Goal: Information Seeking & Learning: Learn about a topic

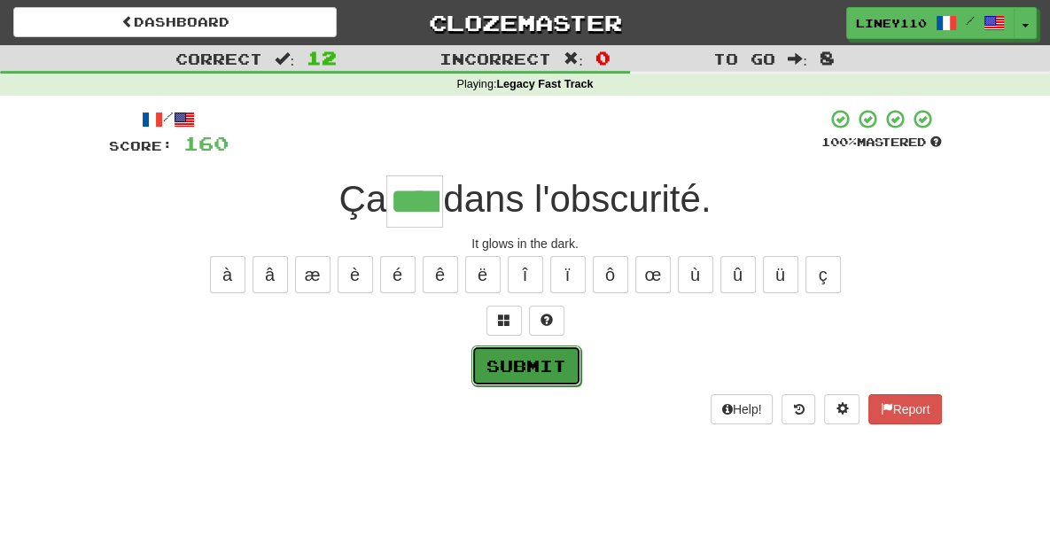
click at [539, 359] on button "Submit" at bounding box center [527, 366] width 110 height 41
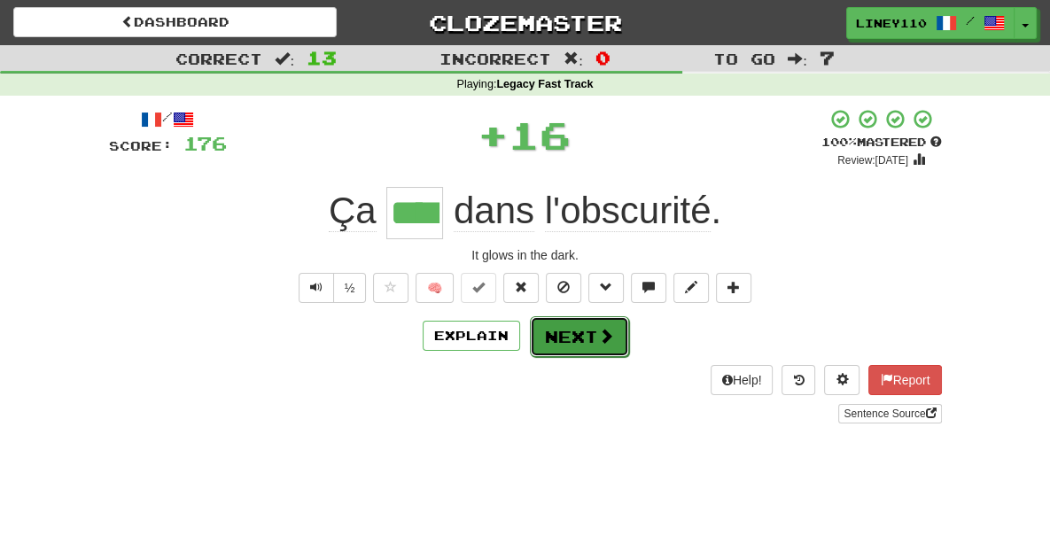
click at [575, 341] on button "Next" at bounding box center [579, 336] width 99 height 41
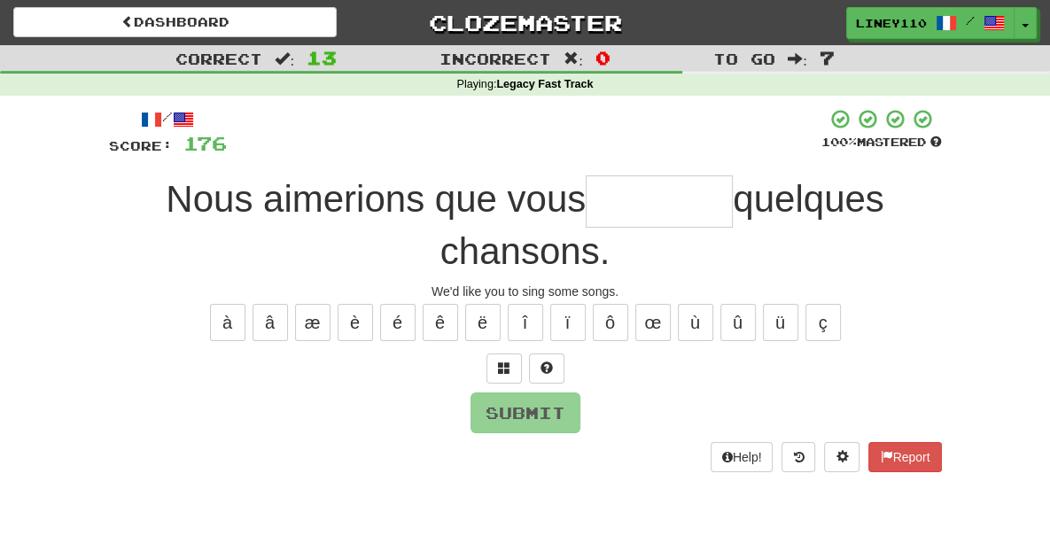
click at [586, 201] on input "text" at bounding box center [659, 202] width 147 height 52
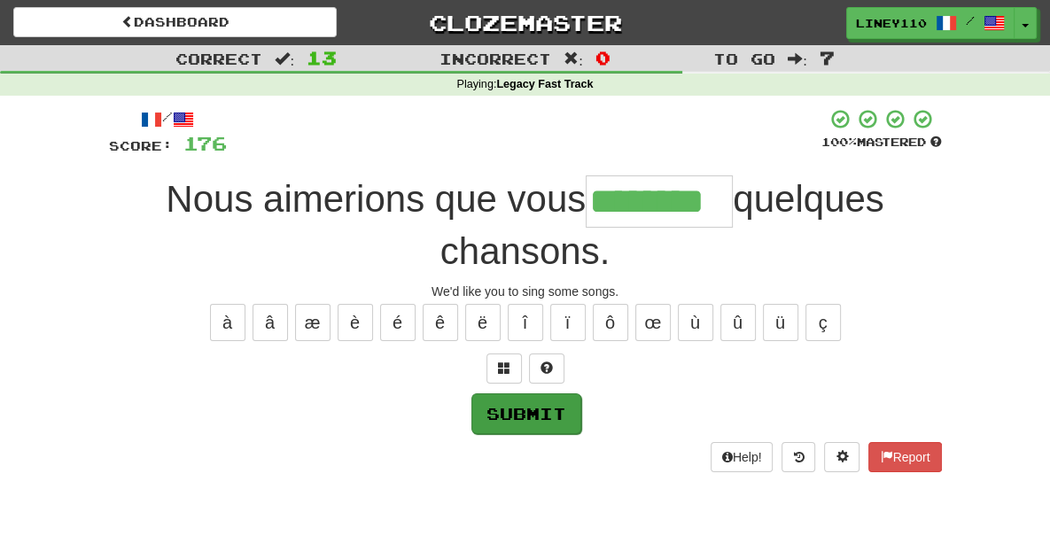
type input "********"
click at [495, 394] on button "Submit" at bounding box center [527, 414] width 110 height 41
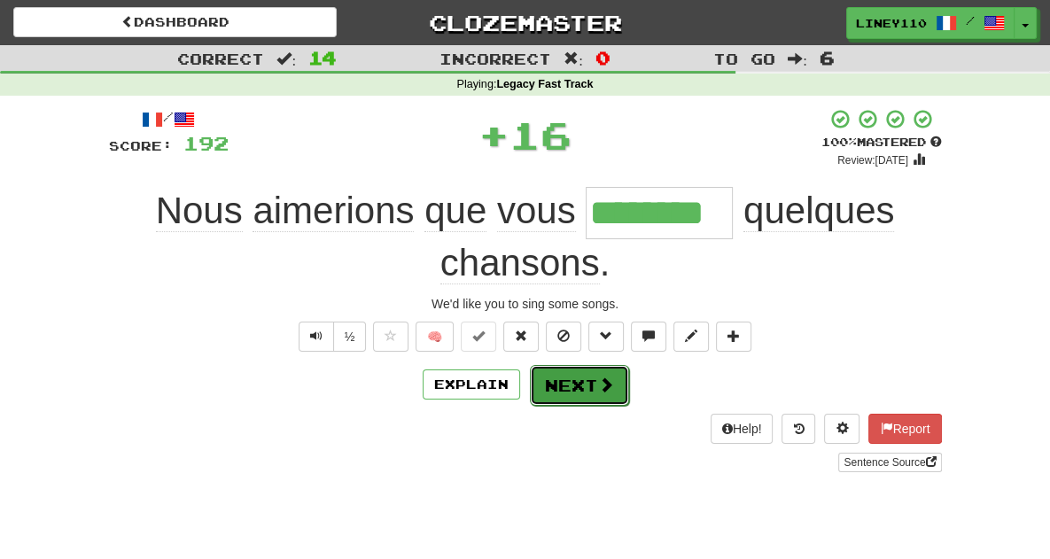
click at [612, 365] on button "Next" at bounding box center [579, 385] width 99 height 41
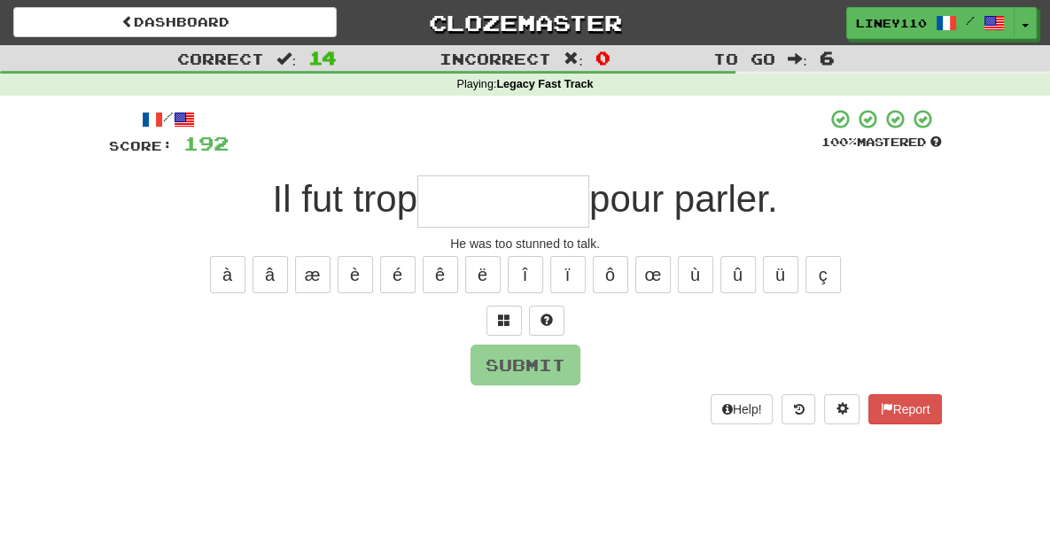
click at [499, 227] on input "text" at bounding box center [503, 202] width 172 height 52
type input "*"
click at [400, 282] on button "é" at bounding box center [397, 274] width 35 height 37
type input "*"
click at [509, 325] on span at bounding box center [504, 320] width 12 height 12
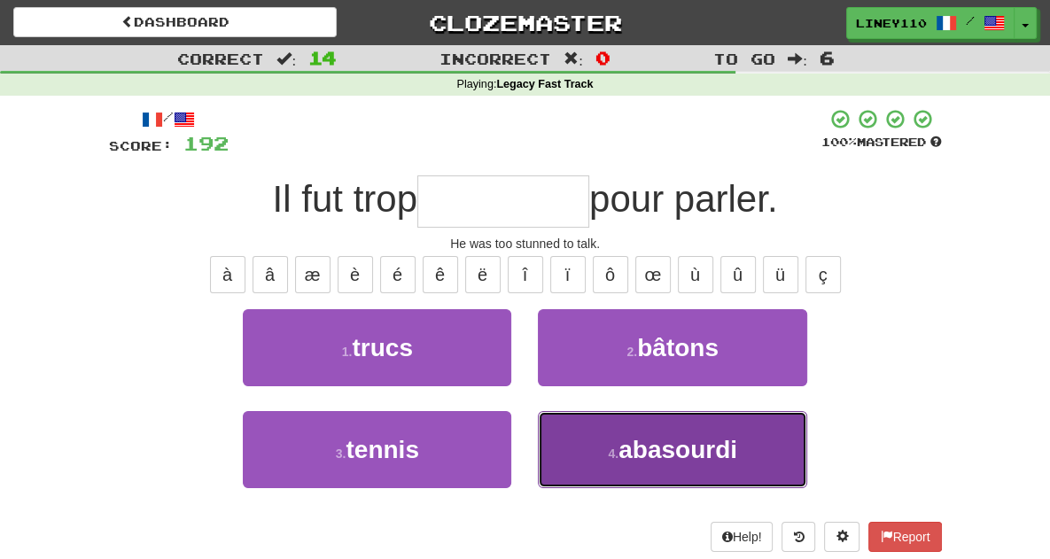
click at [724, 458] on span "abasourdi" at bounding box center [678, 449] width 119 height 27
type input "*********"
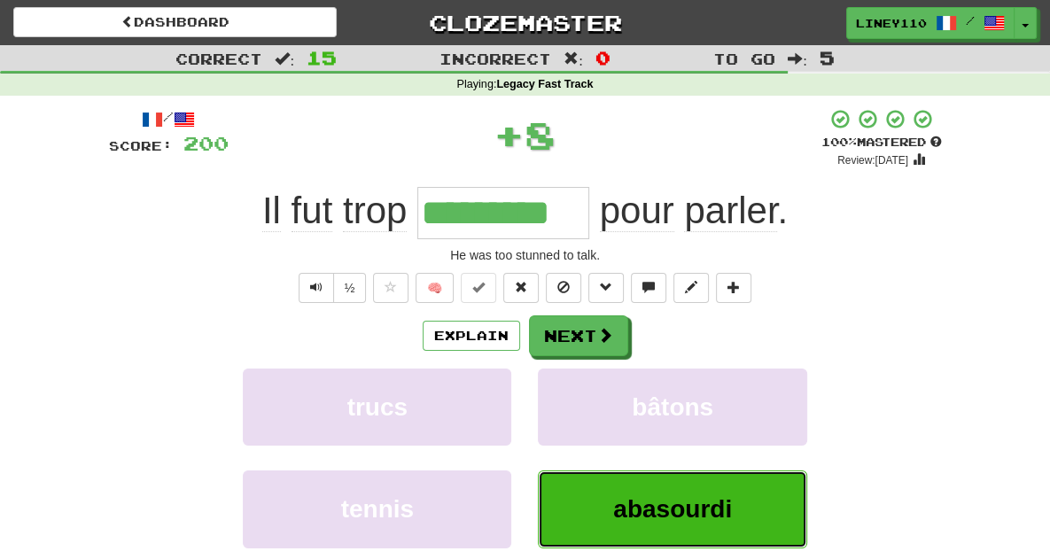
click at [702, 505] on span "abasourdi" at bounding box center [672, 508] width 119 height 27
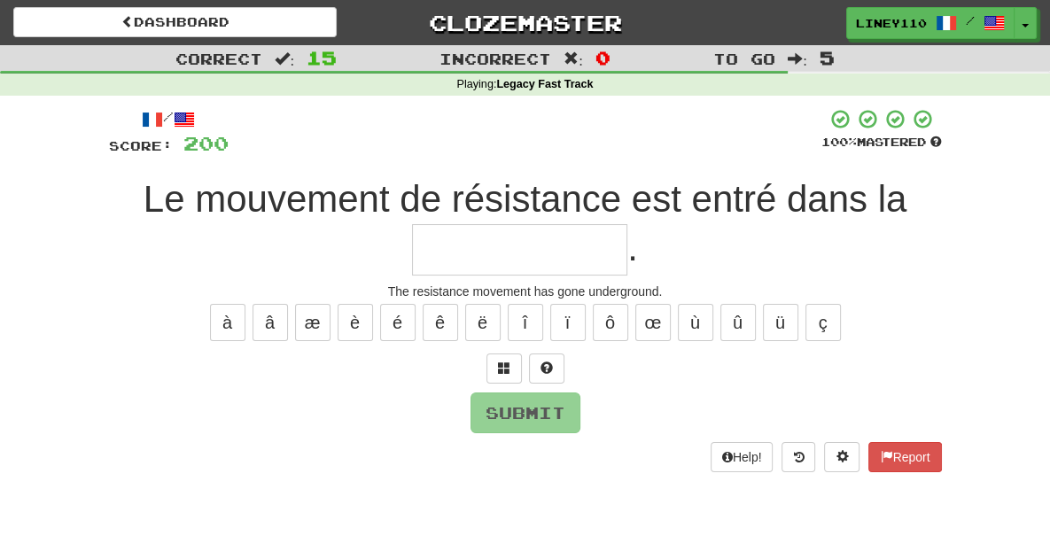
click at [628, 224] on input "text" at bounding box center [519, 250] width 215 height 52
type input "*"
click at [507, 354] on button at bounding box center [504, 369] width 35 height 30
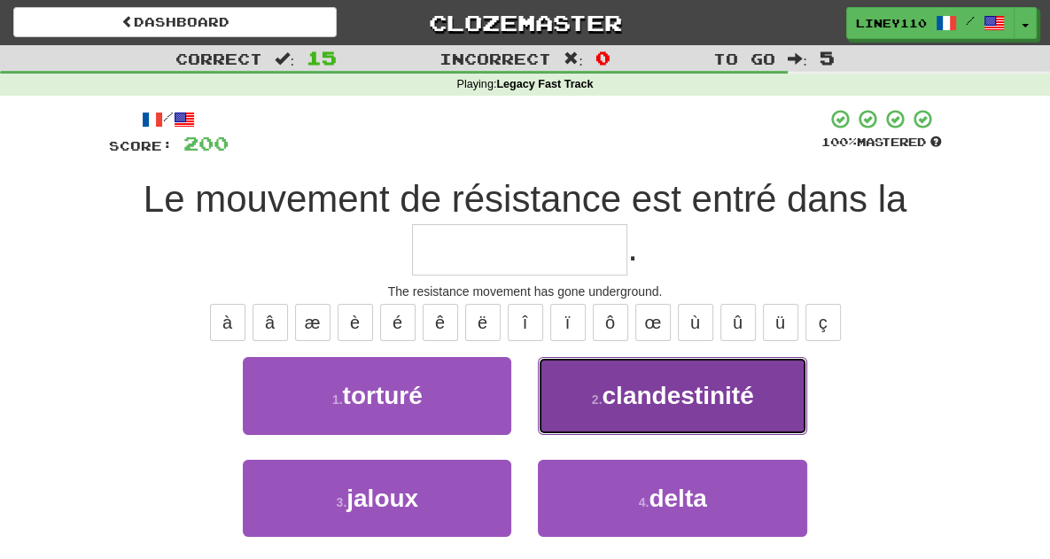
click at [639, 382] on span "clandestinité" at bounding box center [678, 395] width 152 height 27
type input "**********"
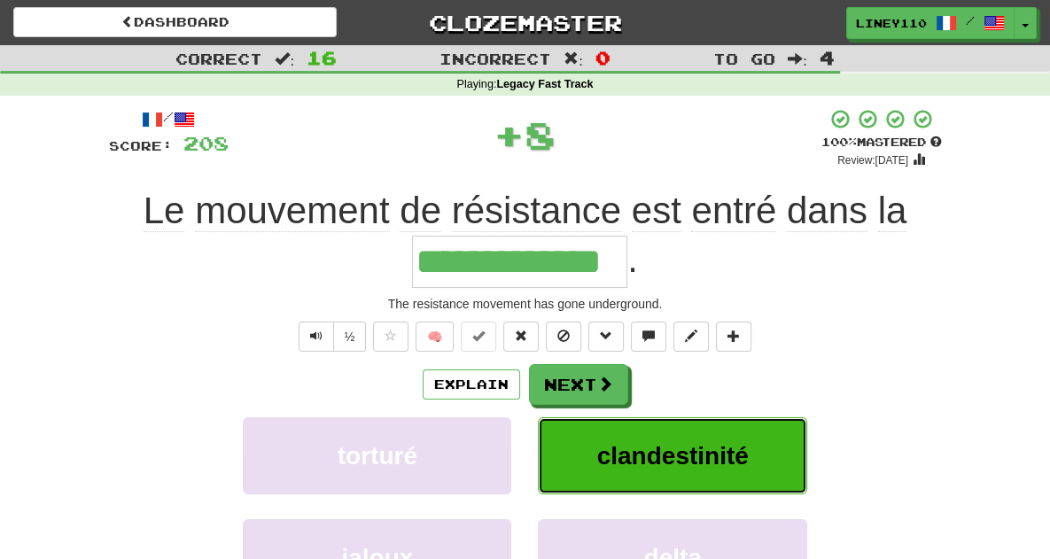
click at [746, 442] on span "clandestinité" at bounding box center [673, 455] width 152 height 27
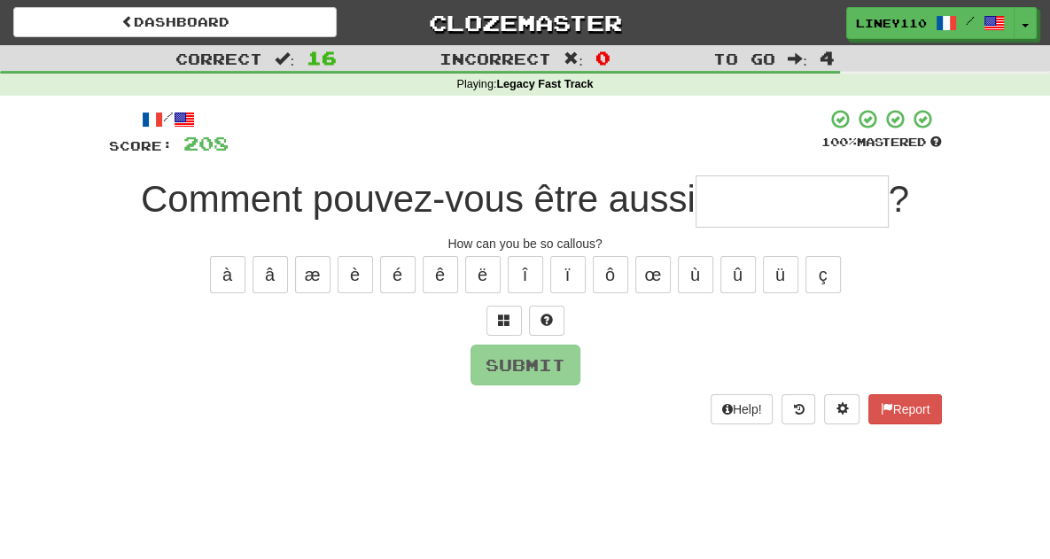
click at [739, 212] on input "text" at bounding box center [792, 202] width 193 height 52
click at [509, 326] on span at bounding box center [504, 320] width 12 height 12
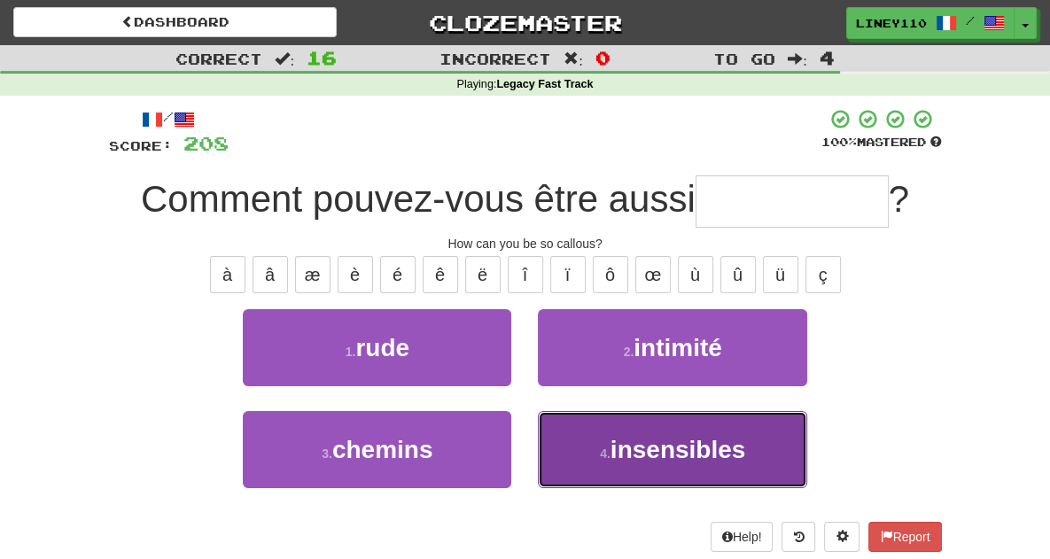
click at [648, 480] on button "4 . insensibles" at bounding box center [672, 449] width 269 height 77
type input "**********"
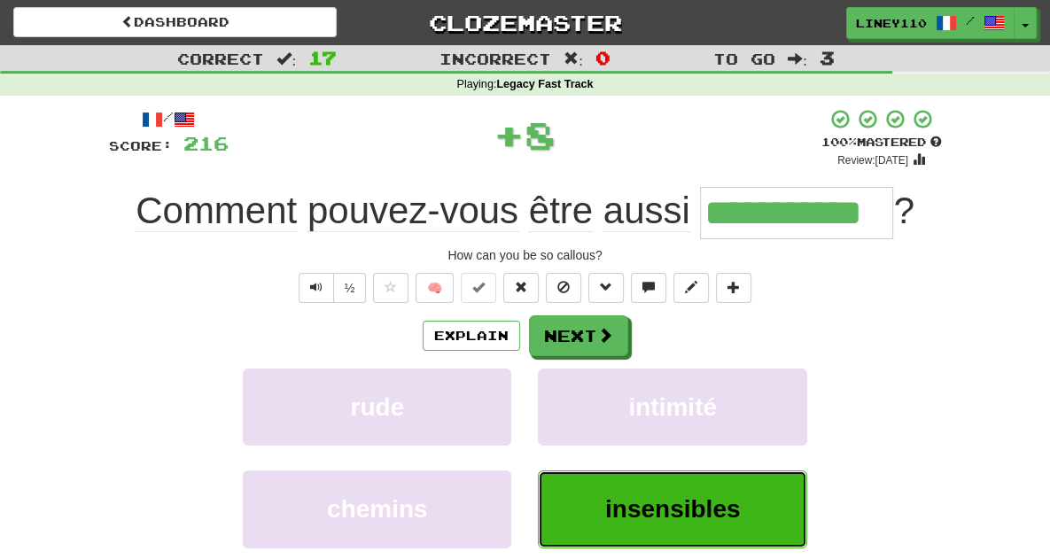
click at [691, 490] on button "insensibles" at bounding box center [672, 509] width 269 height 77
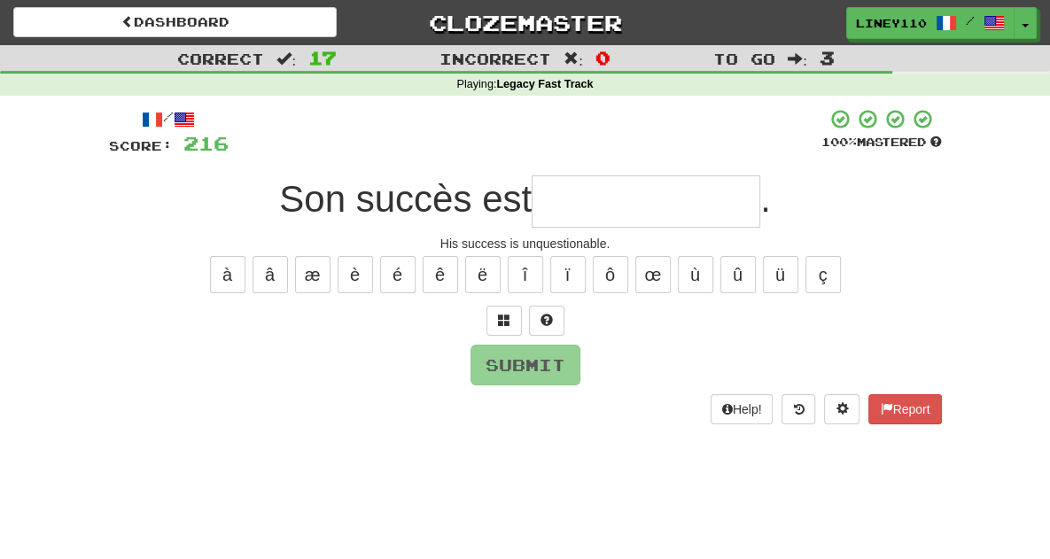
click at [585, 212] on input "text" at bounding box center [646, 202] width 229 height 52
click at [587, 210] on input "***" at bounding box center [646, 202] width 229 height 52
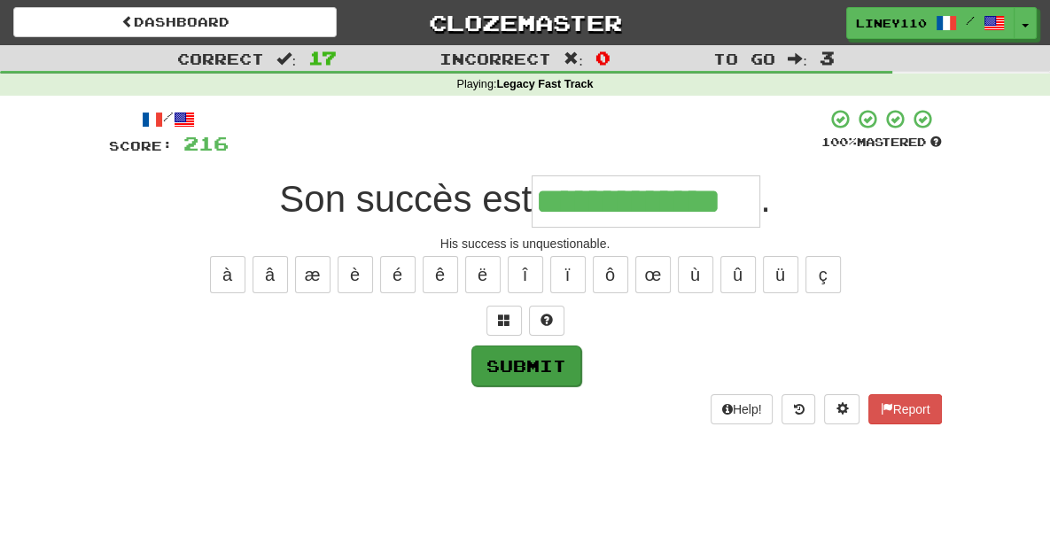
type input "**********"
click at [568, 361] on button "Submit" at bounding box center [527, 366] width 110 height 41
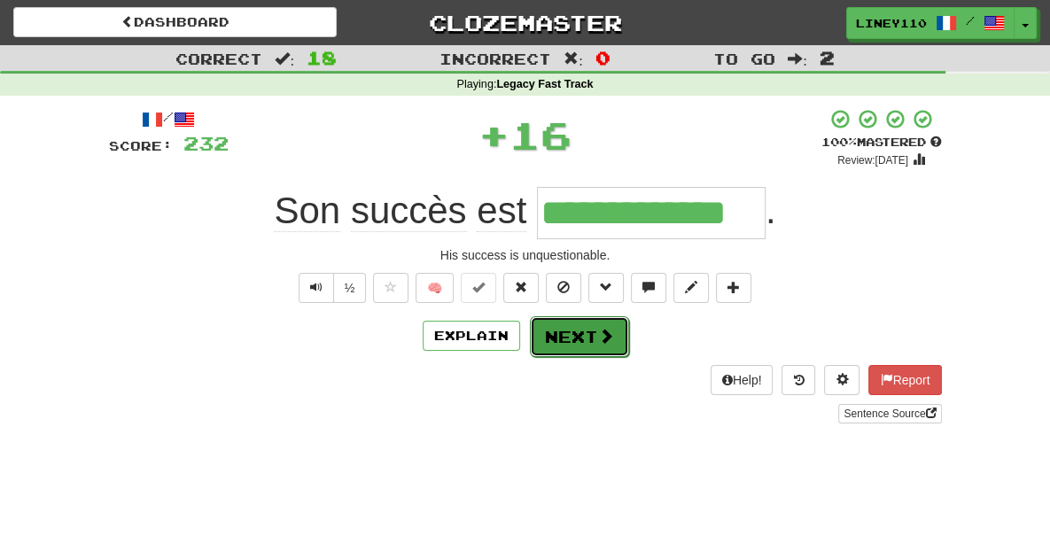
click at [557, 339] on button "Next" at bounding box center [579, 336] width 99 height 41
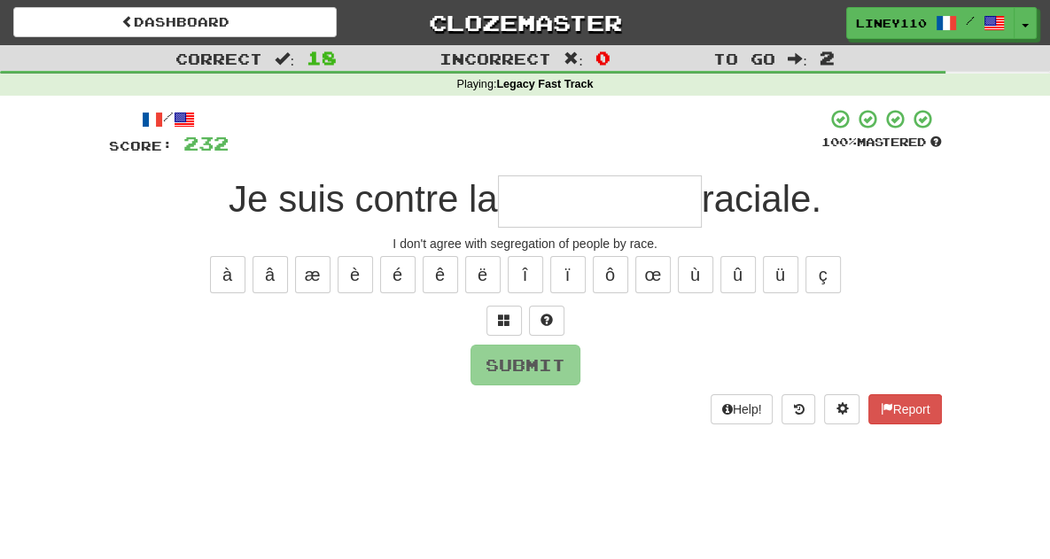
click at [527, 204] on input "text" at bounding box center [600, 202] width 204 height 52
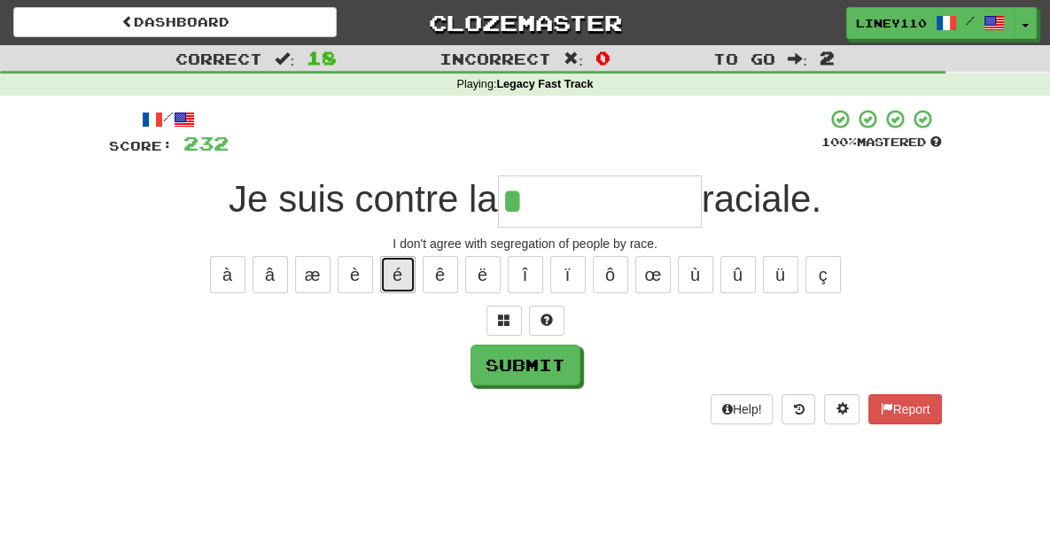
click at [403, 269] on button "é" at bounding box center [397, 274] width 35 height 37
click at [402, 270] on button "é" at bounding box center [397, 274] width 35 height 37
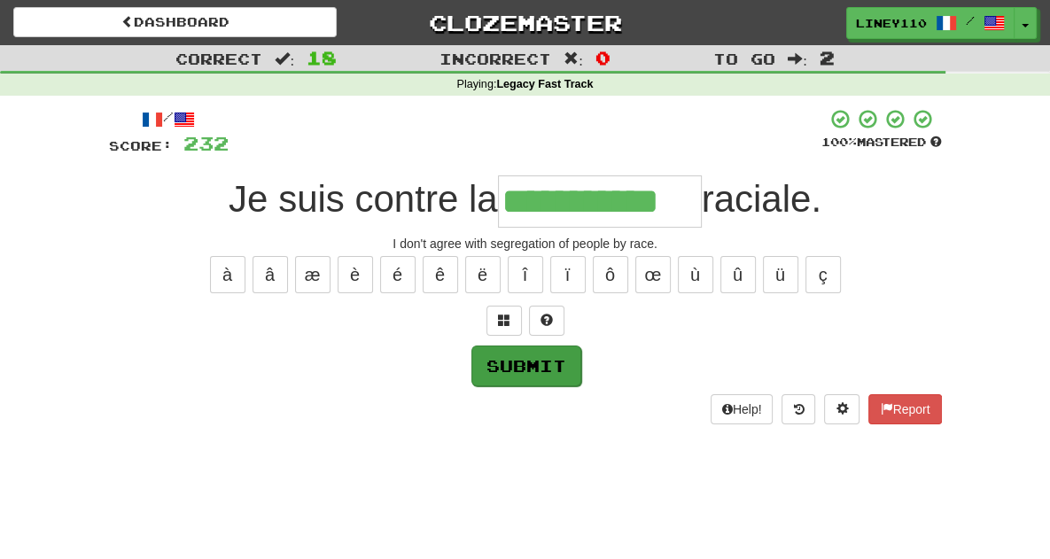
type input "**********"
click at [484, 364] on button "Submit" at bounding box center [527, 366] width 110 height 41
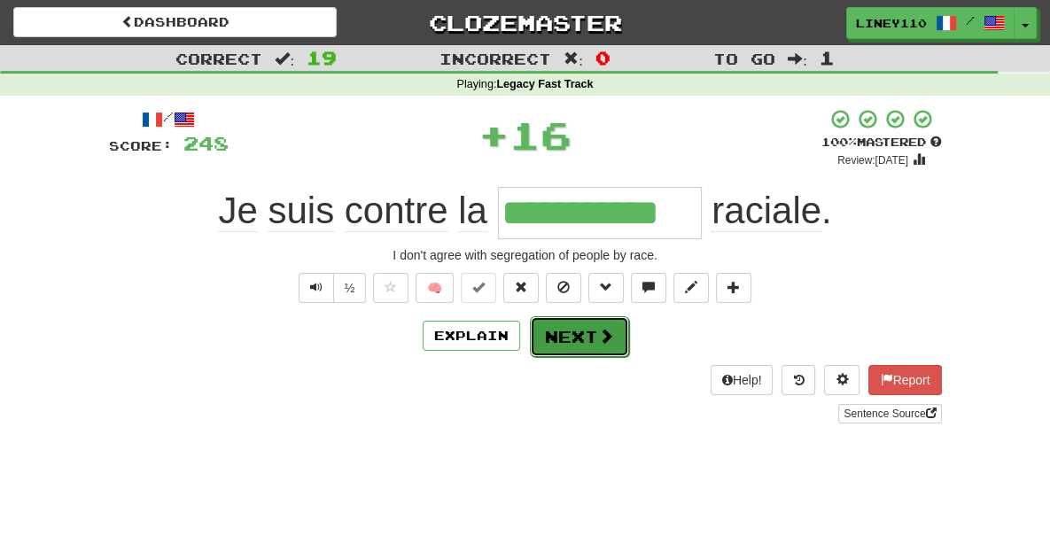
click at [567, 339] on button "Next" at bounding box center [579, 336] width 99 height 41
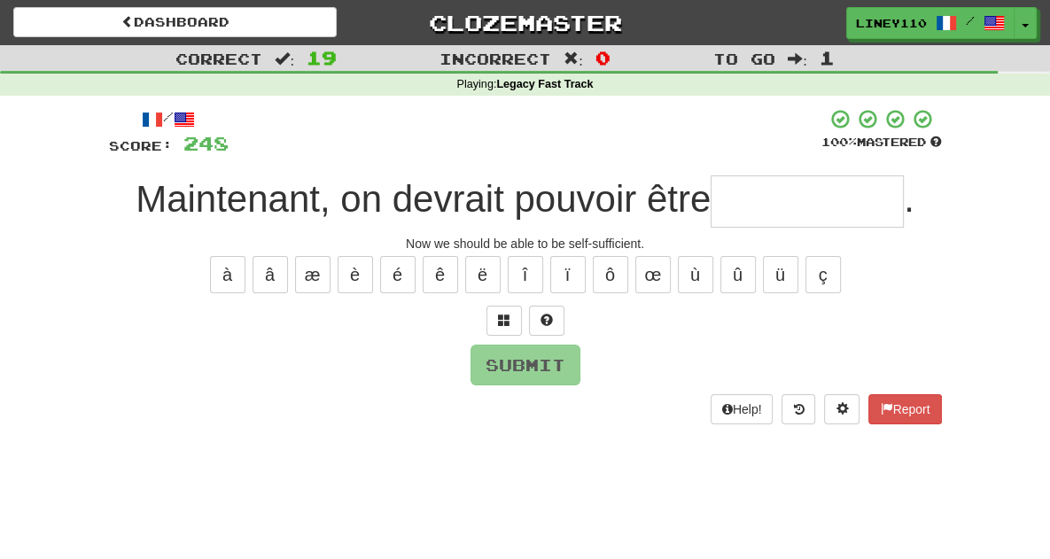
click at [807, 213] on input "text" at bounding box center [807, 202] width 193 height 52
type input "*"
click at [501, 322] on span at bounding box center [504, 320] width 12 height 12
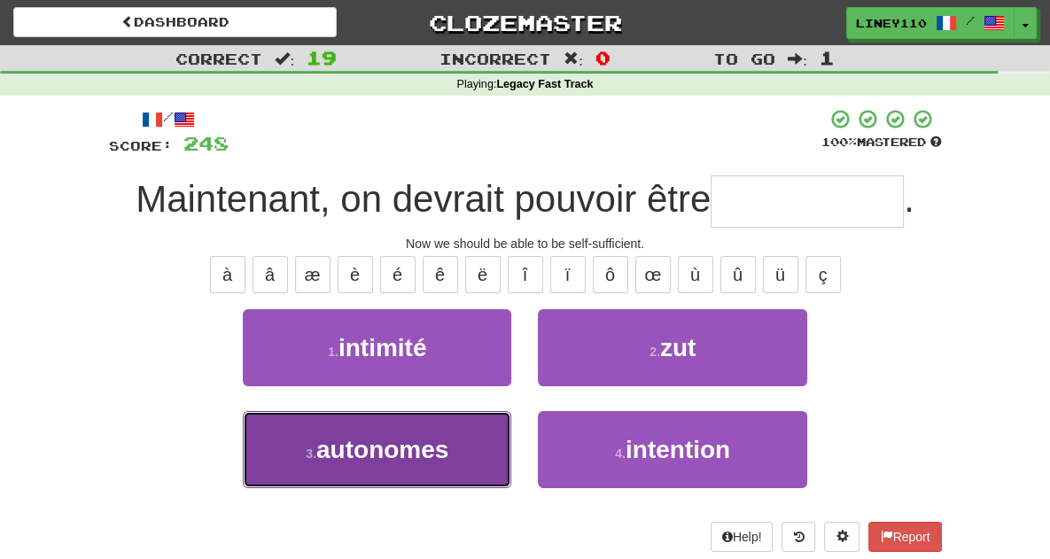
click at [388, 455] on span "autonomes" at bounding box center [382, 449] width 132 height 27
type input "*********"
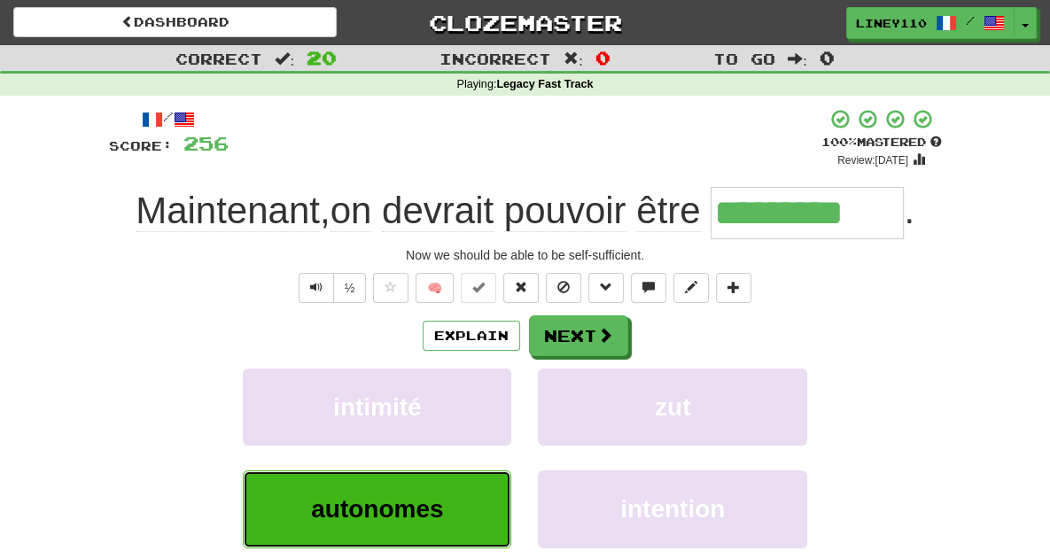
click at [338, 512] on span "autonomes" at bounding box center [377, 508] width 132 height 27
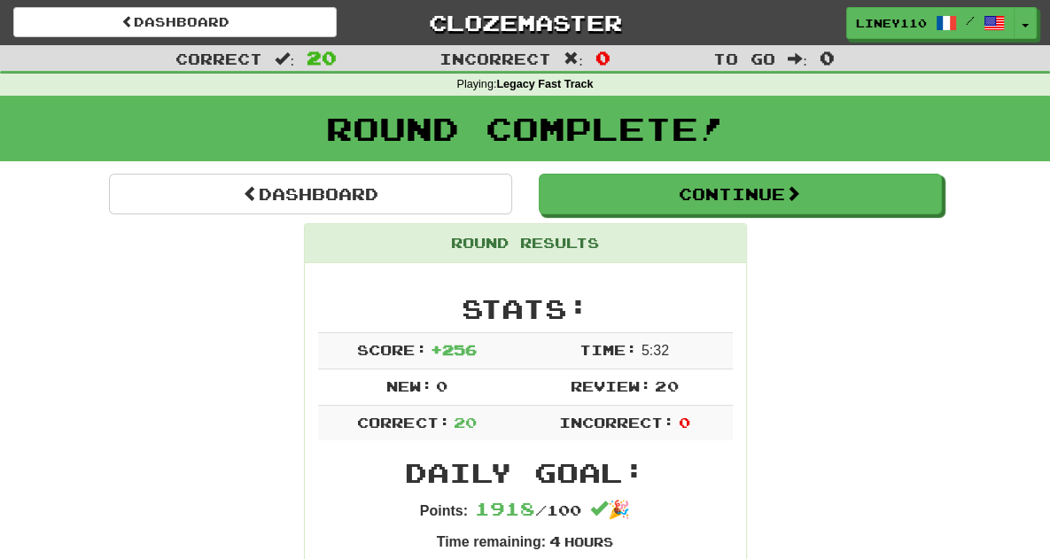
click at [277, 148] on div "Round Complete!" at bounding box center [525, 129] width 1050 height 66
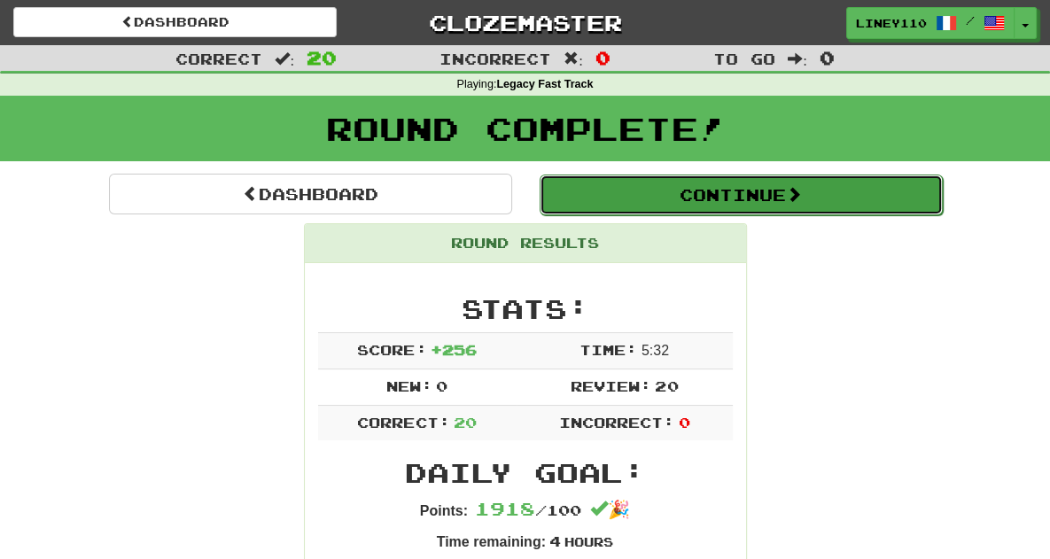
click at [743, 190] on button "Continue" at bounding box center [741, 195] width 403 height 41
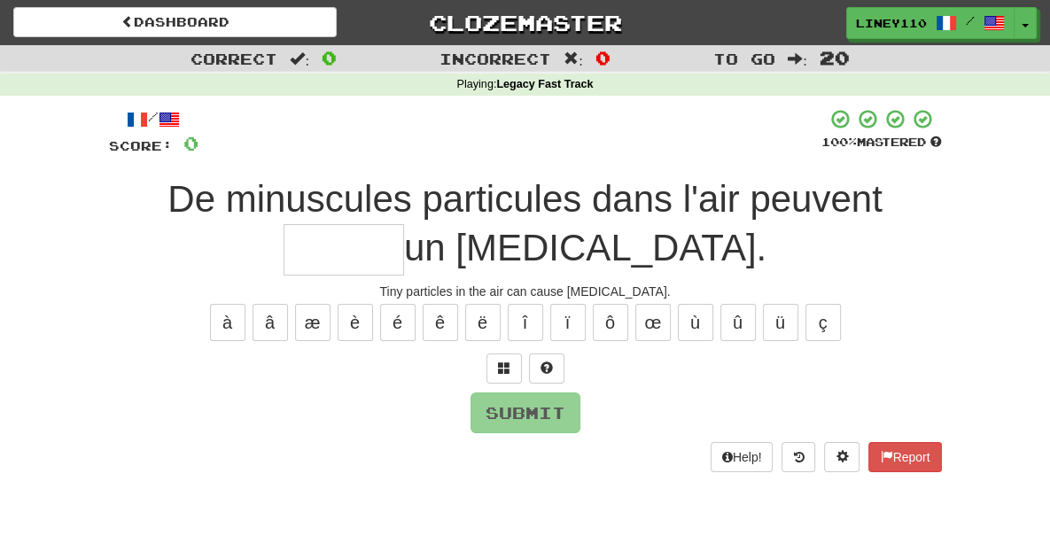
click at [404, 224] on input "text" at bounding box center [344, 250] width 121 height 52
type input "*"
click at [382, 334] on button "é" at bounding box center [397, 322] width 35 height 37
type input "*"
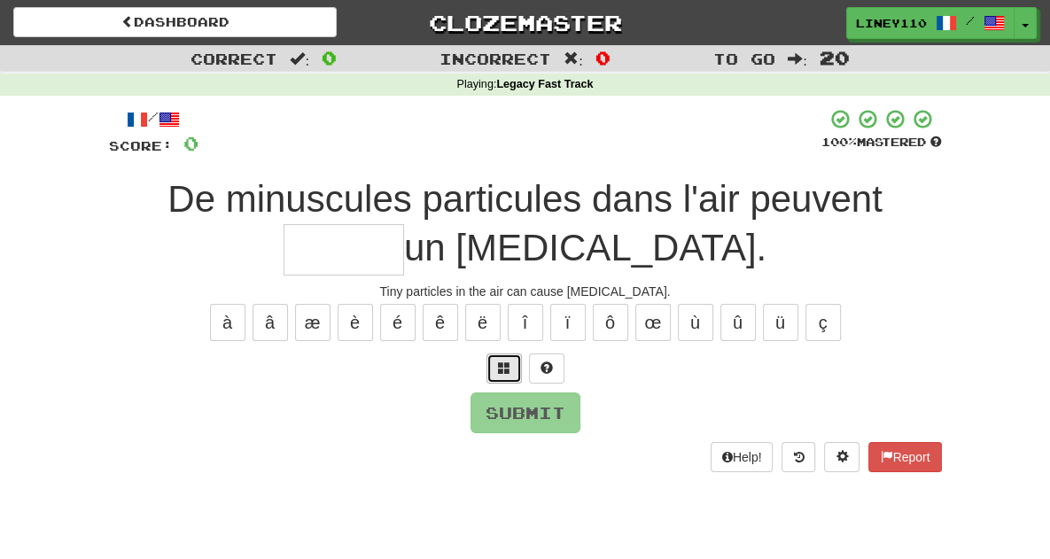
click at [514, 371] on button at bounding box center [504, 369] width 35 height 30
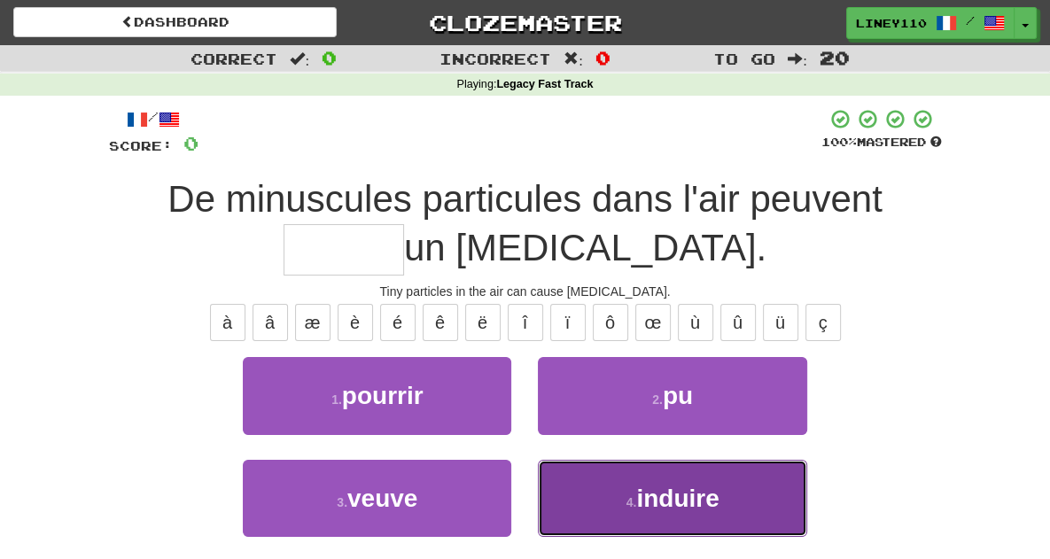
click at [647, 510] on button "4 . induire" at bounding box center [672, 498] width 269 height 77
type input "*******"
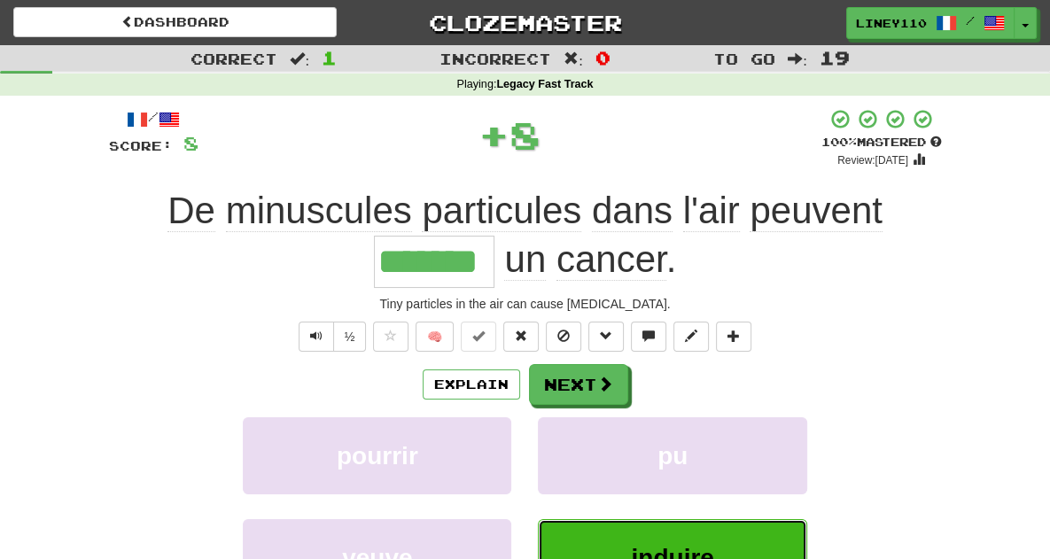
click at [765, 538] on button "induire" at bounding box center [672, 557] width 269 height 77
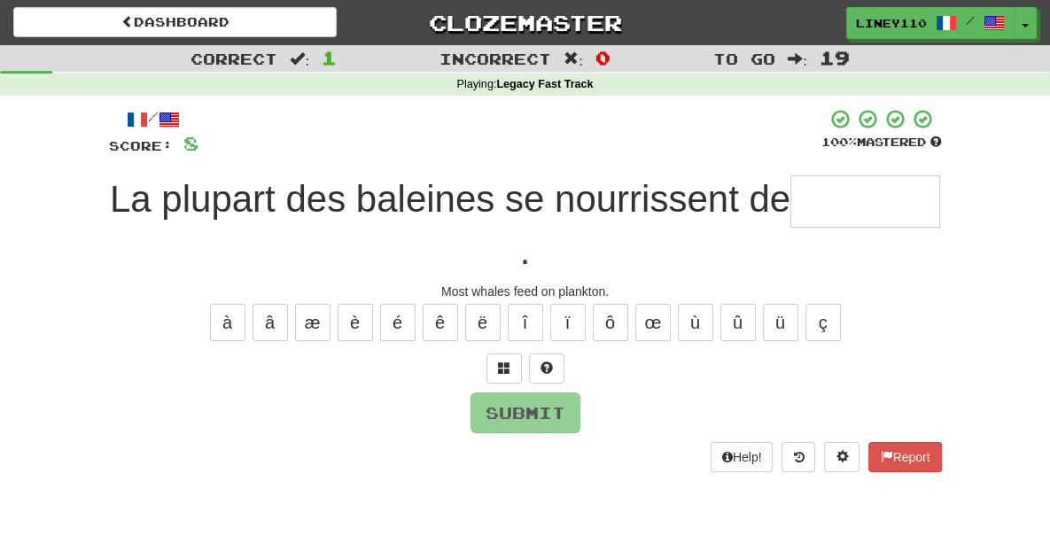
click at [815, 203] on input "text" at bounding box center [866, 202] width 150 height 52
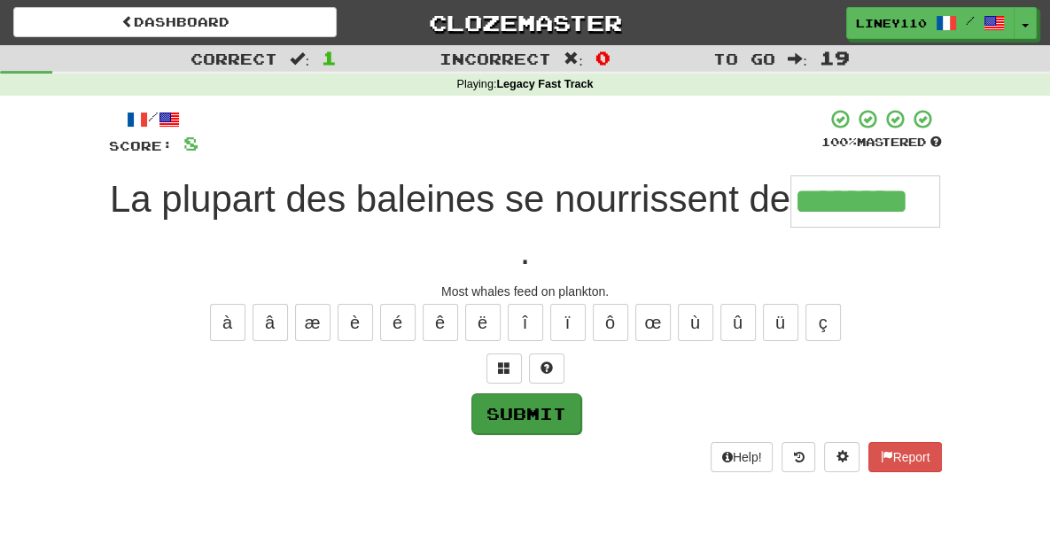
type input "********"
click at [548, 394] on button "Submit" at bounding box center [527, 414] width 110 height 41
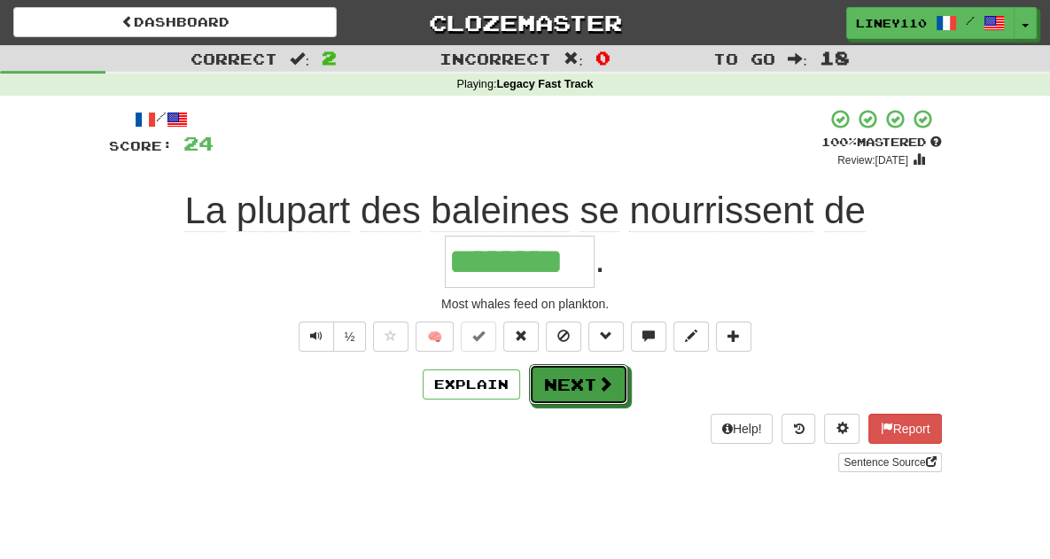
drag, startPoint x: 592, startPoint y: 325, endPoint x: 555, endPoint y: 340, distance: 40.2
click at [555, 364] on button "Next" at bounding box center [578, 384] width 99 height 41
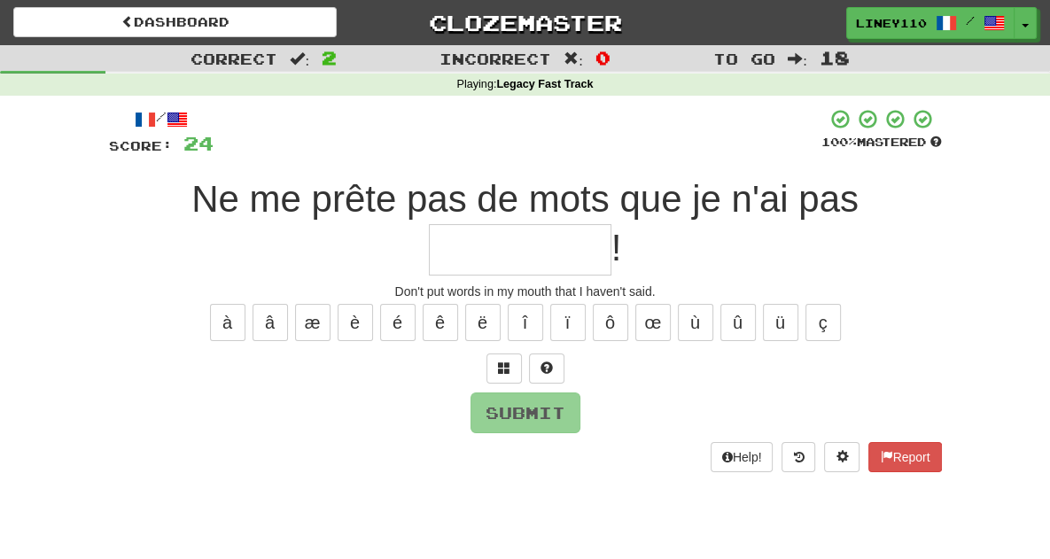
click at [612, 224] on input "text" at bounding box center [520, 250] width 183 height 52
type input "*"
click at [509, 362] on span at bounding box center [504, 368] width 12 height 12
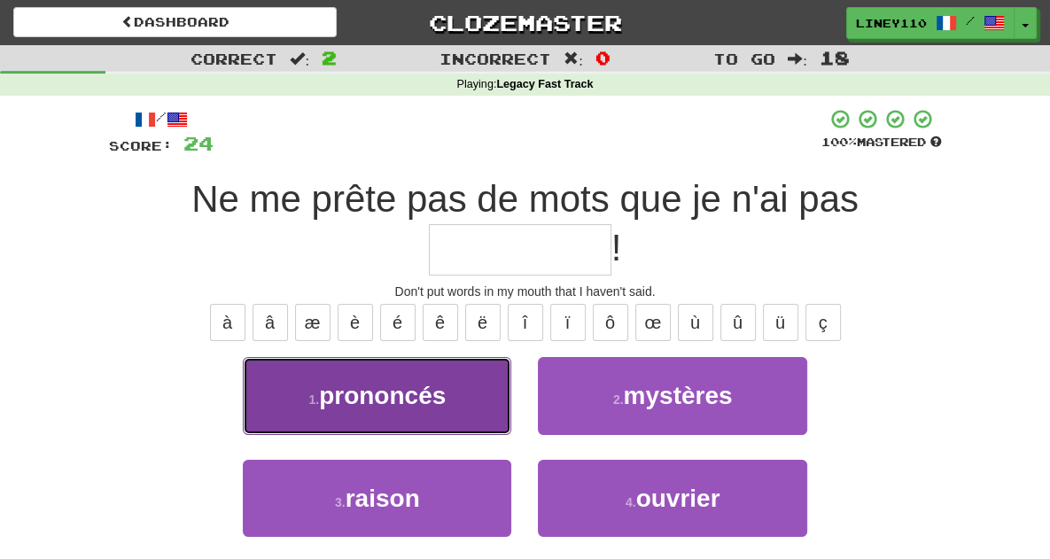
click at [449, 357] on button "1 . prononcés" at bounding box center [377, 395] width 269 height 77
type input "*********"
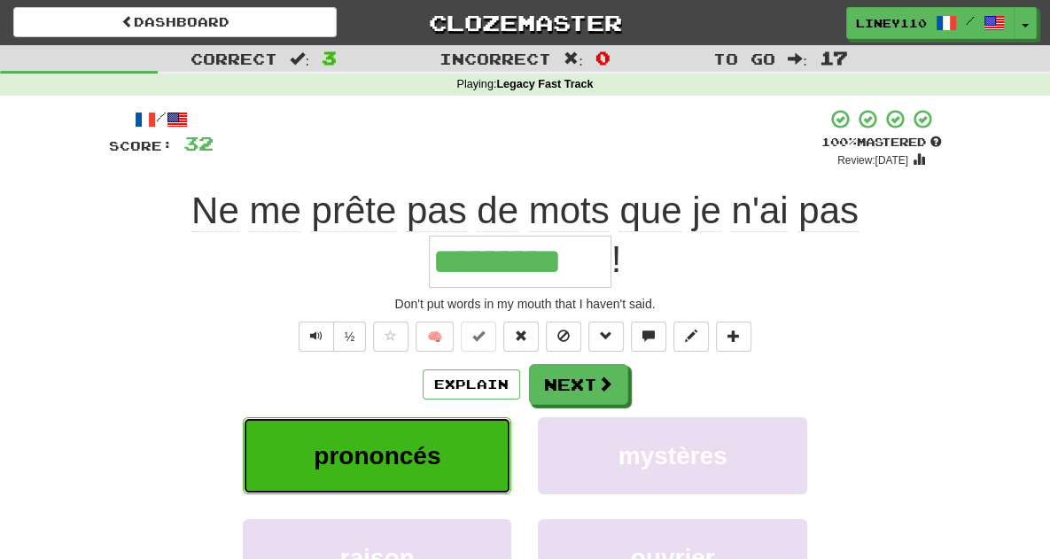
click at [434, 417] on button "prononcés" at bounding box center [377, 455] width 269 height 77
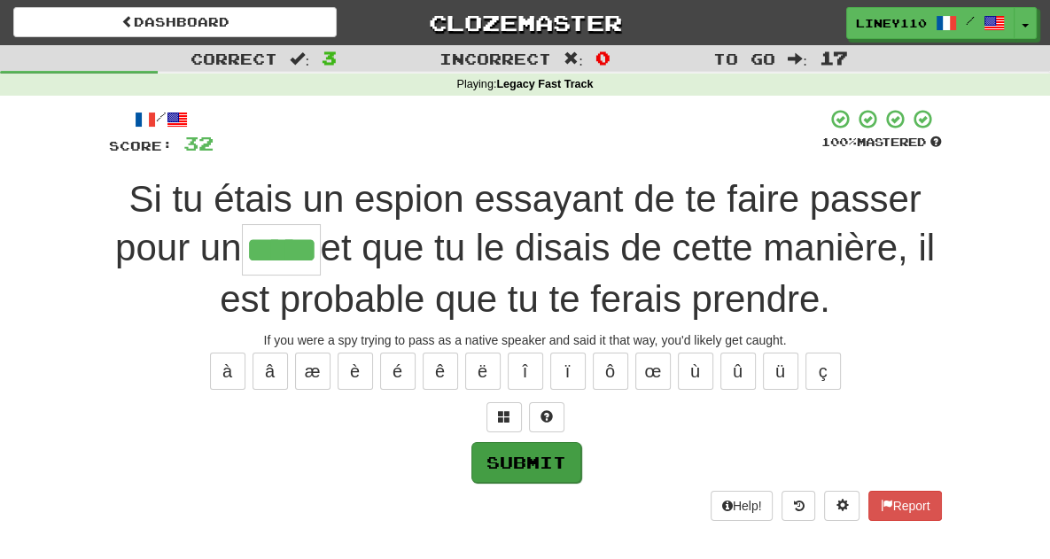
type input "*****"
click at [521, 456] on button "Submit" at bounding box center [527, 462] width 110 height 41
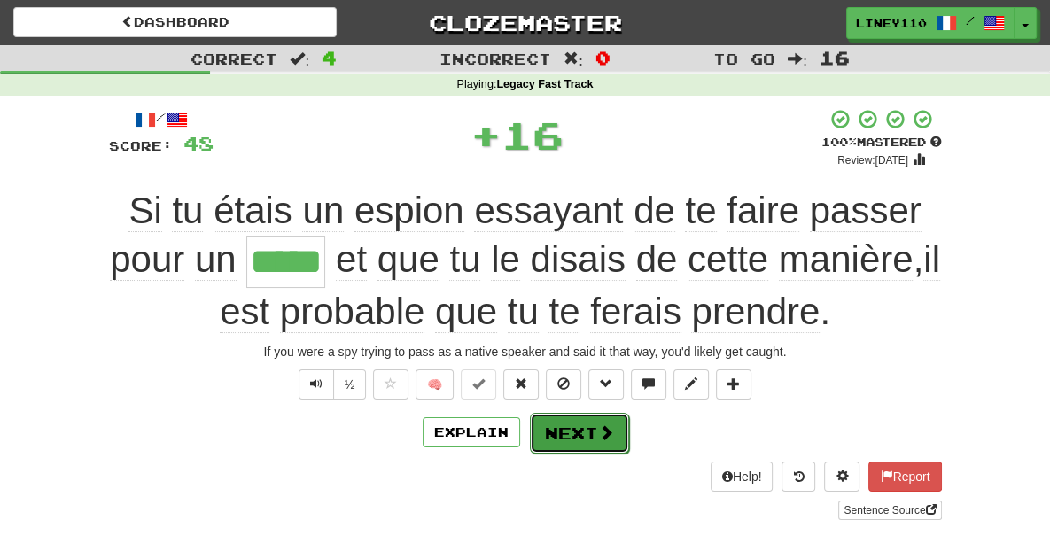
click at [594, 437] on button "Next" at bounding box center [579, 433] width 99 height 41
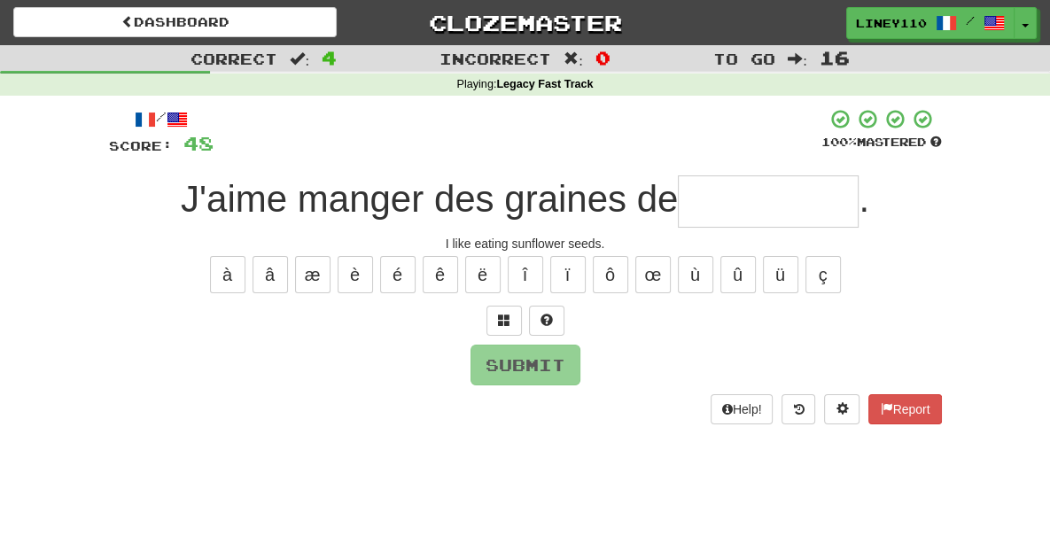
click at [761, 202] on input "text" at bounding box center [768, 202] width 181 height 52
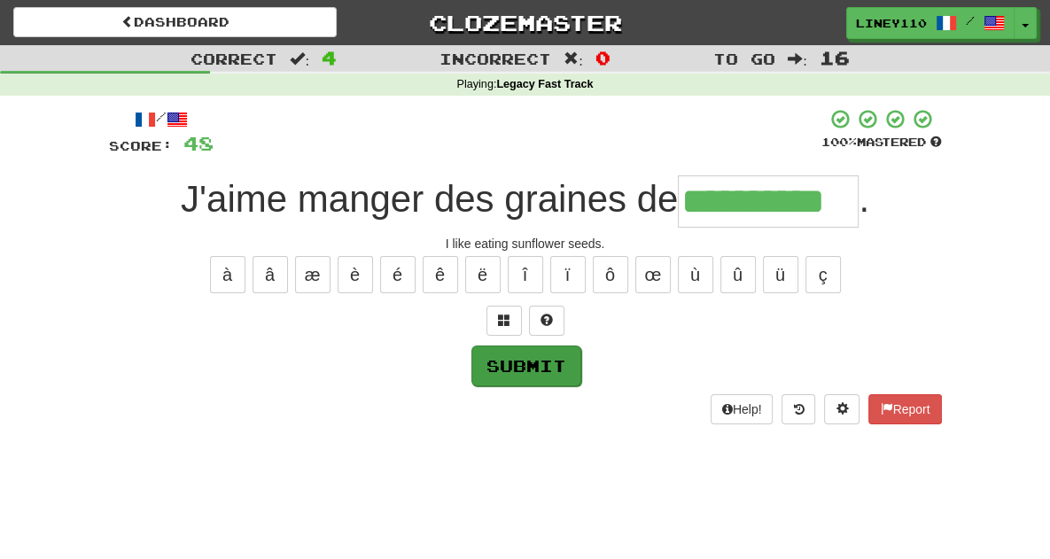
type input "**********"
click at [545, 370] on button "Submit" at bounding box center [527, 366] width 110 height 41
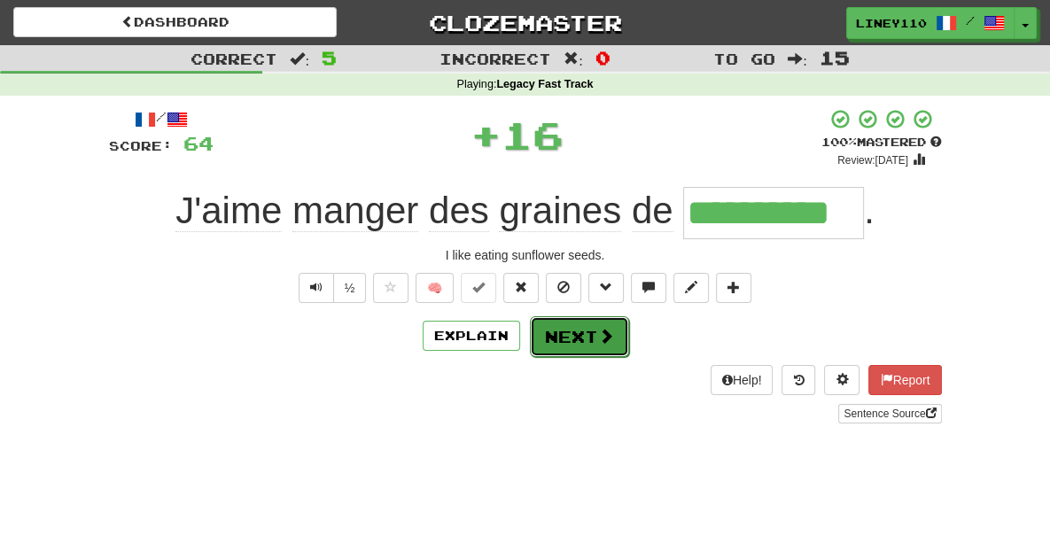
click at [569, 336] on button "Next" at bounding box center [579, 336] width 99 height 41
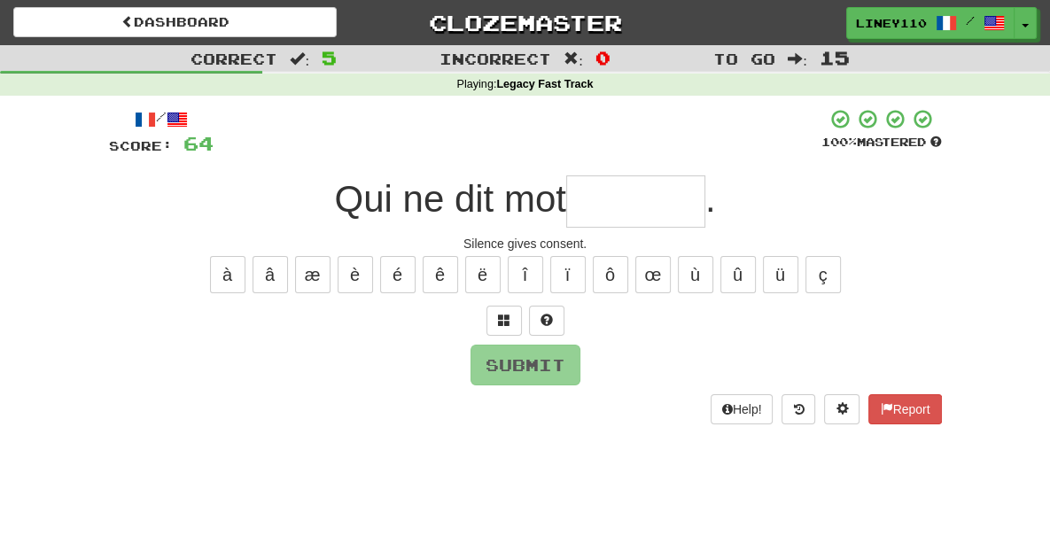
click at [635, 208] on input "text" at bounding box center [635, 202] width 139 height 52
click at [622, 129] on div at bounding box center [518, 132] width 608 height 49
click at [612, 197] on input "text" at bounding box center [635, 202] width 139 height 52
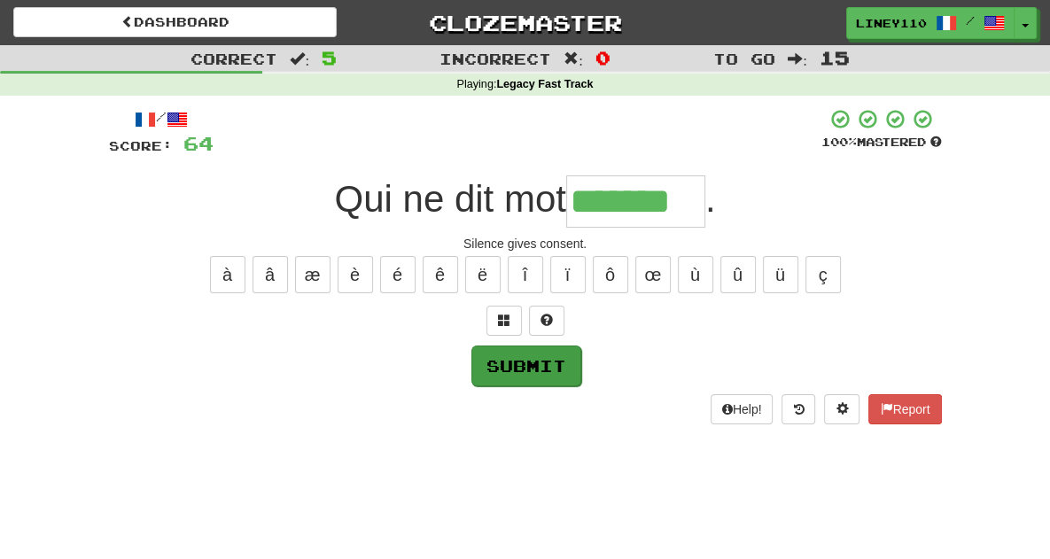
type input "*******"
click at [519, 356] on button "Submit" at bounding box center [527, 366] width 110 height 41
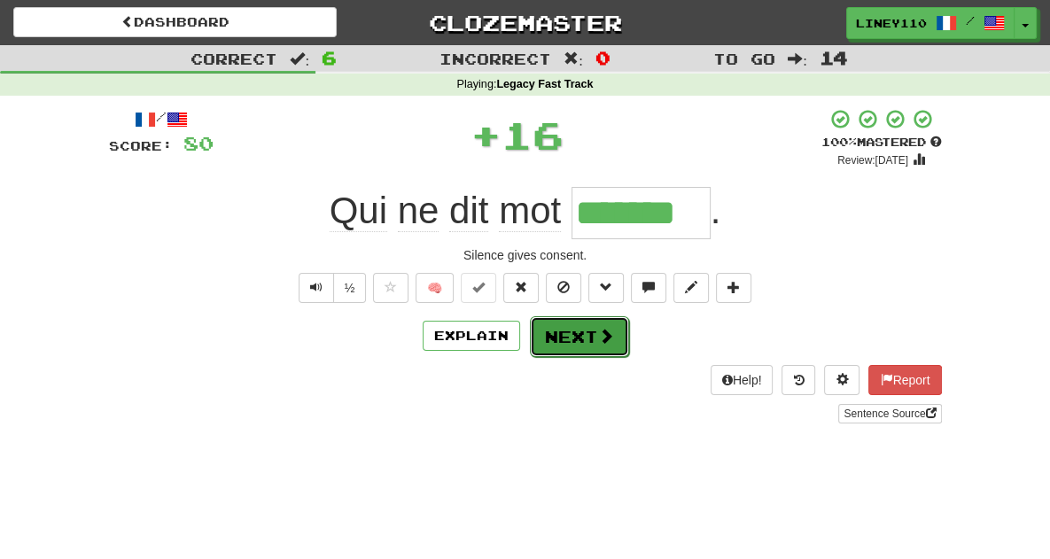
click at [573, 341] on button "Next" at bounding box center [579, 336] width 99 height 41
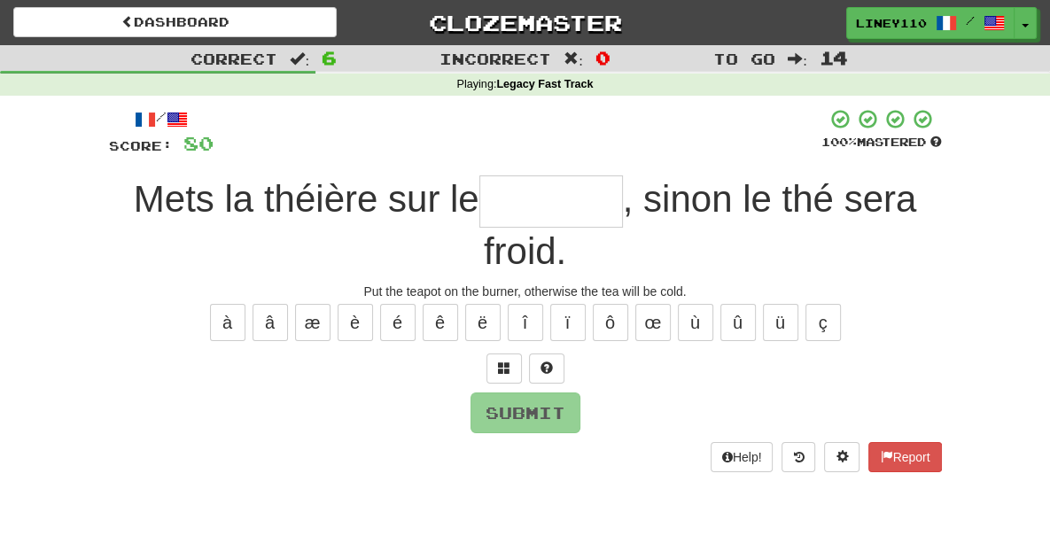
click at [493, 219] on input "text" at bounding box center [552, 202] width 144 height 52
type input "*"
click at [498, 362] on span at bounding box center [504, 368] width 12 height 12
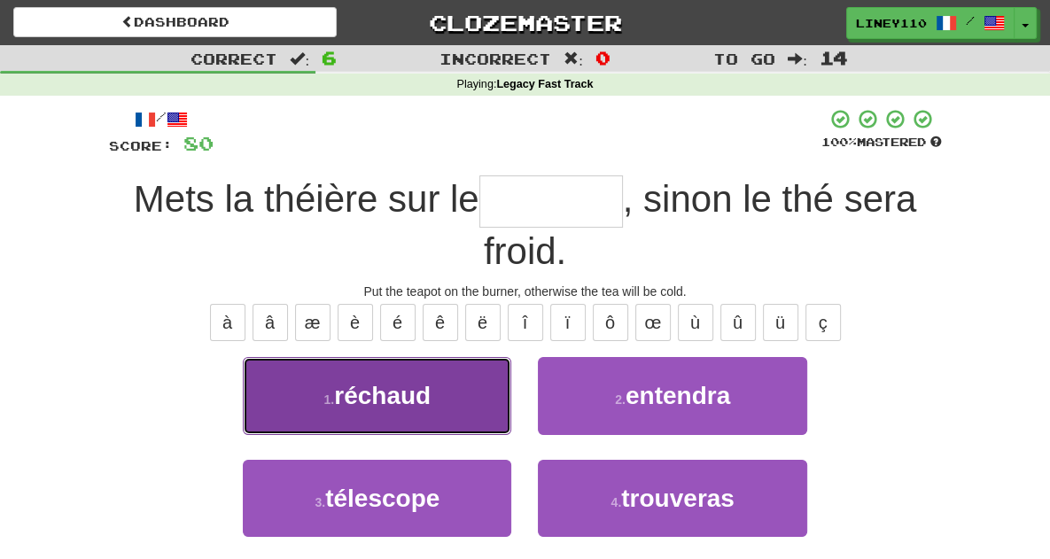
click at [402, 382] on span "réchaud" at bounding box center [382, 395] width 97 height 27
type input "*******"
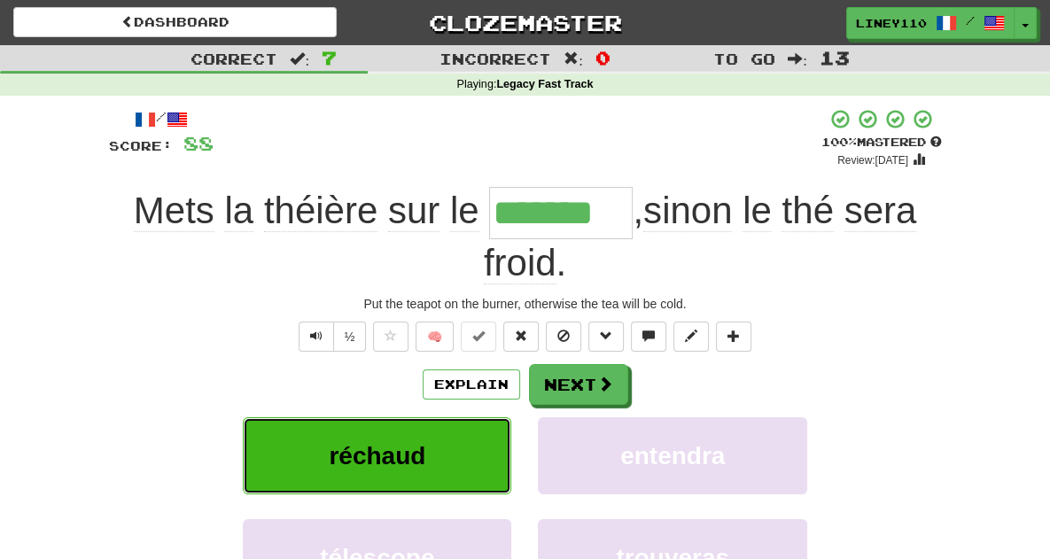
click at [401, 417] on button "réchaud" at bounding box center [377, 455] width 269 height 77
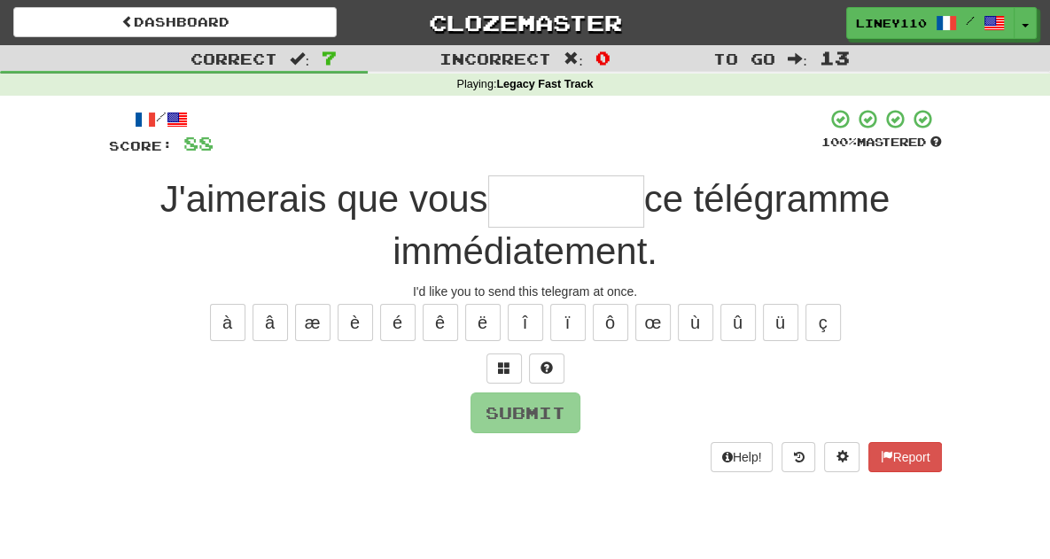
click at [551, 224] on input "text" at bounding box center [566, 202] width 156 height 52
click at [549, 222] on input "text" at bounding box center [566, 202] width 156 height 52
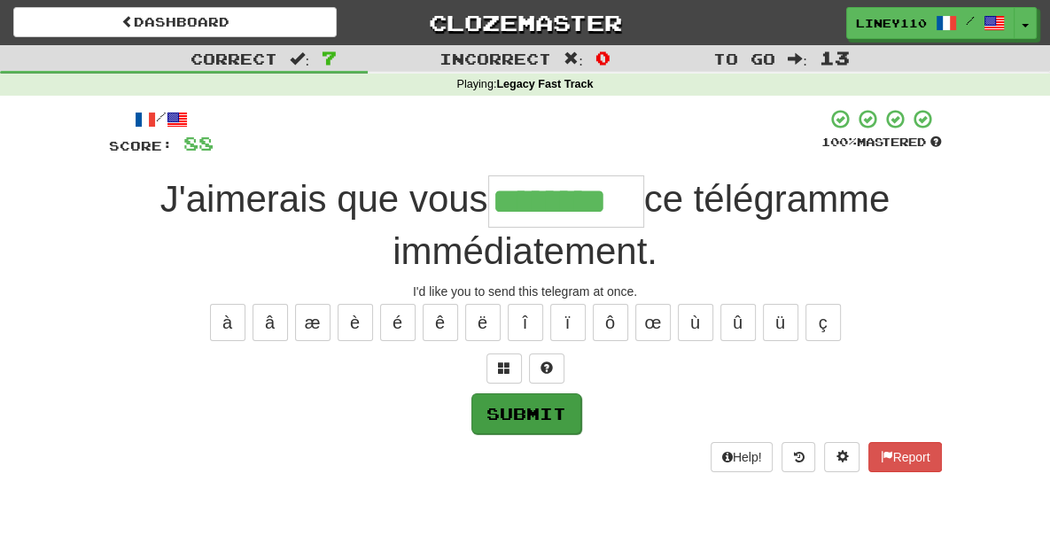
type input "********"
click at [545, 407] on button "Submit" at bounding box center [527, 414] width 110 height 41
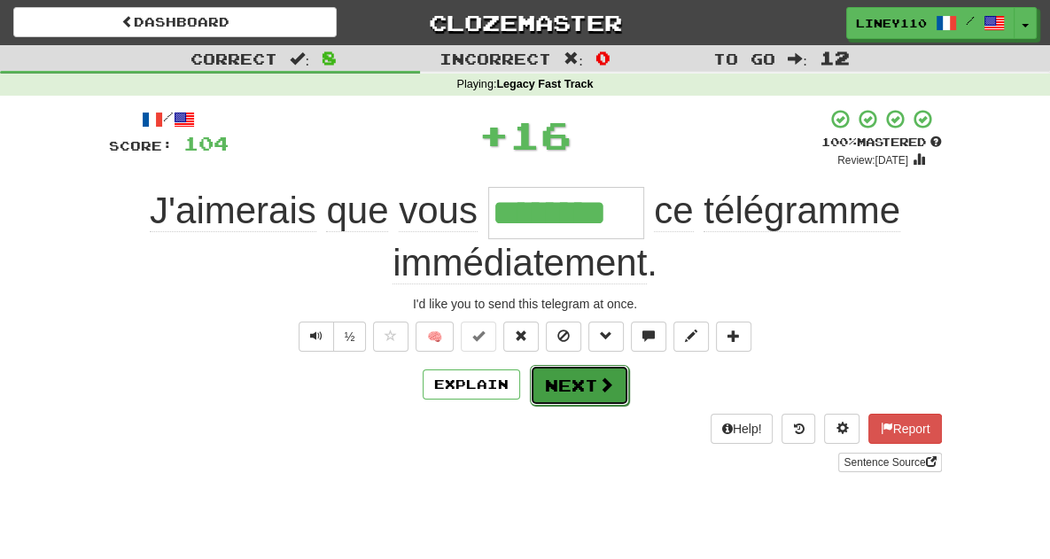
click at [590, 386] on button "Next" at bounding box center [579, 385] width 99 height 41
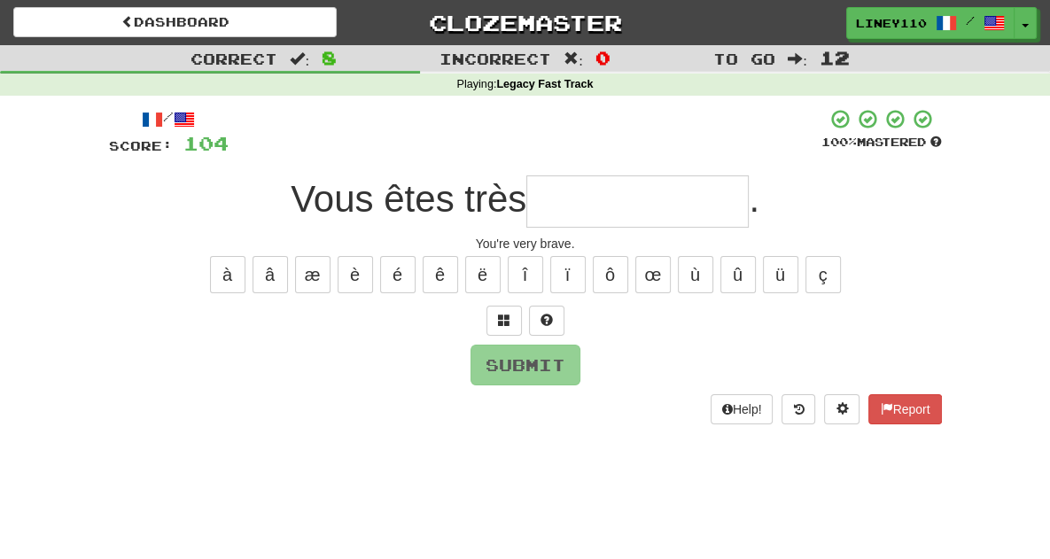
click at [611, 211] on input "text" at bounding box center [638, 202] width 222 height 52
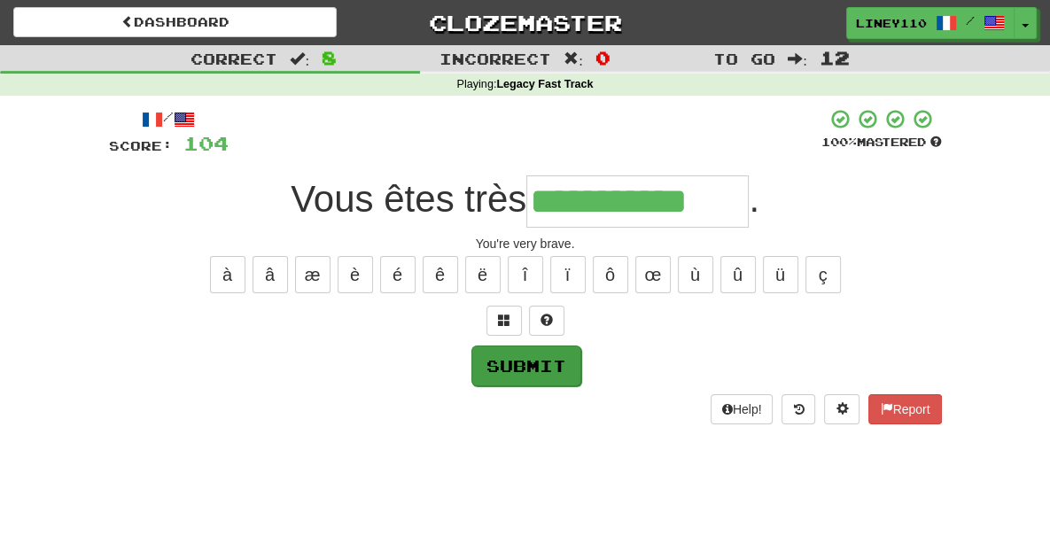
type input "**********"
click at [543, 362] on button "Submit" at bounding box center [527, 366] width 110 height 41
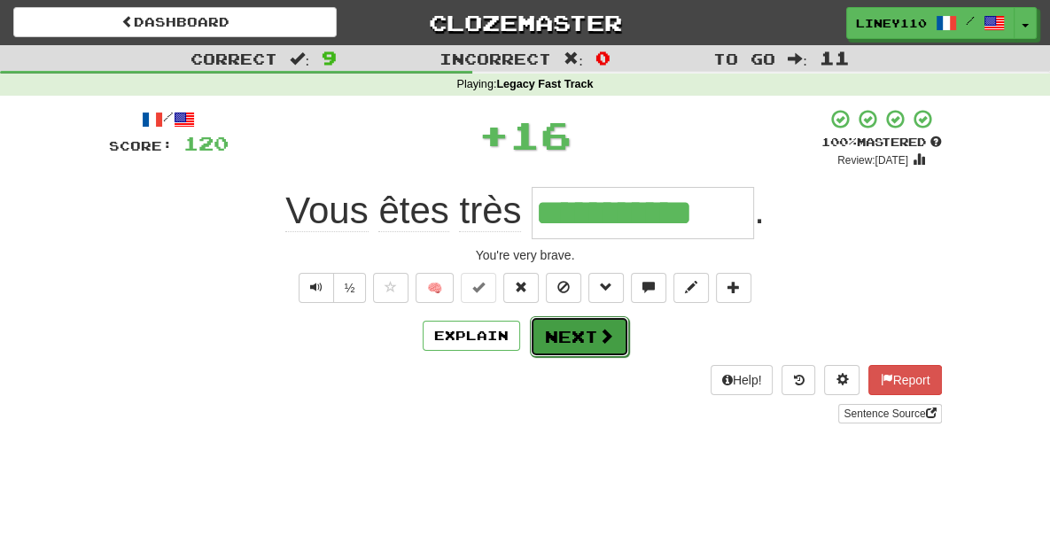
click at [565, 345] on button "Next" at bounding box center [579, 336] width 99 height 41
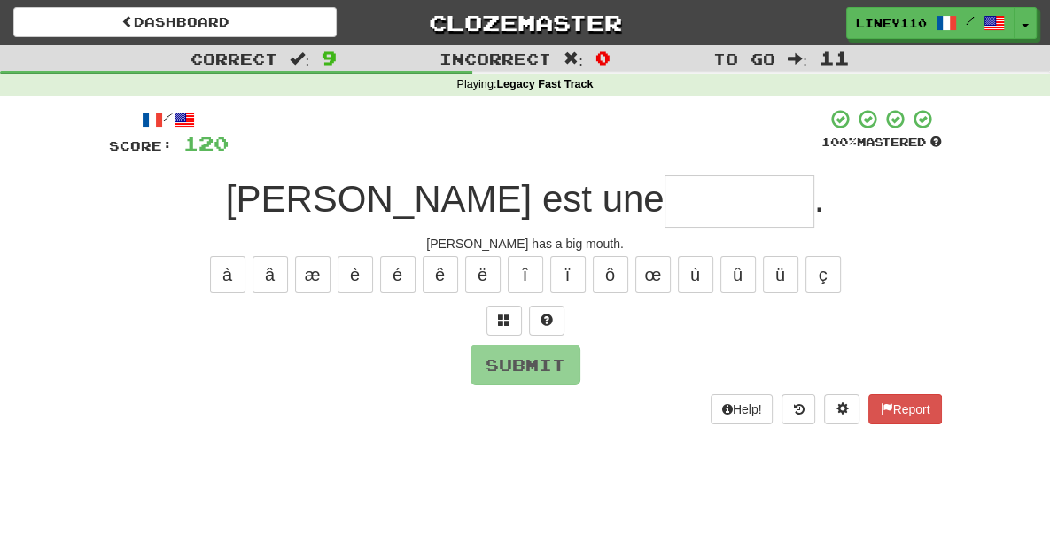
click at [665, 199] on input "text" at bounding box center [740, 202] width 150 height 52
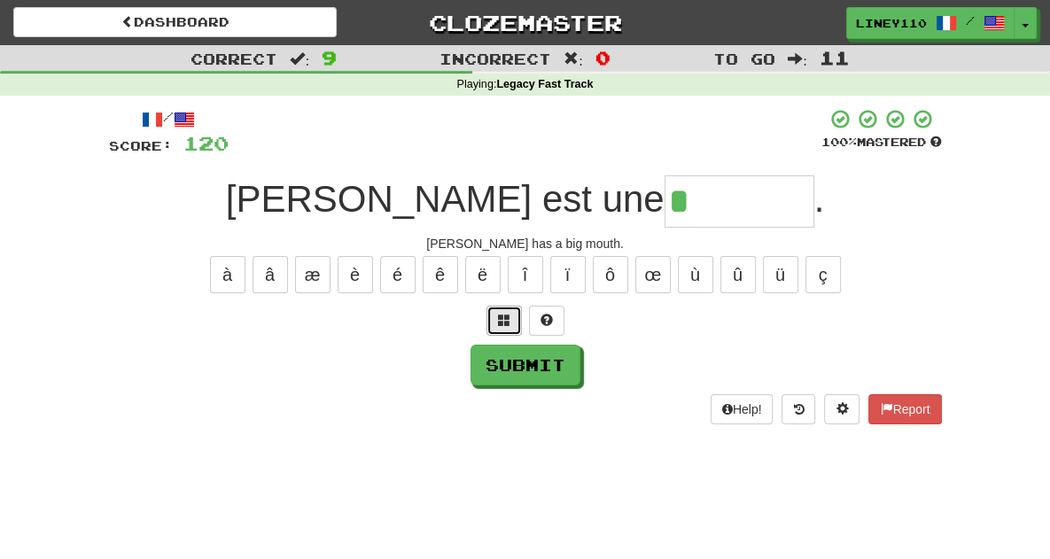
click at [502, 320] on span at bounding box center [504, 320] width 12 height 12
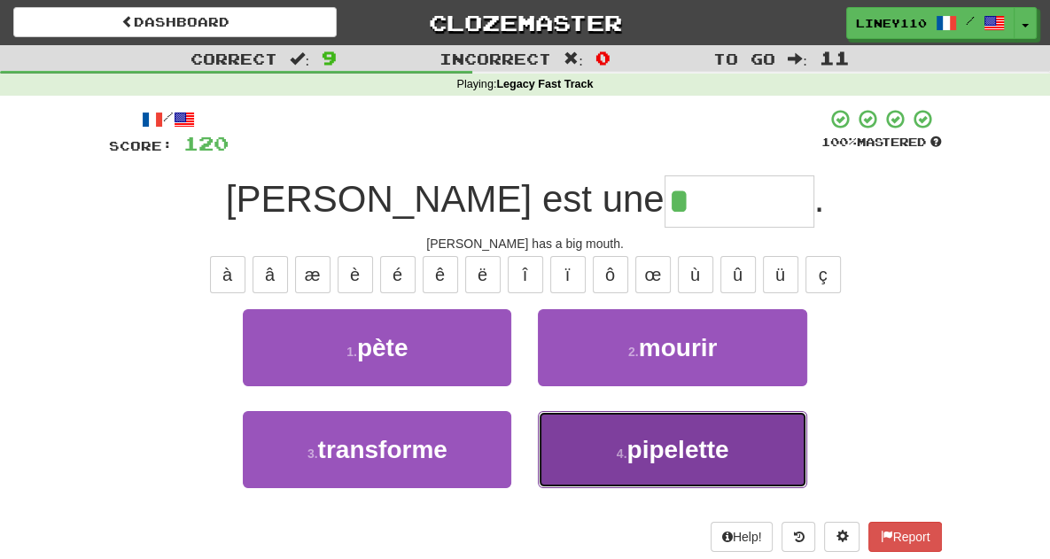
click at [631, 438] on button "4 . pipelette" at bounding box center [672, 449] width 269 height 77
type input "*********"
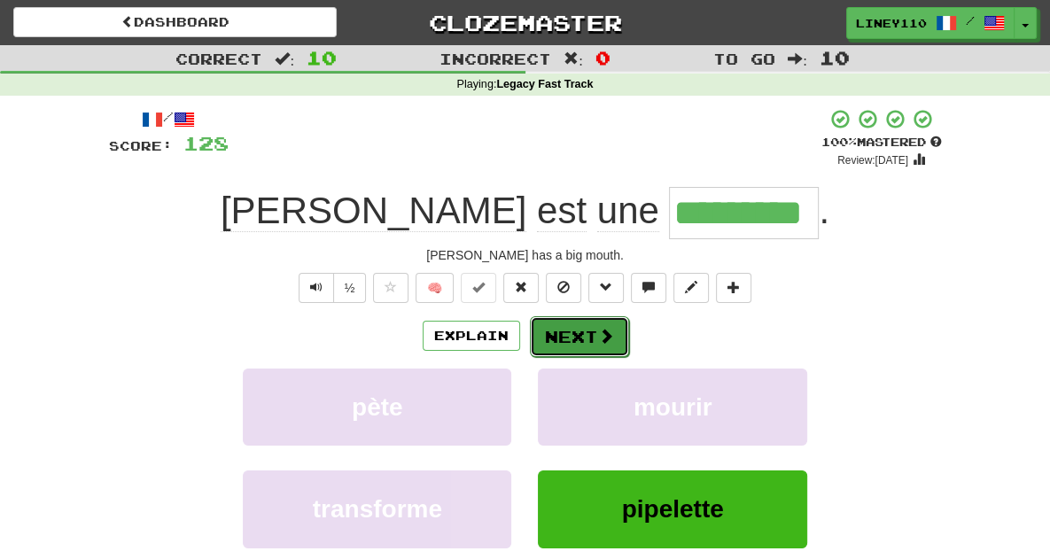
click at [594, 336] on button "Next" at bounding box center [579, 336] width 99 height 41
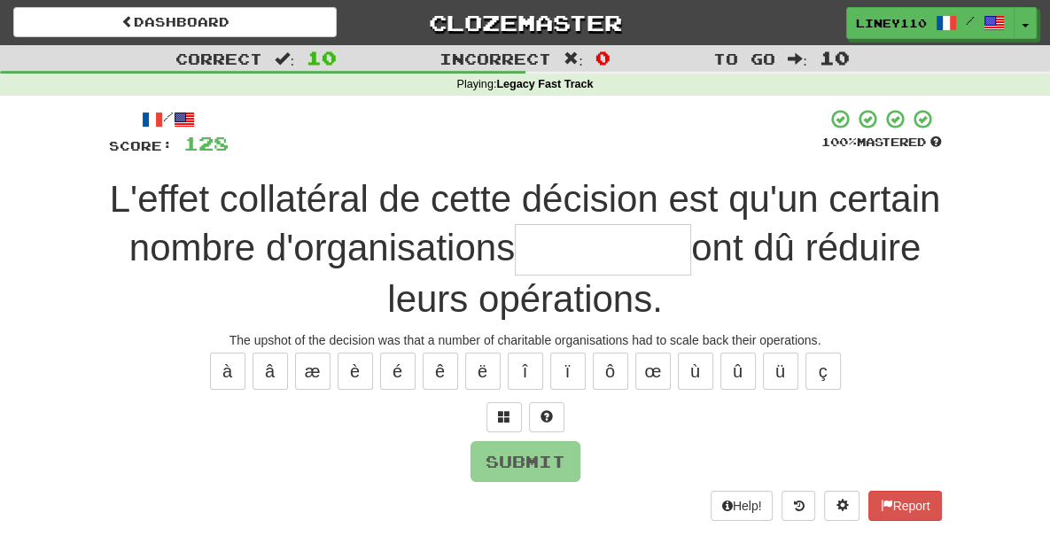
click at [515, 254] on input "text" at bounding box center [603, 250] width 176 height 52
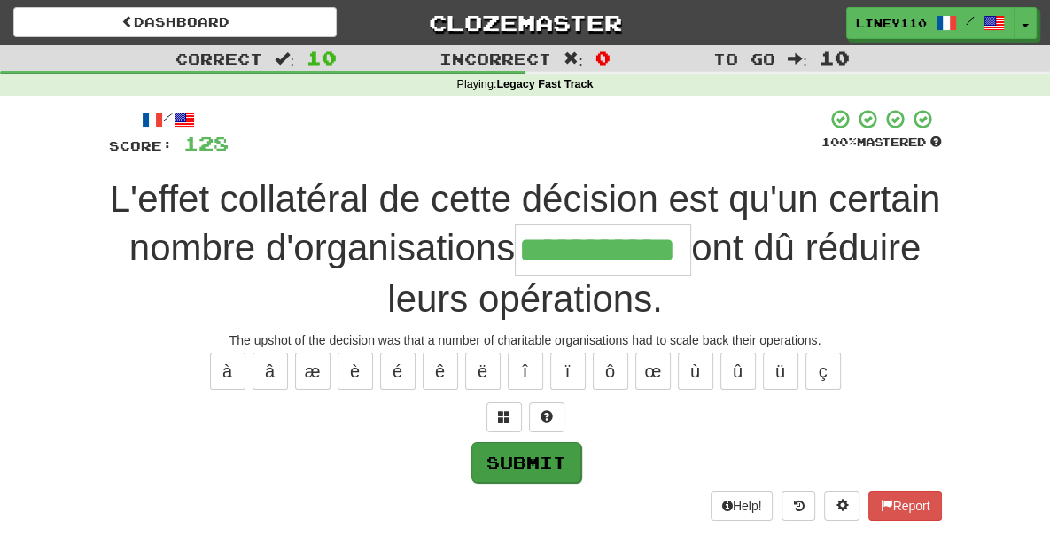
type input "**********"
click at [527, 442] on button "Submit" at bounding box center [527, 462] width 110 height 41
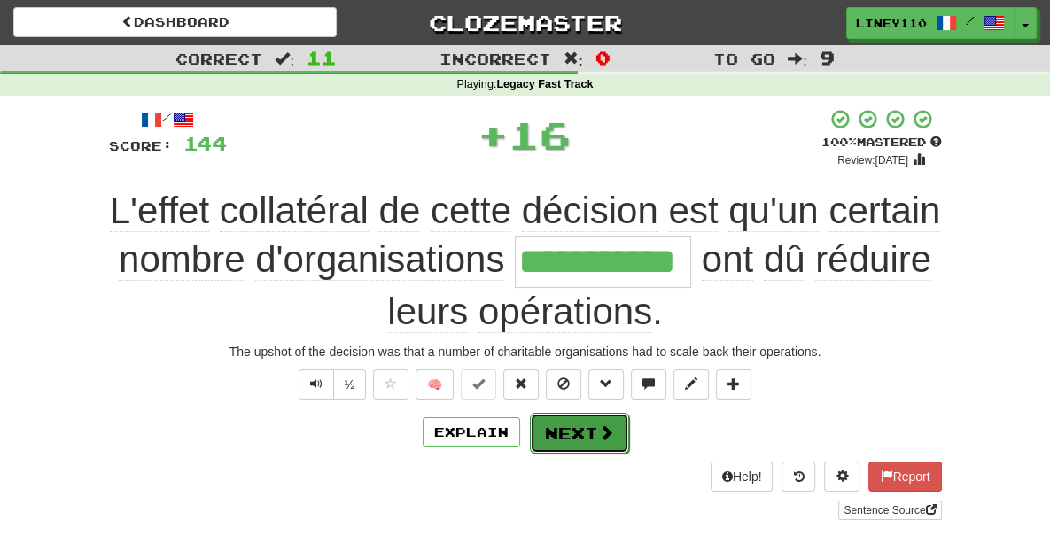
click at [609, 425] on span at bounding box center [606, 433] width 16 height 16
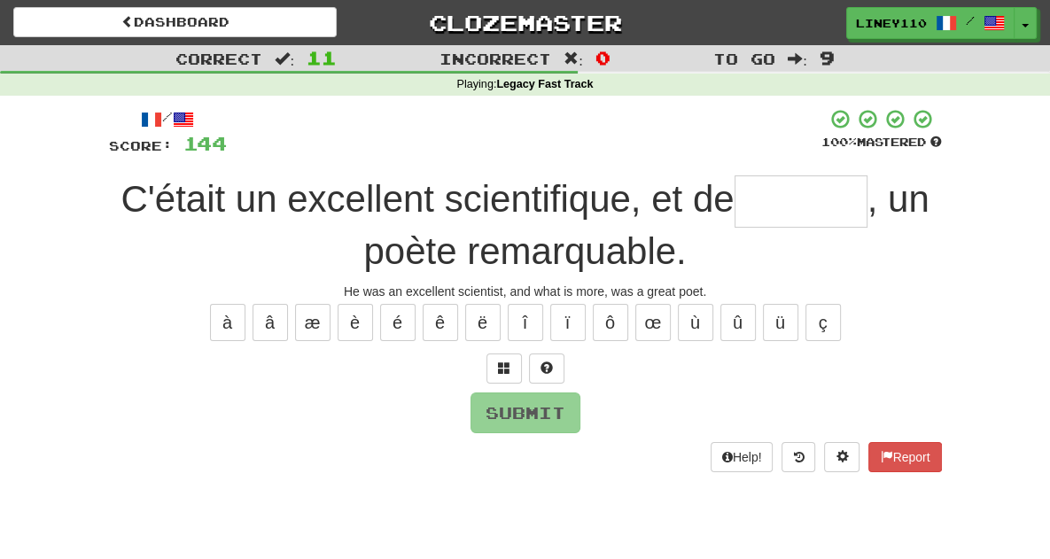
click at [746, 211] on input "text" at bounding box center [801, 202] width 133 height 52
type input "*"
click at [494, 364] on button at bounding box center [504, 369] width 35 height 30
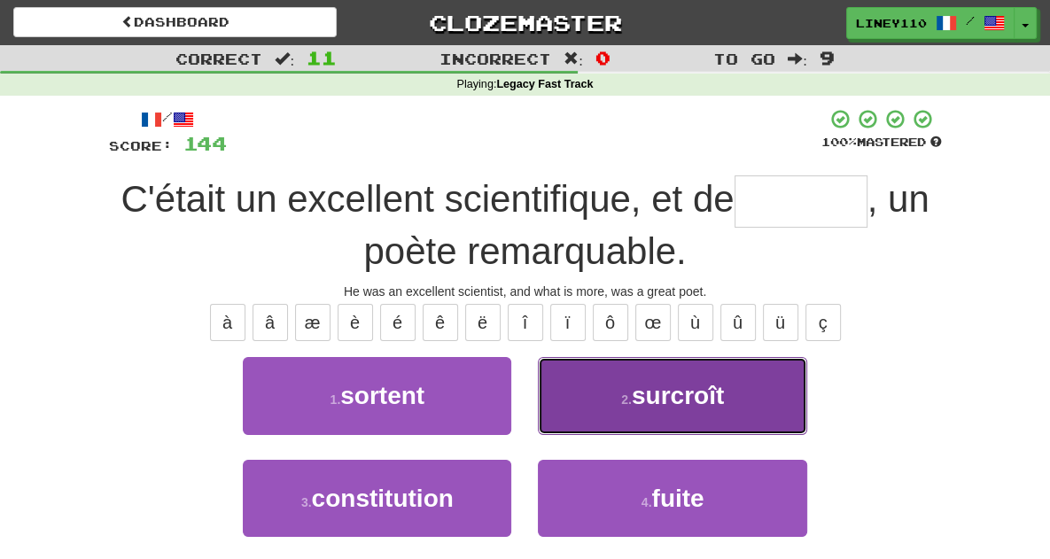
click at [704, 422] on button "2 . surcroît" at bounding box center [672, 395] width 269 height 77
type input "********"
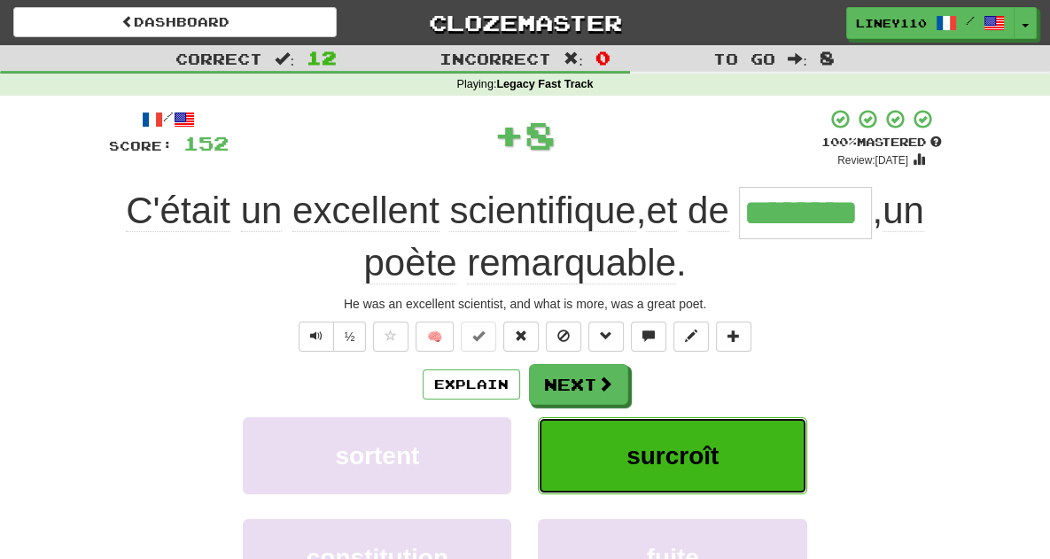
click at [698, 463] on span "surcroît" at bounding box center [673, 455] width 92 height 27
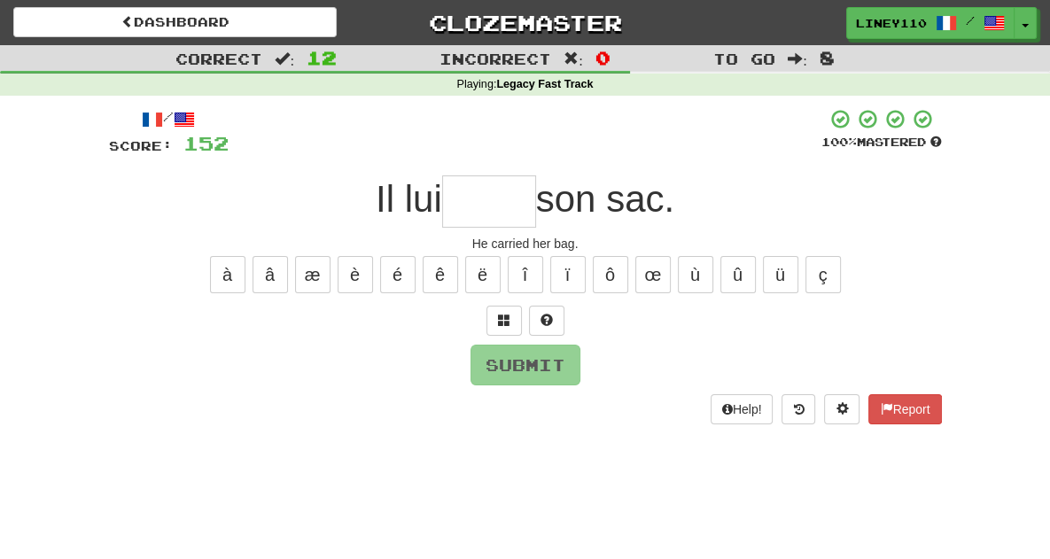
click at [477, 208] on input "text" at bounding box center [489, 202] width 94 height 52
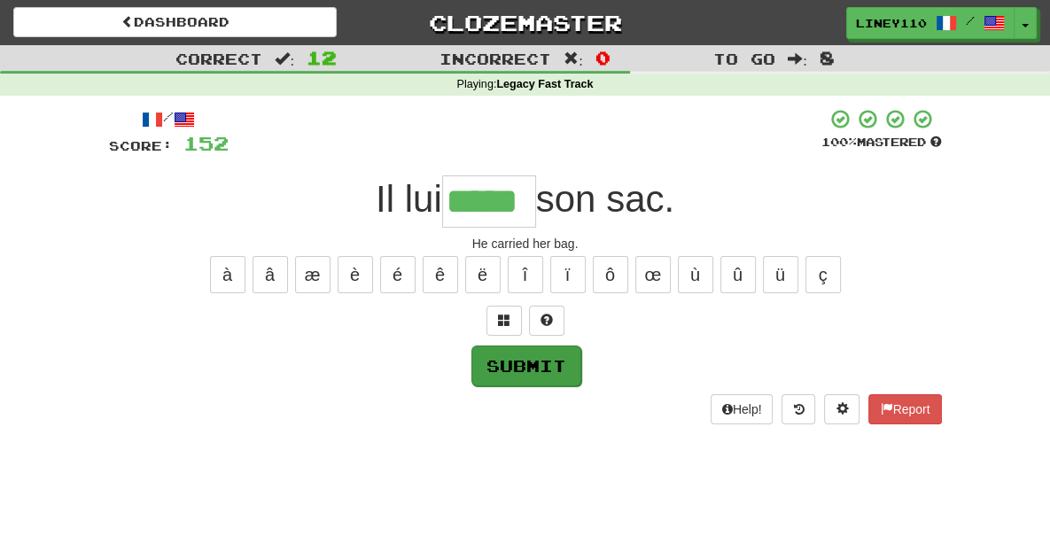
type input "*****"
click at [532, 367] on button "Submit" at bounding box center [527, 366] width 110 height 41
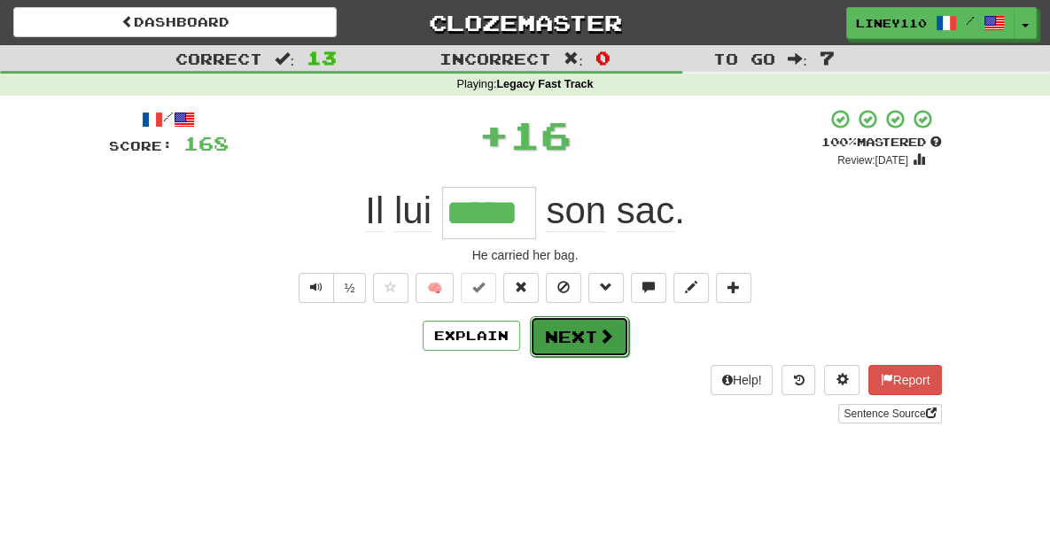
click at [573, 339] on button "Next" at bounding box center [579, 336] width 99 height 41
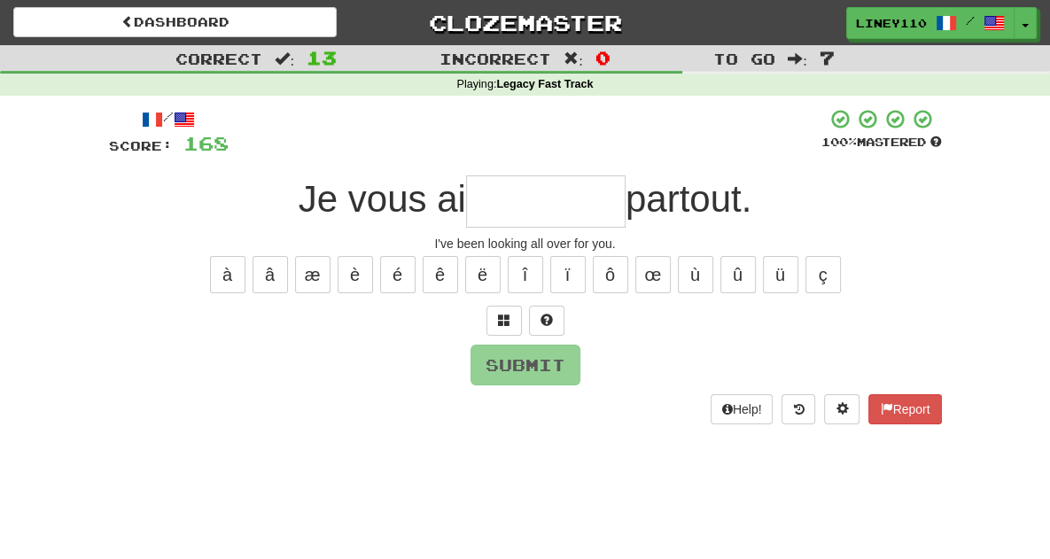
click at [546, 216] on input "text" at bounding box center [546, 202] width 160 height 52
type input "*"
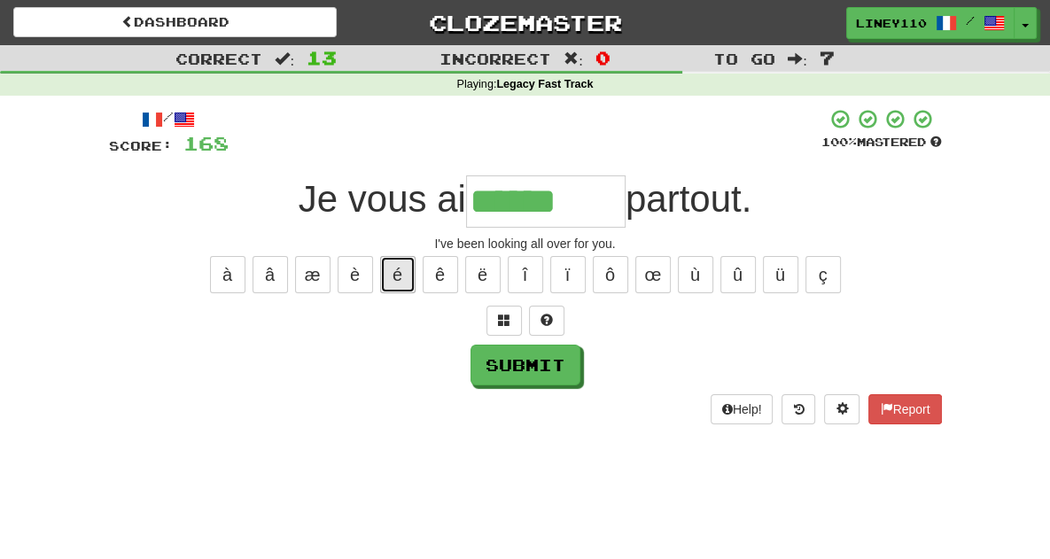
click at [399, 274] on button "é" at bounding box center [397, 274] width 35 height 37
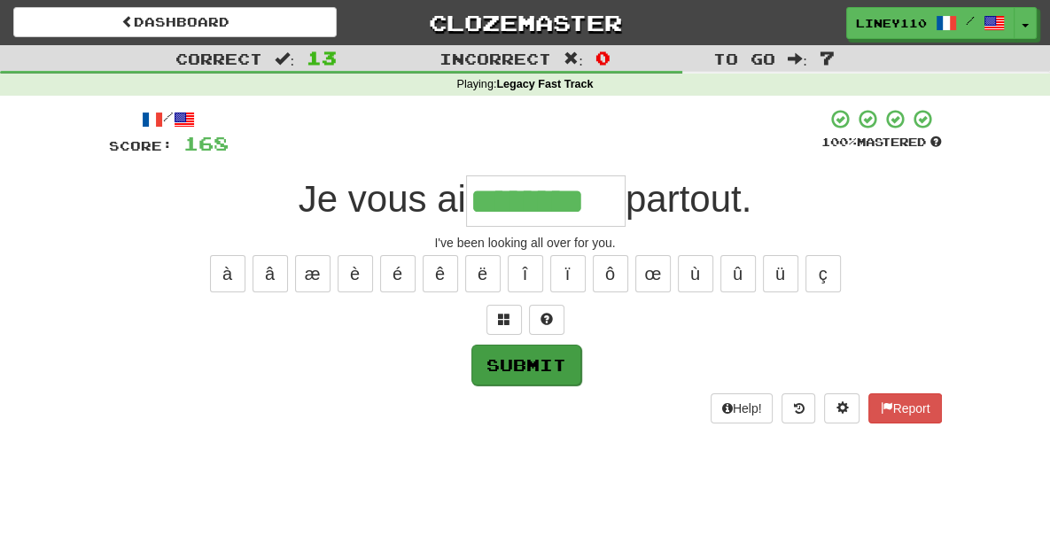
type input "********"
click at [542, 357] on button "Submit" at bounding box center [527, 365] width 110 height 41
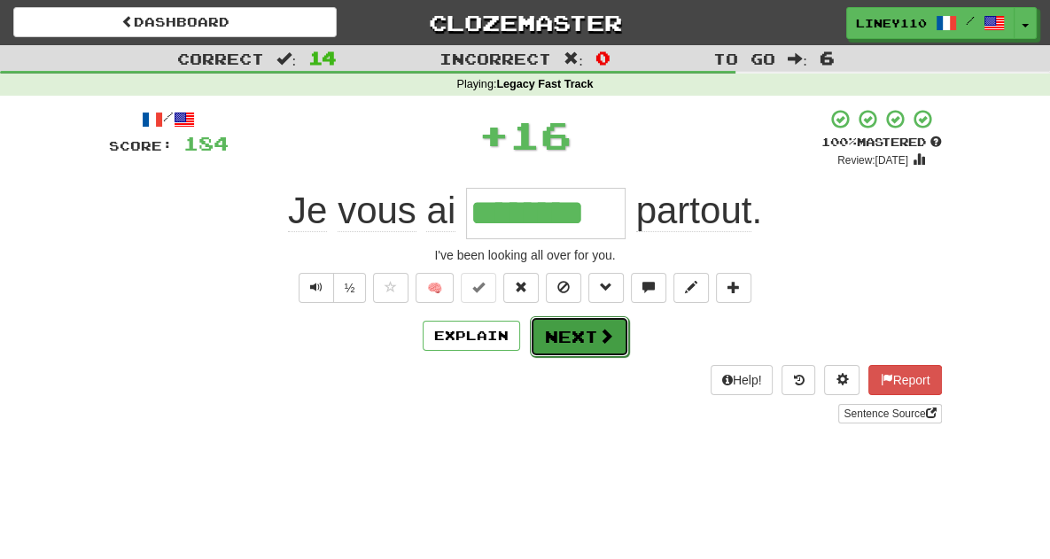
click at [589, 344] on button "Next" at bounding box center [579, 336] width 99 height 41
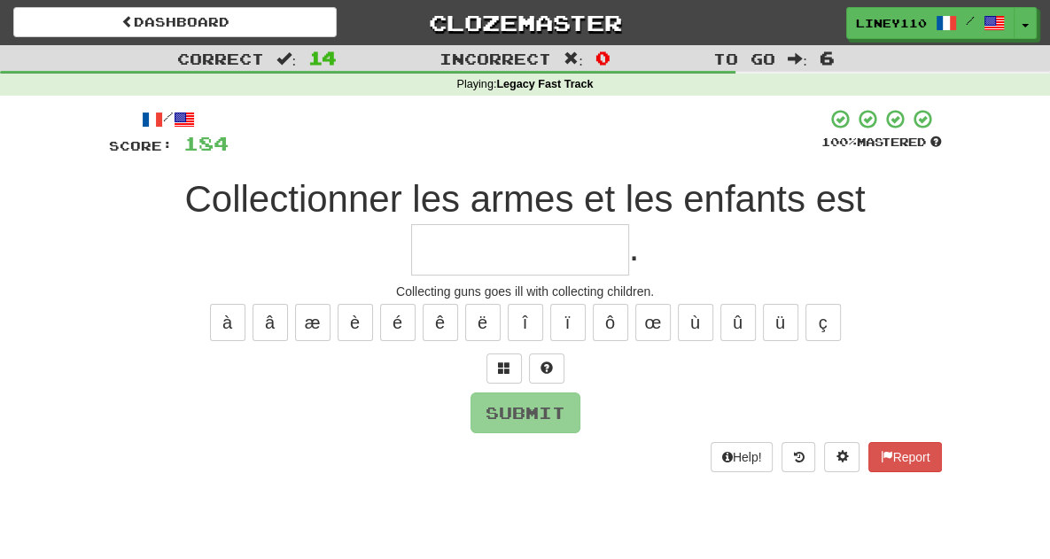
click at [629, 224] on input "text" at bounding box center [520, 249] width 218 height 51
type input "*"
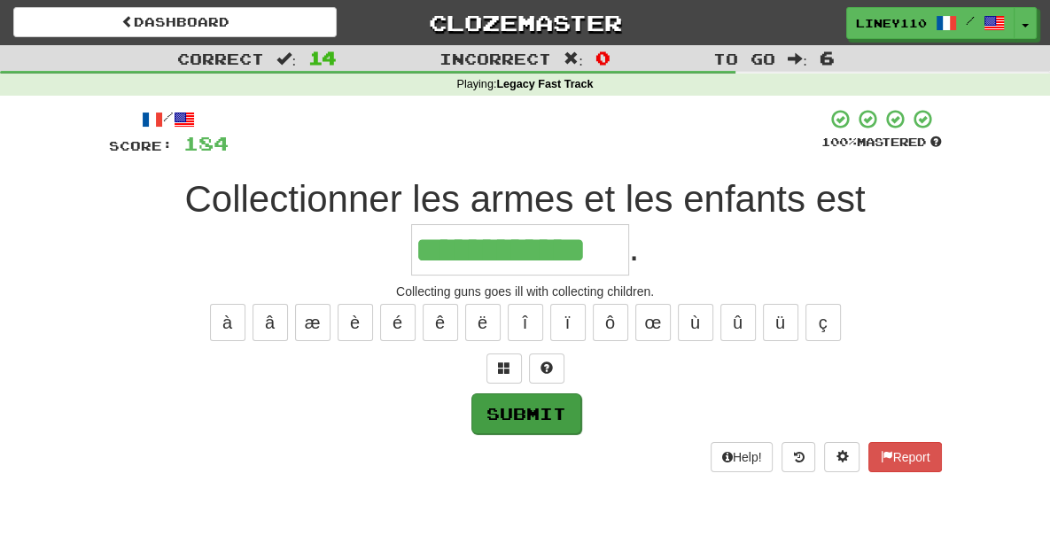
type input "**********"
click at [542, 394] on button "Submit" at bounding box center [527, 414] width 110 height 41
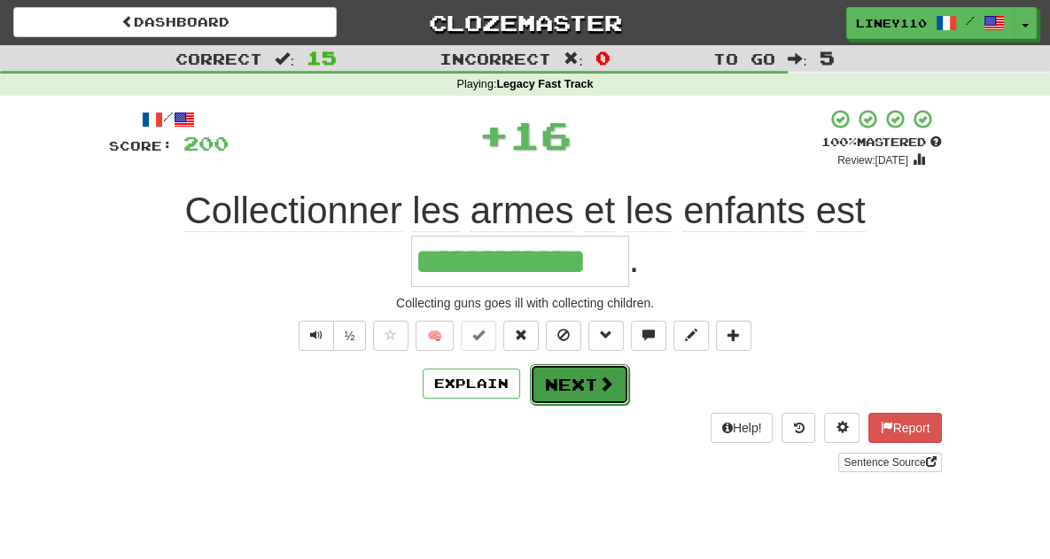
click at [590, 364] on button "Next" at bounding box center [579, 384] width 99 height 41
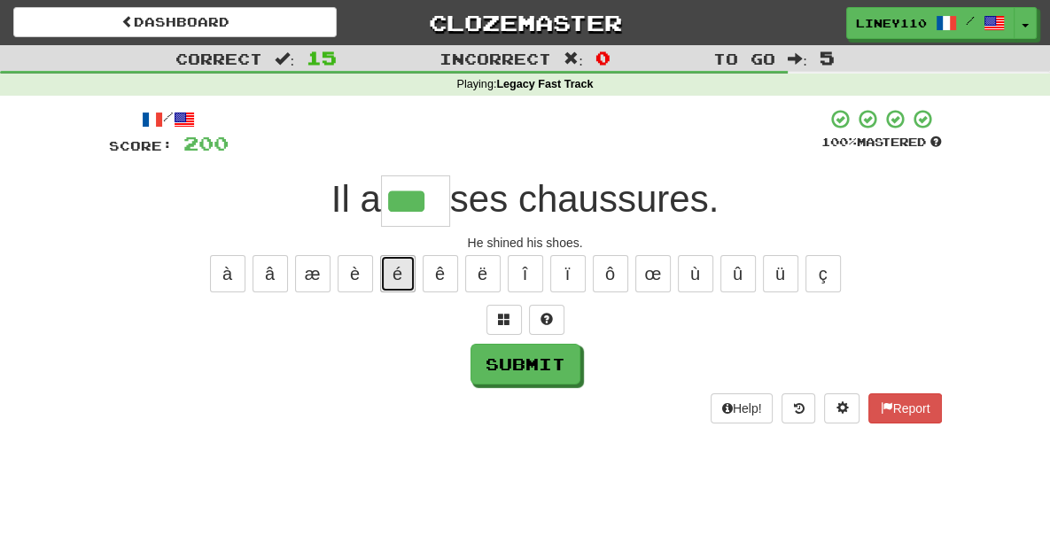
click at [410, 280] on button "é" at bounding box center [397, 273] width 35 height 37
type input "****"
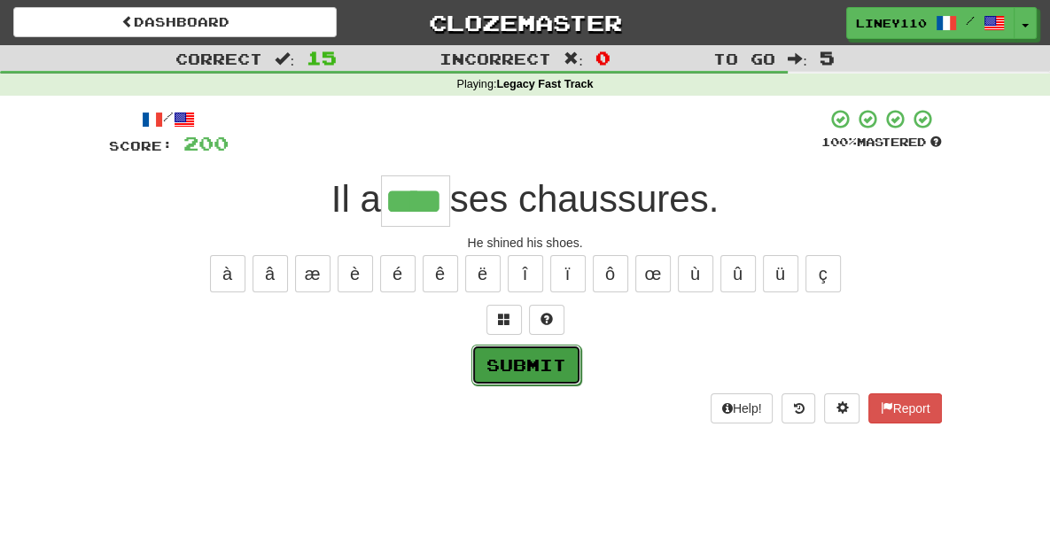
click at [511, 375] on button "Submit" at bounding box center [527, 365] width 110 height 41
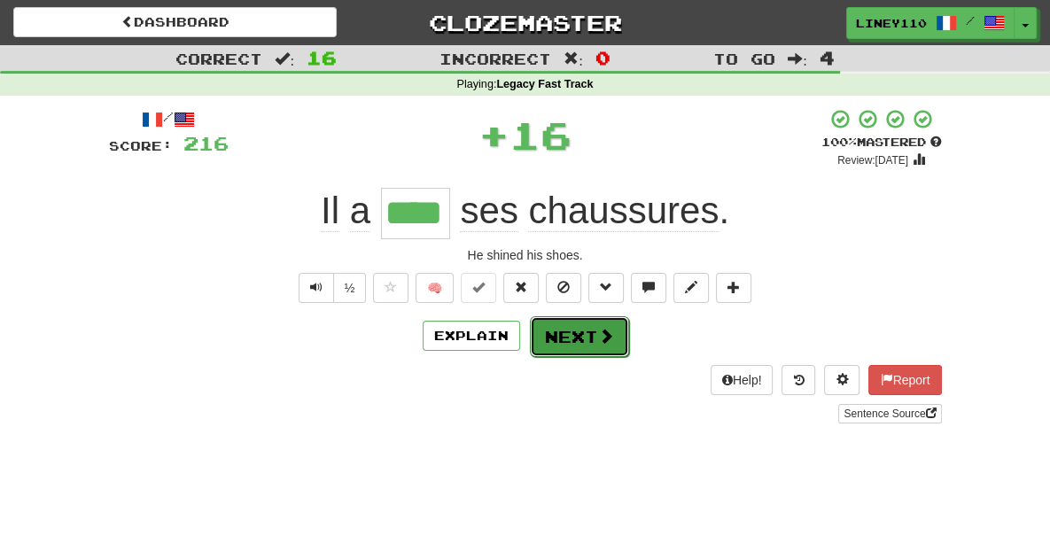
click at [578, 335] on button "Next" at bounding box center [579, 336] width 99 height 41
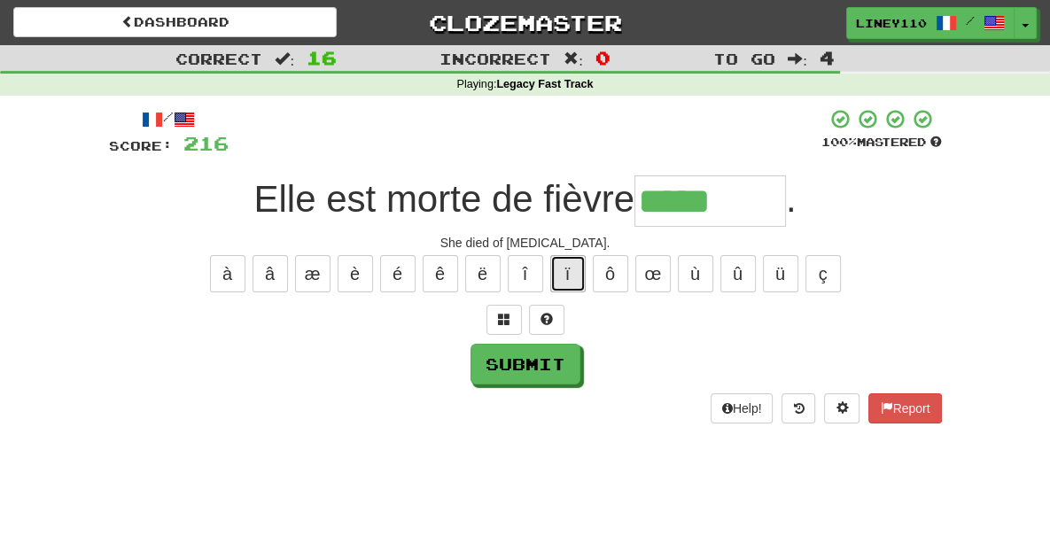
click at [567, 275] on button "ï" at bounding box center [567, 273] width 35 height 37
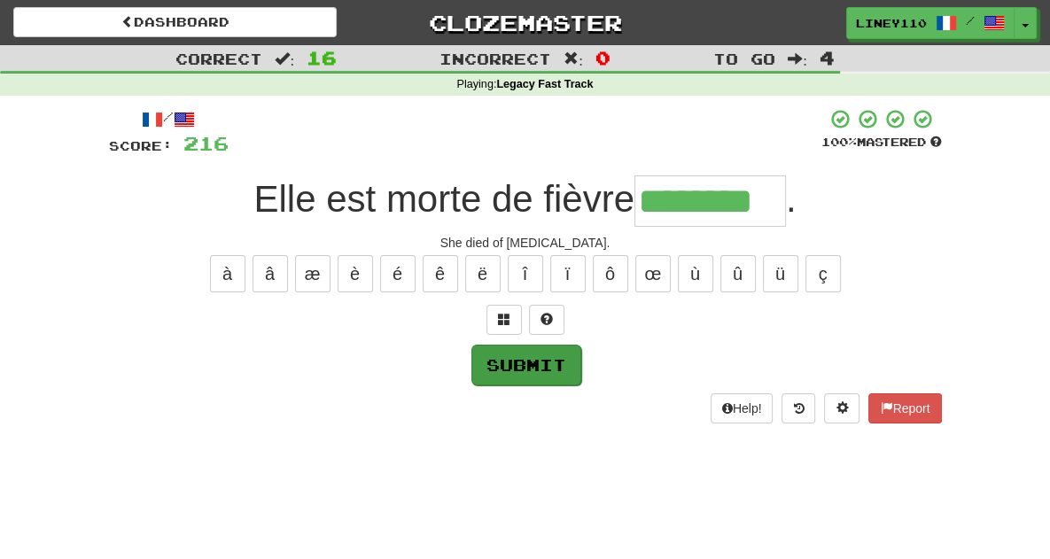
type input "********"
click at [526, 359] on button "Submit" at bounding box center [527, 365] width 110 height 41
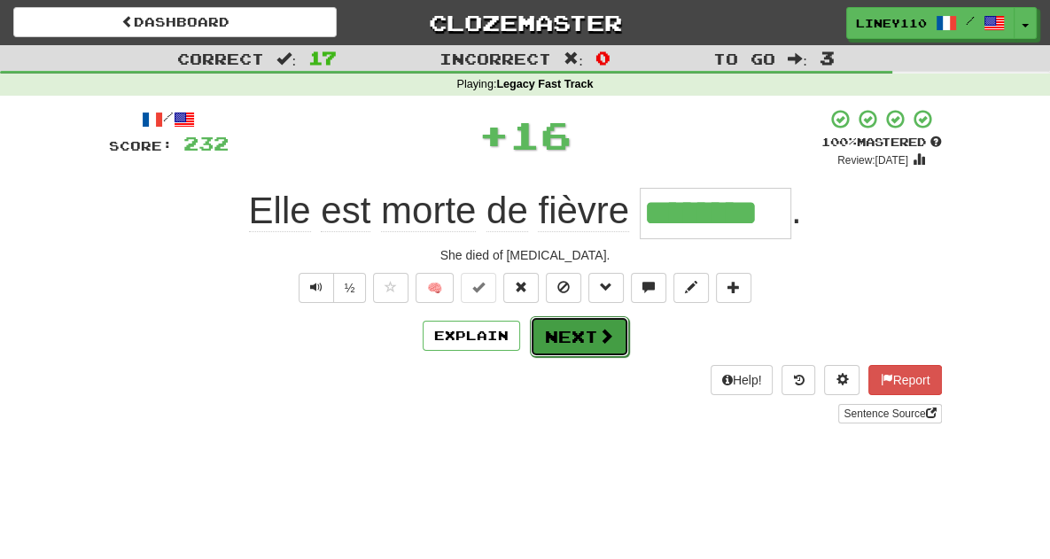
click at [571, 340] on button "Next" at bounding box center [579, 336] width 99 height 41
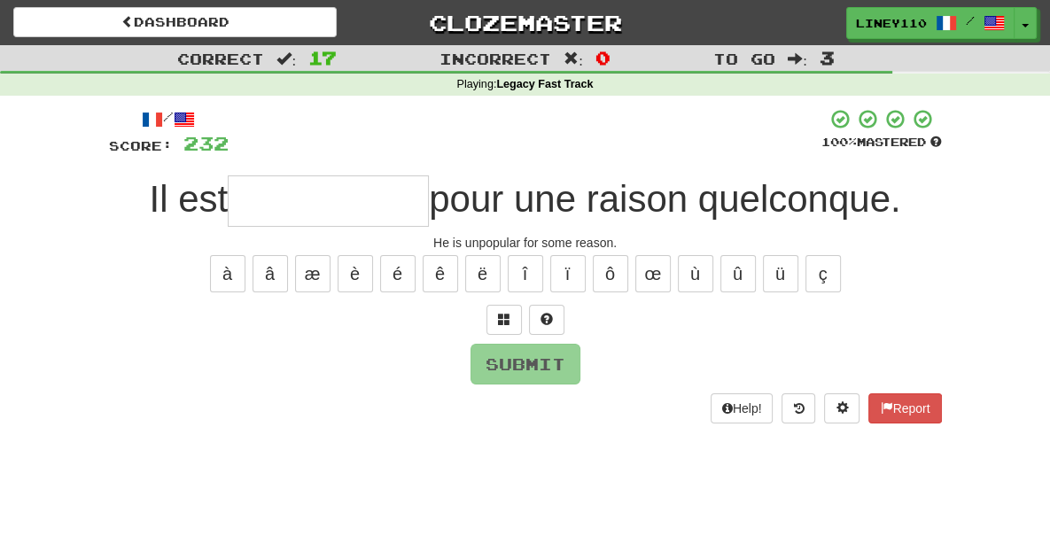
click at [303, 214] on input "text" at bounding box center [328, 201] width 201 height 51
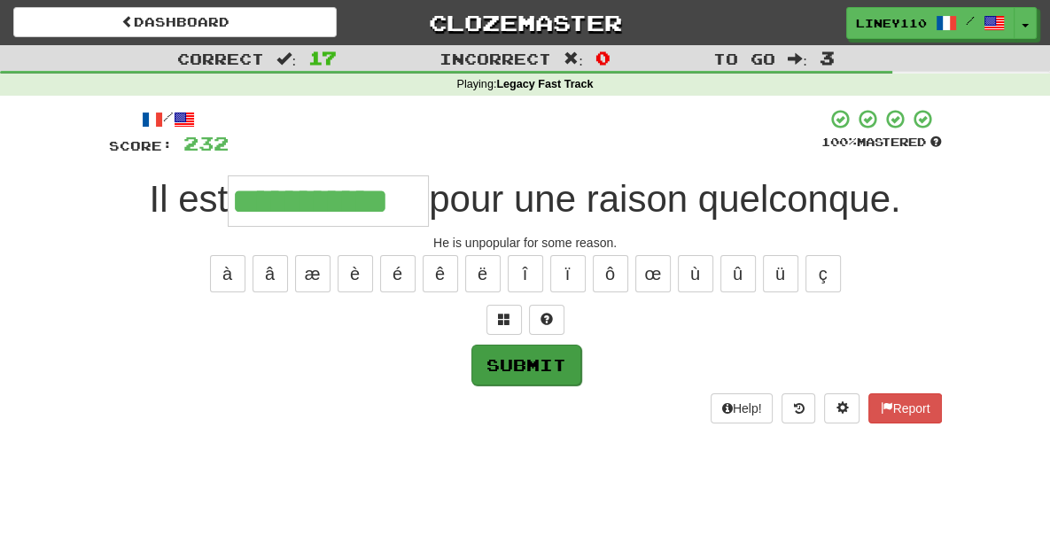
type input "**********"
click at [551, 375] on button "Submit" at bounding box center [527, 365] width 110 height 41
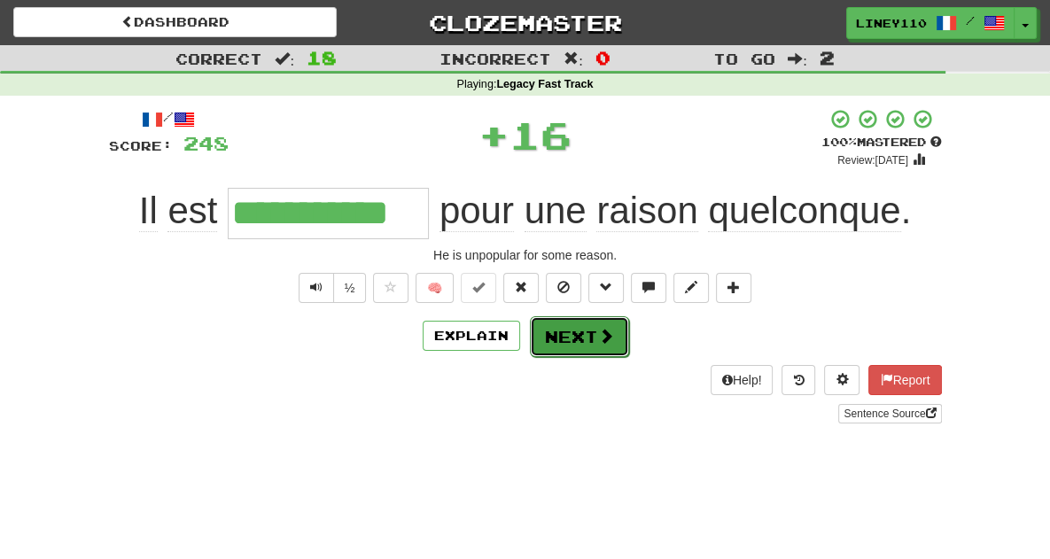
click at [582, 337] on button "Next" at bounding box center [579, 336] width 99 height 41
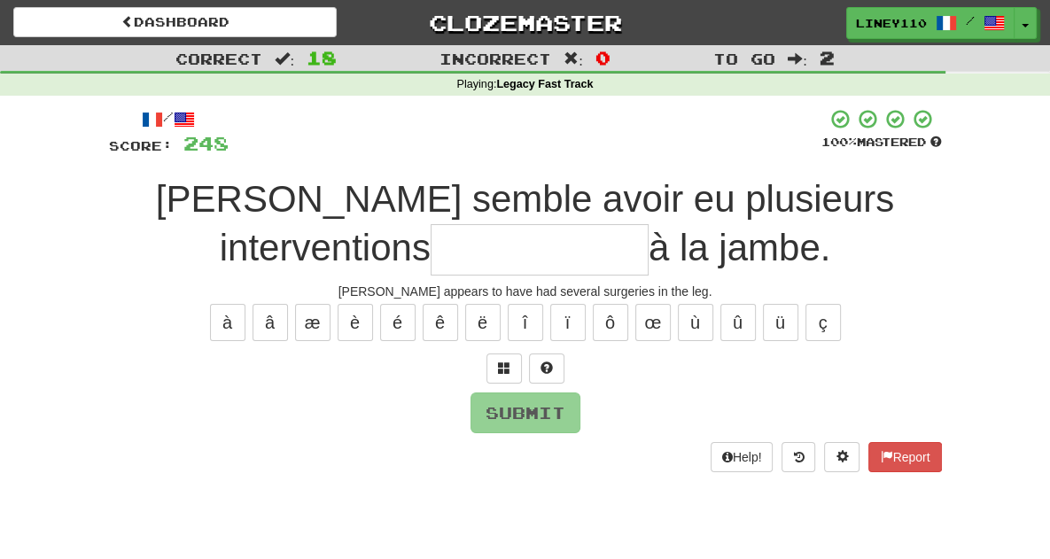
click at [649, 224] on input "text" at bounding box center [540, 249] width 218 height 51
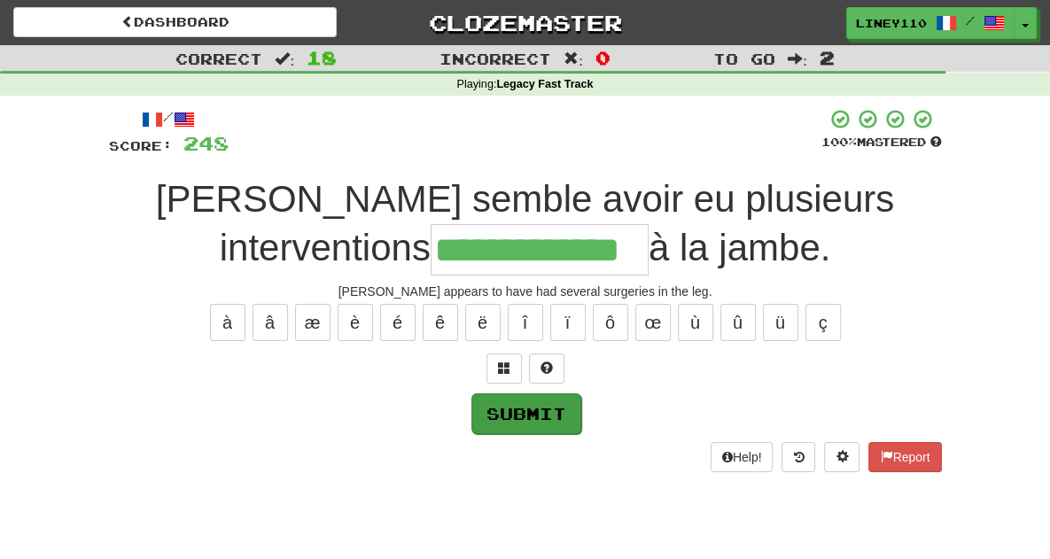
type input "**********"
click at [550, 417] on button "Submit" at bounding box center [527, 414] width 110 height 41
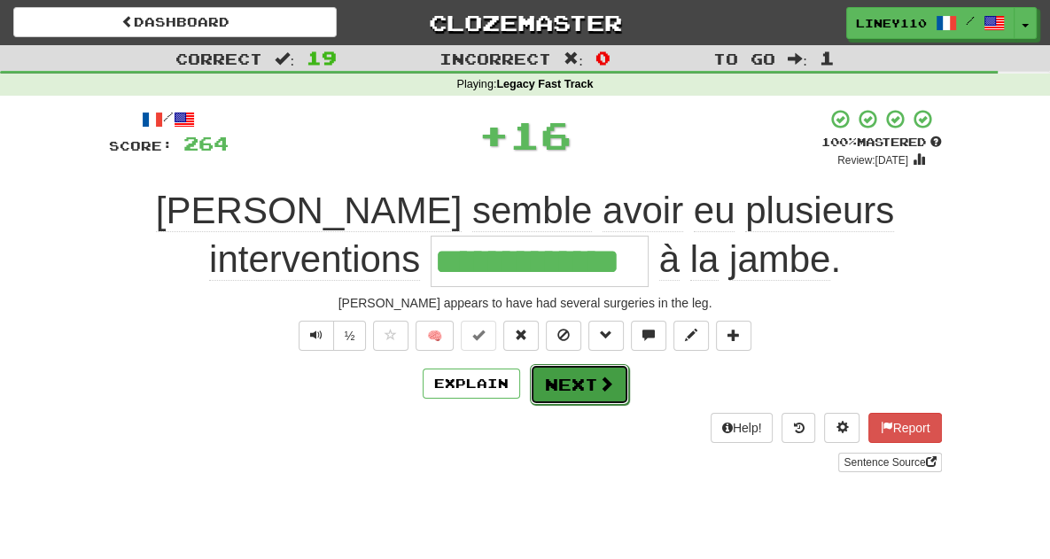
click at [579, 381] on button "Next" at bounding box center [579, 384] width 99 height 41
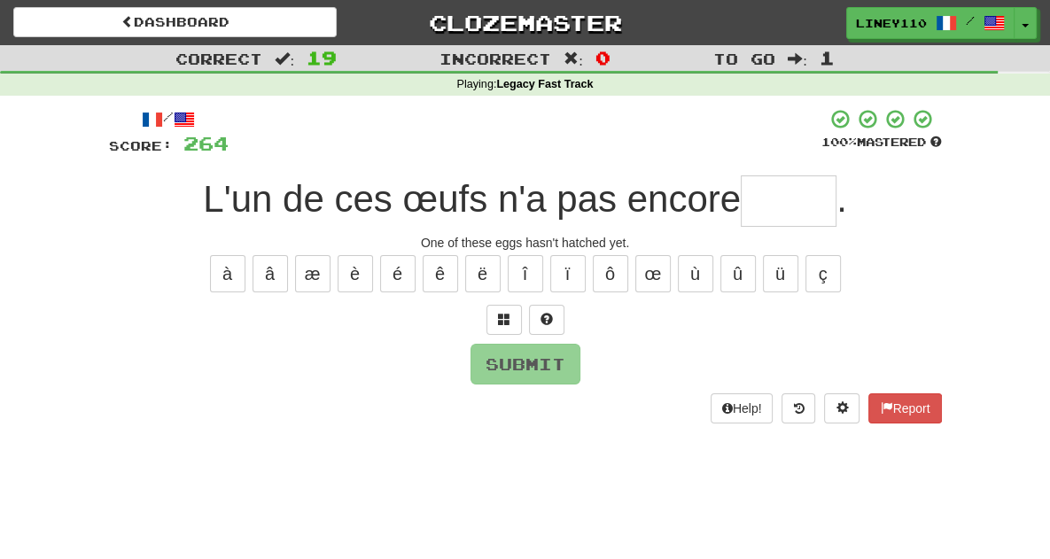
click at [785, 203] on input "text" at bounding box center [789, 201] width 96 height 51
click at [408, 274] on button "é" at bounding box center [397, 273] width 35 height 37
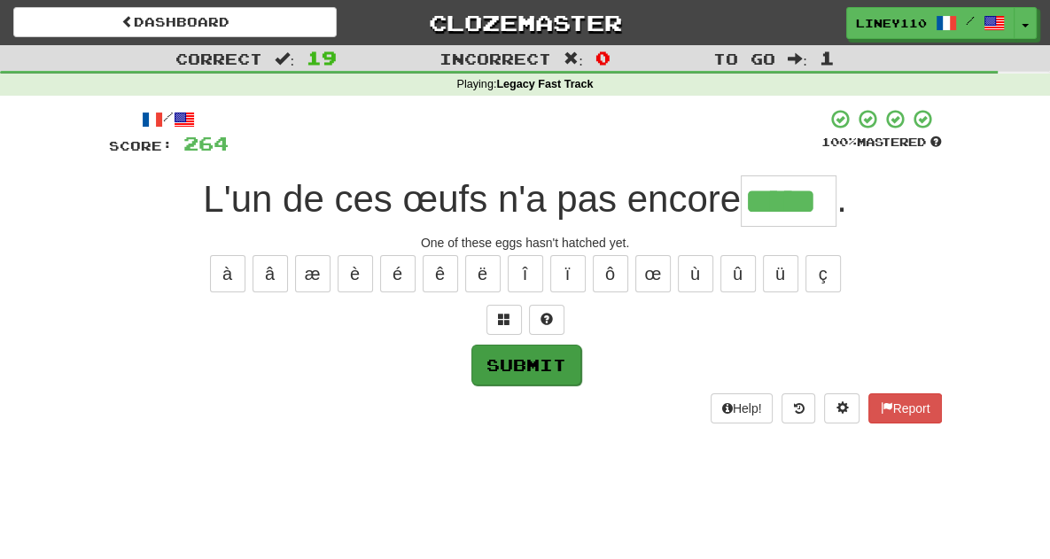
type input "*****"
click at [550, 360] on button "Submit" at bounding box center [527, 365] width 110 height 41
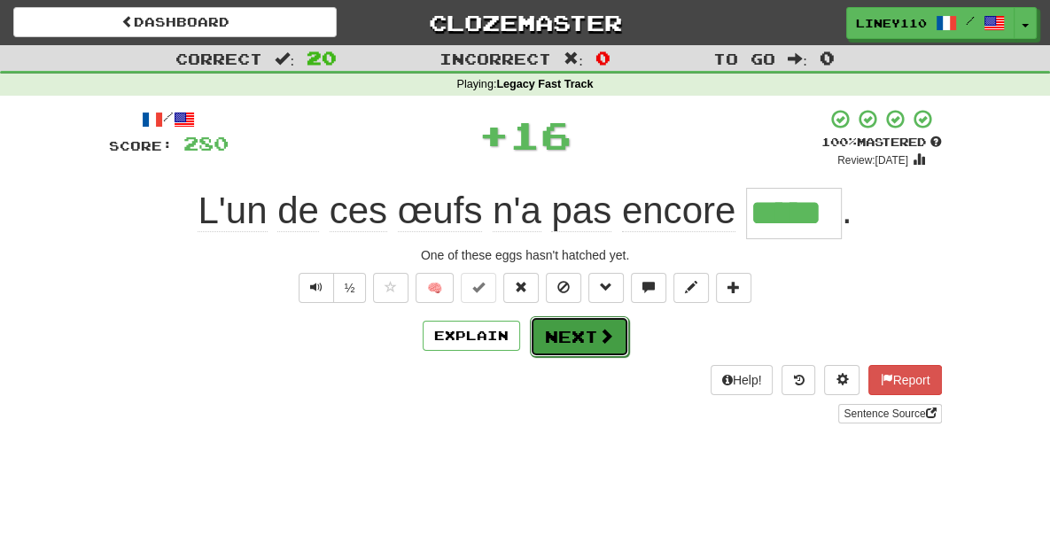
click at [586, 337] on button "Next" at bounding box center [579, 336] width 99 height 41
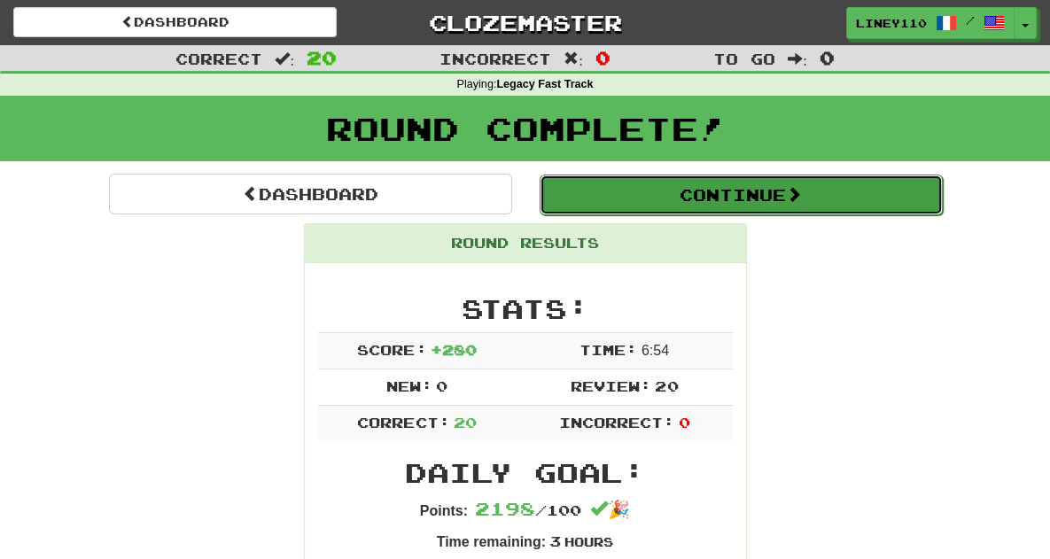
click at [805, 197] on button "Continue" at bounding box center [741, 195] width 403 height 41
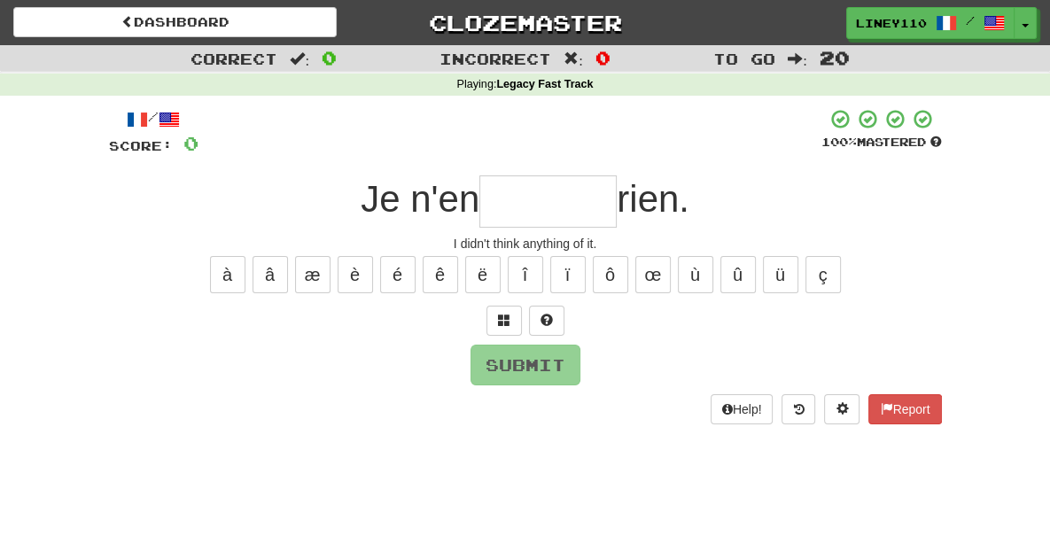
click at [536, 201] on input "text" at bounding box center [548, 202] width 137 height 52
type input "*"
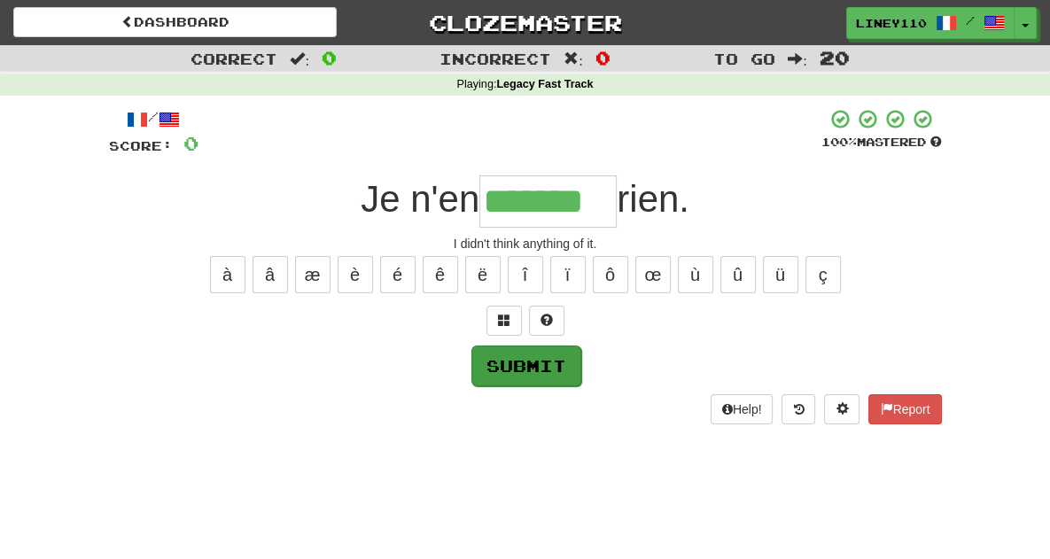
type input "*******"
click at [533, 371] on button "Submit" at bounding box center [527, 366] width 110 height 41
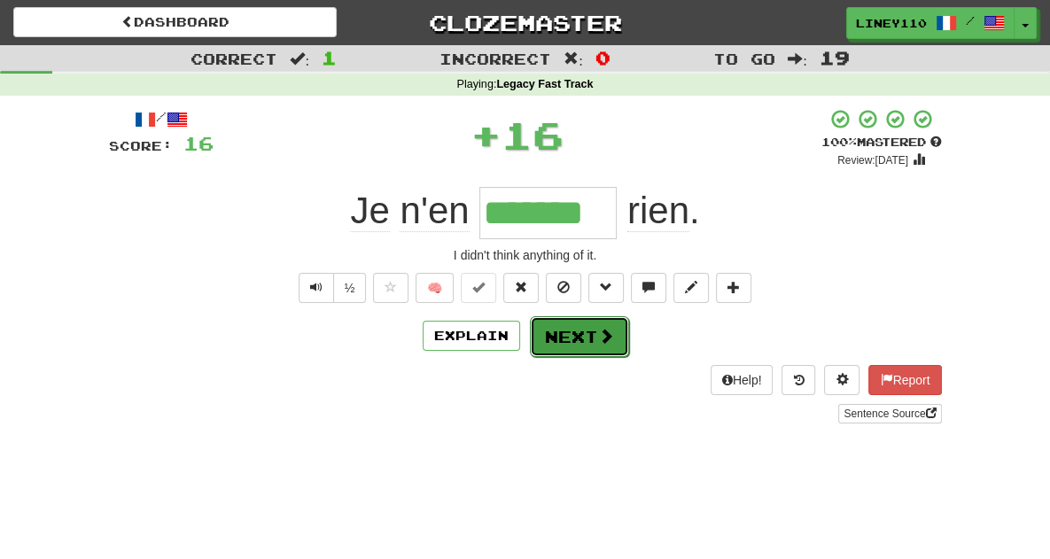
click at [576, 345] on button "Next" at bounding box center [579, 336] width 99 height 41
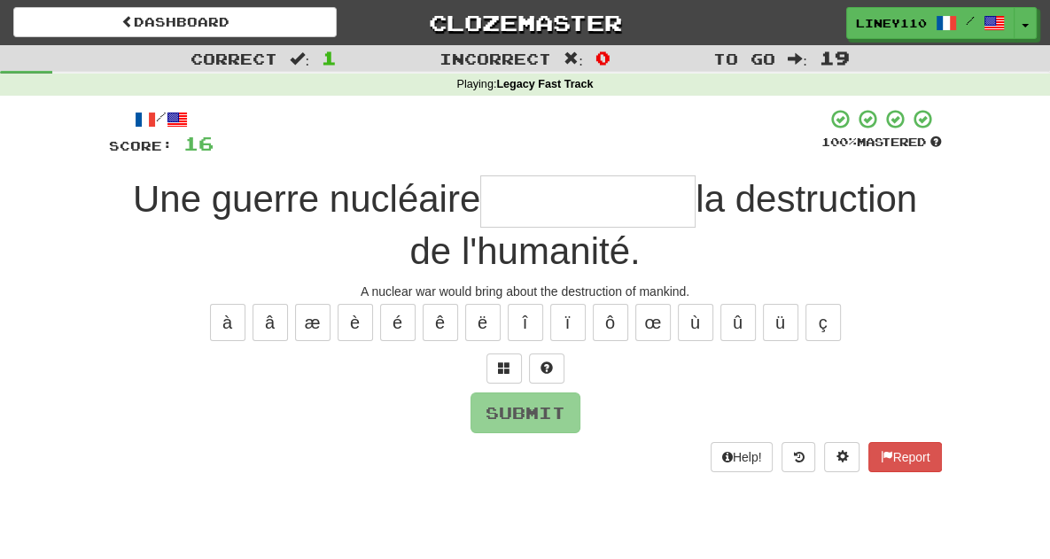
click at [534, 209] on input "text" at bounding box center [587, 202] width 215 height 52
click at [561, 207] on input "text" at bounding box center [587, 202] width 215 height 52
click at [509, 364] on span at bounding box center [504, 368] width 12 height 12
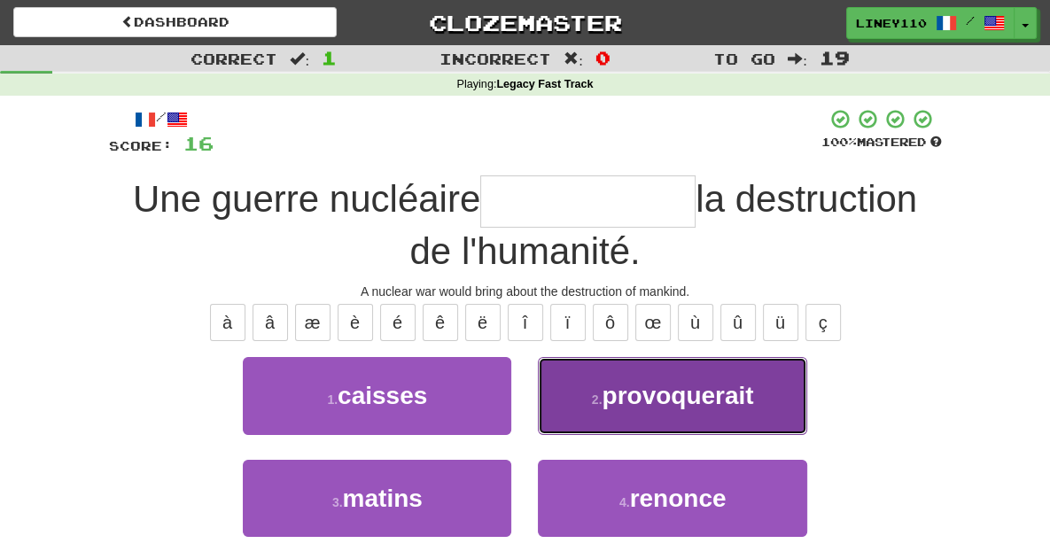
click at [675, 414] on button "2 . provoquerait" at bounding box center [672, 395] width 269 height 77
type input "**********"
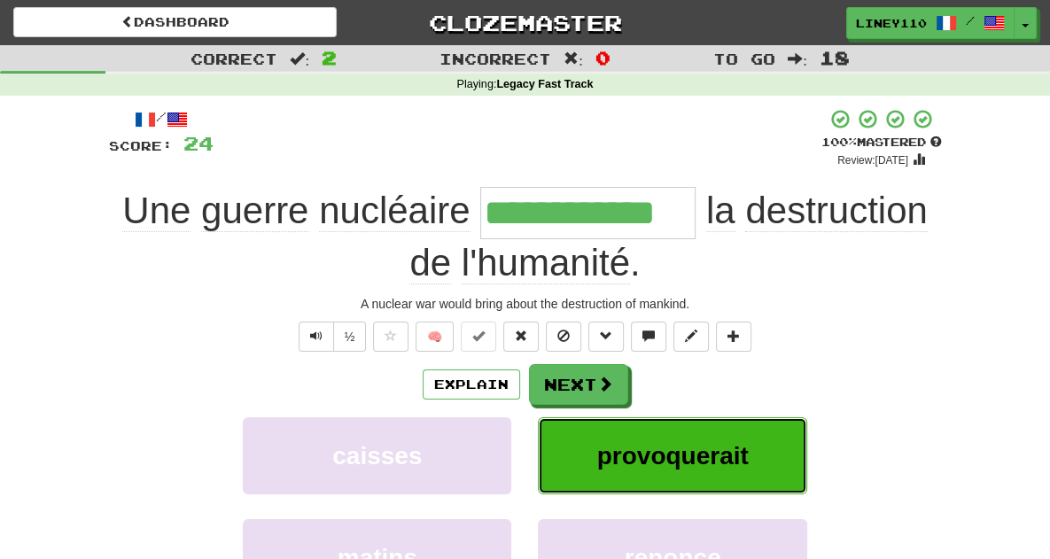
click at [682, 455] on span "provoquerait" at bounding box center [673, 455] width 152 height 27
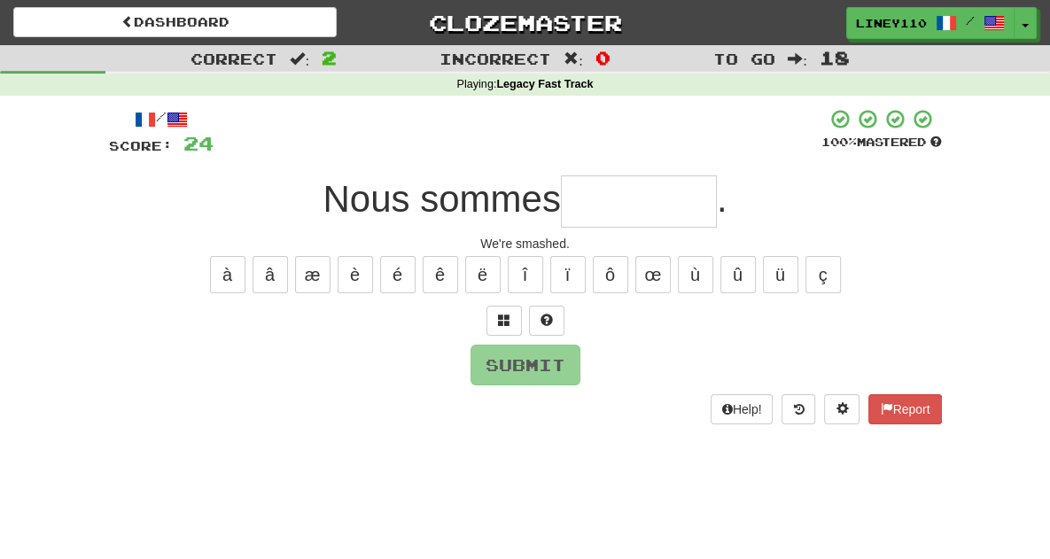
click at [612, 194] on input "text" at bounding box center [639, 202] width 156 height 52
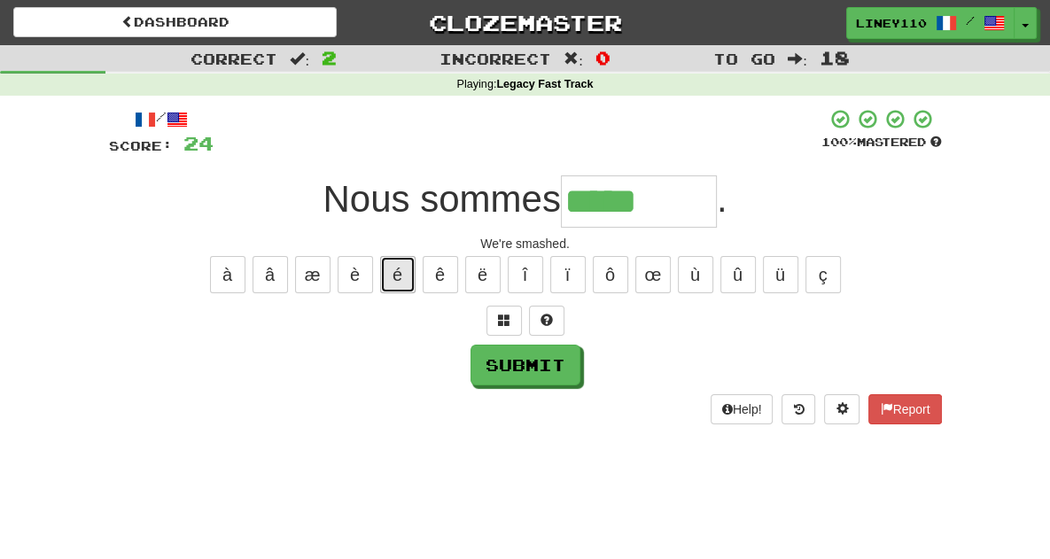
click at [394, 269] on button "é" at bounding box center [397, 274] width 35 height 37
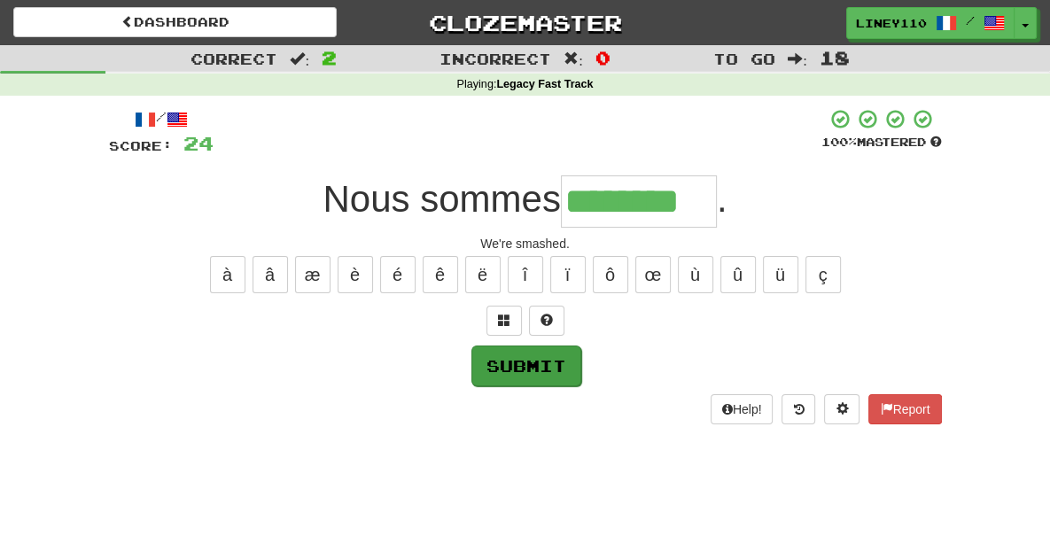
type input "********"
click at [519, 352] on button "Submit" at bounding box center [527, 366] width 110 height 41
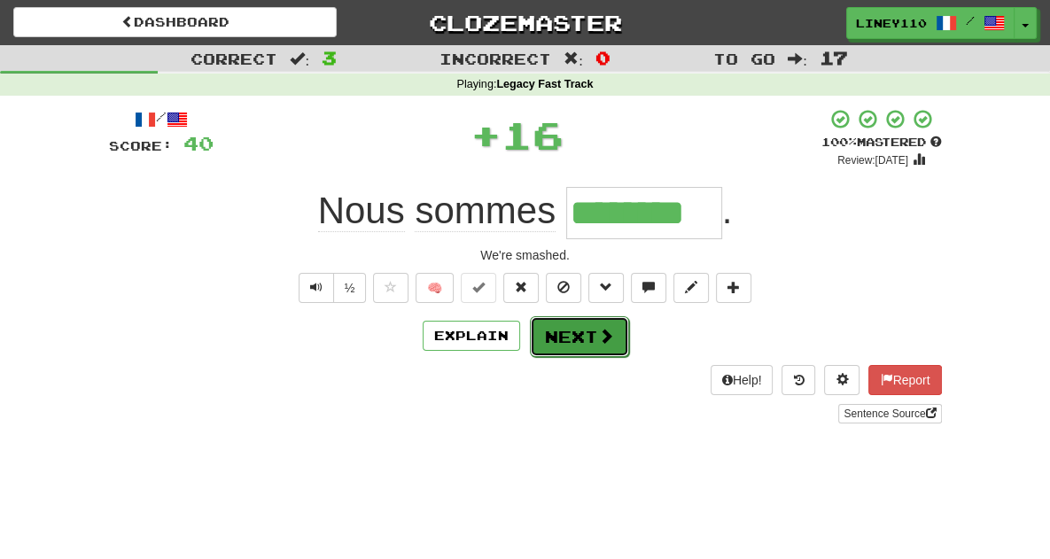
click at [585, 347] on button "Next" at bounding box center [579, 336] width 99 height 41
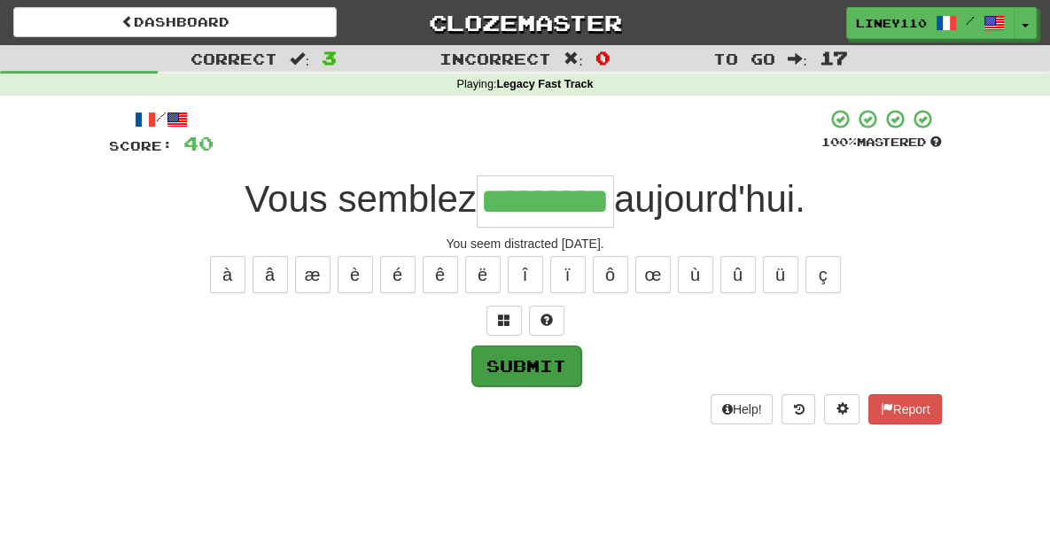
type input "*********"
click at [539, 354] on button "Submit" at bounding box center [527, 366] width 110 height 41
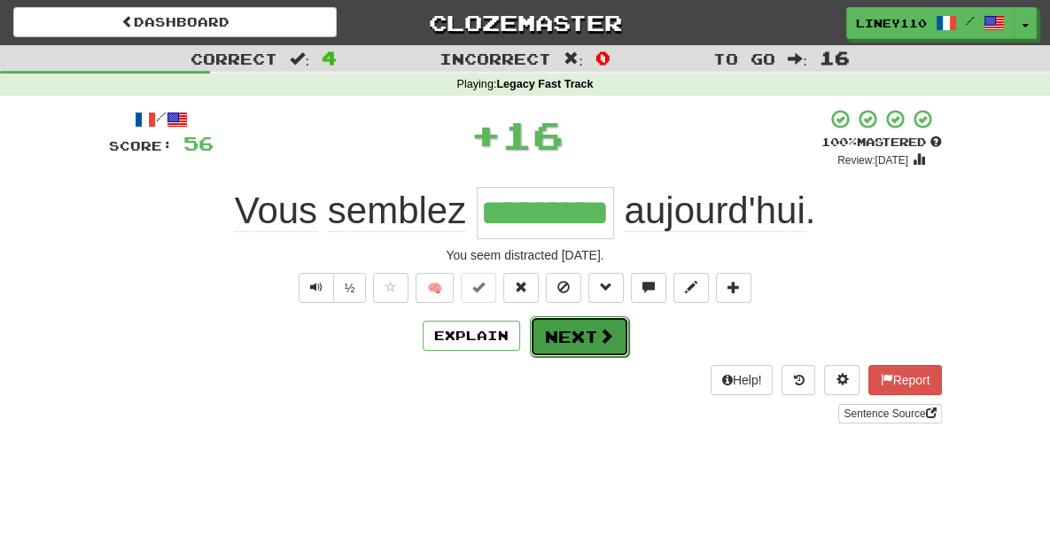
click at [579, 333] on button "Next" at bounding box center [579, 336] width 99 height 41
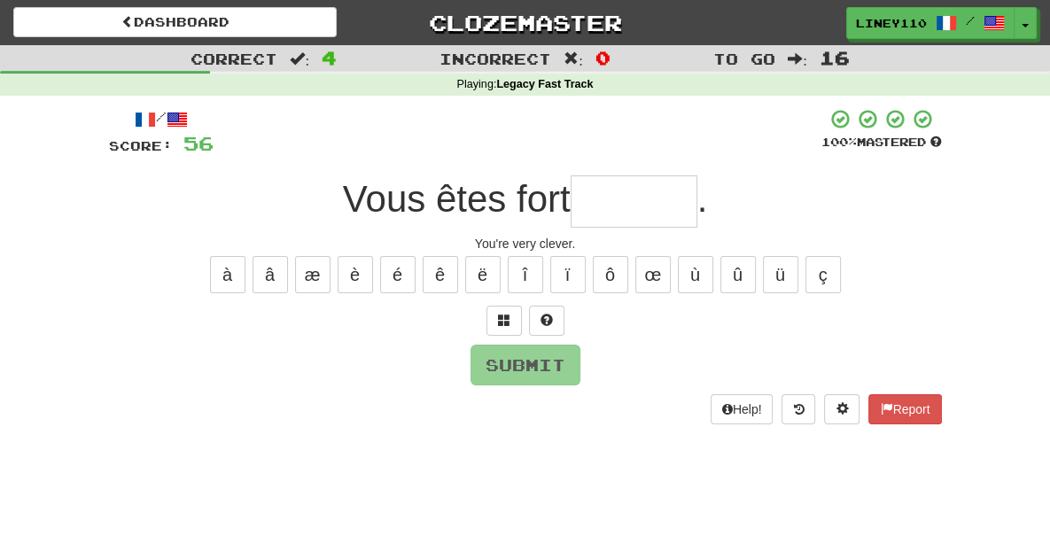
click at [619, 202] on input "text" at bounding box center [634, 202] width 127 height 52
type input "*"
click at [503, 324] on span at bounding box center [504, 320] width 12 height 12
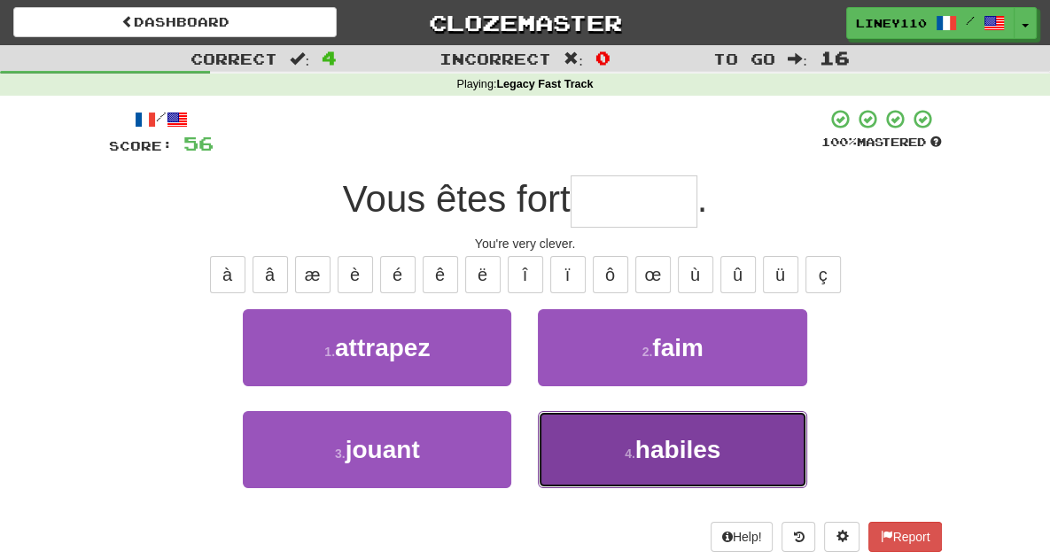
click at [636, 449] on small "4 ." at bounding box center [630, 454] width 11 height 14
type input "*******"
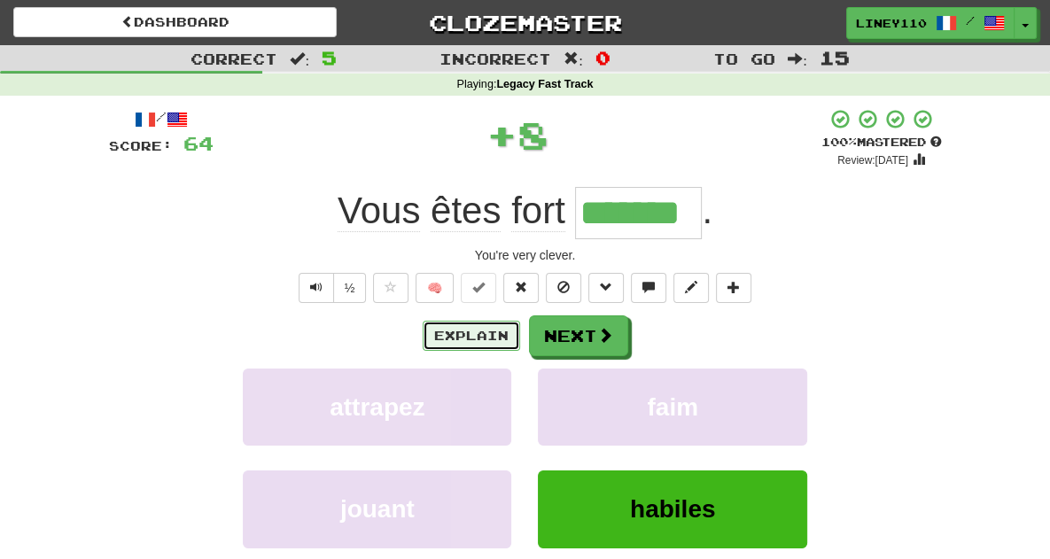
click at [482, 334] on button "Explain" at bounding box center [472, 336] width 98 height 30
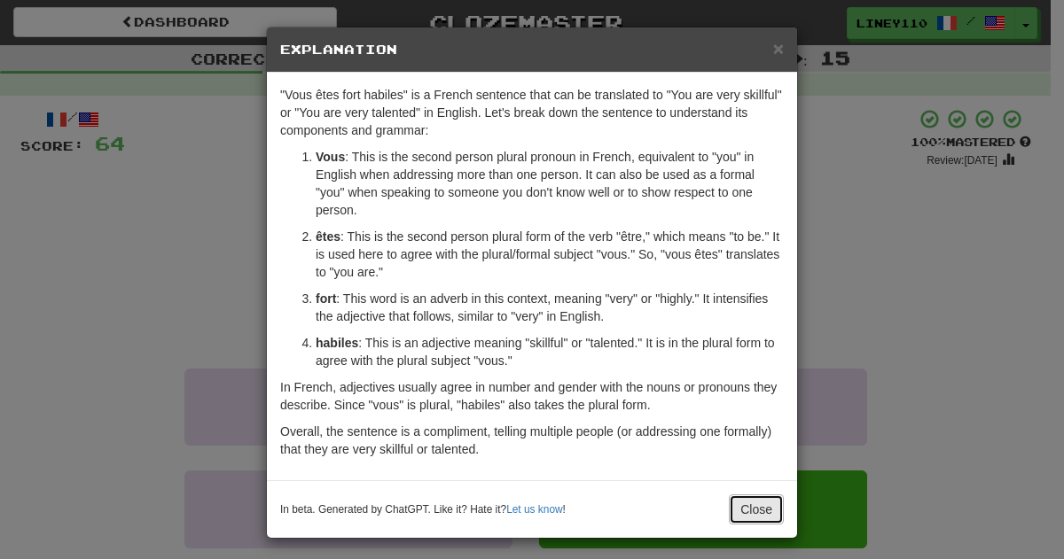
click at [748, 507] on button "Close" at bounding box center [756, 510] width 55 height 30
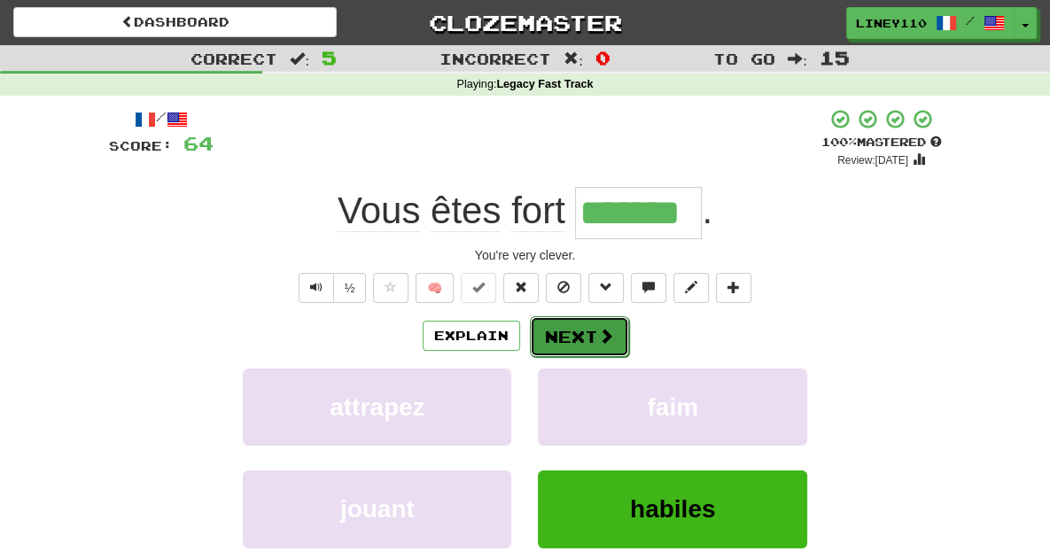
click at [600, 331] on span at bounding box center [606, 336] width 16 height 16
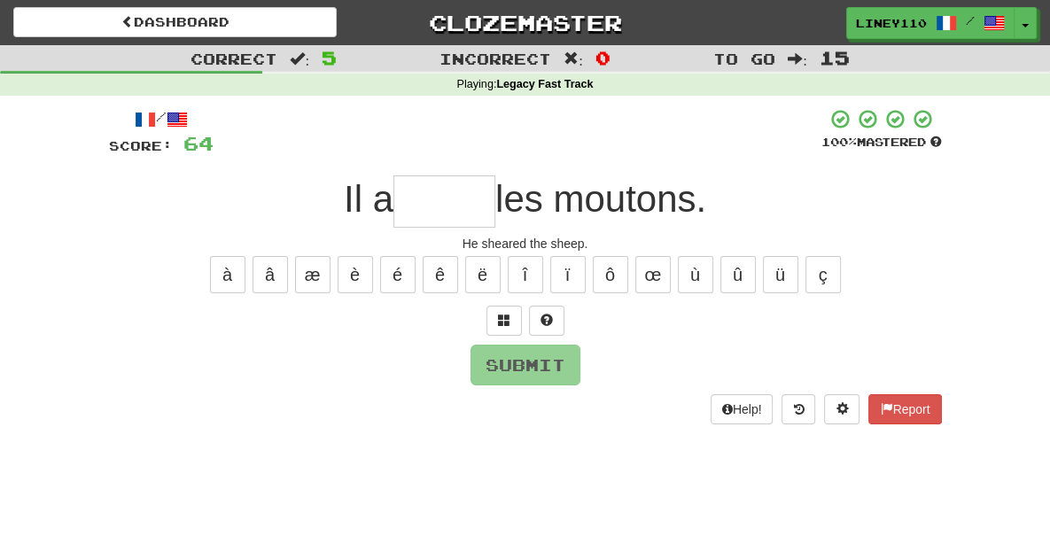
click at [465, 214] on input "text" at bounding box center [445, 202] width 102 height 52
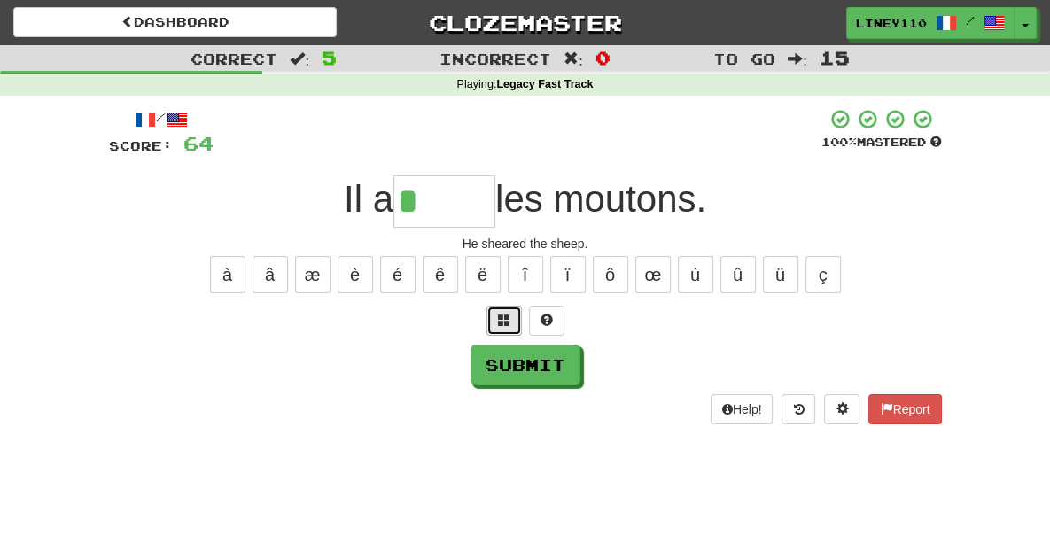
click at [495, 320] on button at bounding box center [504, 321] width 35 height 30
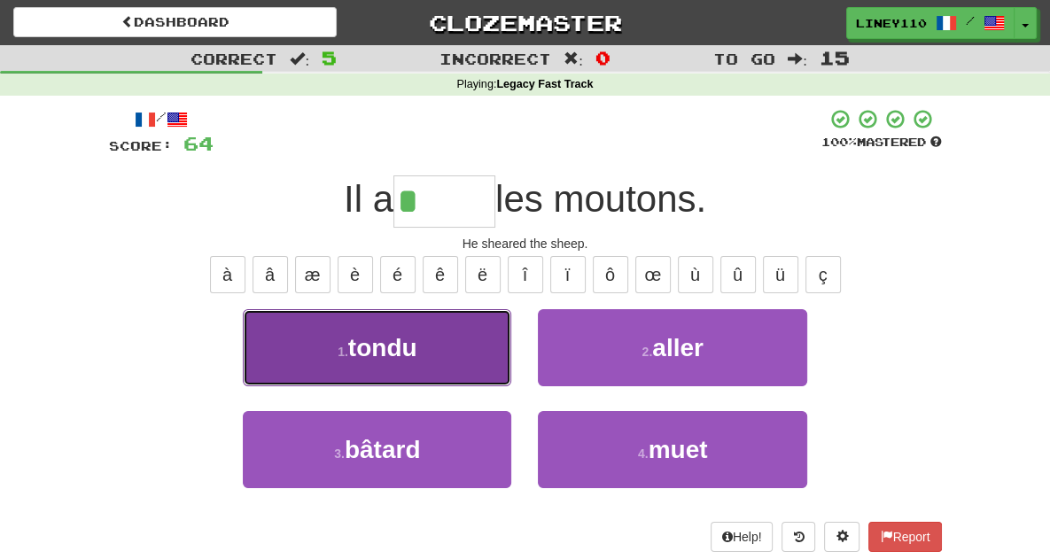
click at [402, 352] on button "1 . tondu" at bounding box center [377, 347] width 269 height 77
type input "*****"
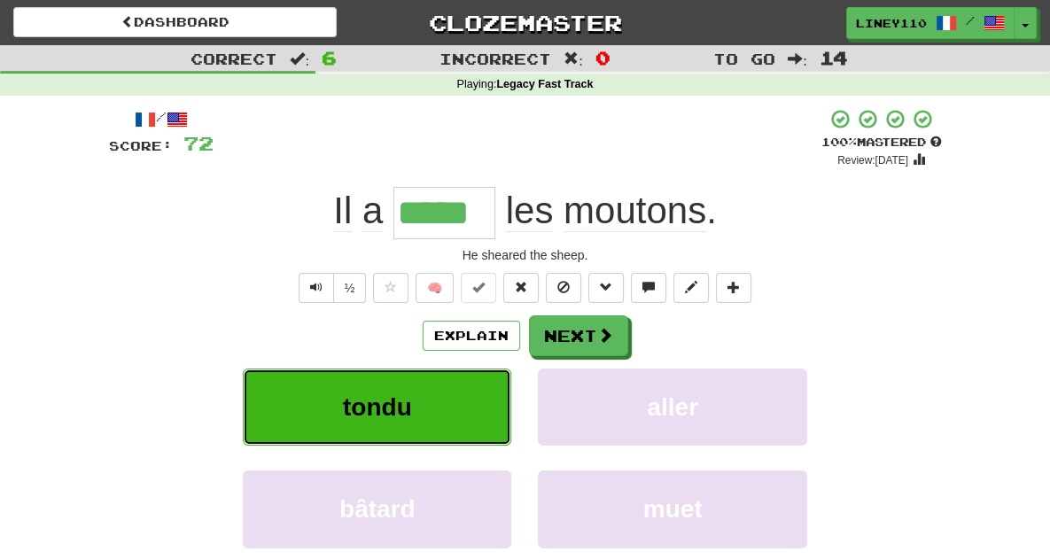
click at [329, 391] on button "tondu" at bounding box center [377, 407] width 269 height 77
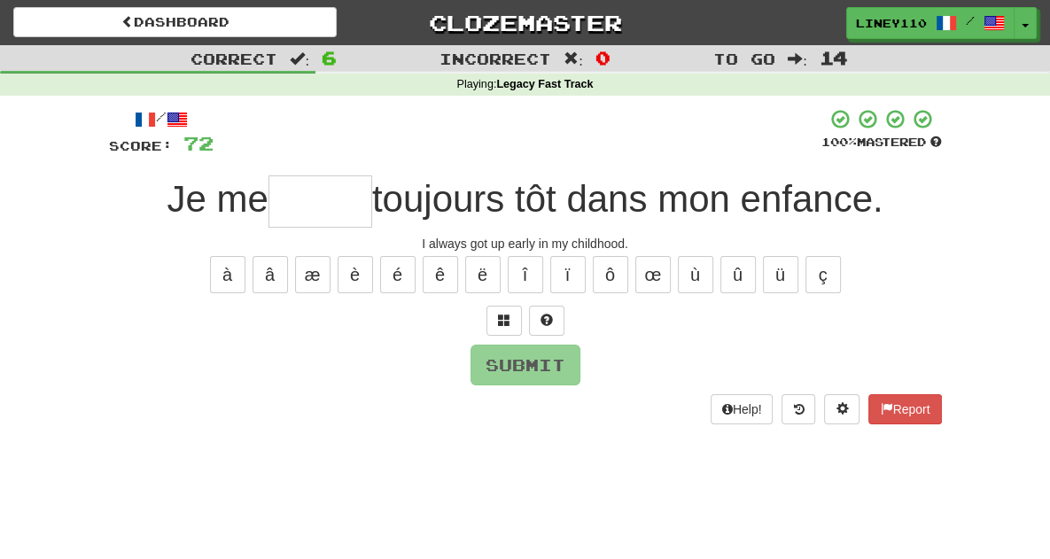
click at [308, 207] on input "text" at bounding box center [321, 202] width 104 height 52
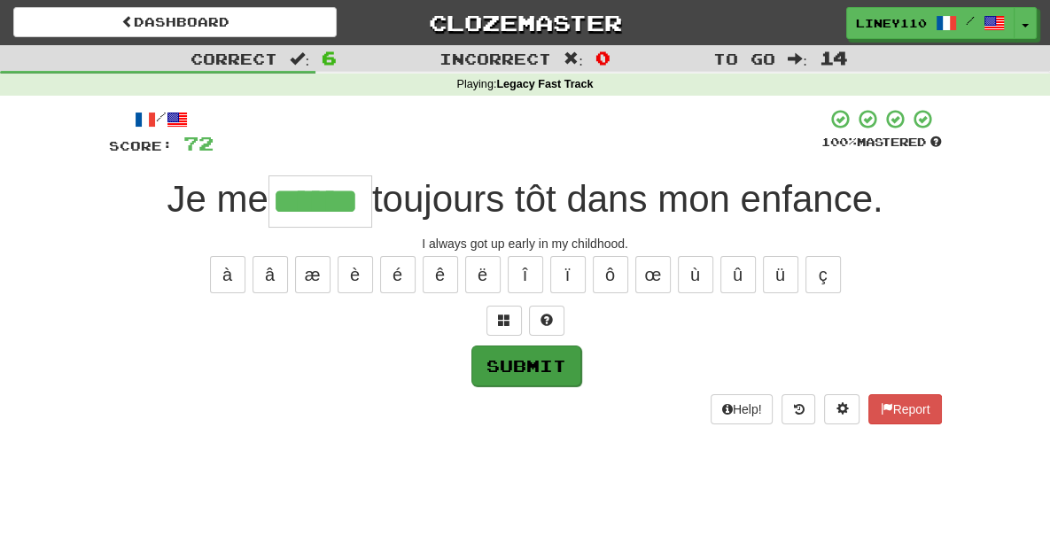
type input "******"
click at [531, 364] on button "Submit" at bounding box center [527, 366] width 110 height 41
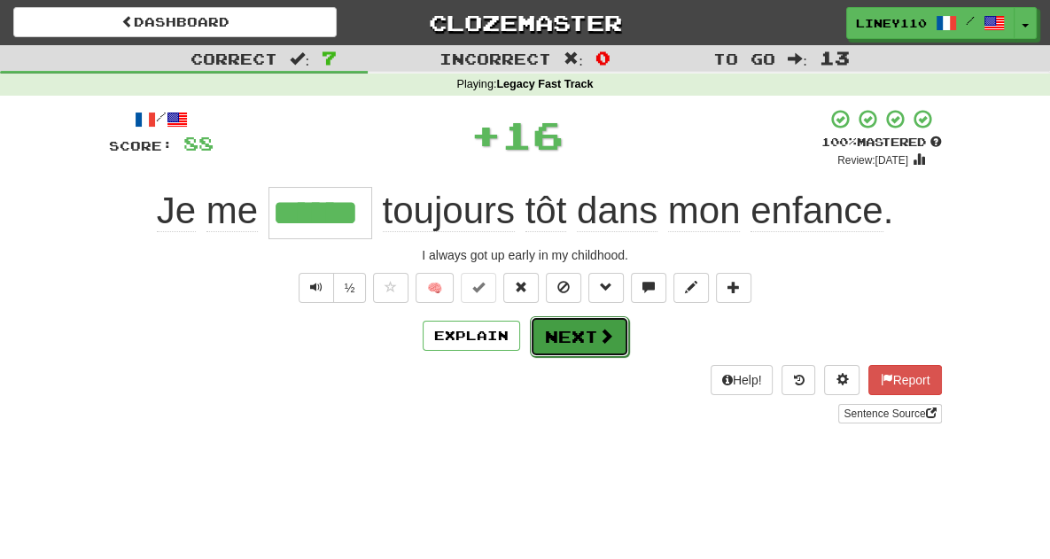
click at [596, 341] on button "Next" at bounding box center [579, 336] width 99 height 41
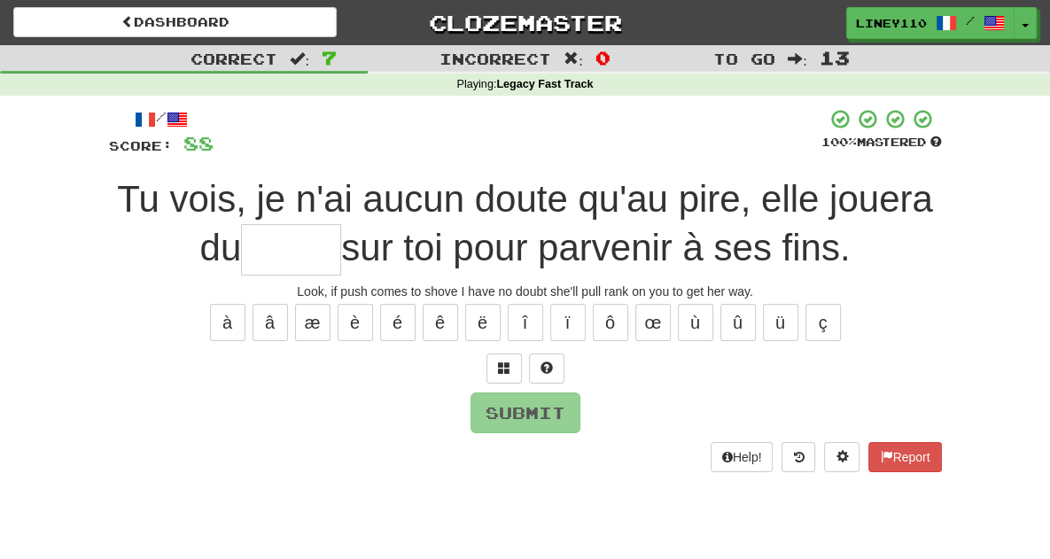
click at [341, 224] on input "text" at bounding box center [291, 250] width 100 height 52
type input "*"
click at [508, 368] on span at bounding box center [504, 368] width 12 height 12
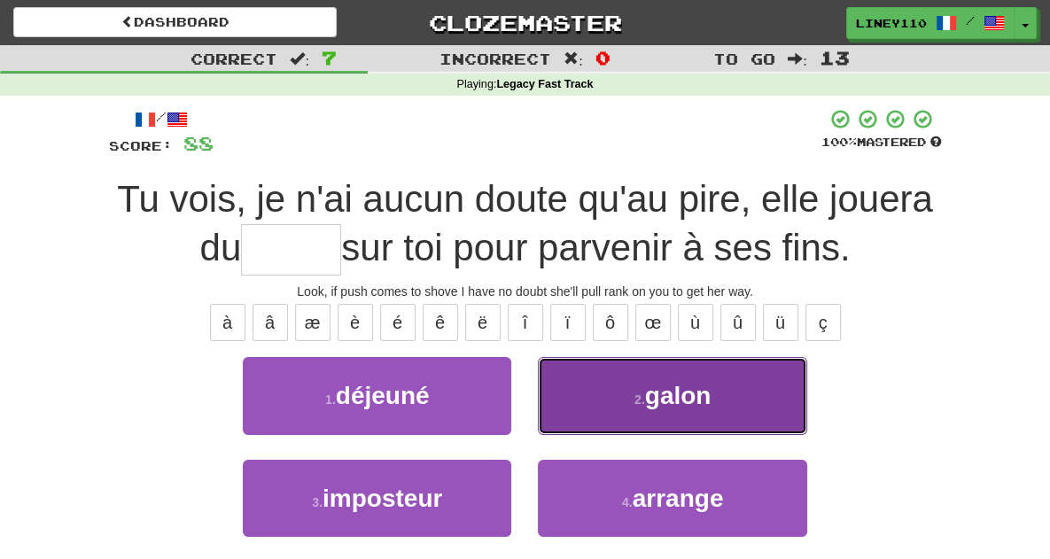
click at [712, 402] on span "galon" at bounding box center [678, 395] width 66 height 27
type input "*****"
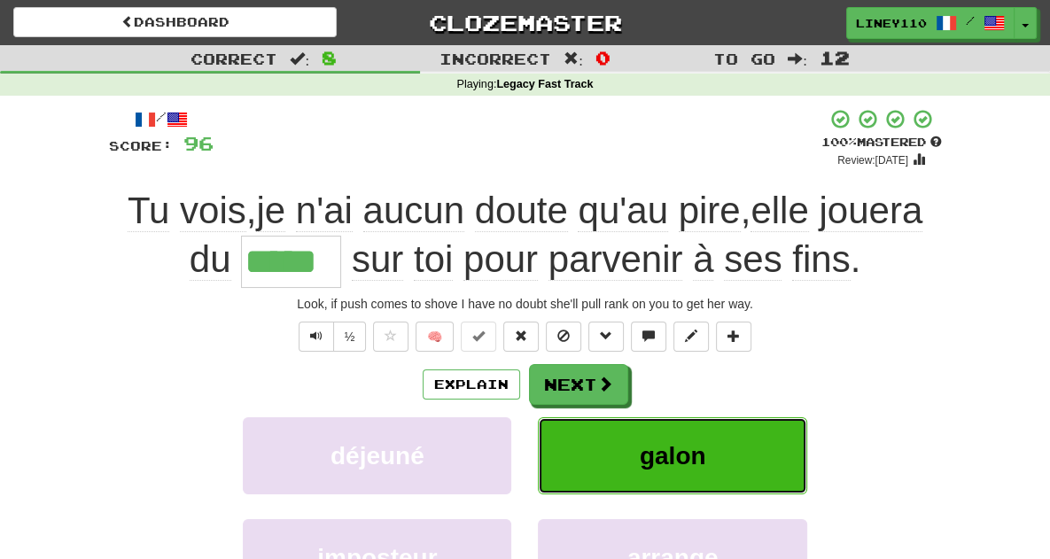
click at [714, 469] on button "galon" at bounding box center [672, 455] width 269 height 77
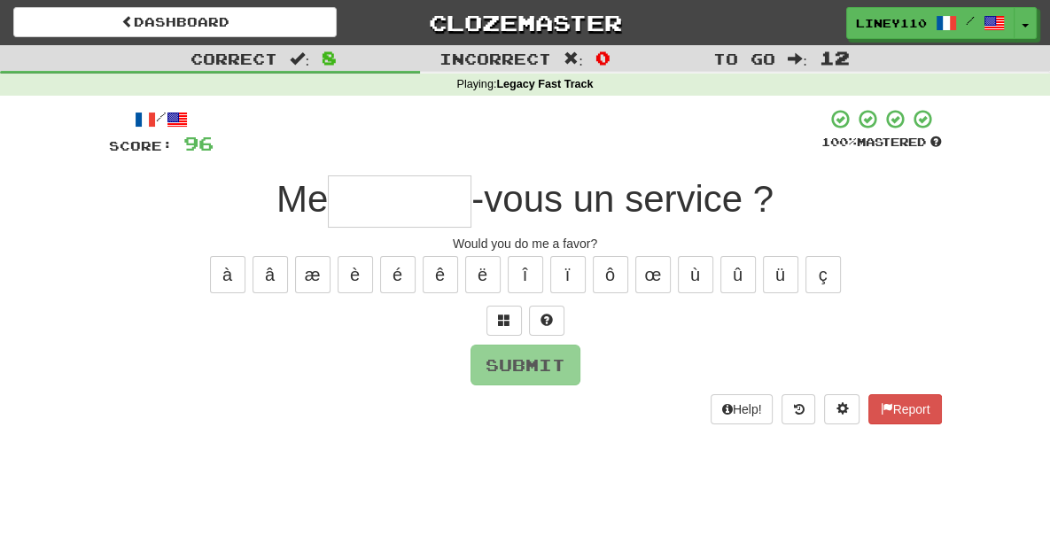
click at [423, 212] on input "text" at bounding box center [400, 202] width 144 height 52
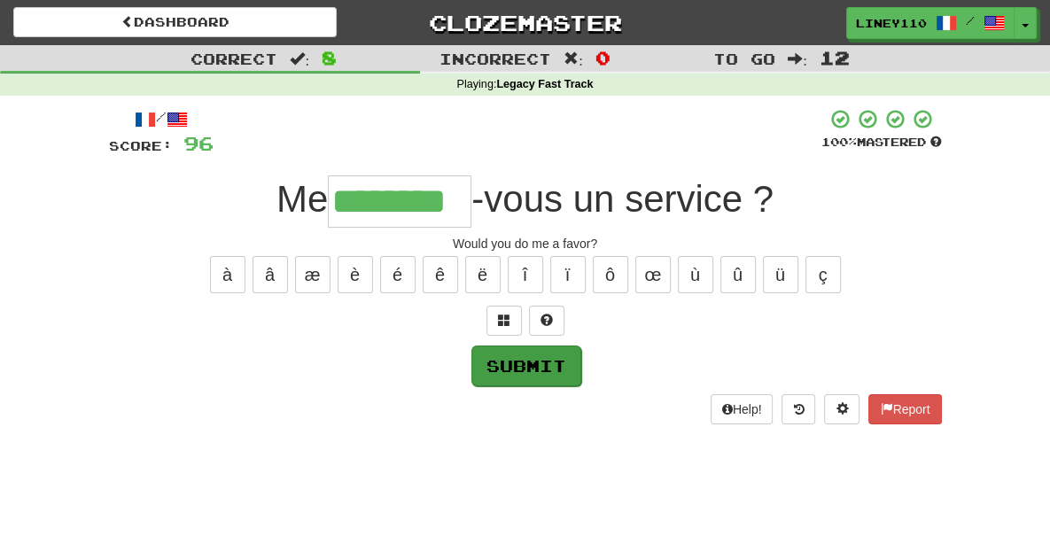
type input "********"
click at [527, 357] on button "Submit" at bounding box center [527, 366] width 110 height 41
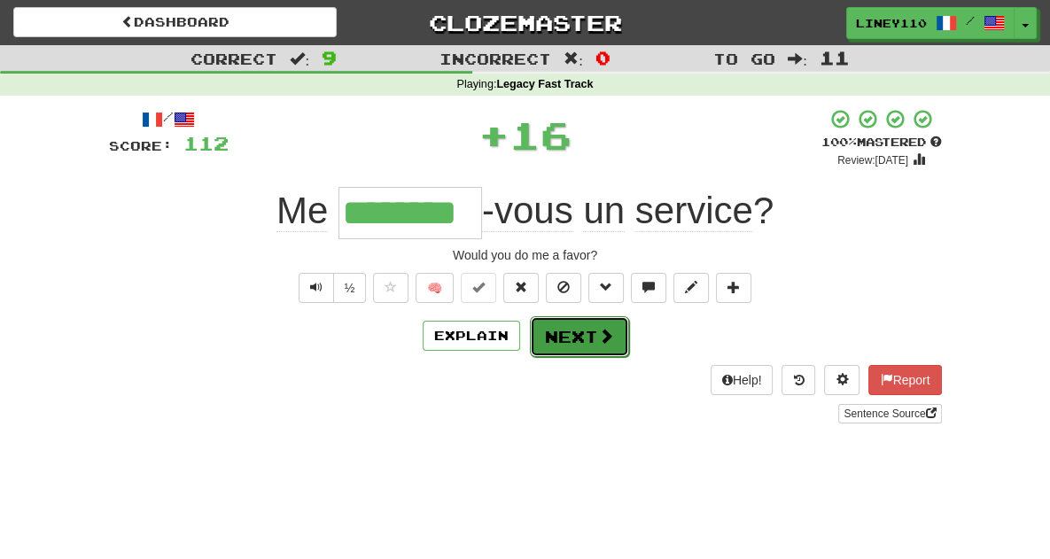
click at [599, 338] on span at bounding box center [606, 336] width 16 height 16
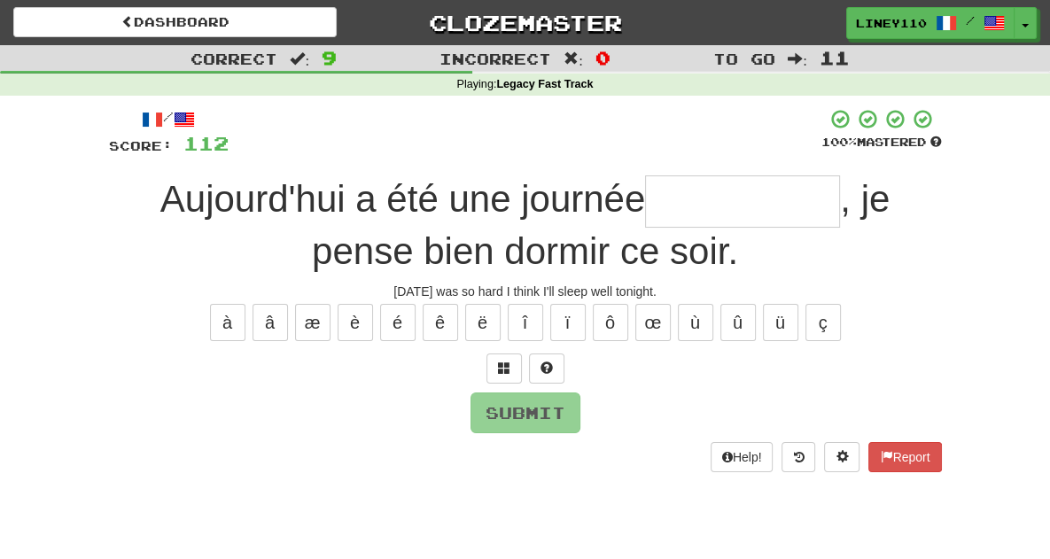
click at [645, 215] on input "text" at bounding box center [742, 202] width 195 height 52
click at [645, 203] on input "text" at bounding box center [742, 202] width 195 height 52
type input "*"
click at [510, 371] on span at bounding box center [504, 368] width 12 height 12
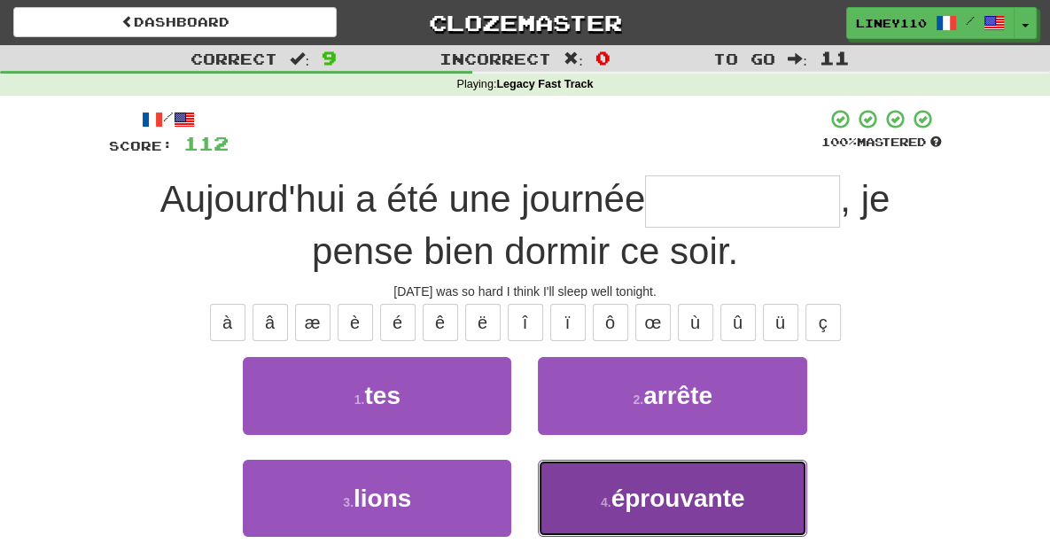
click at [612, 497] on small "4 ." at bounding box center [606, 502] width 11 height 14
type input "**********"
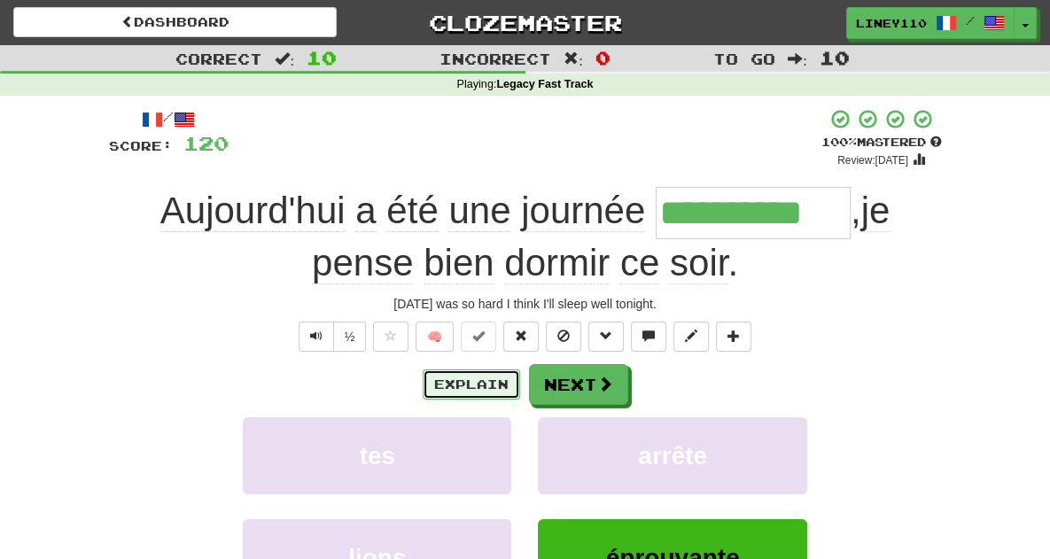
click at [484, 385] on button "Explain" at bounding box center [472, 385] width 98 height 30
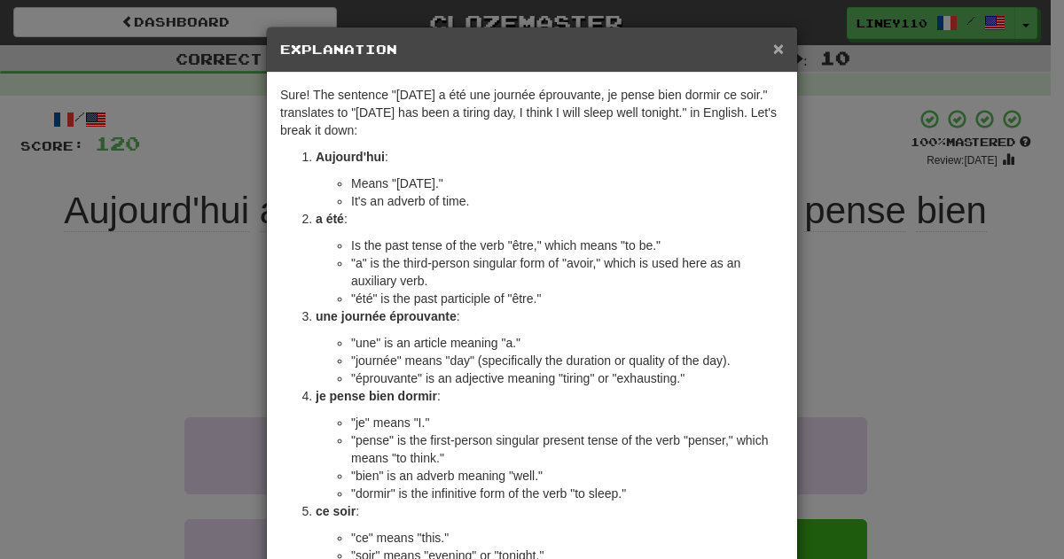
click at [773, 47] on span "×" at bounding box center [778, 48] width 11 height 20
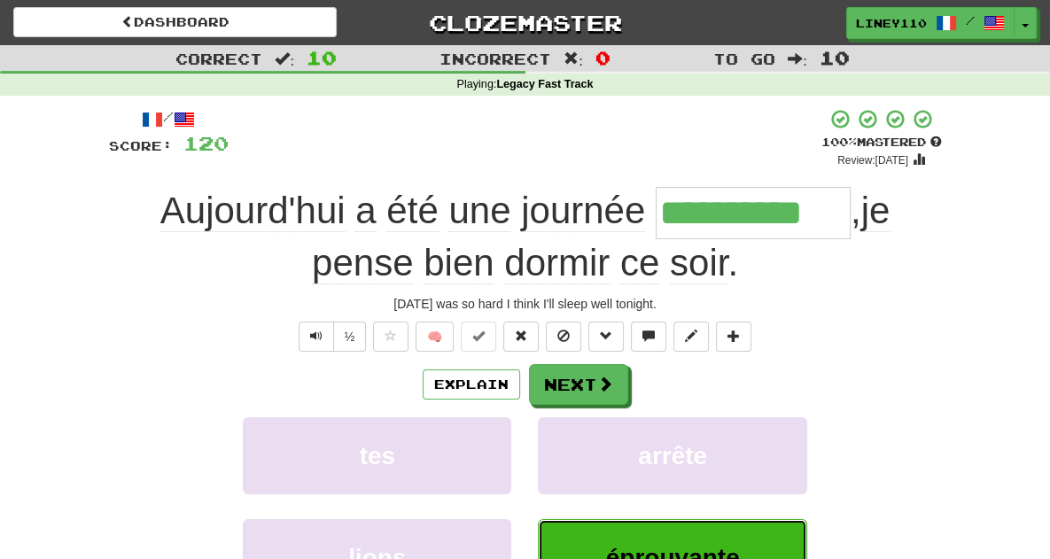
click at [683, 540] on button "éprouvante" at bounding box center [672, 557] width 269 height 77
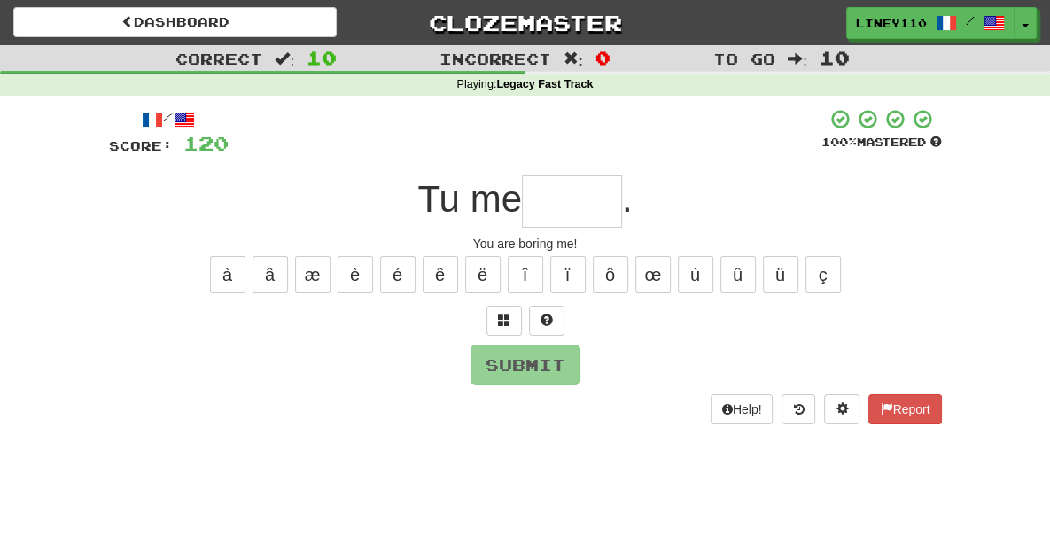
click at [573, 222] on input "text" at bounding box center [572, 202] width 100 height 52
type input "*"
click at [506, 316] on span at bounding box center [504, 320] width 12 height 12
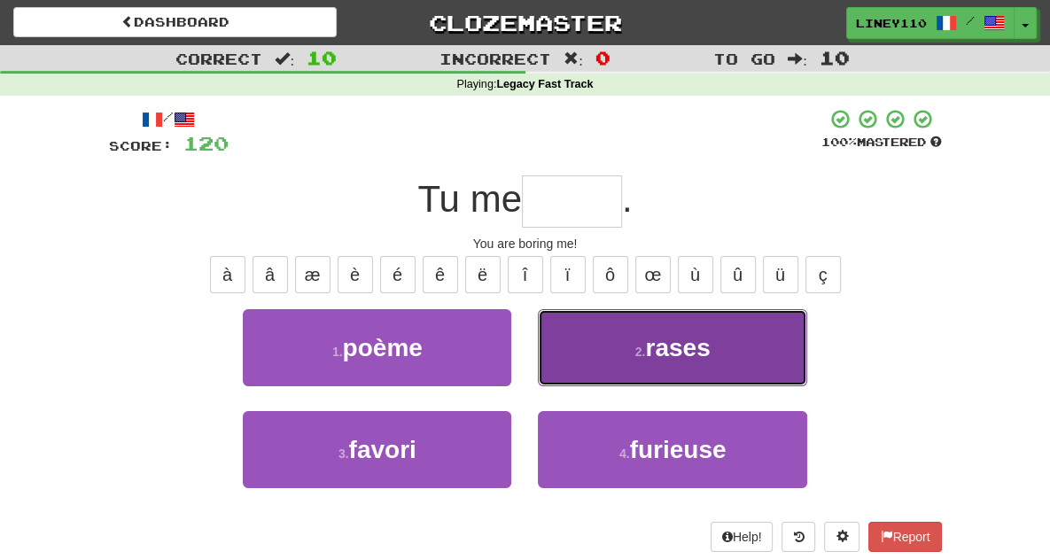
click at [621, 345] on button "2 . rases" at bounding box center [672, 347] width 269 height 77
type input "*****"
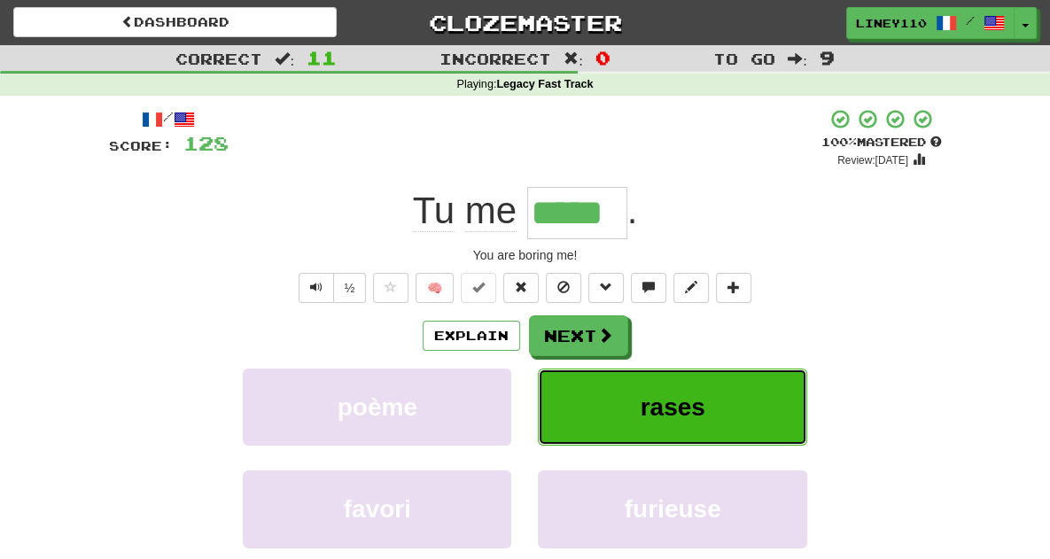
click at [703, 410] on span "rases" at bounding box center [673, 407] width 65 height 27
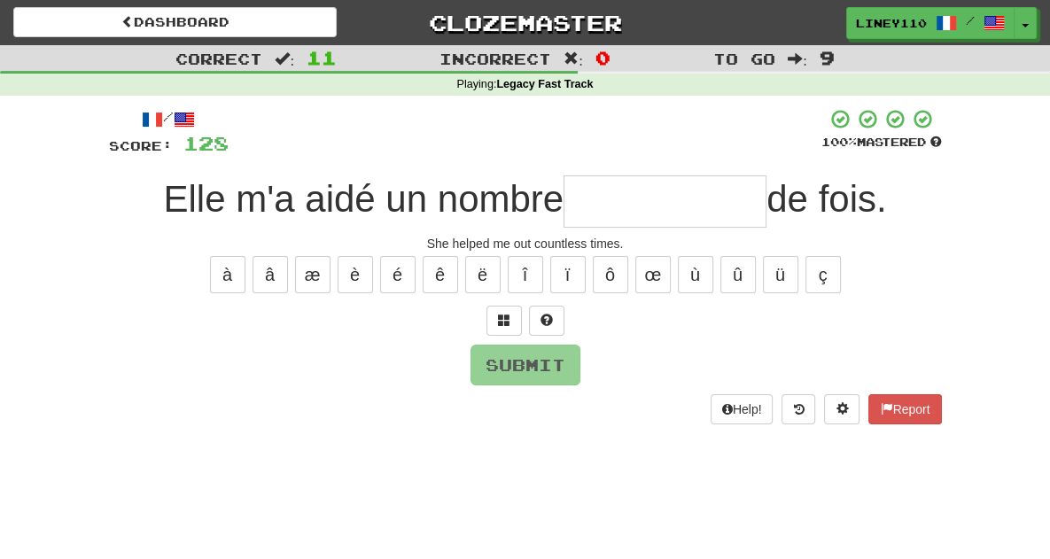
click at [612, 199] on input "text" at bounding box center [665, 202] width 203 height 52
type input "*"
click at [621, 203] on input "**" at bounding box center [665, 202] width 203 height 52
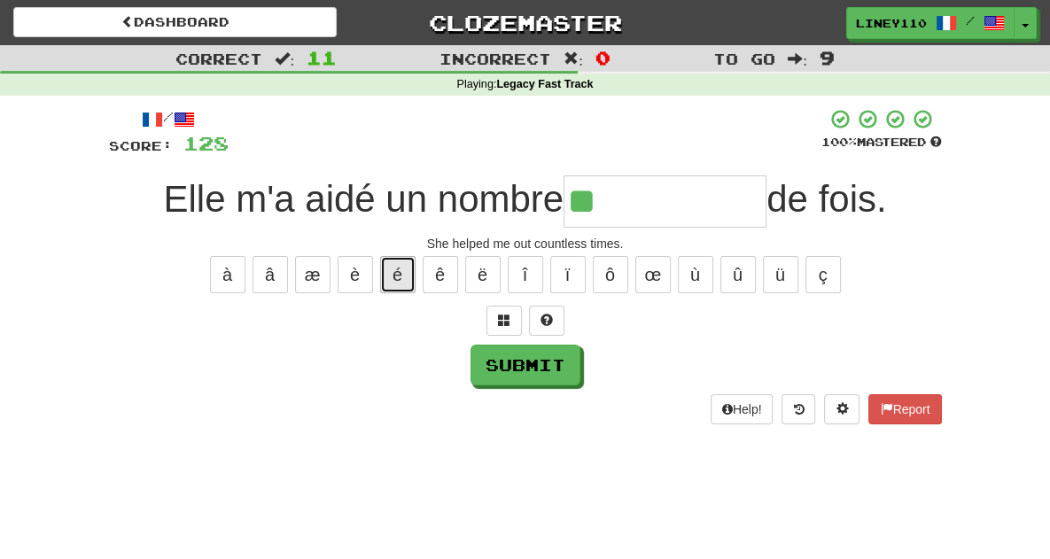
click at [399, 273] on button "é" at bounding box center [397, 274] width 35 height 37
click at [508, 316] on span at bounding box center [504, 320] width 12 height 12
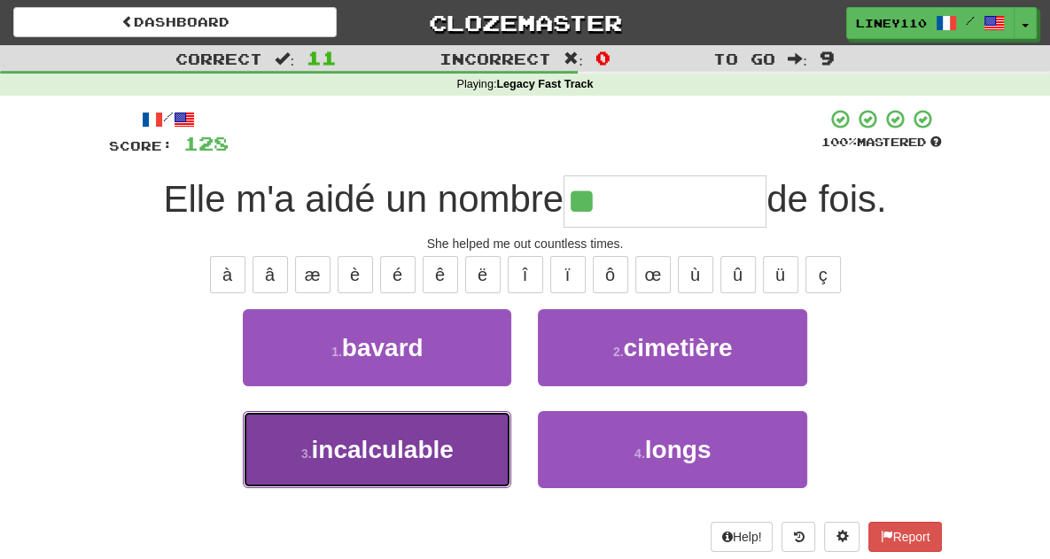
click at [371, 449] on span "incalculable" at bounding box center [383, 449] width 142 height 27
type input "**********"
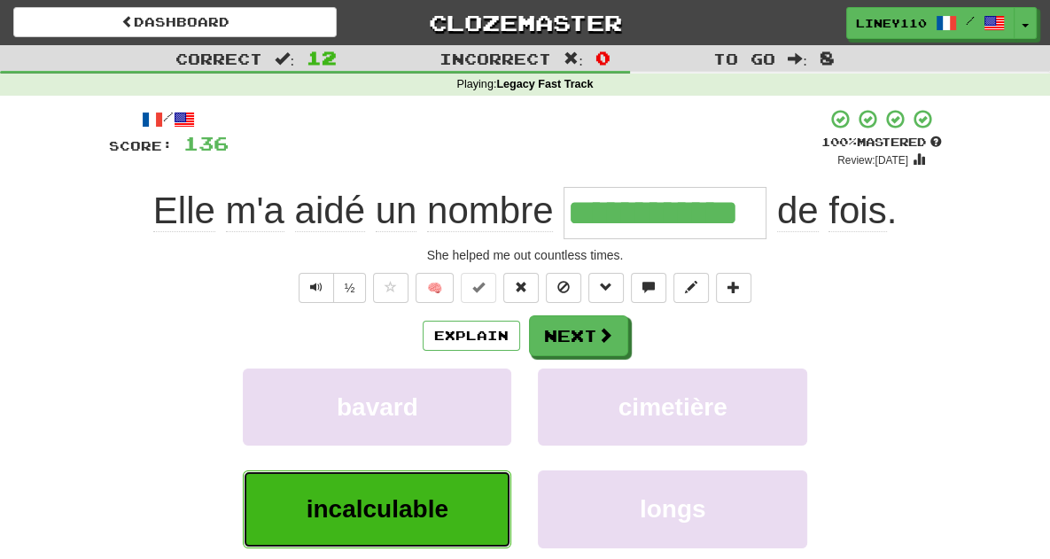
click at [379, 508] on span "incalculable" at bounding box center [378, 508] width 142 height 27
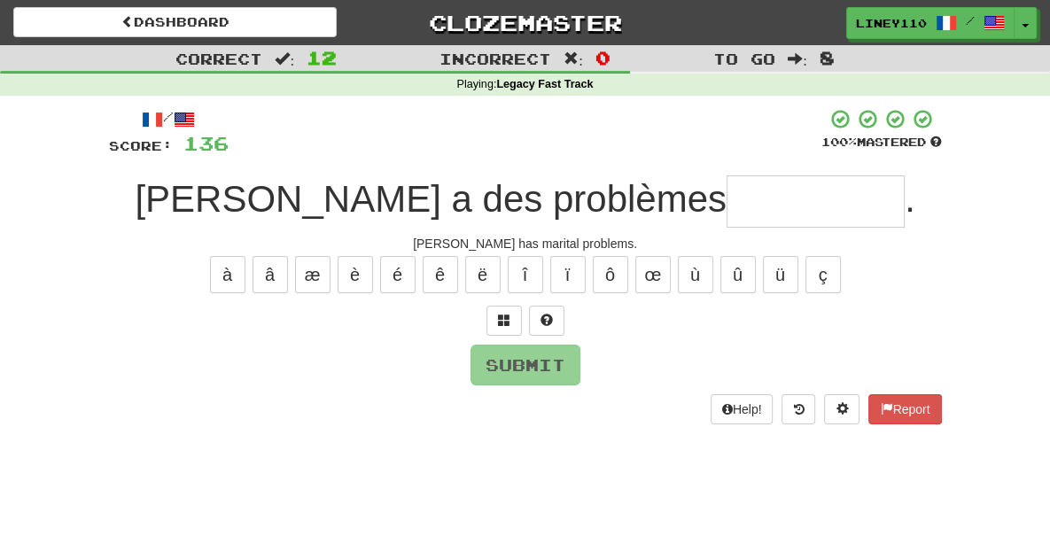
type input "*"
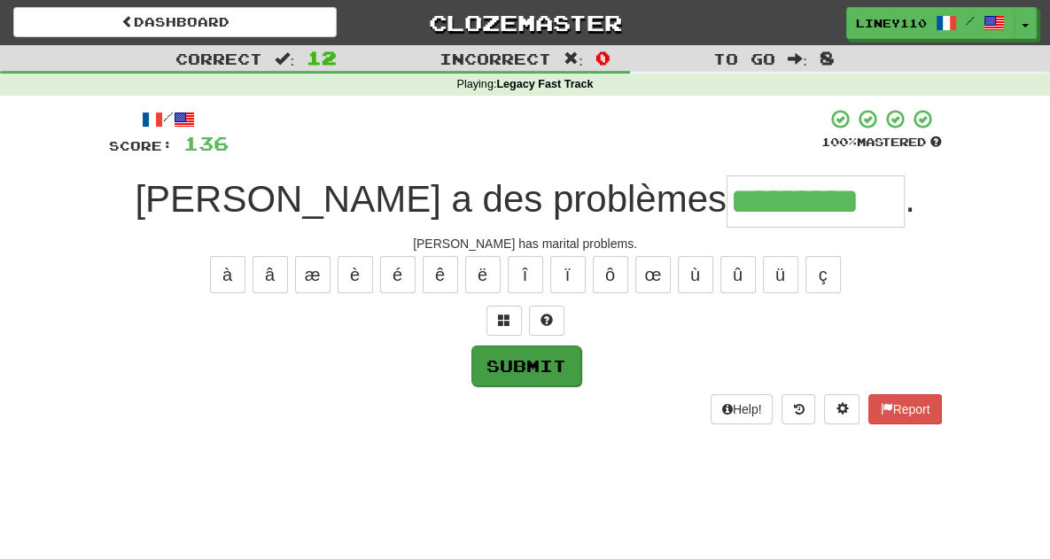
type input "*********"
click at [533, 358] on button "Submit" at bounding box center [527, 366] width 110 height 41
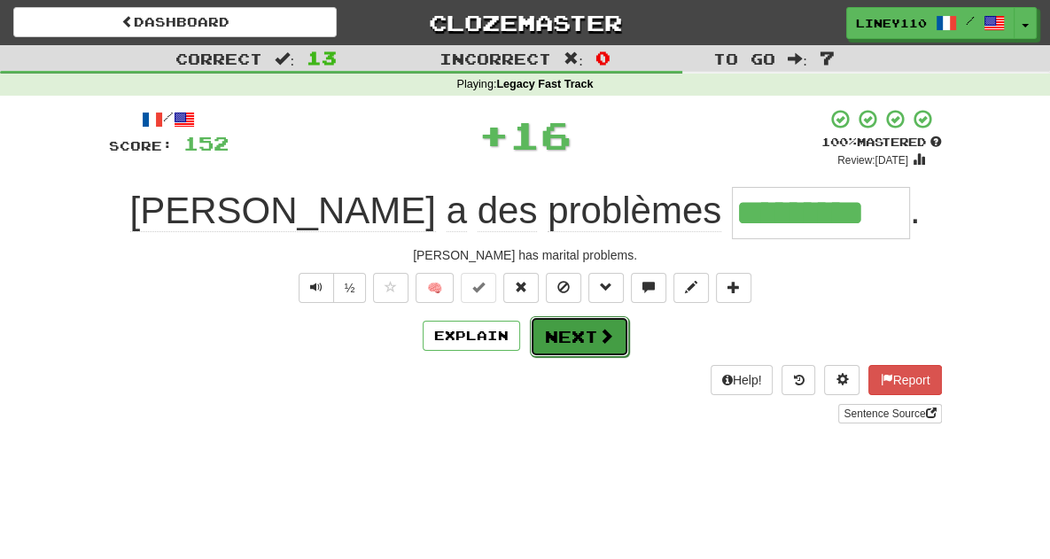
click at [594, 337] on button "Next" at bounding box center [579, 336] width 99 height 41
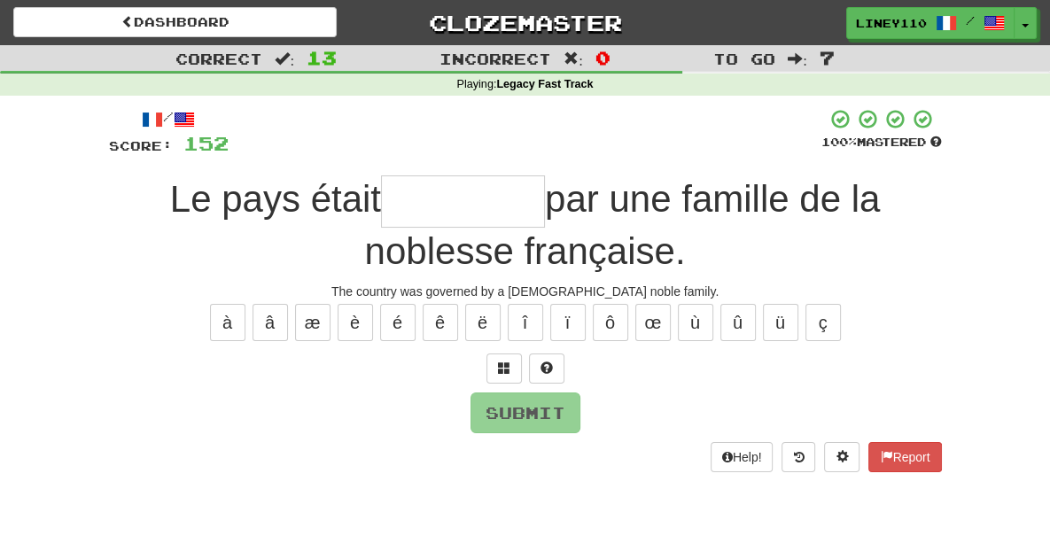
click at [381, 218] on input "text" at bounding box center [463, 202] width 164 height 52
click at [381, 207] on input "text" at bounding box center [463, 202] width 164 height 52
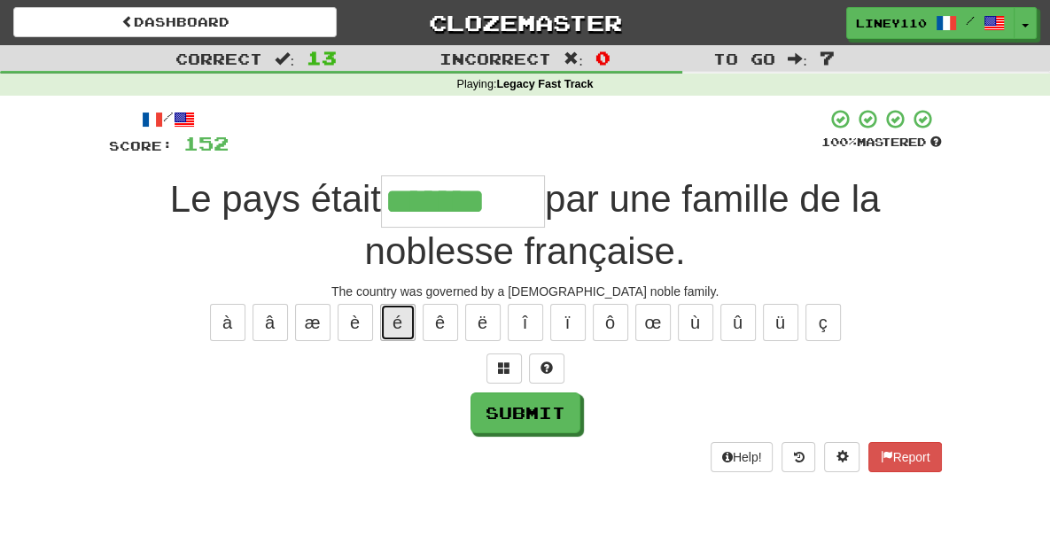
click at [396, 327] on button "é" at bounding box center [397, 322] width 35 height 37
type input "********"
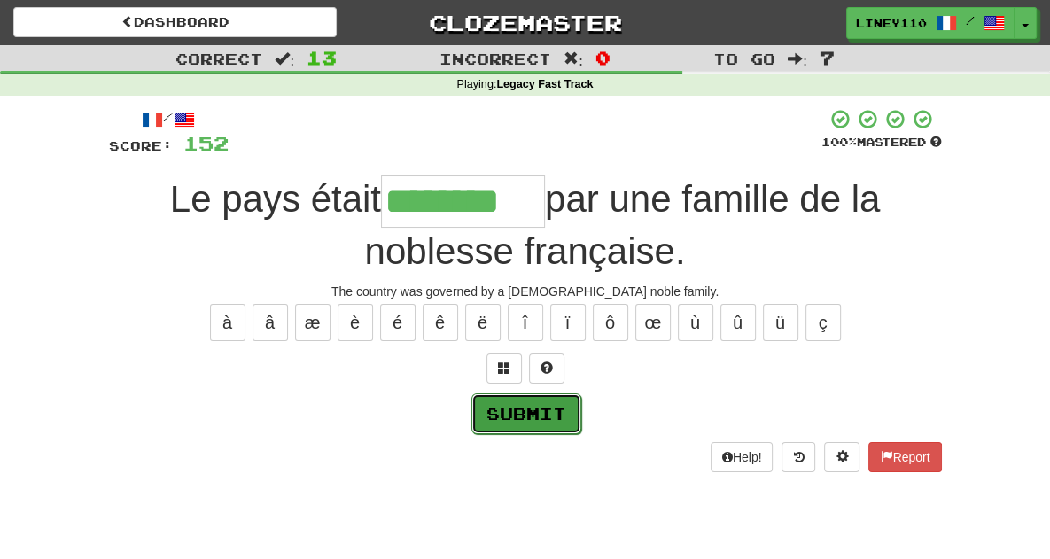
click at [551, 418] on button "Submit" at bounding box center [527, 414] width 110 height 41
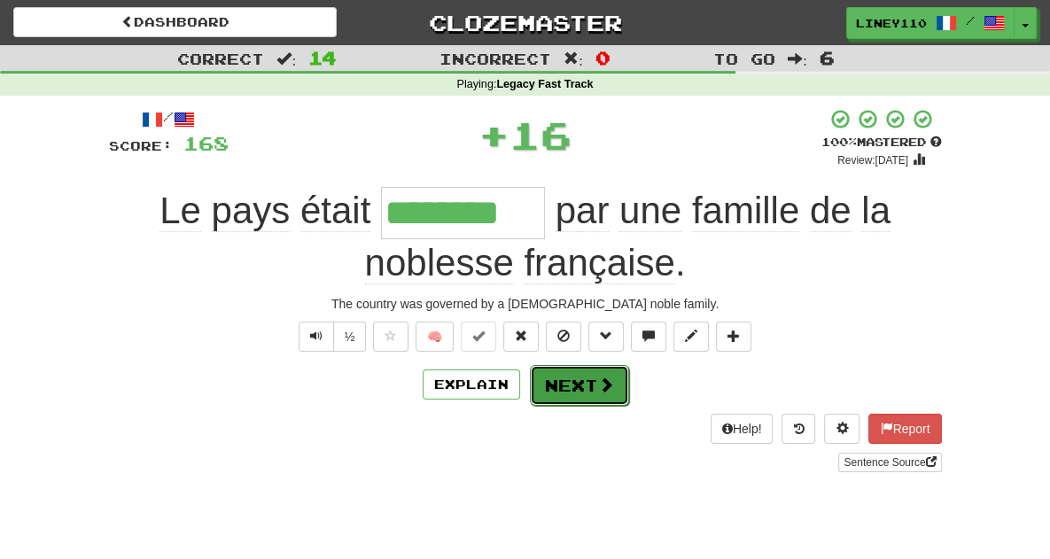
click at [593, 386] on button "Next" at bounding box center [579, 385] width 99 height 41
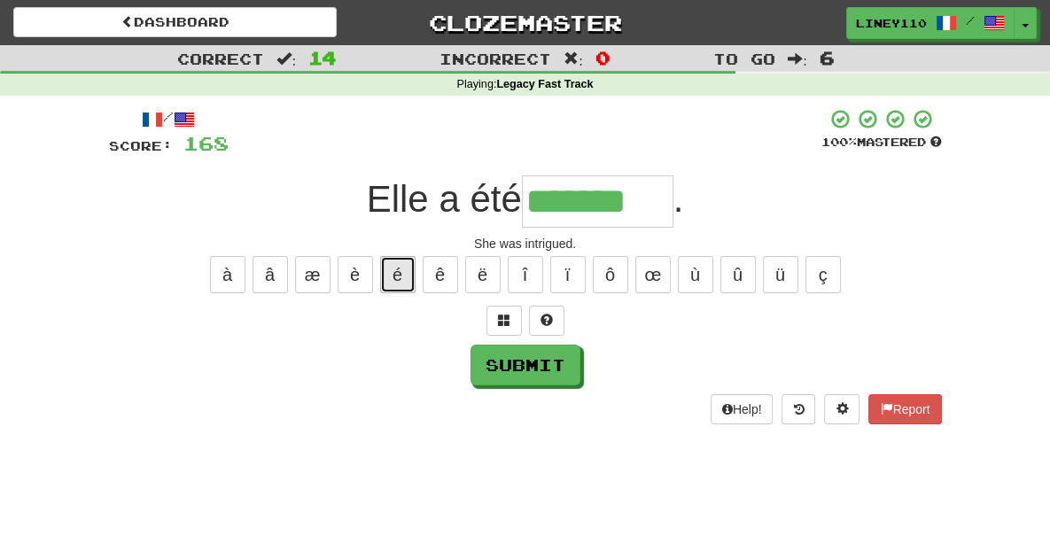
click at [402, 271] on button "é" at bounding box center [397, 274] width 35 height 37
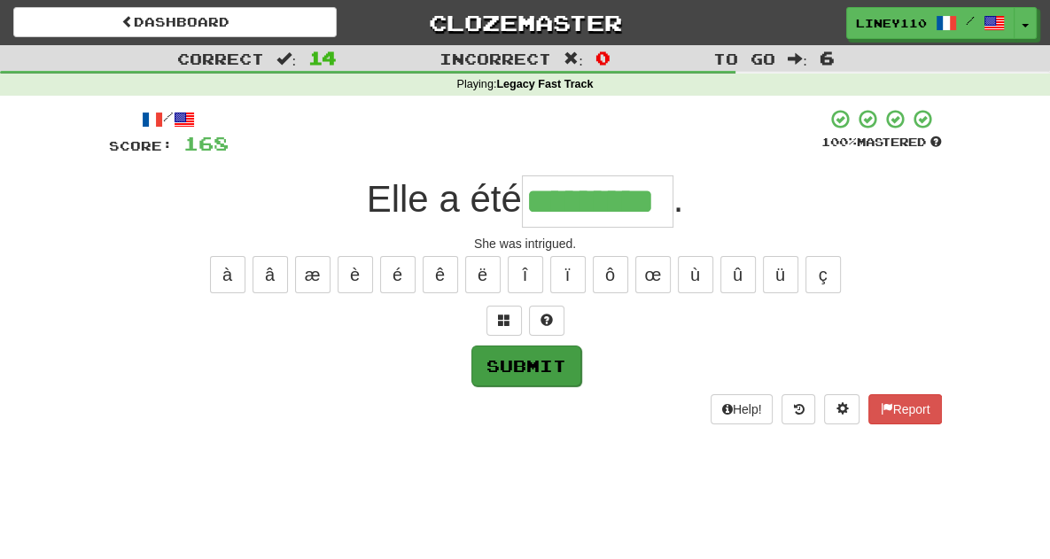
type input "*********"
click at [522, 348] on button "Submit" at bounding box center [527, 366] width 110 height 41
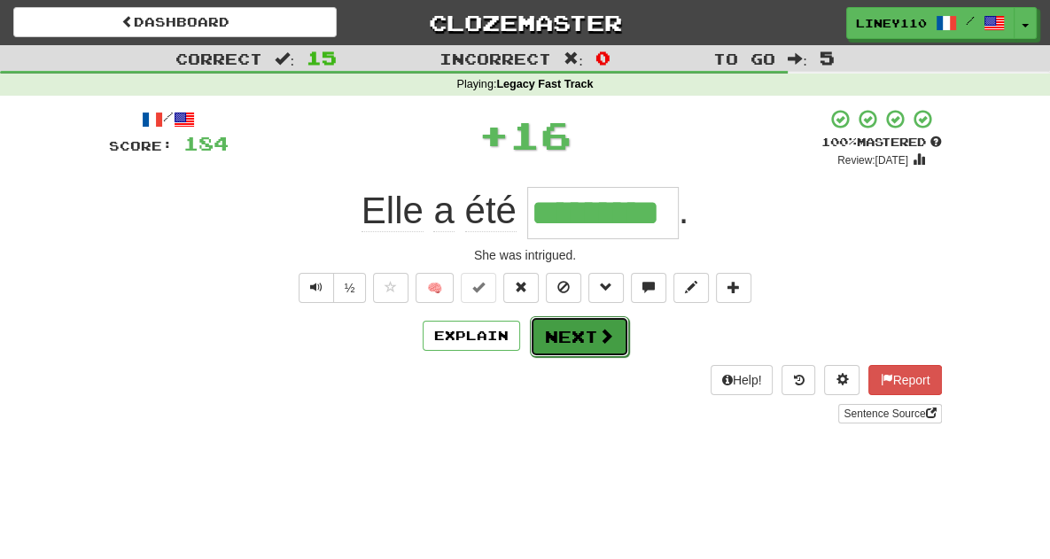
click at [586, 342] on button "Next" at bounding box center [579, 336] width 99 height 41
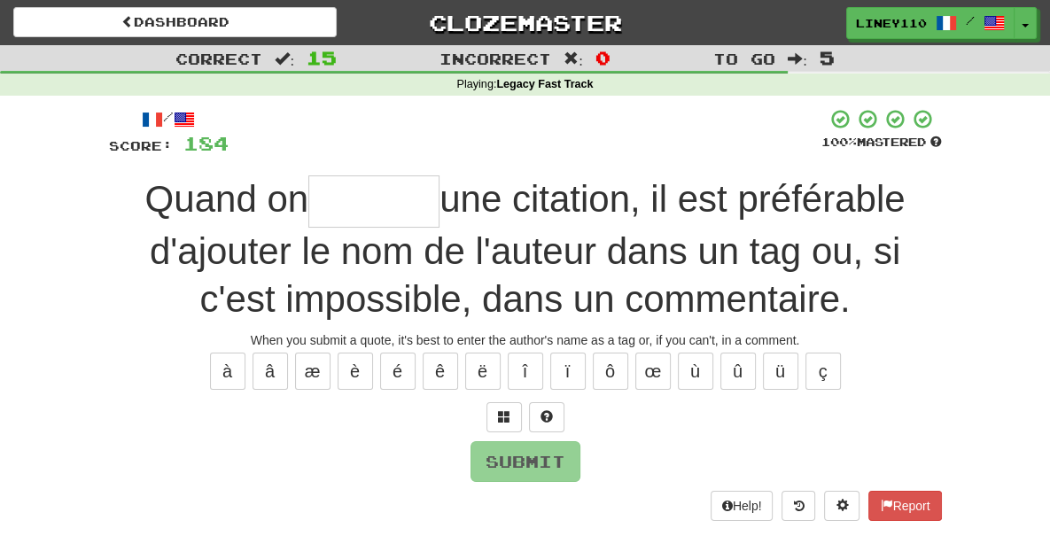
click at [308, 208] on input "text" at bounding box center [373, 202] width 131 height 52
click at [308, 207] on input "text" at bounding box center [373, 202] width 131 height 52
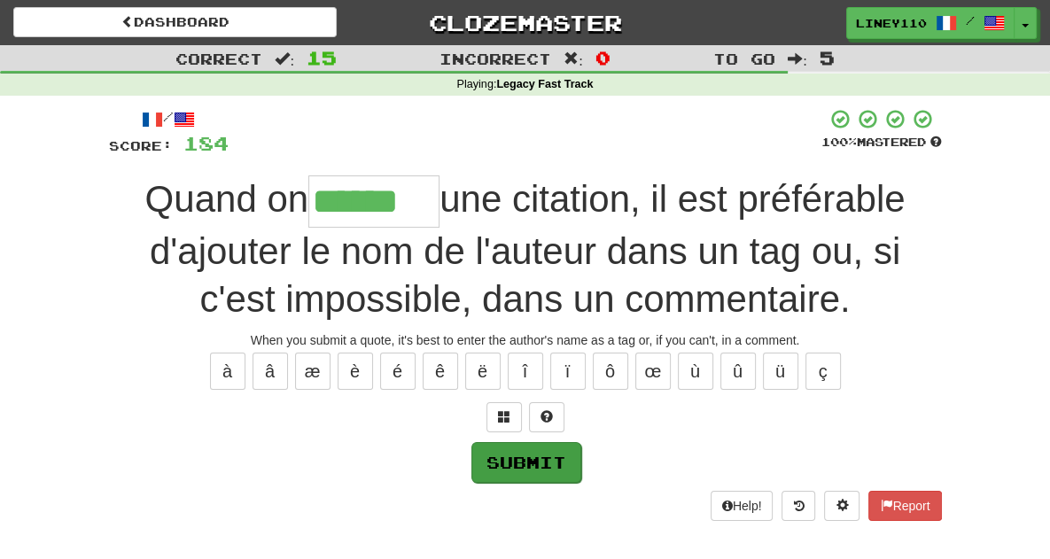
type input "******"
click at [525, 454] on button "Submit" at bounding box center [527, 462] width 110 height 41
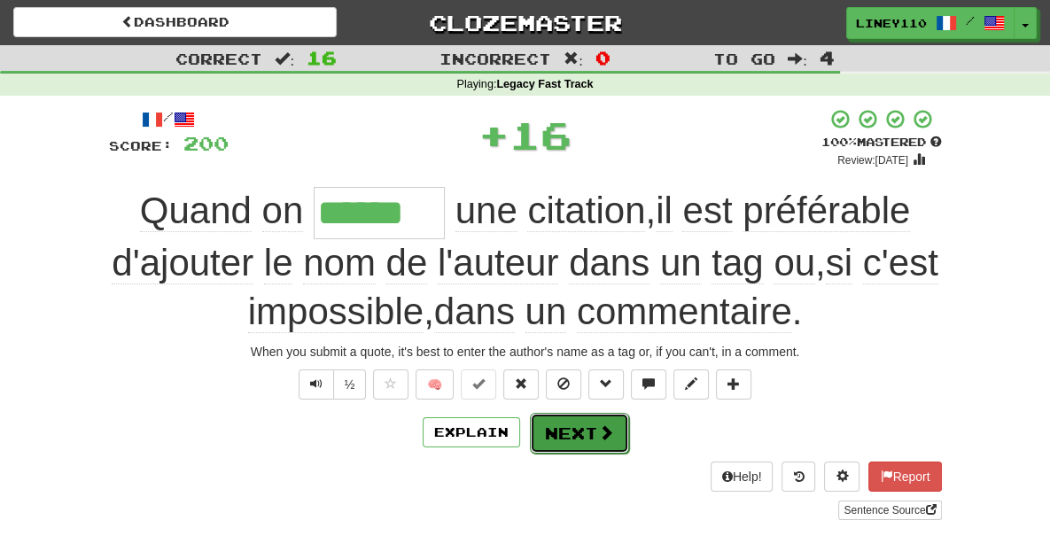
click at [596, 433] on button "Next" at bounding box center [579, 433] width 99 height 41
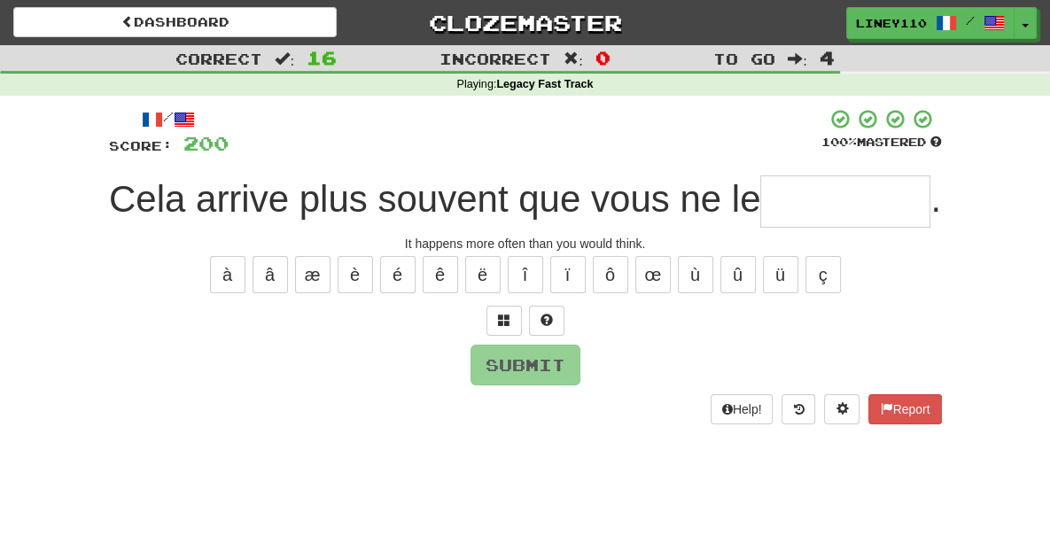
click at [841, 203] on input "text" at bounding box center [846, 202] width 170 height 52
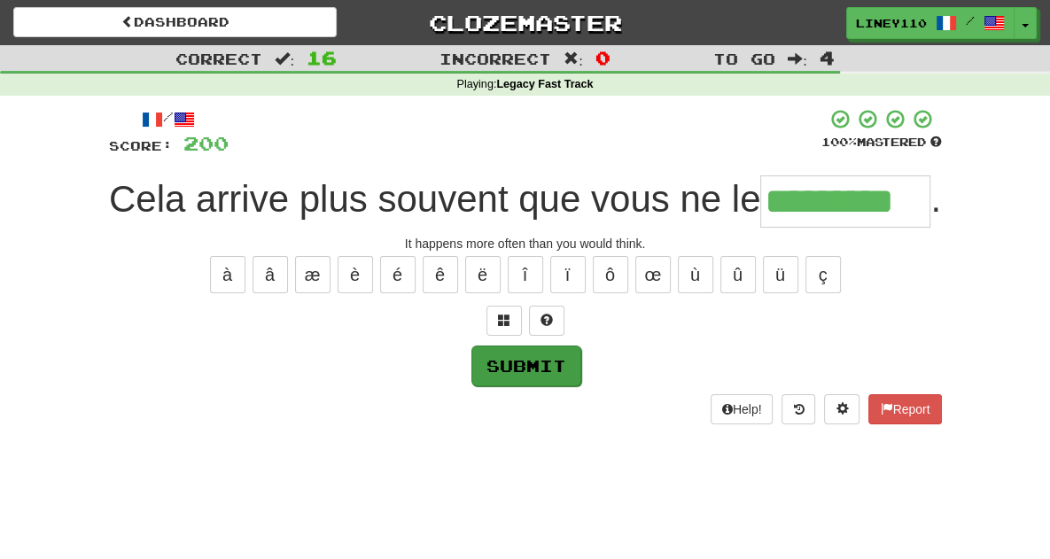
type input "*********"
click at [542, 363] on button "Submit" at bounding box center [527, 366] width 110 height 41
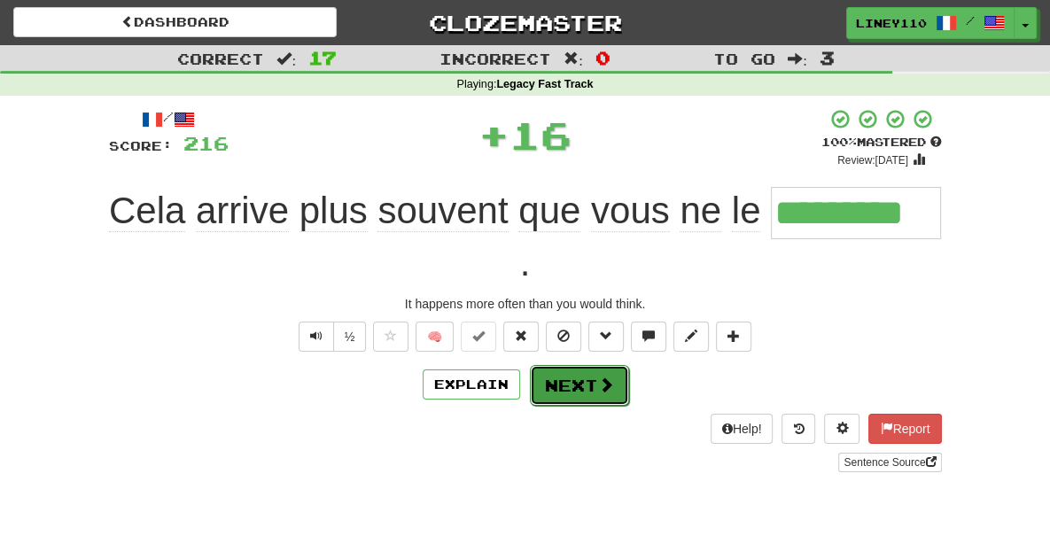
click at [582, 365] on button "Next" at bounding box center [579, 385] width 99 height 41
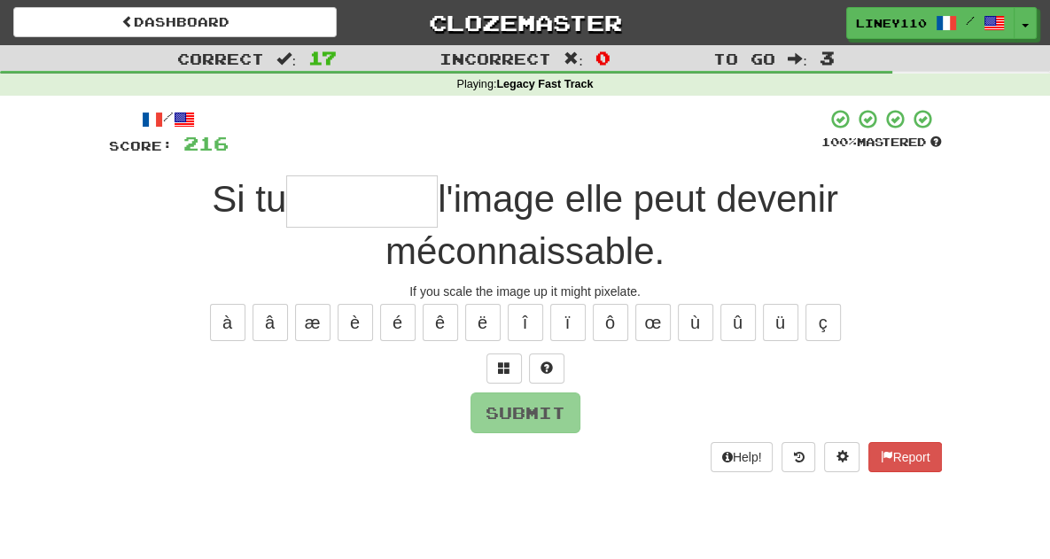
click at [286, 208] on input "text" at bounding box center [362, 202] width 152 height 52
type input "*"
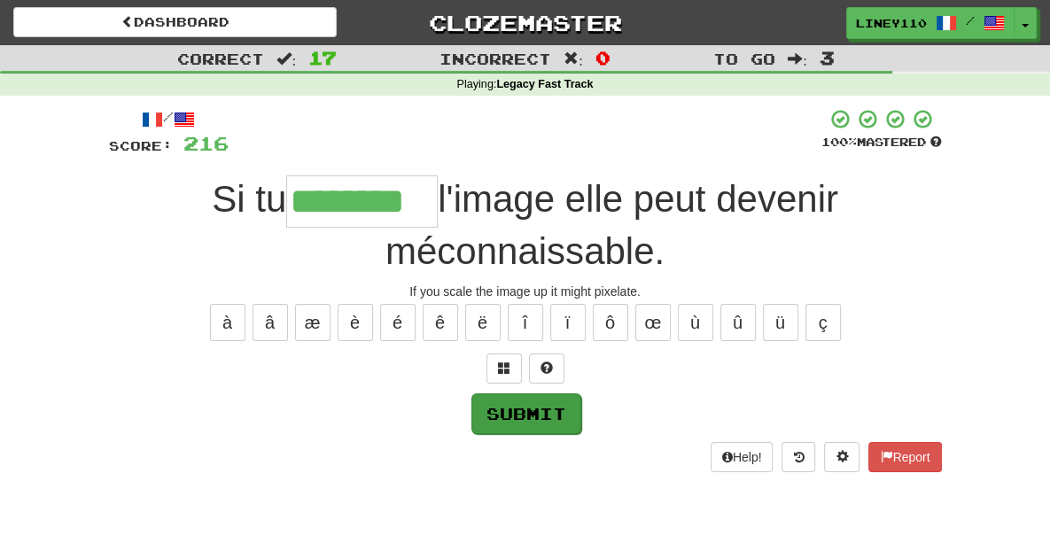
type input "********"
click at [565, 394] on button "Submit" at bounding box center [527, 414] width 110 height 41
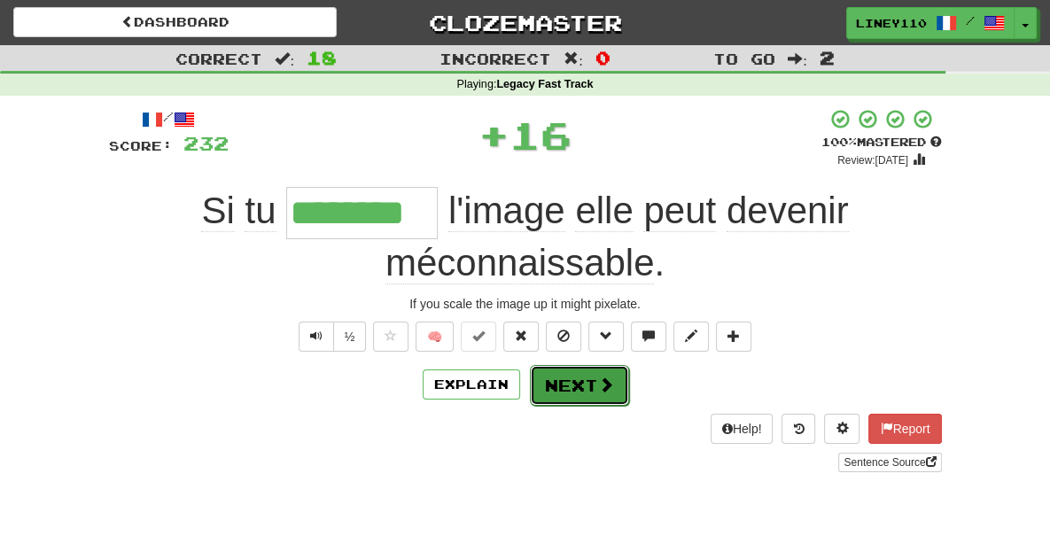
click at [571, 365] on button "Next" at bounding box center [579, 385] width 99 height 41
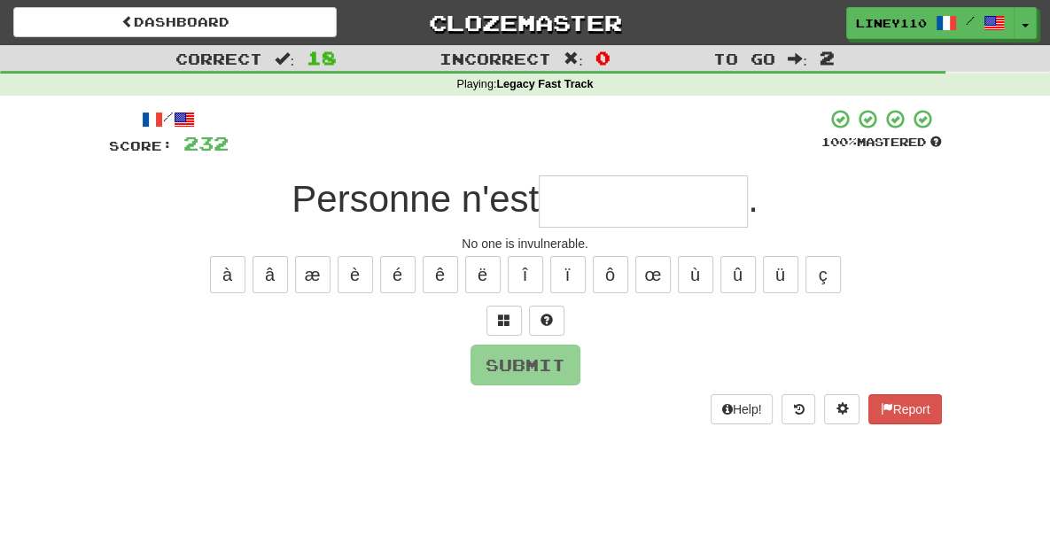
click at [616, 210] on input "text" at bounding box center [643, 202] width 209 height 52
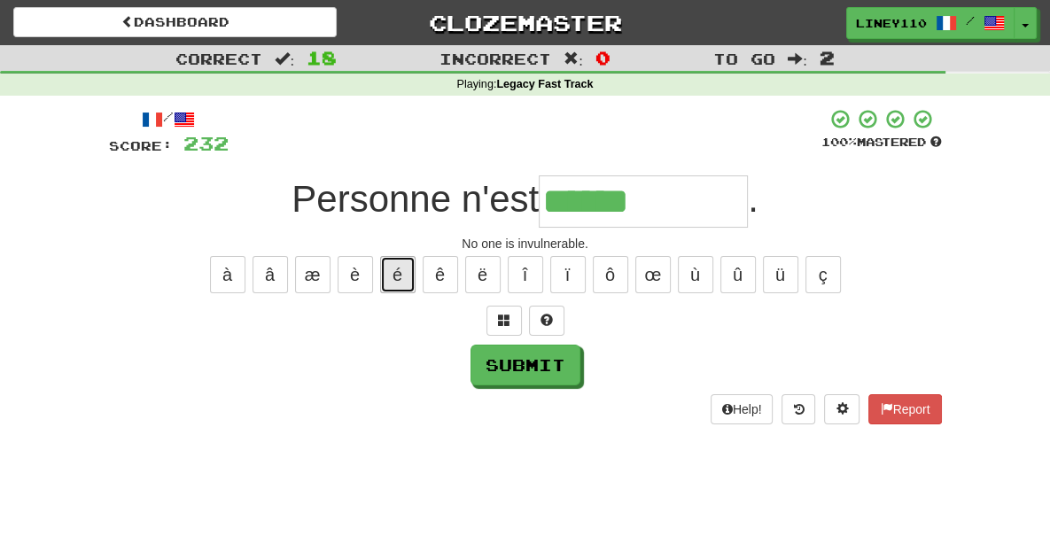
click at [388, 278] on button "é" at bounding box center [397, 274] width 35 height 37
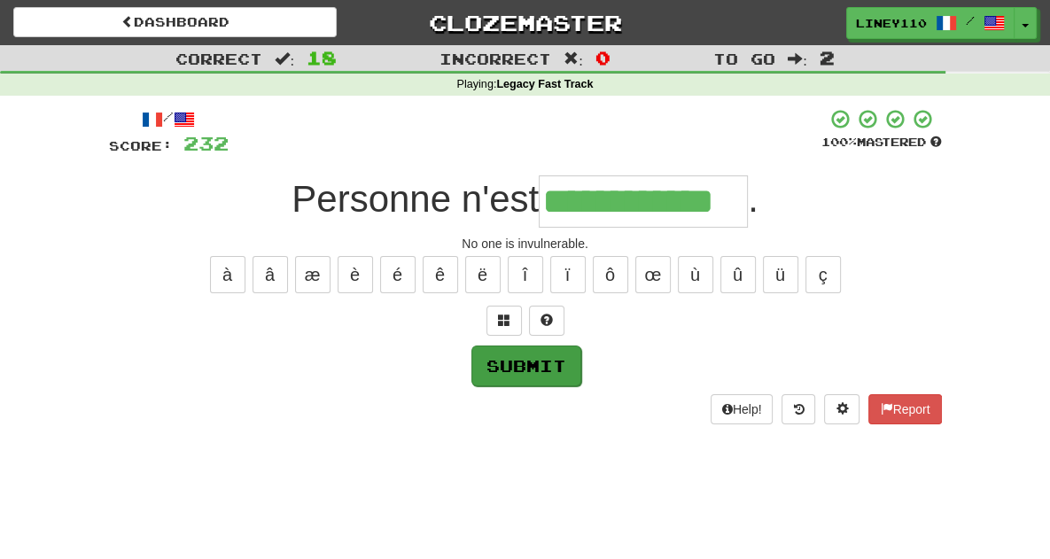
type input "**********"
click at [534, 359] on button "Submit" at bounding box center [527, 366] width 110 height 41
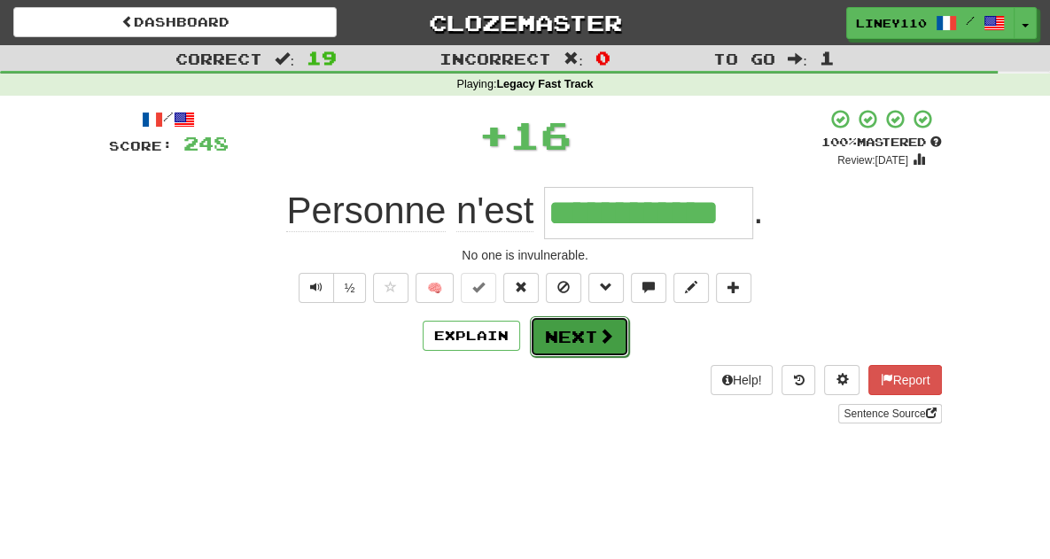
click at [598, 330] on span at bounding box center [606, 336] width 16 height 16
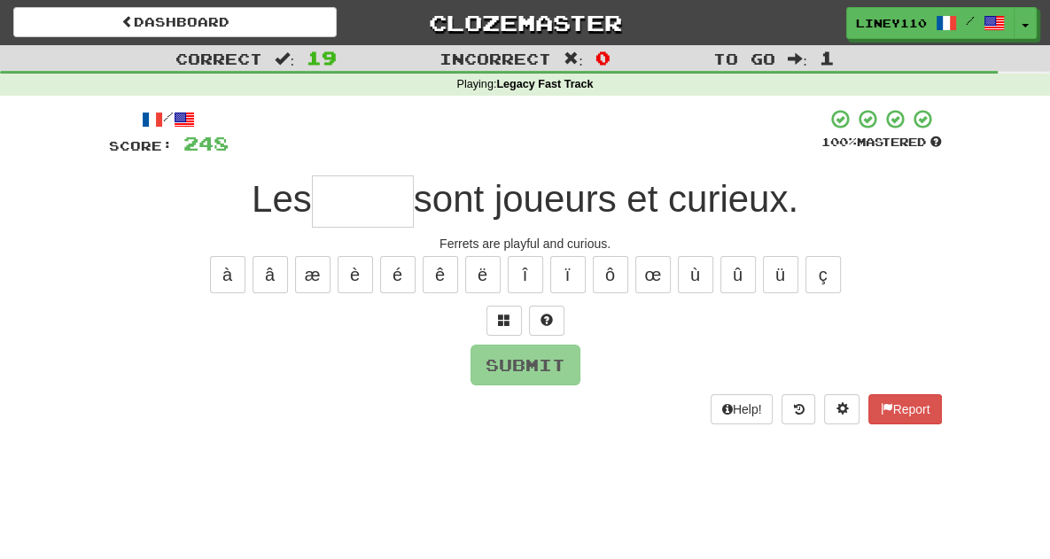
click at [346, 200] on input "text" at bounding box center [363, 202] width 102 height 52
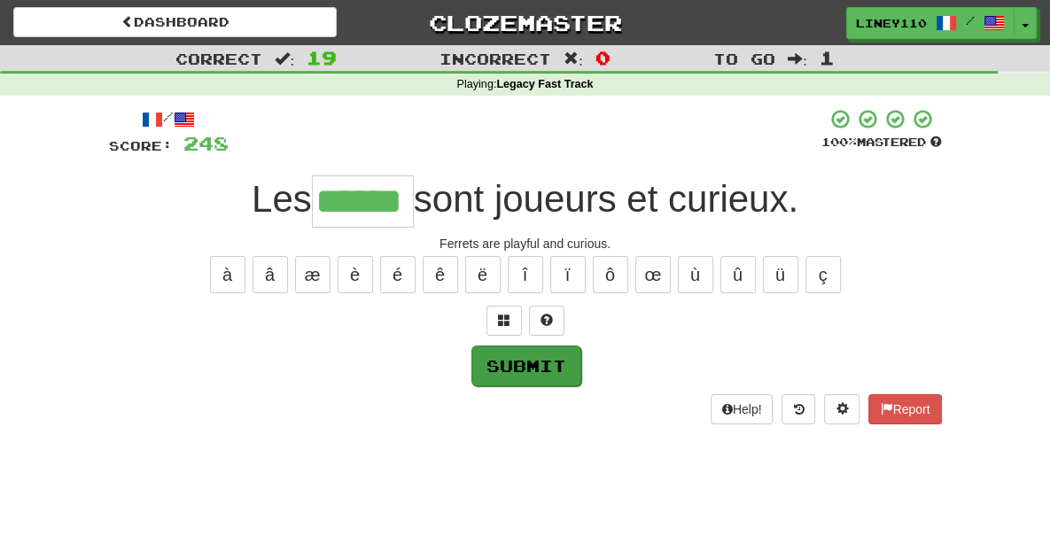
type input "******"
click at [528, 365] on button "Submit" at bounding box center [527, 366] width 110 height 41
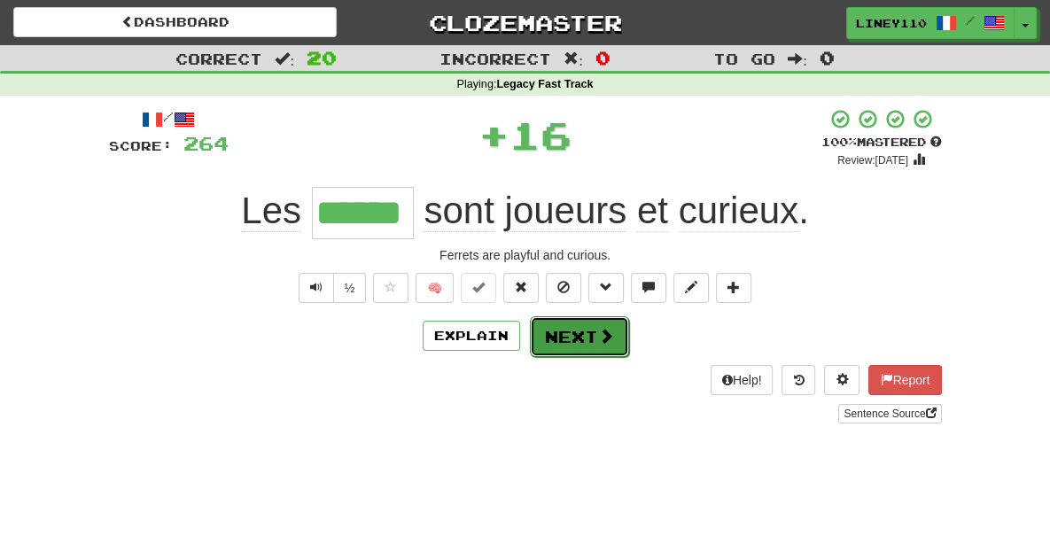
click at [595, 333] on button "Next" at bounding box center [579, 336] width 99 height 41
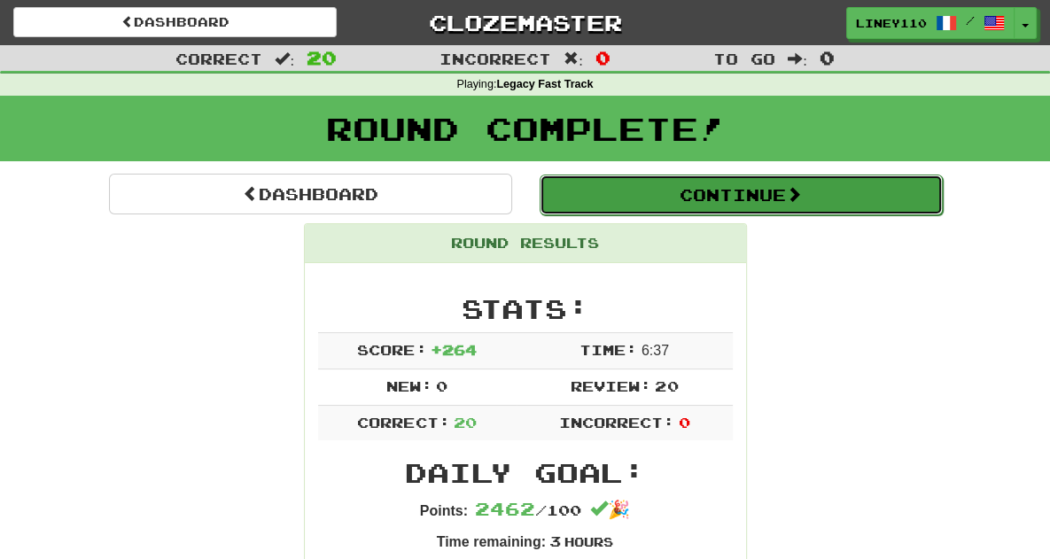
click at [806, 189] on button "Continue" at bounding box center [741, 195] width 403 height 41
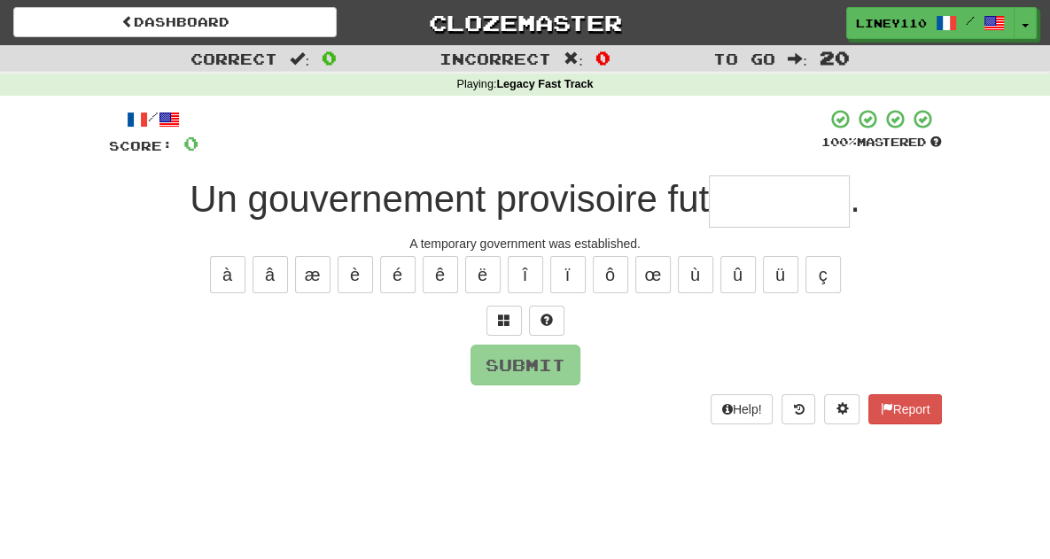
click at [768, 203] on input "text" at bounding box center [779, 202] width 141 height 52
click at [400, 281] on button "é" at bounding box center [397, 274] width 35 height 37
type input "*"
click at [506, 314] on span at bounding box center [504, 320] width 12 height 12
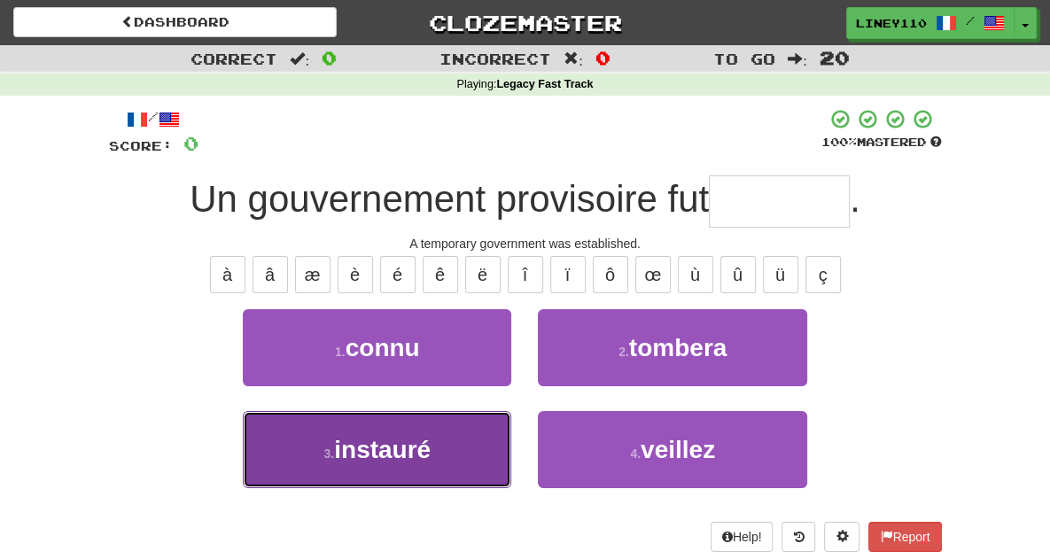
click at [399, 469] on button "3 . instauré" at bounding box center [377, 449] width 269 height 77
type input "********"
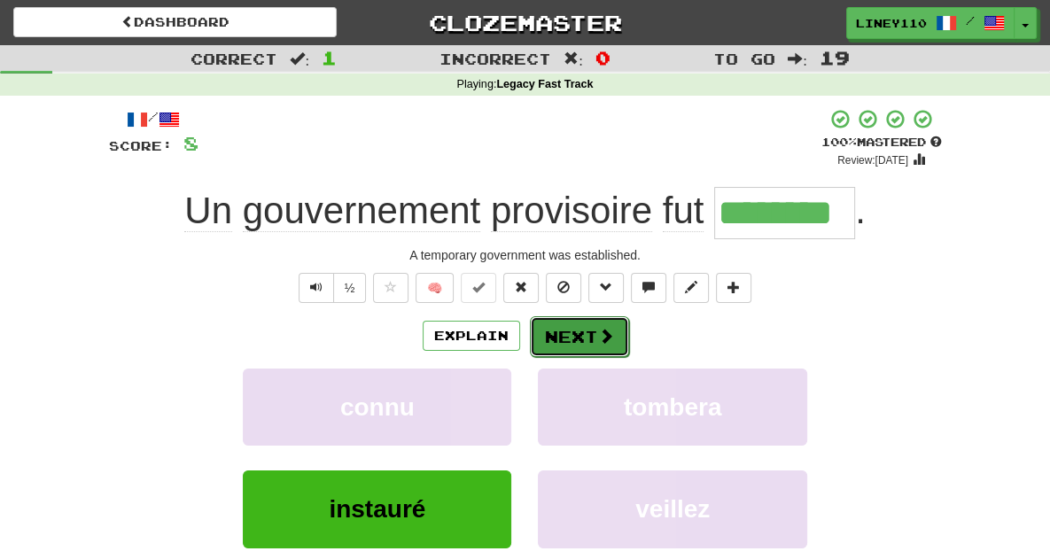
click at [592, 331] on button "Next" at bounding box center [579, 336] width 99 height 41
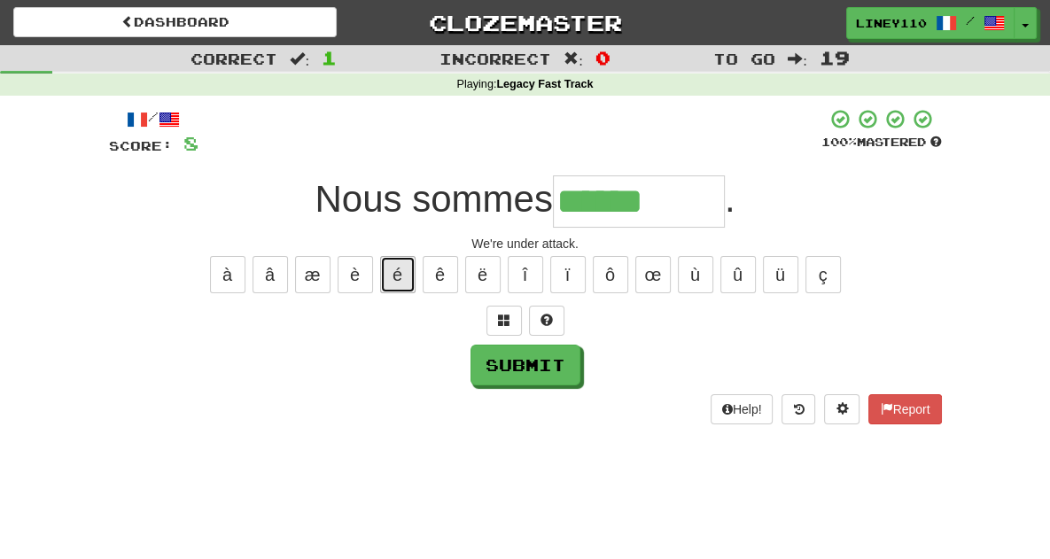
click at [395, 274] on button "é" at bounding box center [397, 274] width 35 height 37
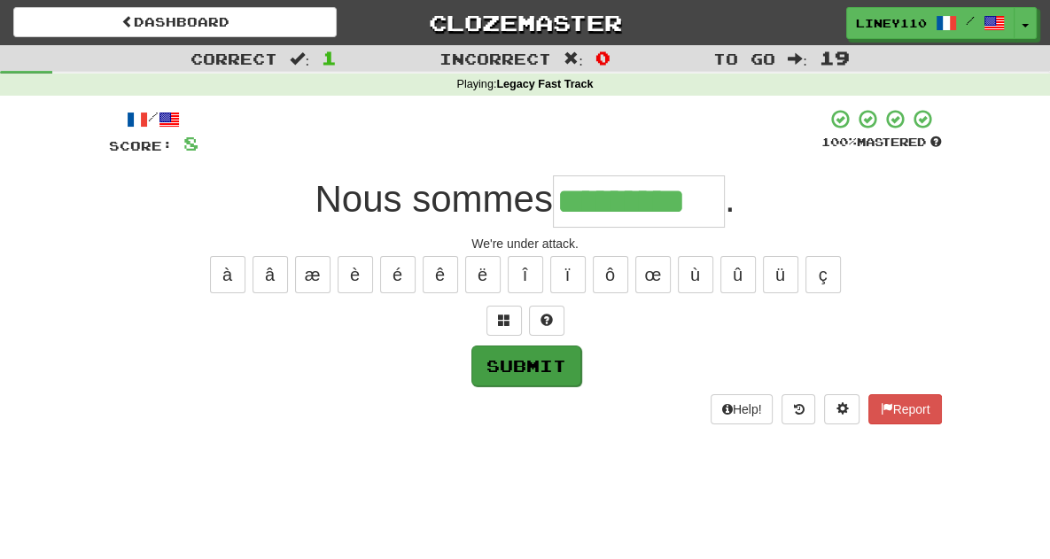
type input "*********"
click at [517, 364] on button "Submit" at bounding box center [527, 366] width 110 height 41
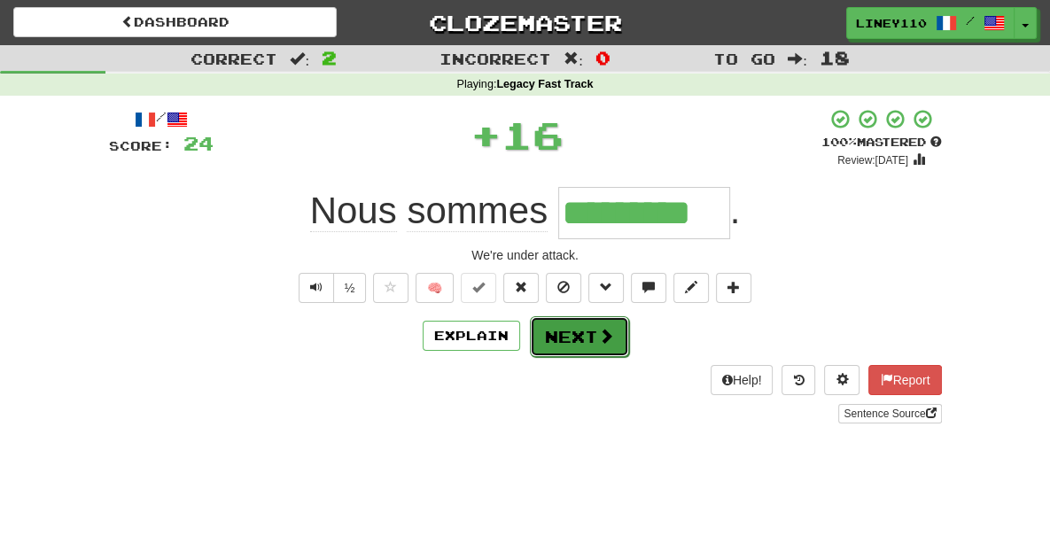
click at [598, 339] on span at bounding box center [606, 336] width 16 height 16
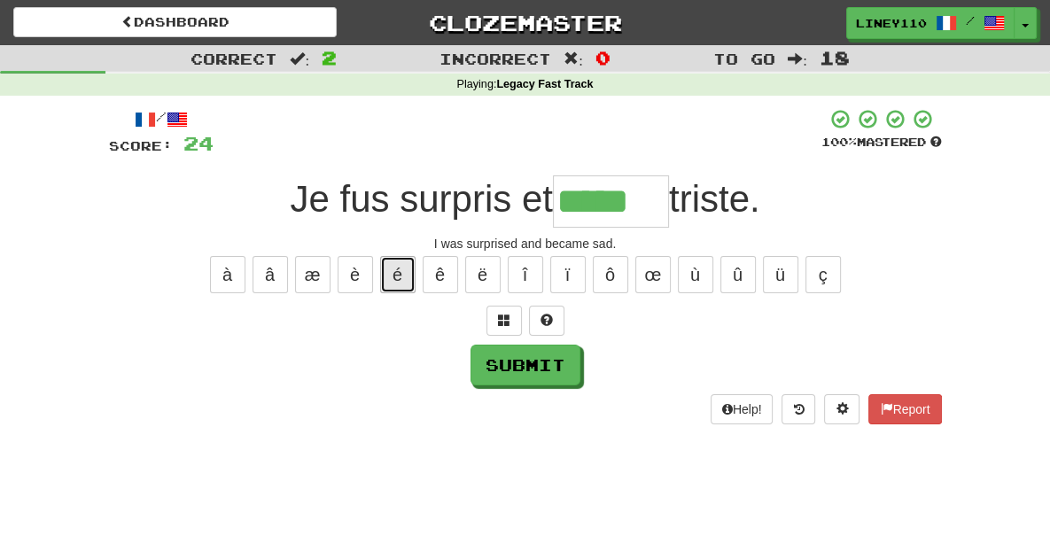
click at [404, 269] on button "é" at bounding box center [397, 274] width 35 height 37
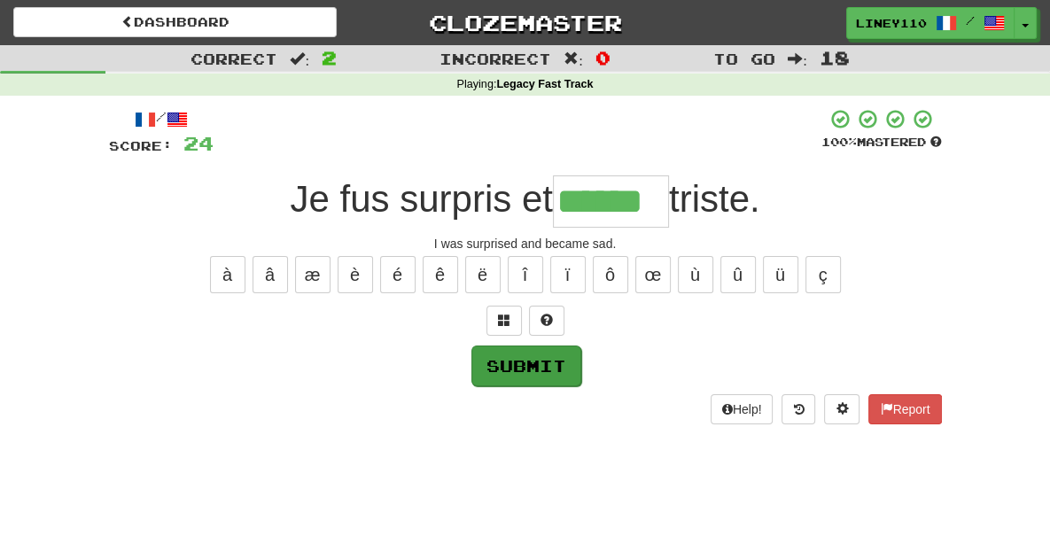
type input "******"
click at [499, 361] on button "Submit" at bounding box center [527, 366] width 110 height 41
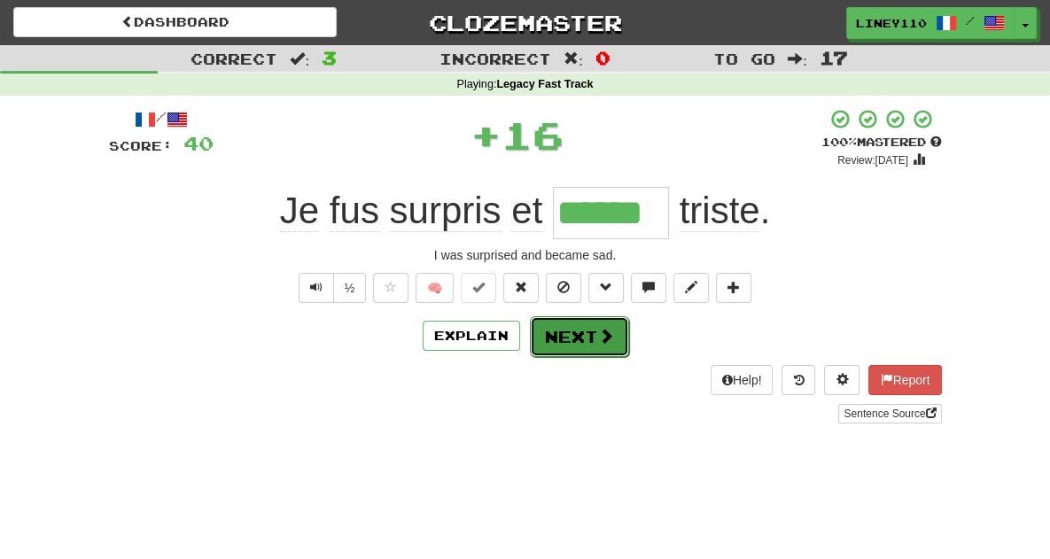
click at [573, 339] on button "Next" at bounding box center [579, 336] width 99 height 41
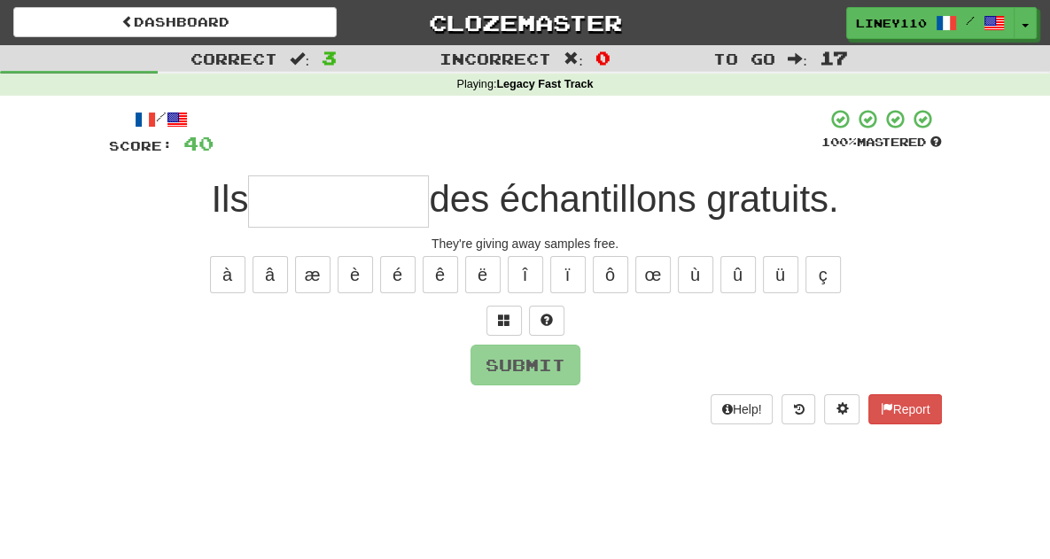
click at [380, 205] on input "text" at bounding box center [338, 202] width 181 height 52
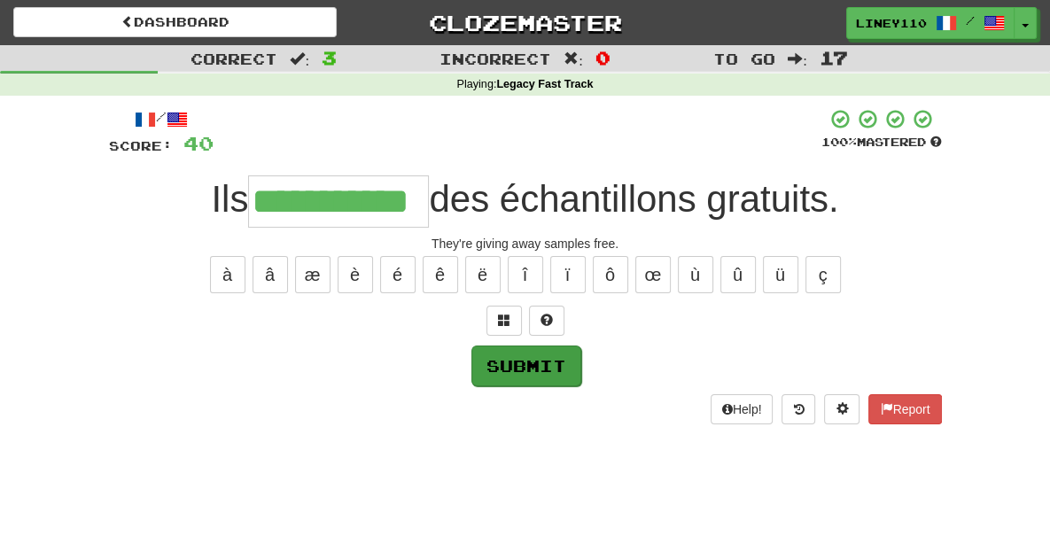
type input "**********"
click at [534, 363] on button "Submit" at bounding box center [527, 366] width 110 height 41
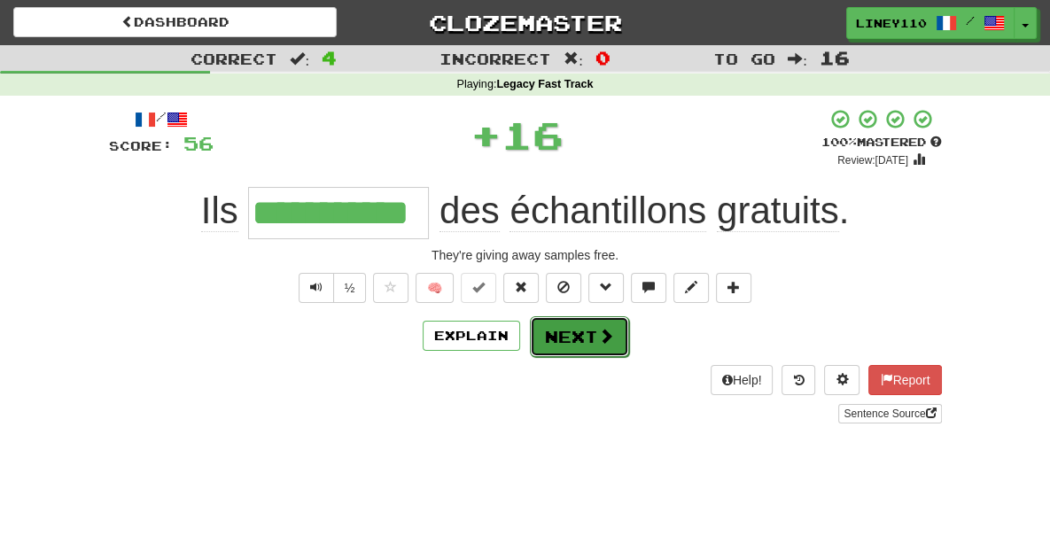
click at [570, 350] on button "Next" at bounding box center [579, 336] width 99 height 41
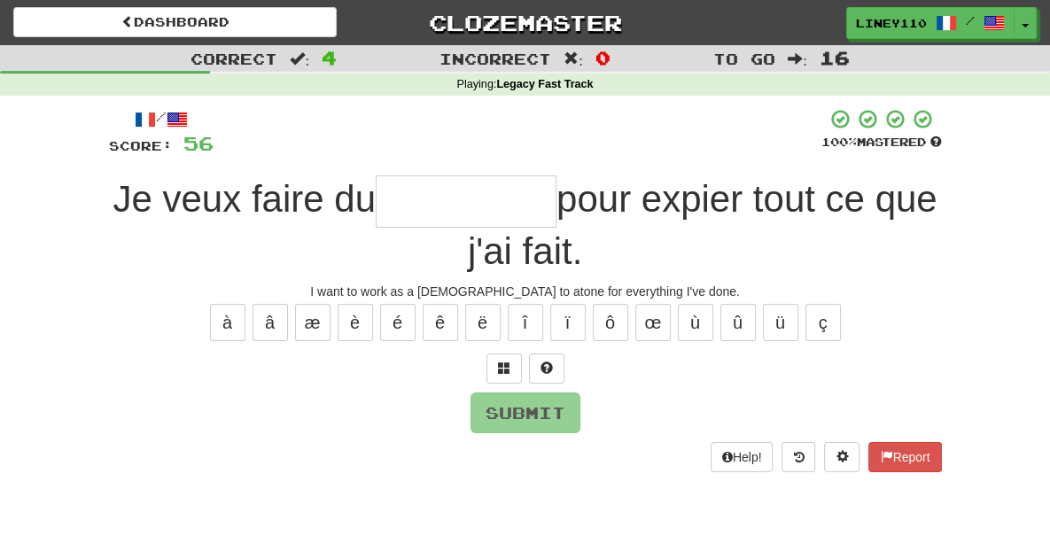
click at [386, 207] on input "text" at bounding box center [466, 202] width 181 height 52
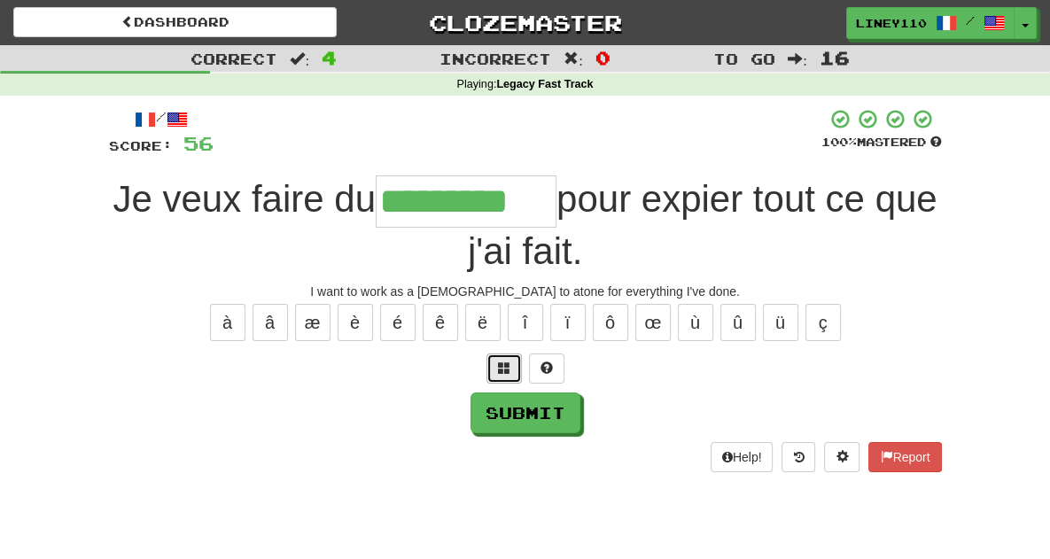
click at [515, 354] on button at bounding box center [504, 369] width 35 height 30
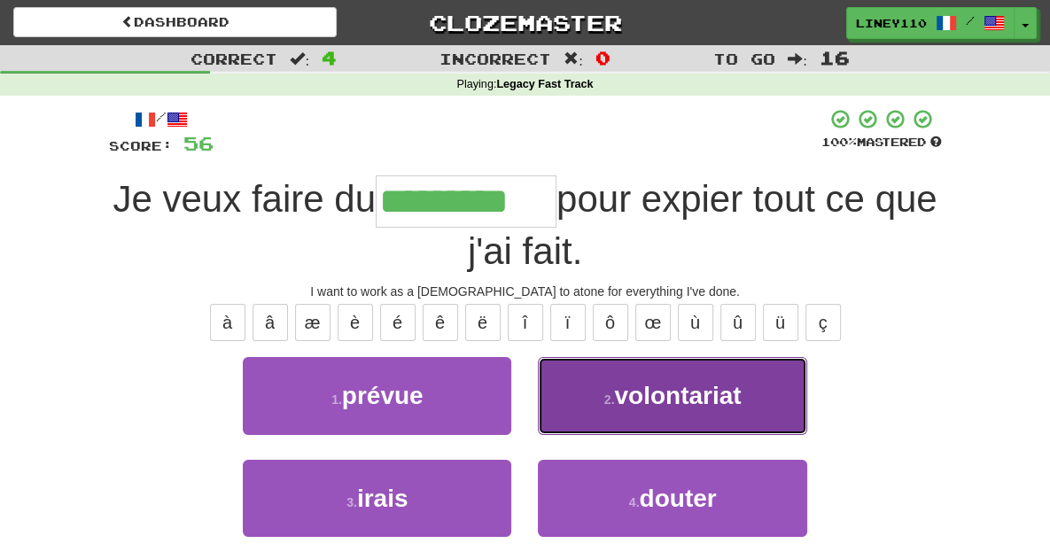
click at [593, 357] on button "2 . volontariat" at bounding box center [672, 395] width 269 height 77
type input "**********"
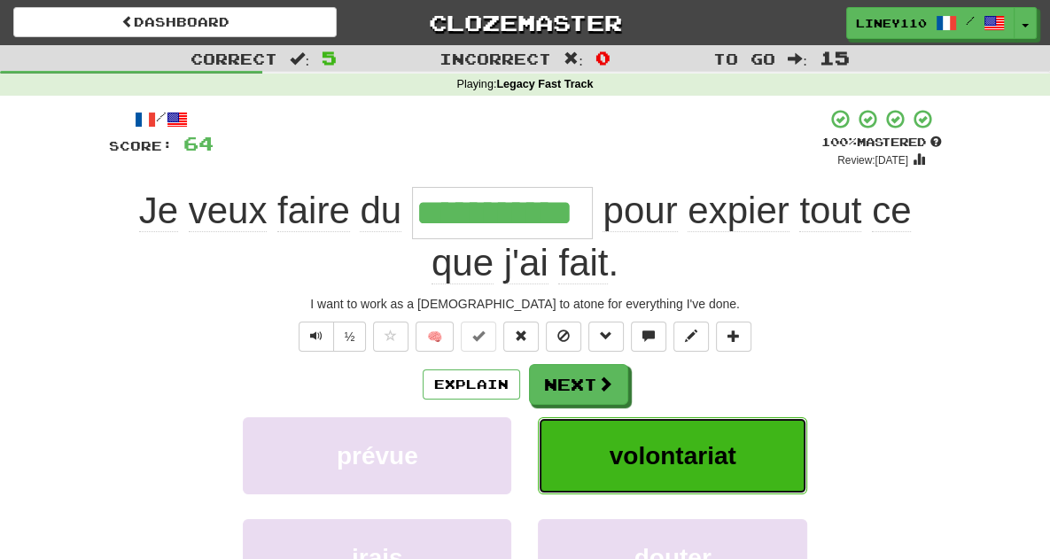
click at [660, 442] on span "volontariat" at bounding box center [673, 455] width 127 height 27
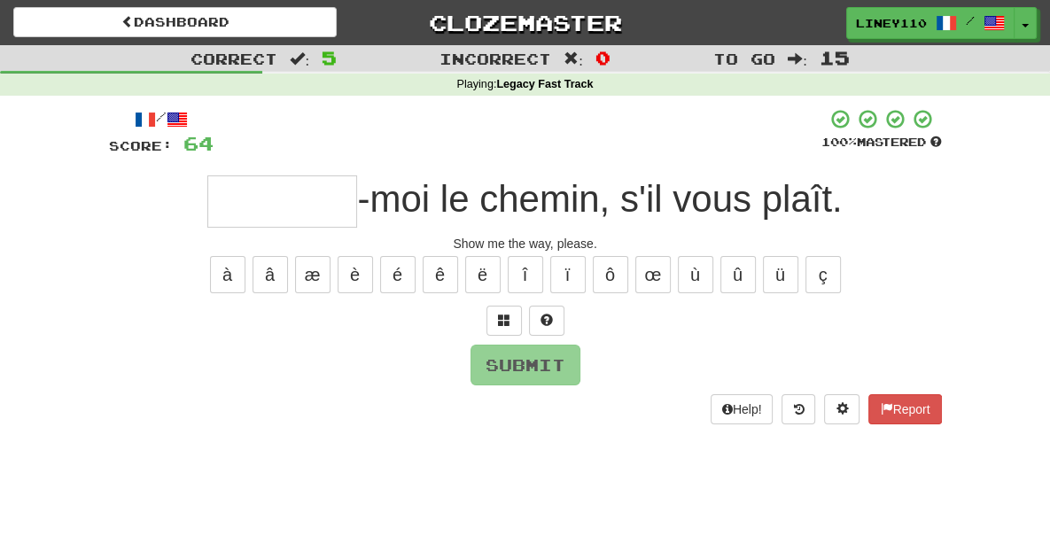
click at [355, 201] on input "text" at bounding box center [282, 202] width 150 height 52
type input "*"
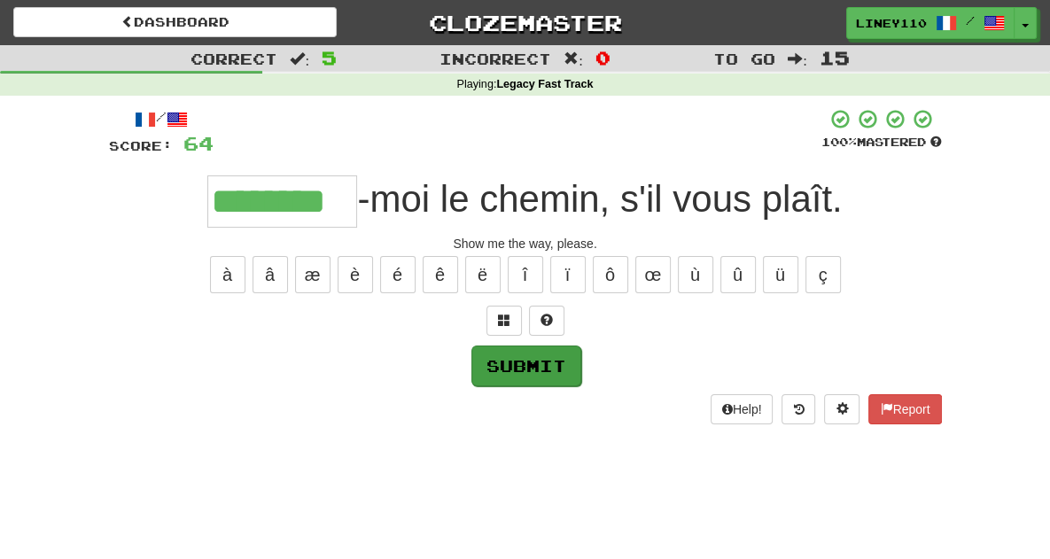
type input "********"
click at [519, 363] on button "Submit" at bounding box center [527, 366] width 110 height 41
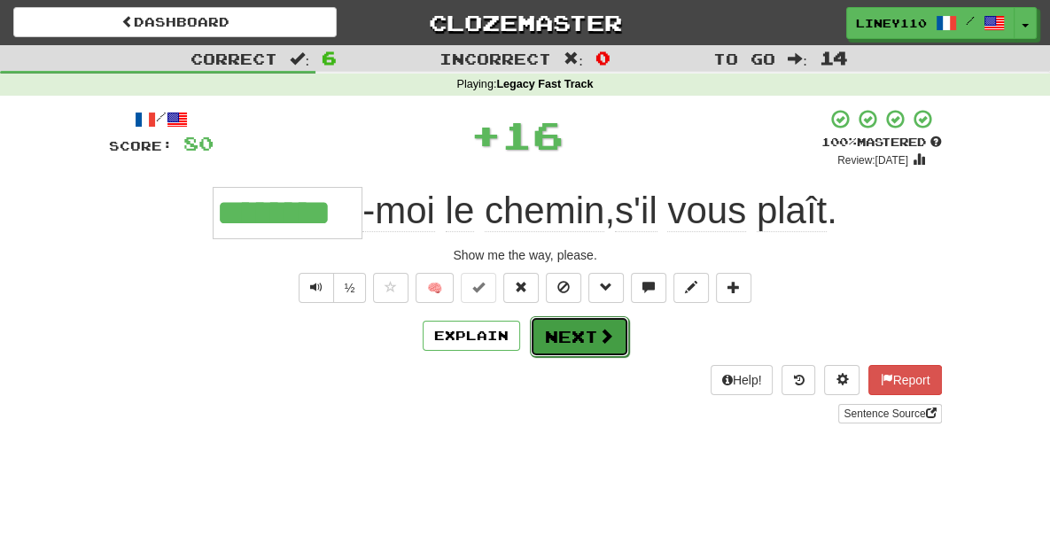
click at [603, 338] on span at bounding box center [606, 336] width 16 height 16
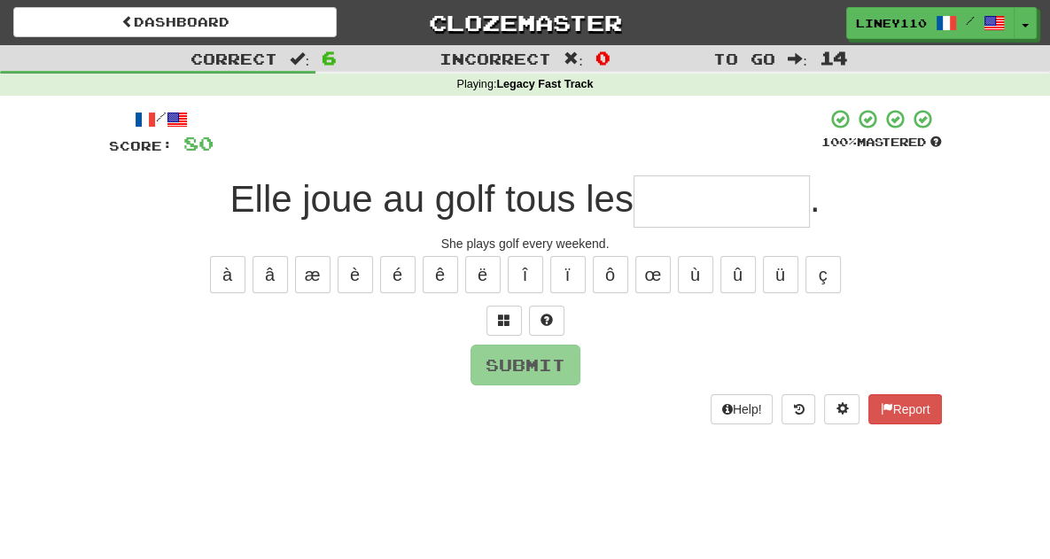
click at [697, 212] on input "text" at bounding box center [722, 202] width 176 height 52
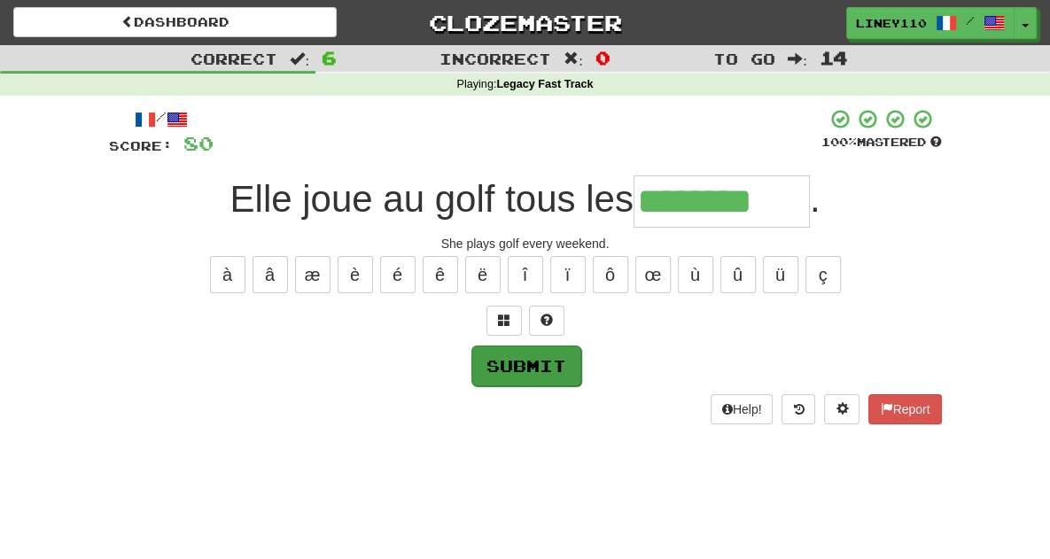
type input "********"
click at [534, 365] on button "Submit" at bounding box center [527, 366] width 110 height 41
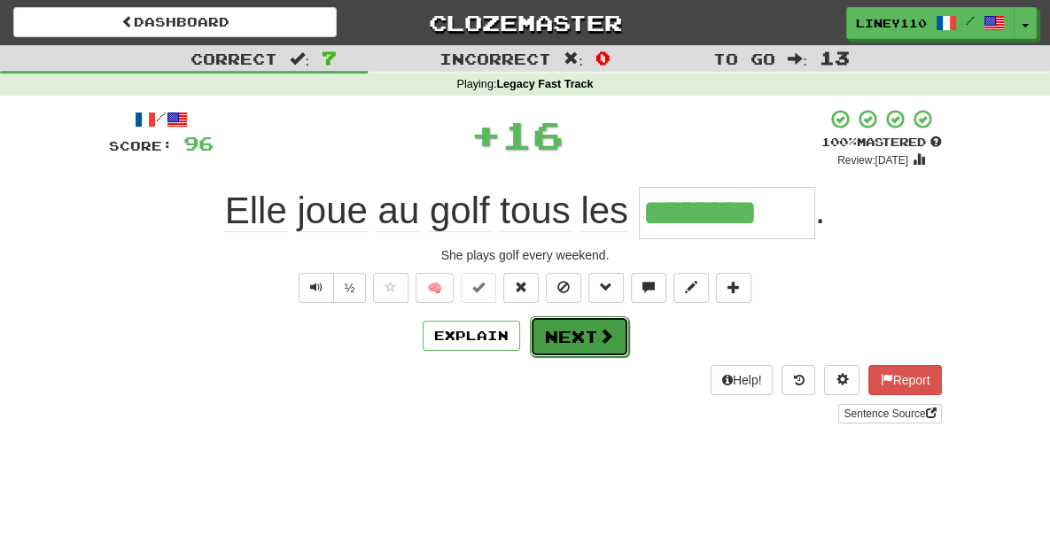
click at [574, 337] on button "Next" at bounding box center [579, 336] width 99 height 41
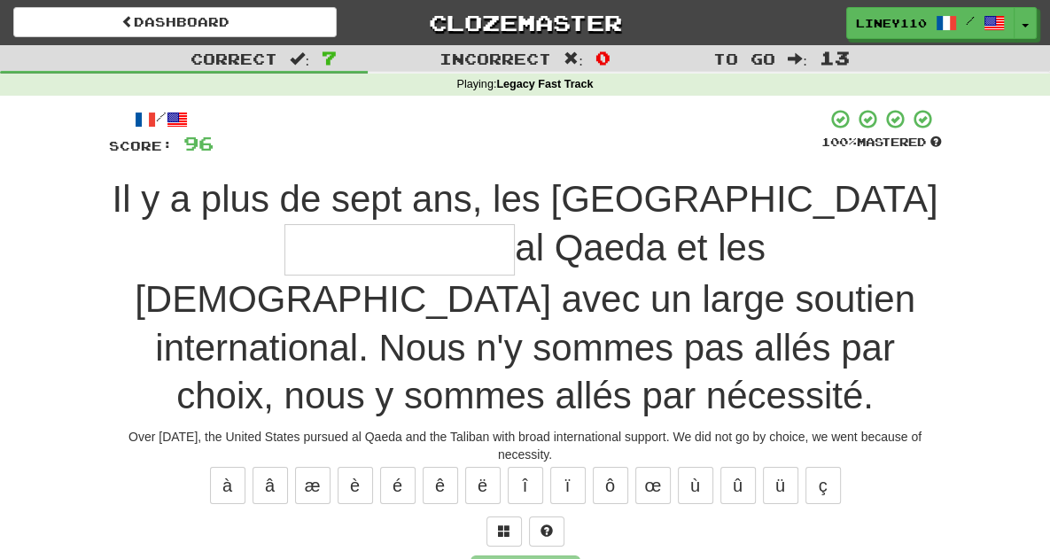
click at [515, 224] on input "text" at bounding box center [400, 250] width 230 height 52
type input "**********"
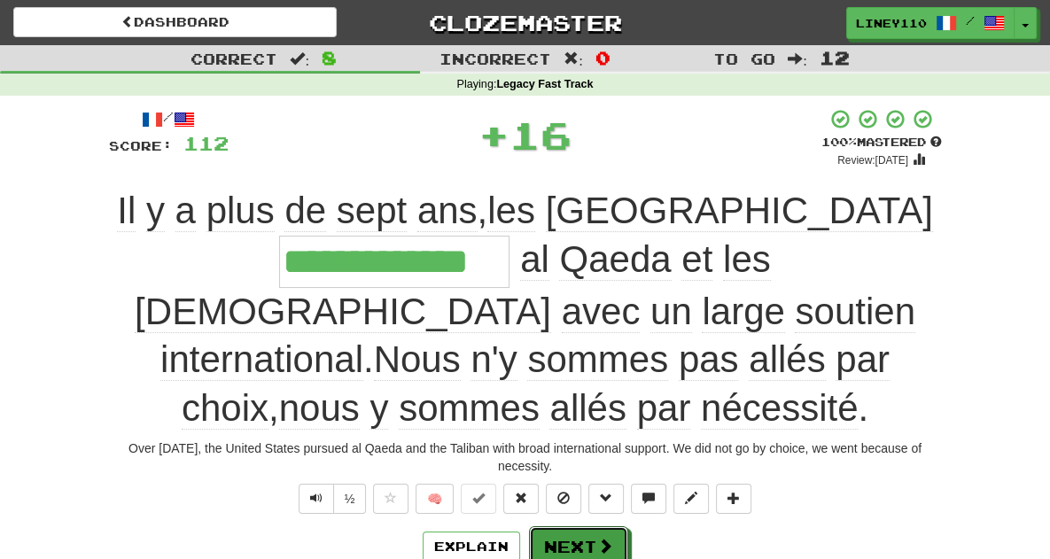
click at [568, 527] on button "Next" at bounding box center [578, 547] width 99 height 41
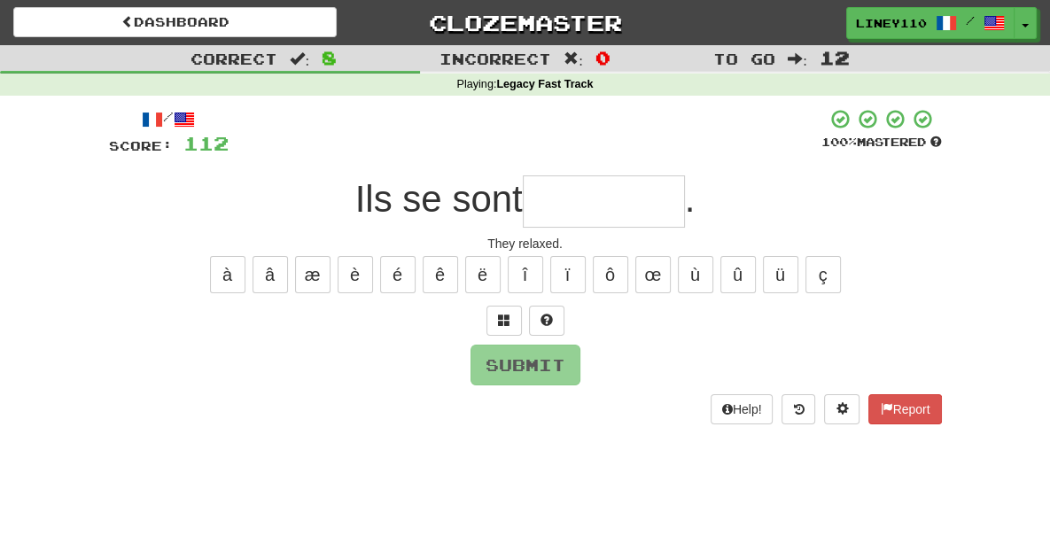
click at [574, 196] on input "text" at bounding box center [604, 202] width 162 height 52
type input "*"
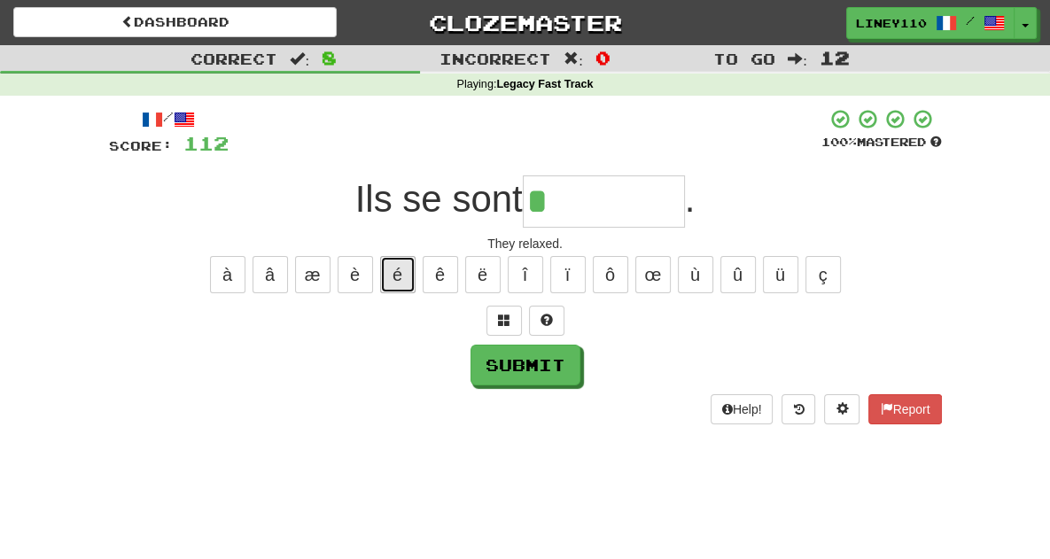
click at [396, 268] on button "é" at bounding box center [397, 274] width 35 height 37
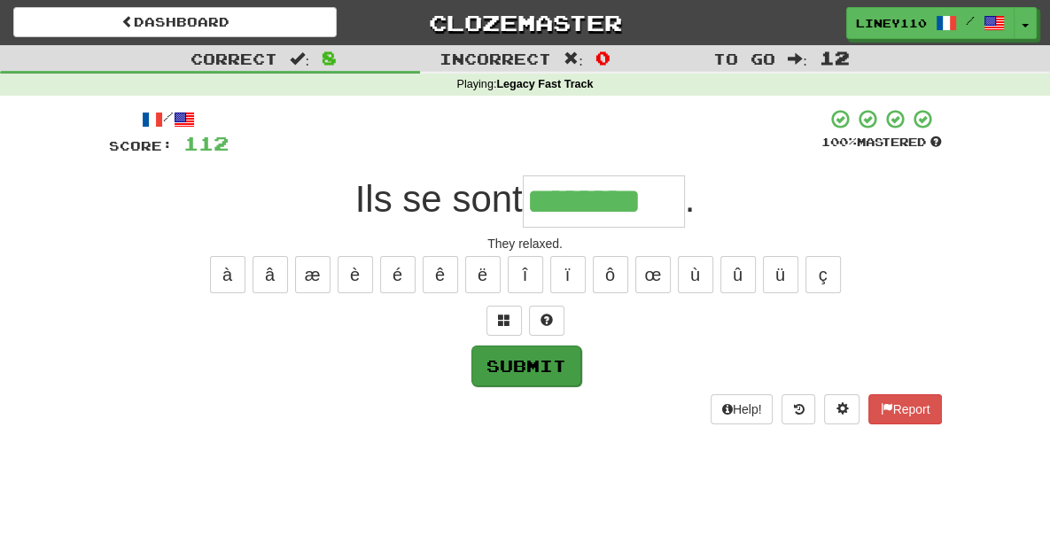
type input "********"
click at [511, 365] on button "Submit" at bounding box center [527, 366] width 110 height 41
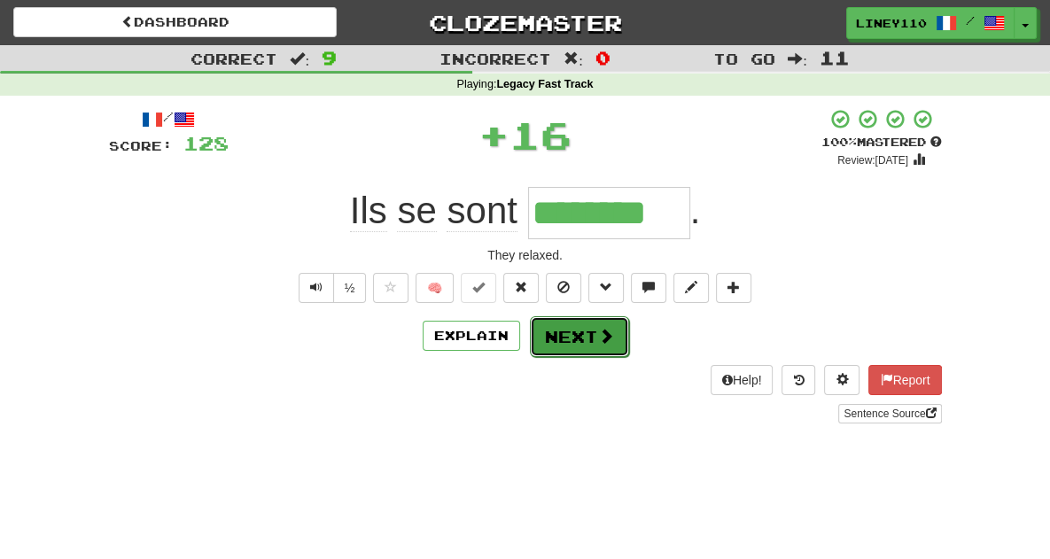
click at [608, 335] on span at bounding box center [606, 336] width 16 height 16
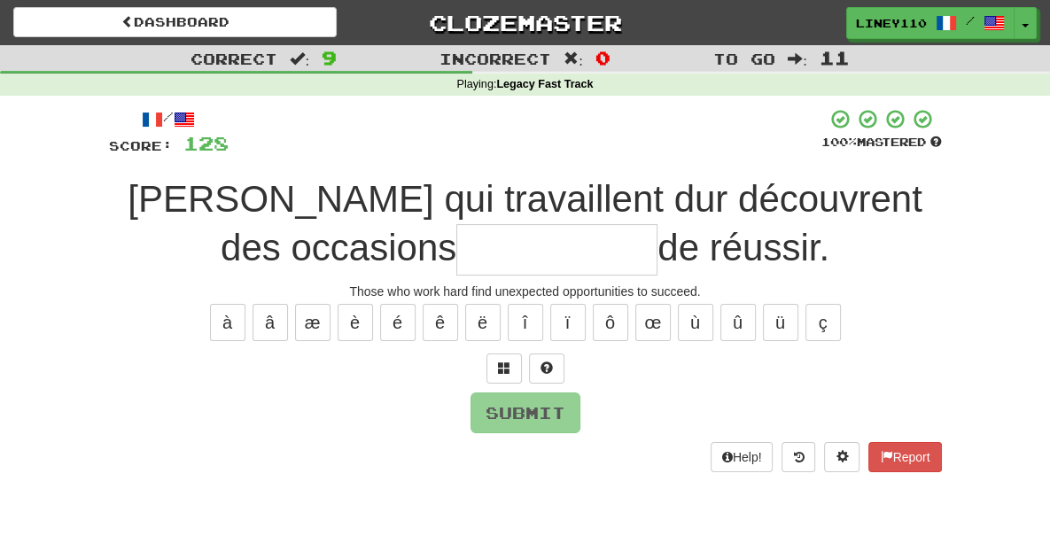
click at [456, 247] on input "text" at bounding box center [556, 250] width 201 height 52
click at [456, 241] on input "text" at bounding box center [556, 250] width 201 height 52
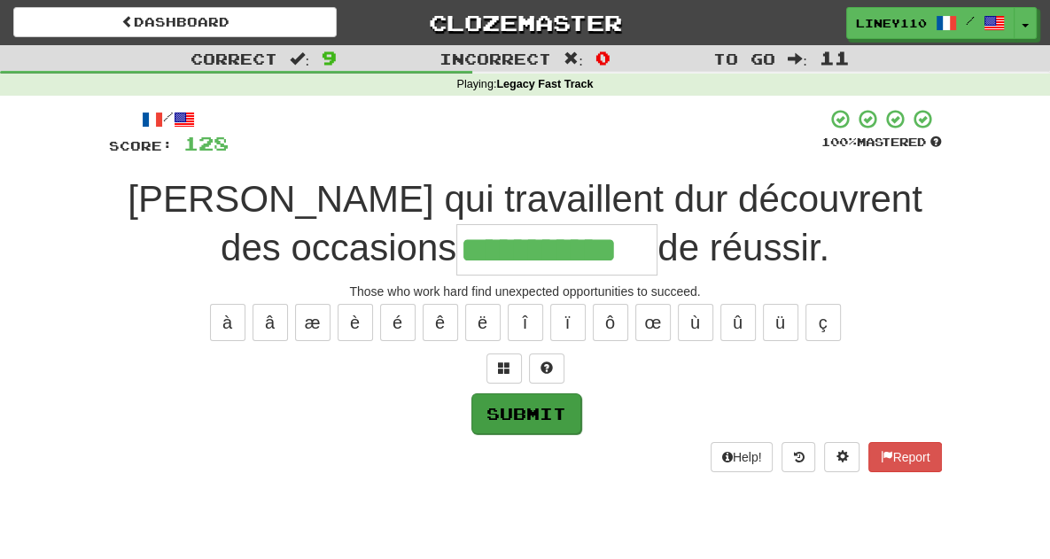
type input "**********"
click at [537, 409] on button "Submit" at bounding box center [527, 414] width 110 height 41
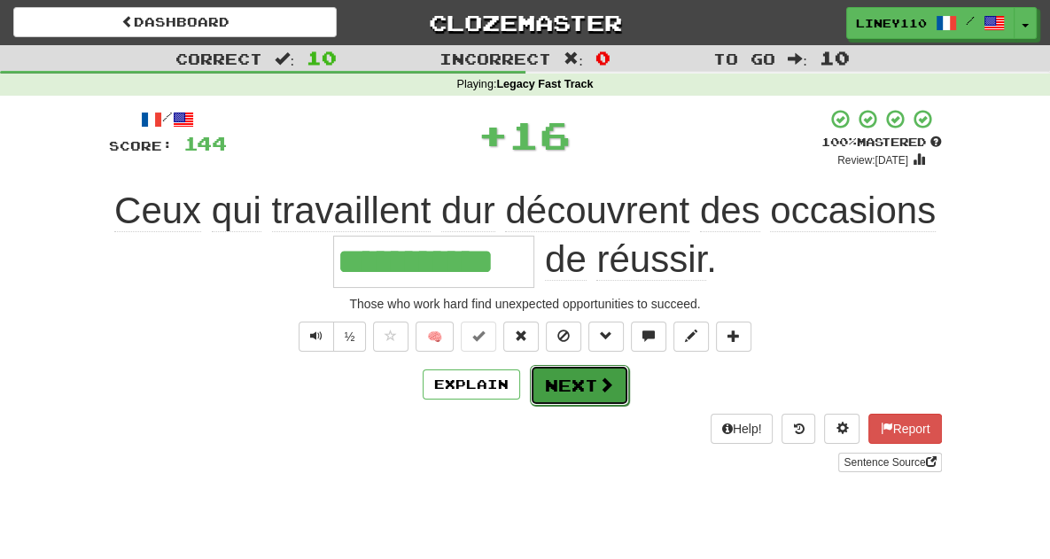
click at [571, 386] on button "Next" at bounding box center [579, 385] width 99 height 41
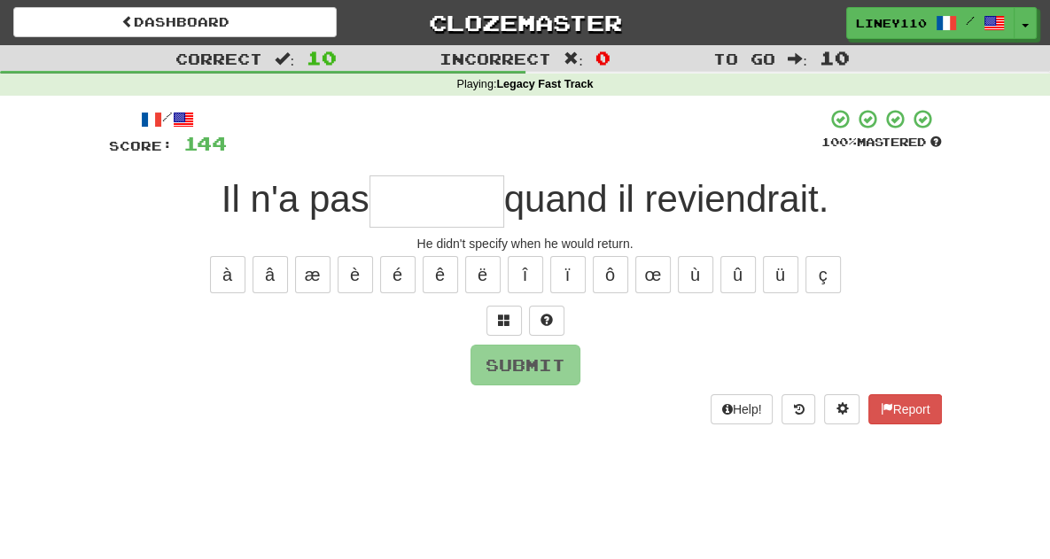
click at [427, 191] on input "text" at bounding box center [437, 202] width 135 height 52
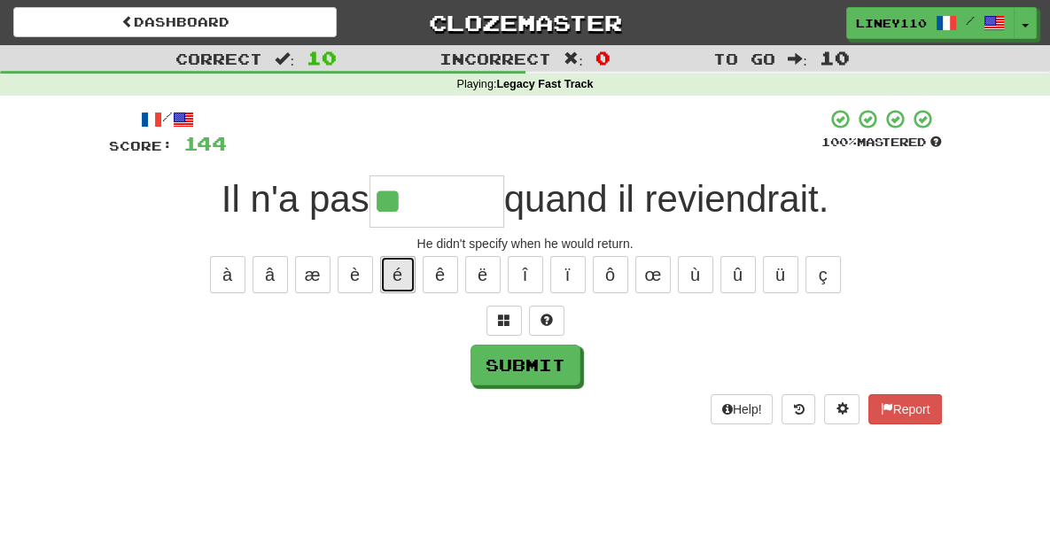
click at [400, 274] on button "é" at bounding box center [397, 274] width 35 height 37
click at [394, 277] on button "é" at bounding box center [397, 274] width 35 height 37
type input "********"
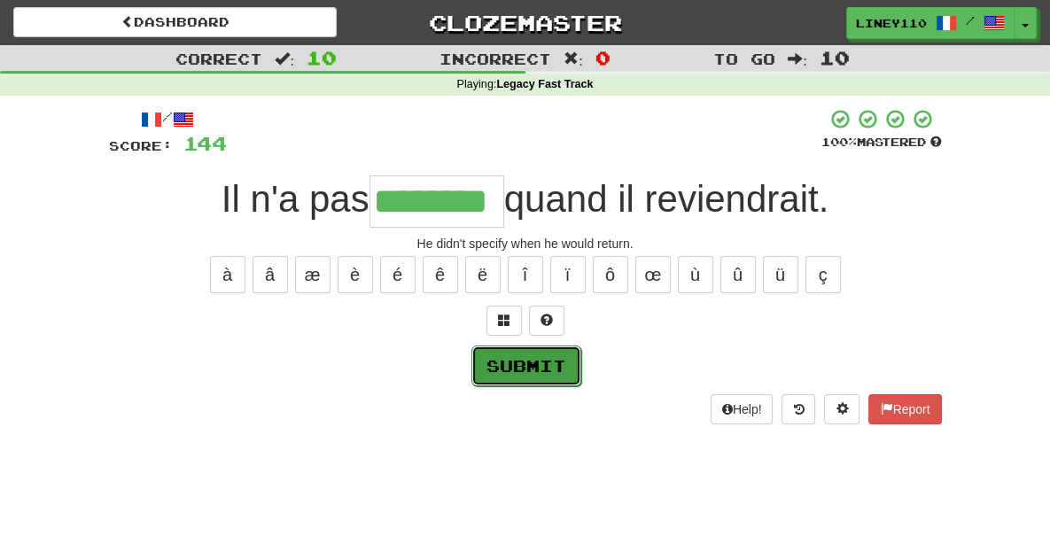
click at [535, 363] on button "Submit" at bounding box center [527, 366] width 110 height 41
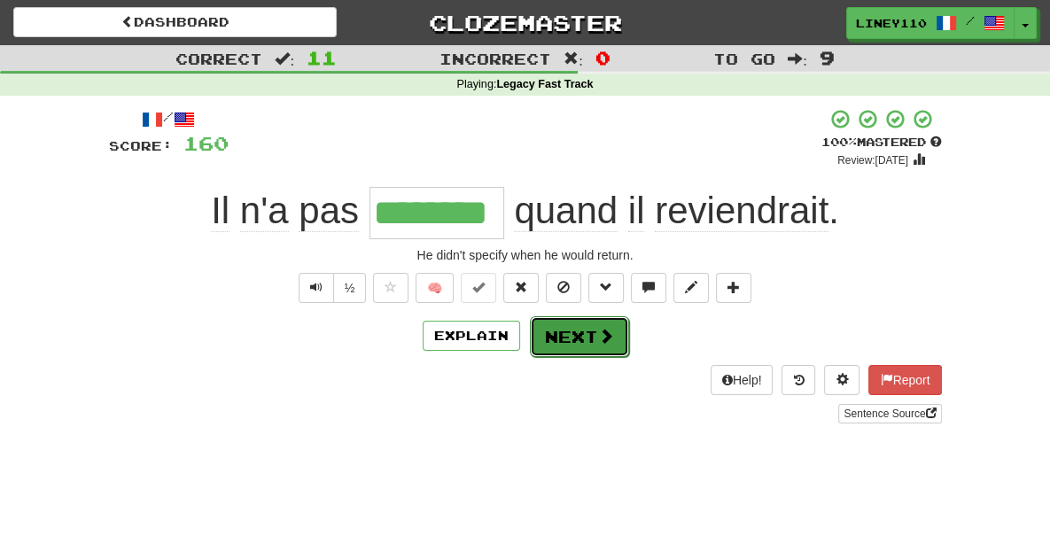
click at [592, 333] on button "Next" at bounding box center [579, 336] width 99 height 41
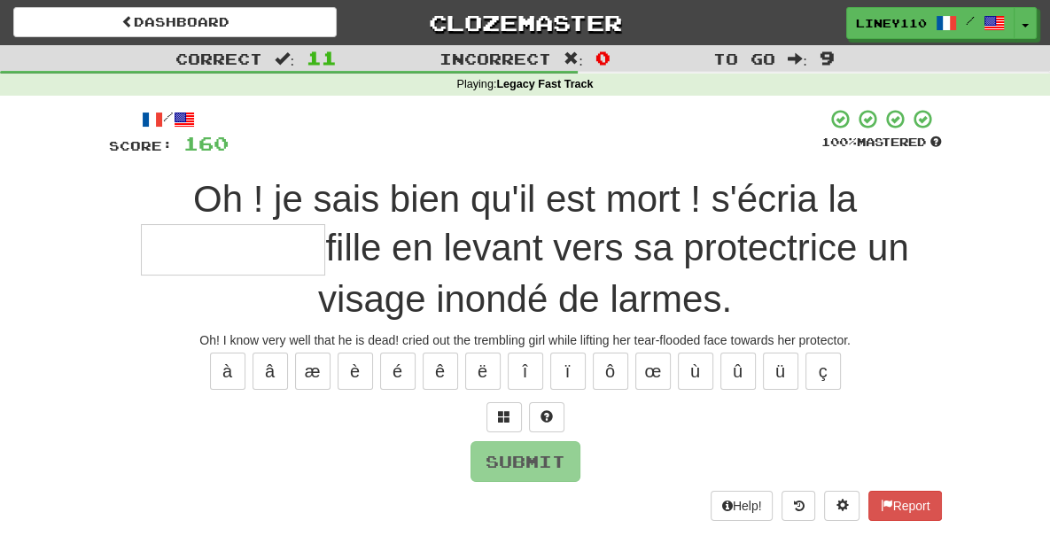
click at [325, 224] on input "text" at bounding box center [233, 250] width 184 height 52
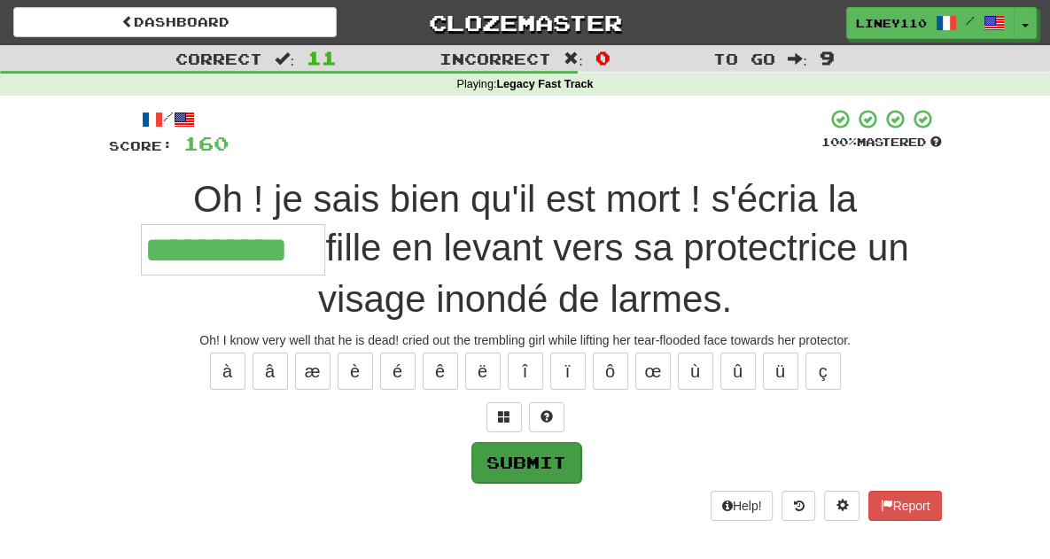
type input "**********"
click at [524, 442] on button "Submit" at bounding box center [527, 462] width 110 height 41
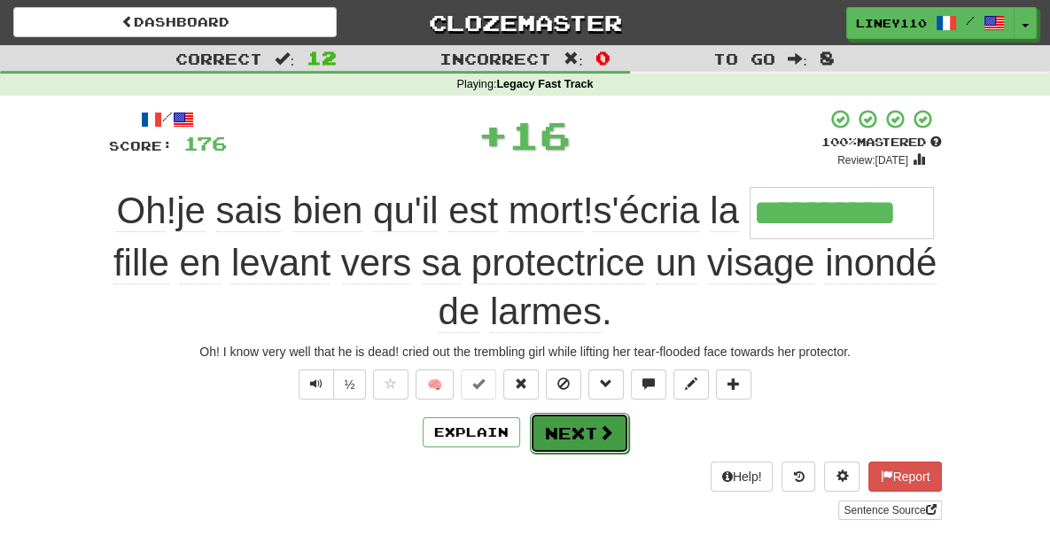
click at [580, 413] on button "Next" at bounding box center [579, 433] width 99 height 41
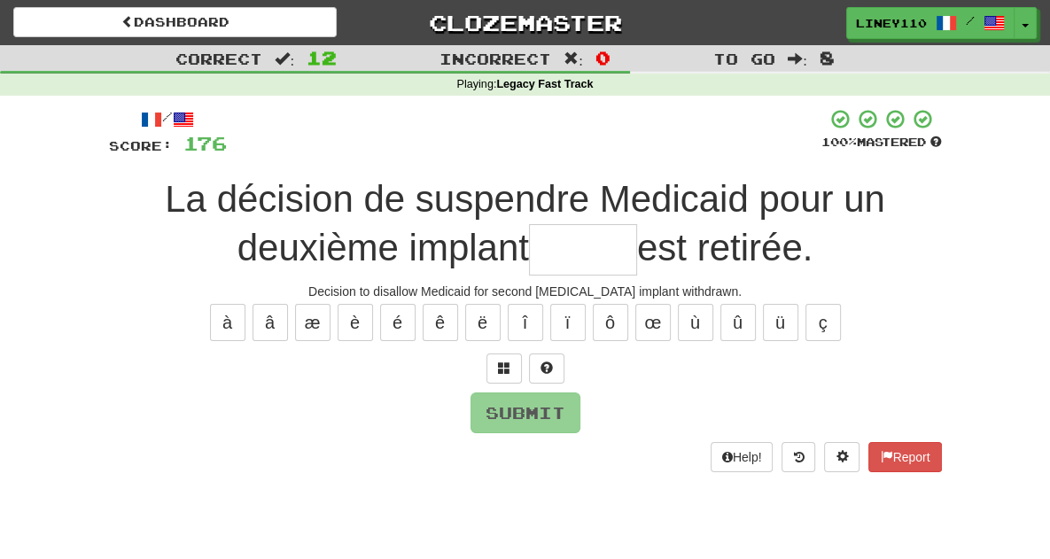
click at [529, 250] on input "text" at bounding box center [583, 250] width 108 height 52
type input "*"
click at [501, 362] on span at bounding box center [504, 368] width 12 height 12
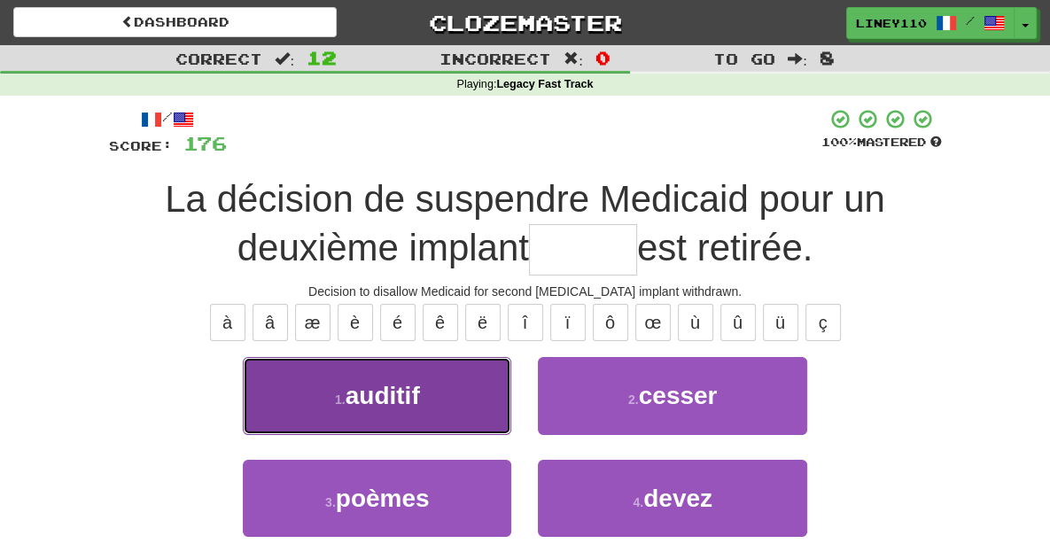
click at [433, 406] on button "1 . auditif" at bounding box center [377, 395] width 269 height 77
type input "*******"
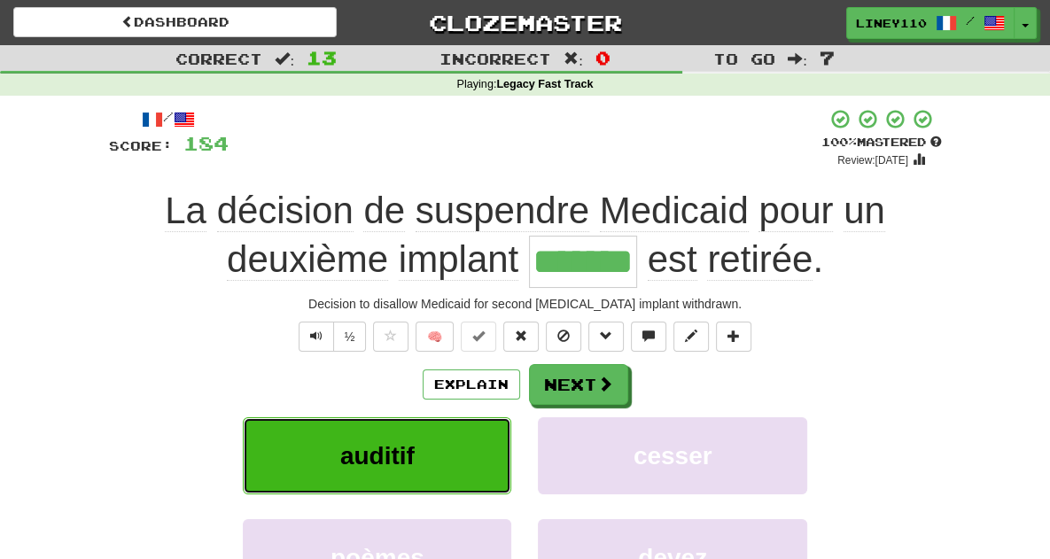
click at [340, 442] on span "auditif" at bounding box center [377, 455] width 74 height 27
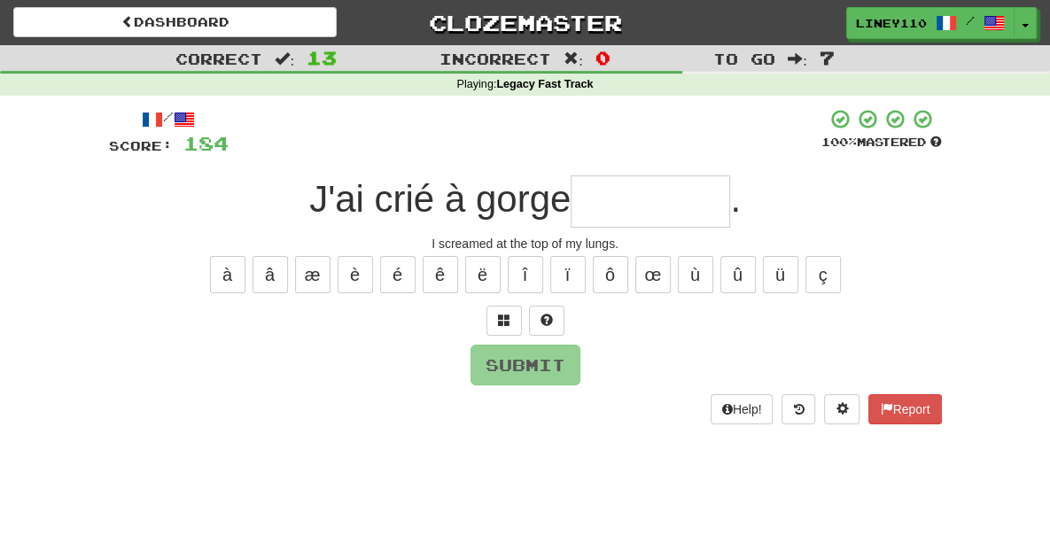
click at [635, 212] on input "text" at bounding box center [651, 202] width 160 height 52
type input "*"
click at [510, 325] on span at bounding box center [504, 320] width 12 height 12
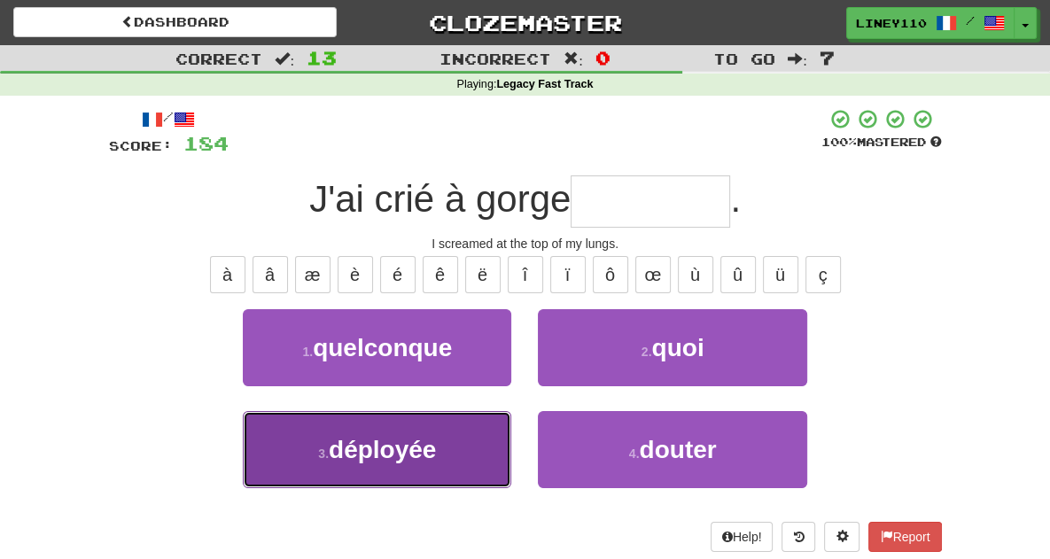
click at [450, 439] on button "3 . déployée" at bounding box center [377, 449] width 269 height 77
type input "********"
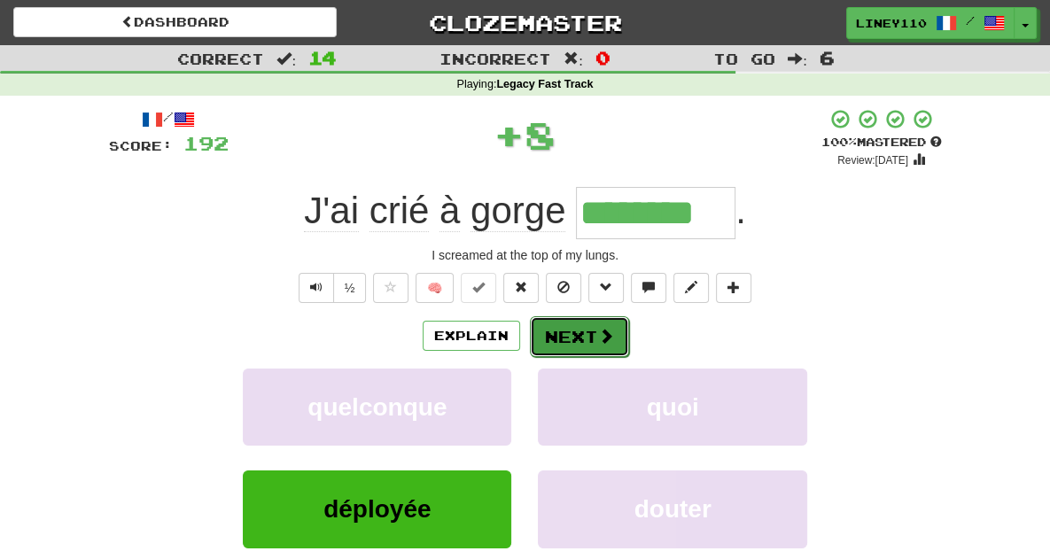
click at [576, 345] on button "Next" at bounding box center [579, 336] width 99 height 41
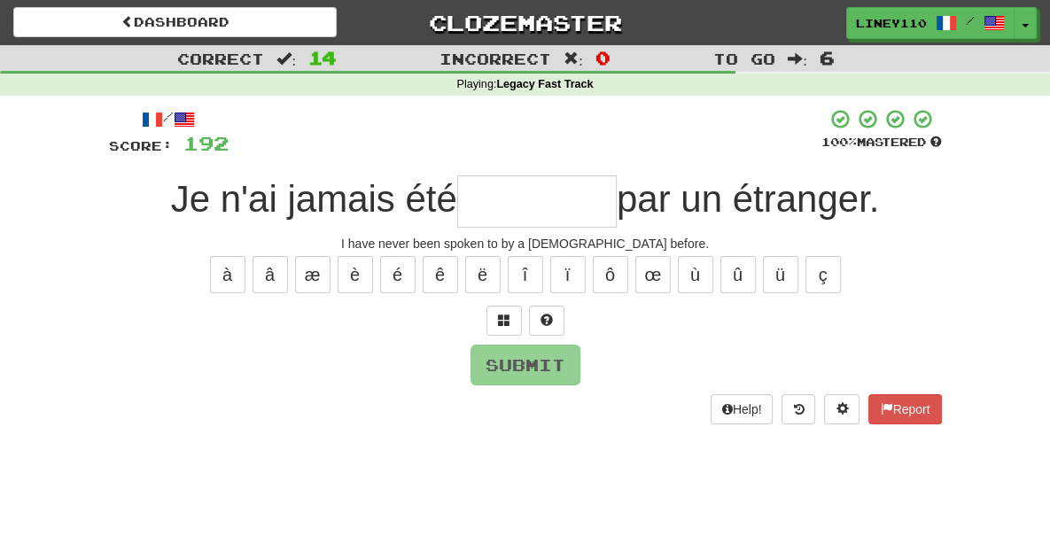
click at [542, 207] on input "text" at bounding box center [537, 202] width 160 height 52
click at [503, 325] on span at bounding box center [504, 320] width 12 height 12
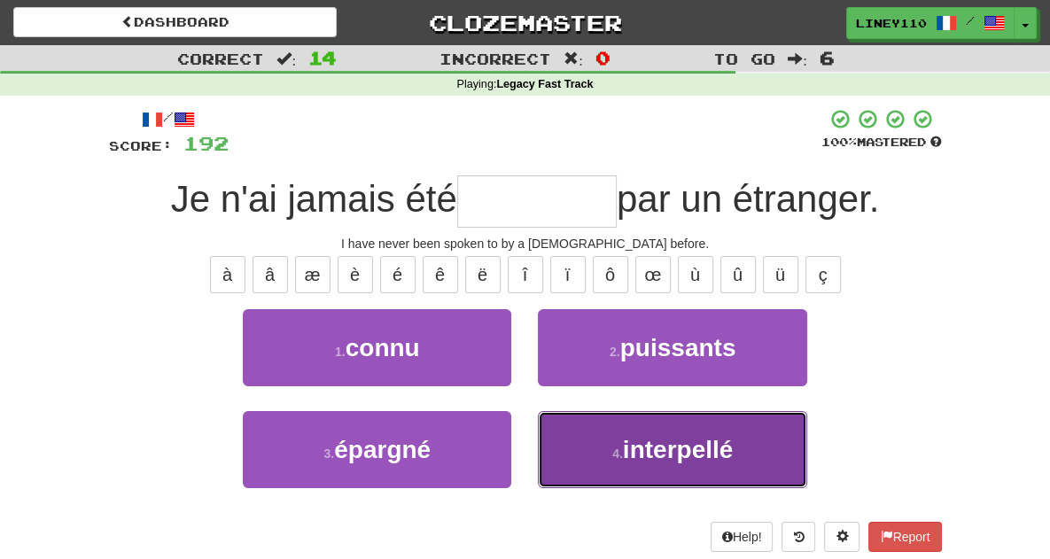
click at [588, 430] on button "4 . interpellé" at bounding box center [672, 449] width 269 height 77
type input "**********"
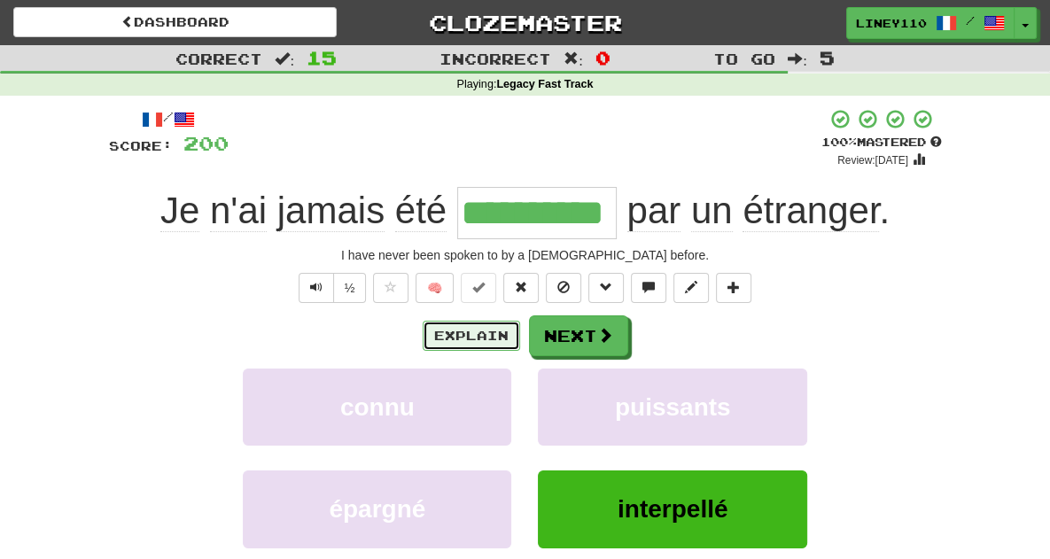
click at [480, 333] on button "Explain" at bounding box center [472, 336] width 98 height 30
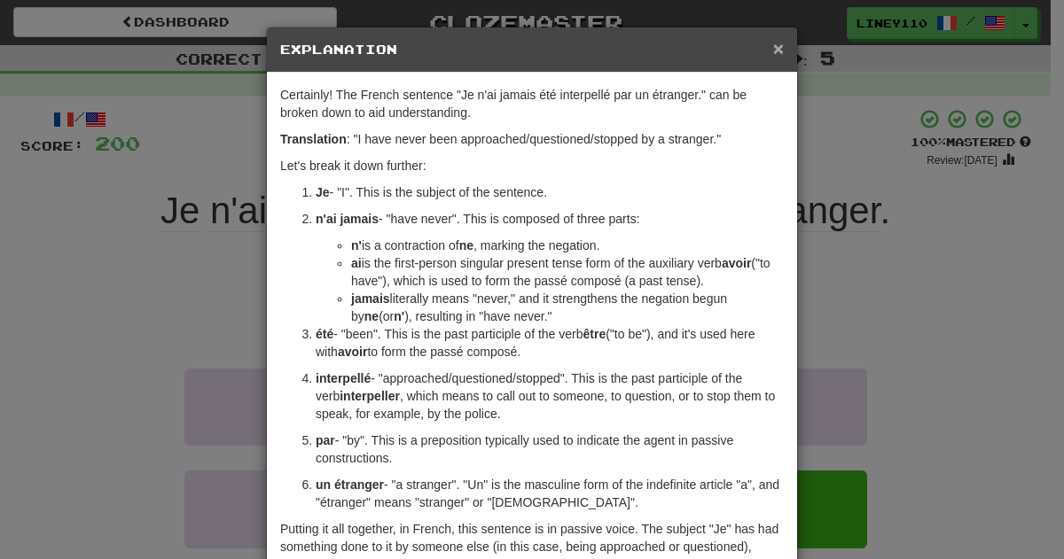
click at [776, 51] on span "×" at bounding box center [778, 48] width 11 height 20
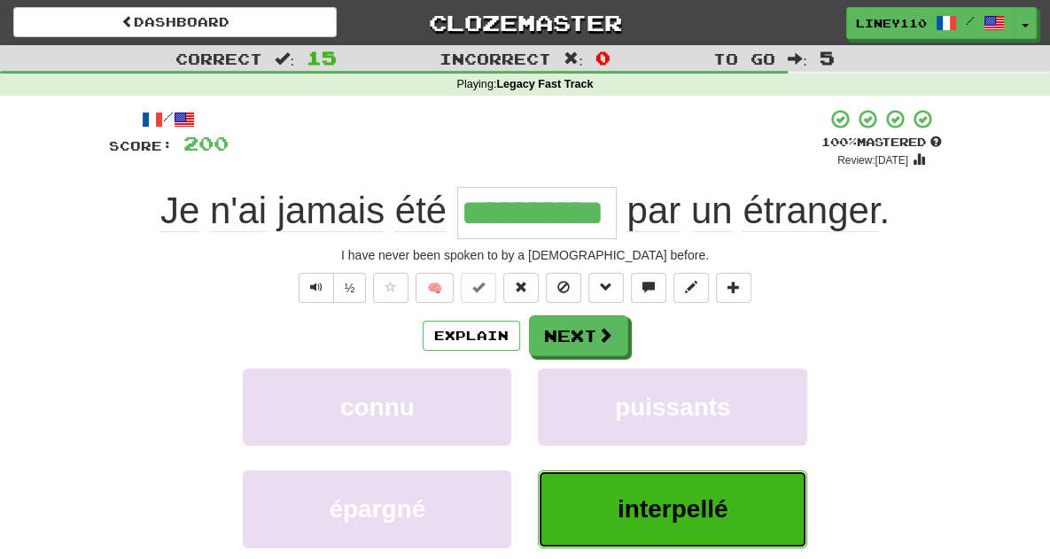
click at [728, 511] on span "interpellé" at bounding box center [673, 508] width 110 height 27
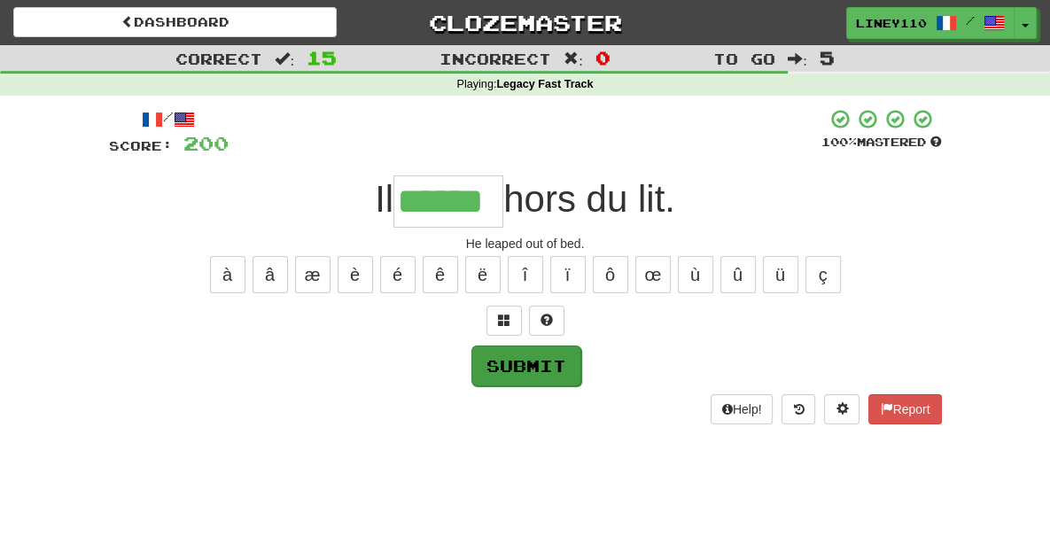
type input "******"
click at [536, 362] on button "Submit" at bounding box center [527, 366] width 110 height 41
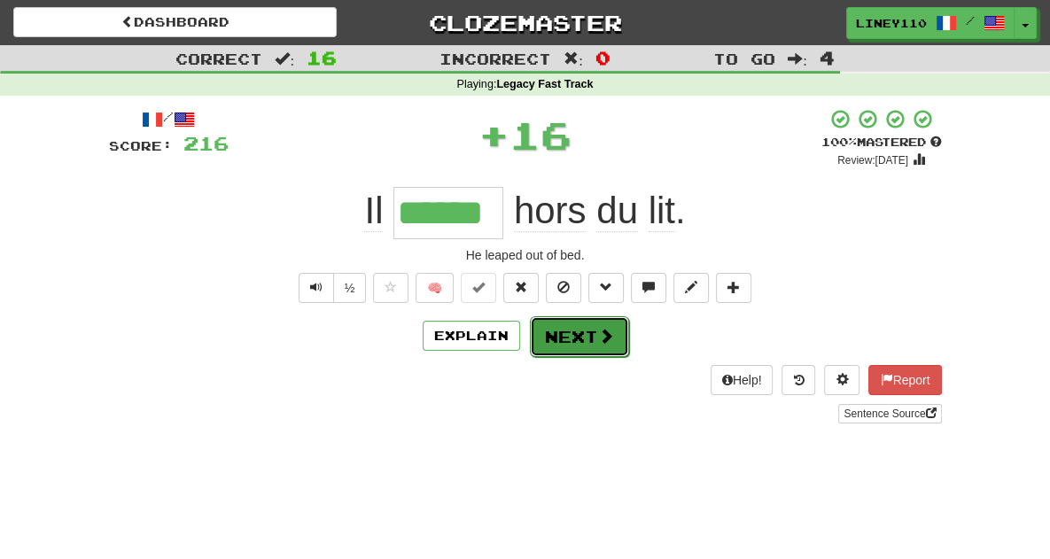
click at [582, 333] on button "Next" at bounding box center [579, 336] width 99 height 41
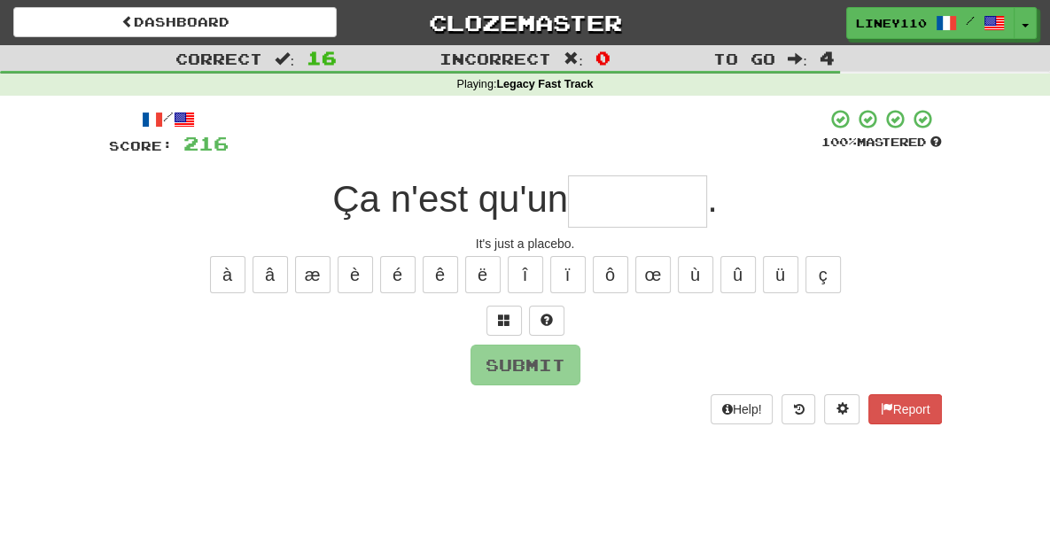
click at [634, 212] on input "text" at bounding box center [637, 202] width 139 height 52
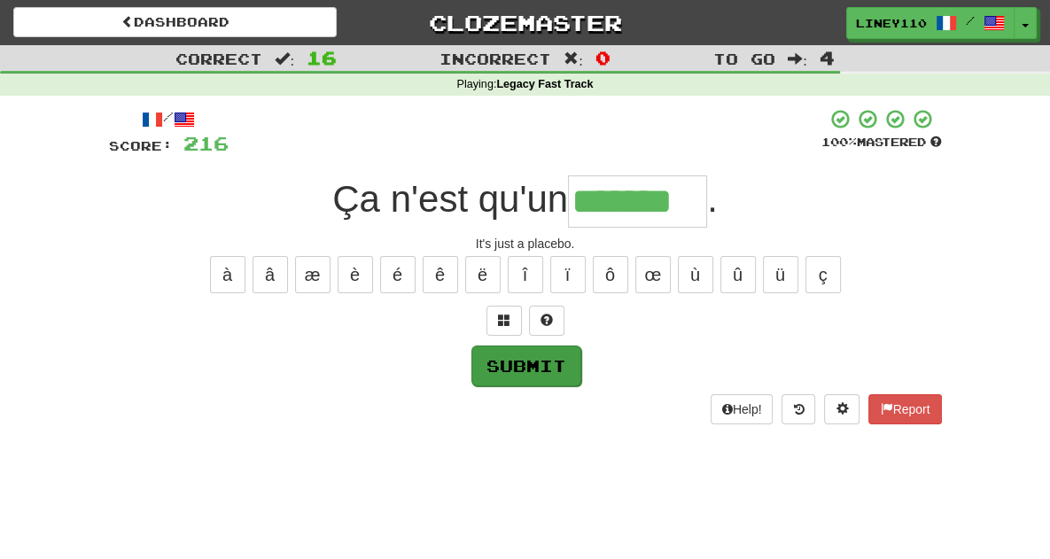
type input "*******"
click at [534, 360] on button "Submit" at bounding box center [527, 366] width 110 height 41
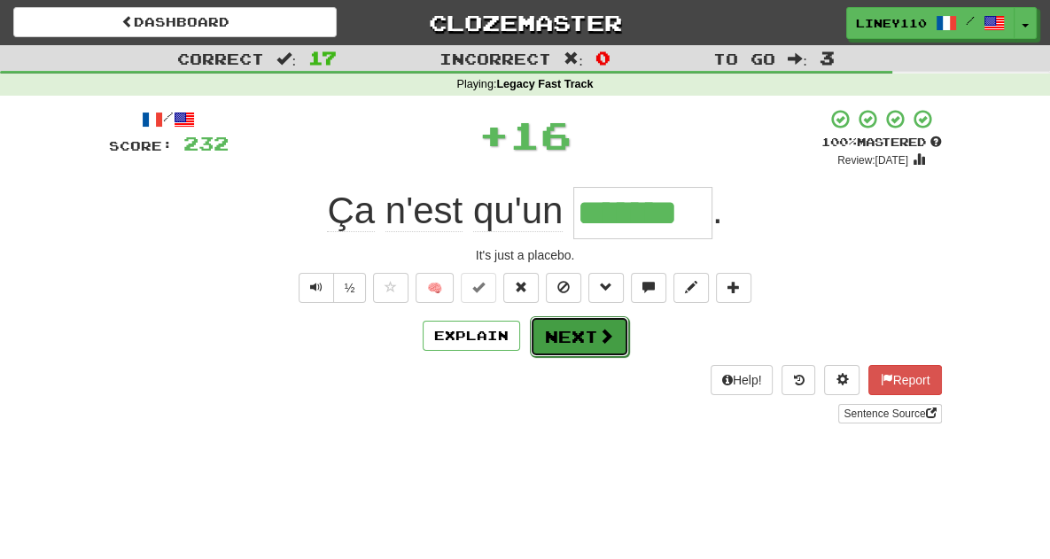
click at [562, 343] on button "Next" at bounding box center [579, 336] width 99 height 41
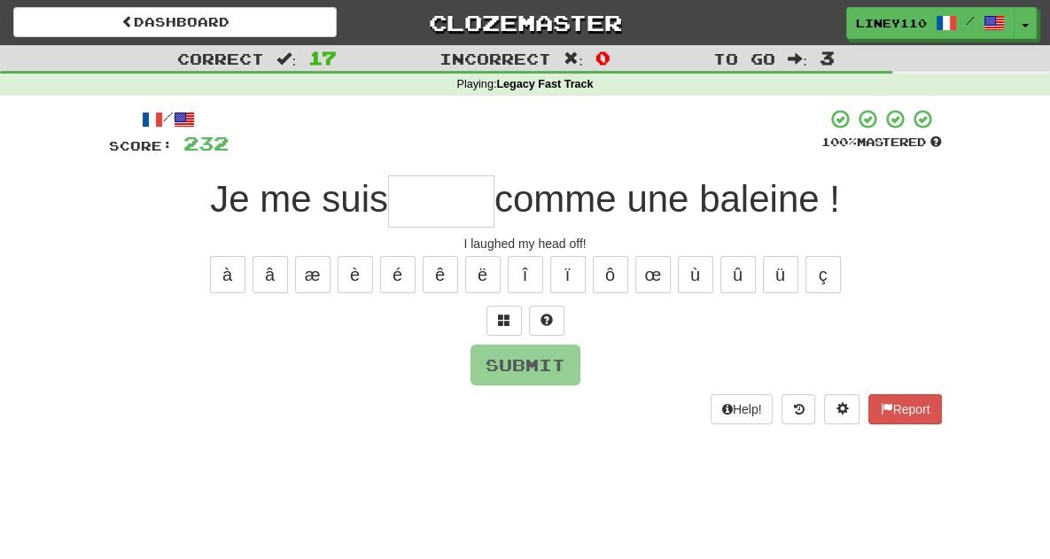
click at [446, 205] on input "text" at bounding box center [441, 202] width 106 height 52
type input "*"
click at [503, 316] on span at bounding box center [504, 320] width 12 height 12
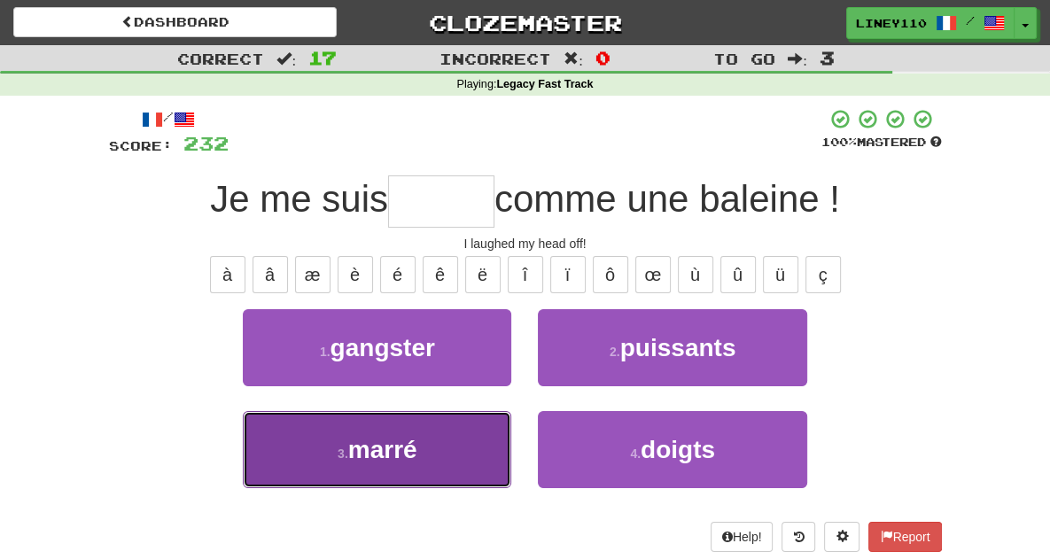
click at [336, 475] on button "3 . marré" at bounding box center [377, 449] width 269 height 77
type input "*****"
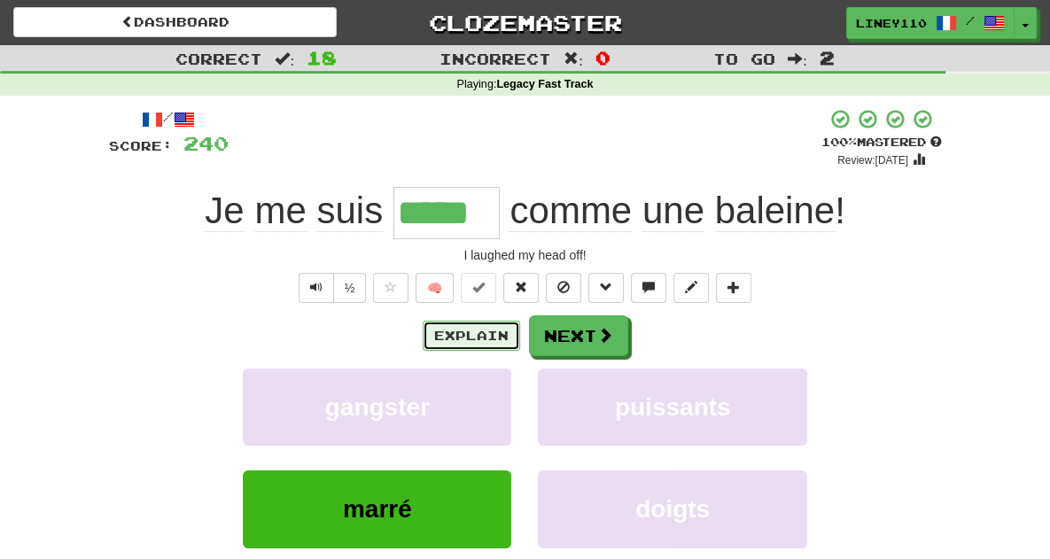
click at [478, 332] on button "Explain" at bounding box center [472, 336] width 98 height 30
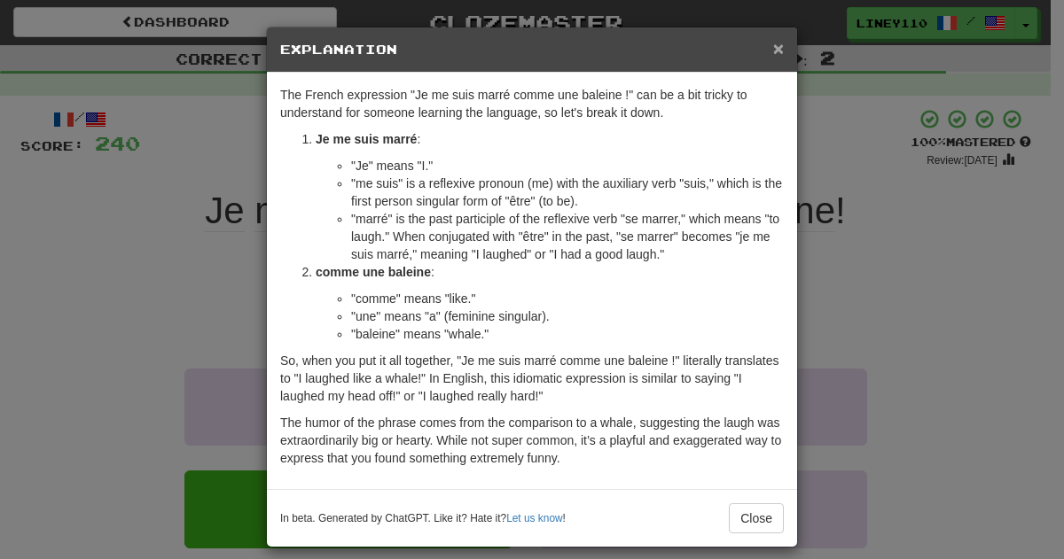
click at [775, 46] on span "×" at bounding box center [778, 48] width 11 height 20
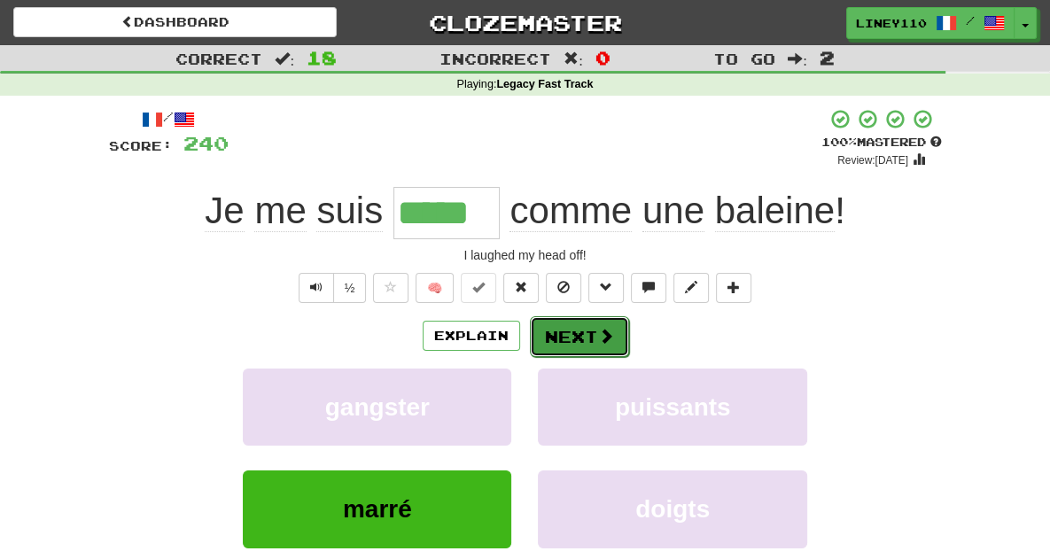
click at [573, 345] on button "Next" at bounding box center [579, 336] width 99 height 41
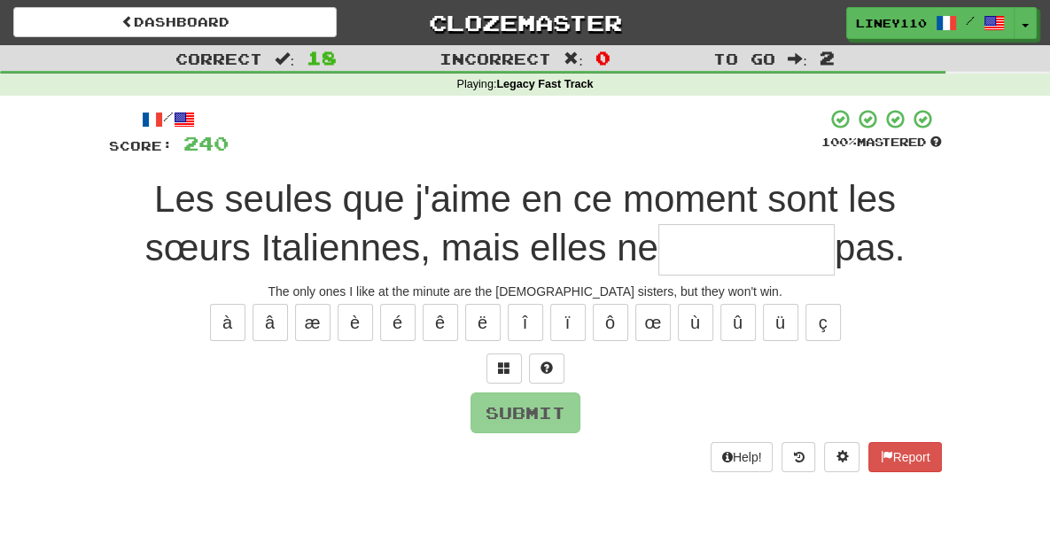
click at [659, 248] on input "text" at bounding box center [747, 250] width 176 height 52
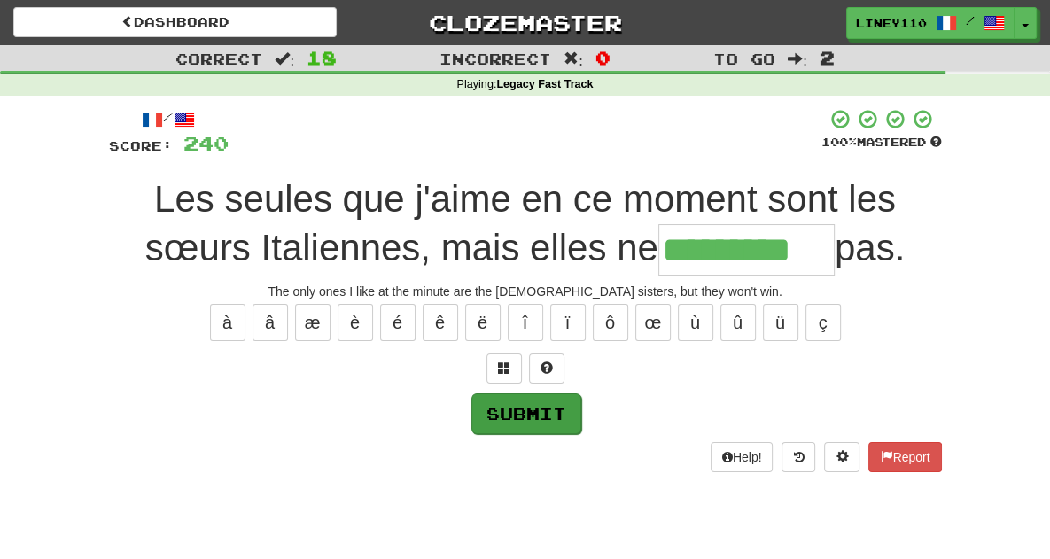
type input "*********"
click at [527, 419] on button "Submit" at bounding box center [527, 414] width 110 height 41
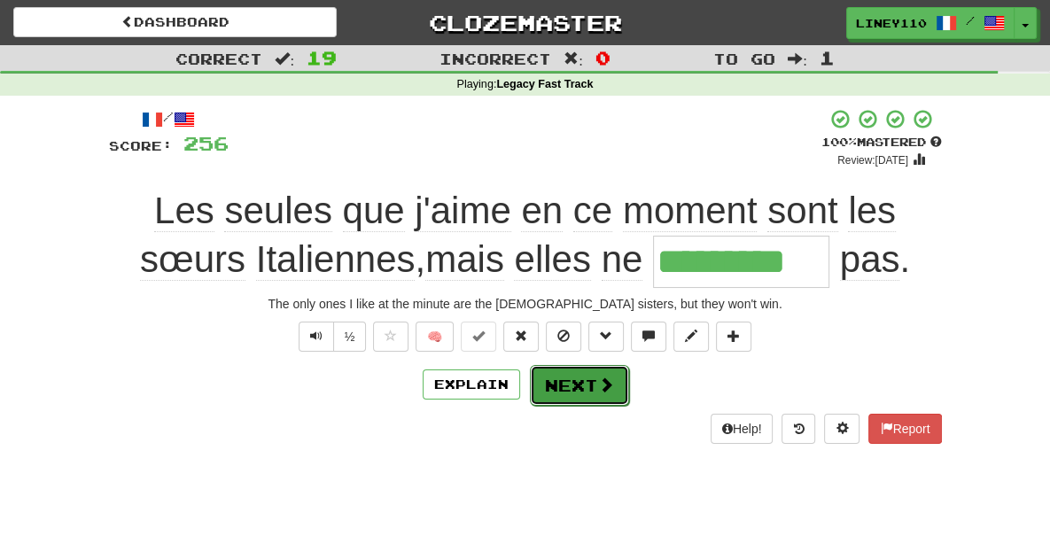
click at [559, 394] on button "Next" at bounding box center [579, 385] width 99 height 41
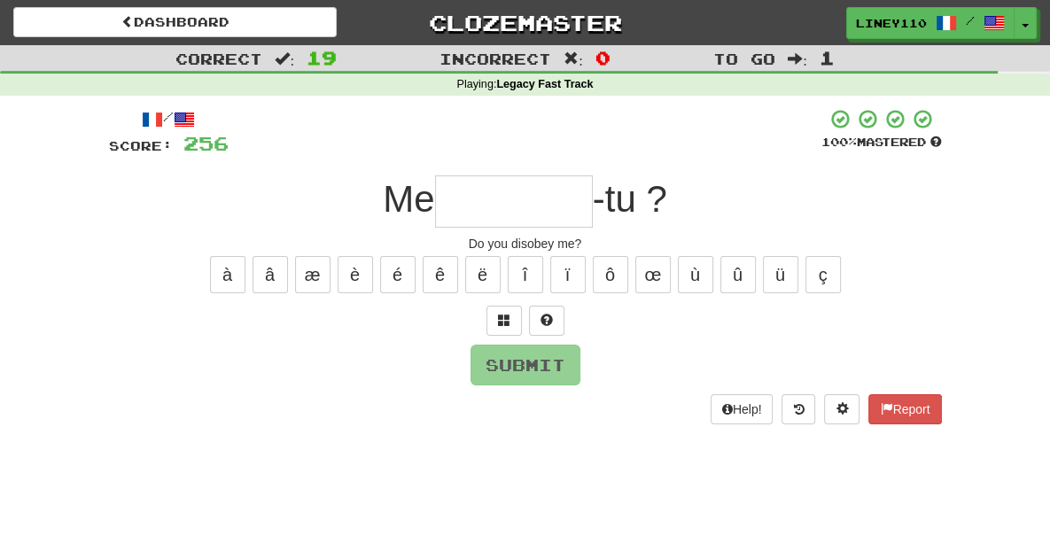
click at [480, 214] on input "text" at bounding box center [514, 202] width 158 height 52
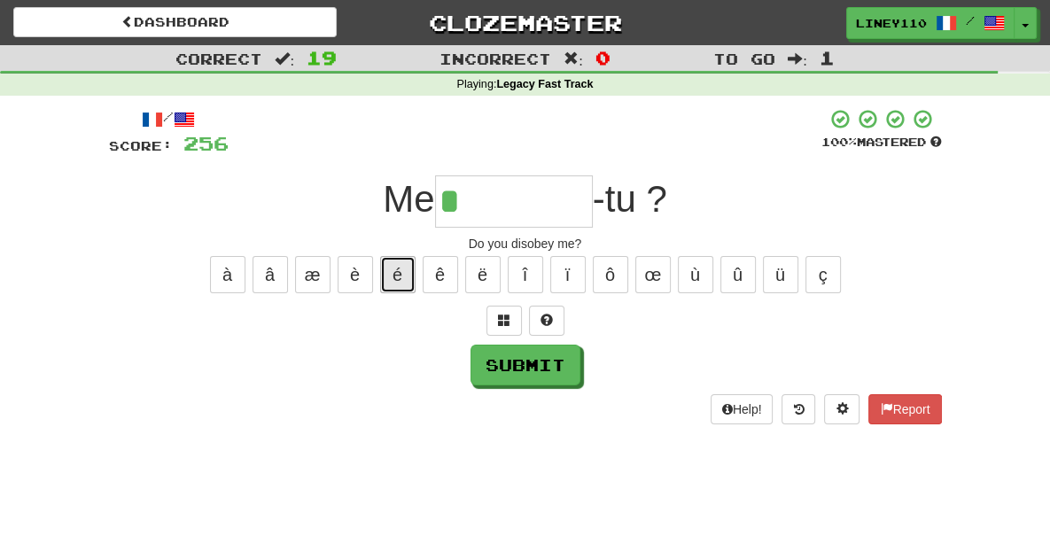
click at [399, 277] on button "é" at bounding box center [397, 274] width 35 height 37
click at [402, 274] on button "é" at bounding box center [397, 274] width 35 height 37
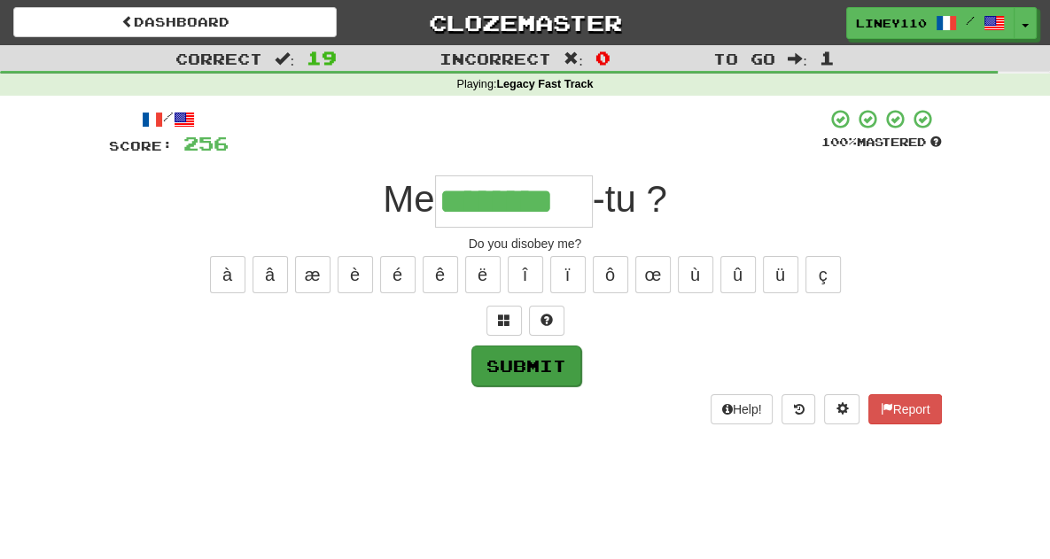
type input "********"
click at [548, 359] on button "Submit" at bounding box center [527, 366] width 110 height 41
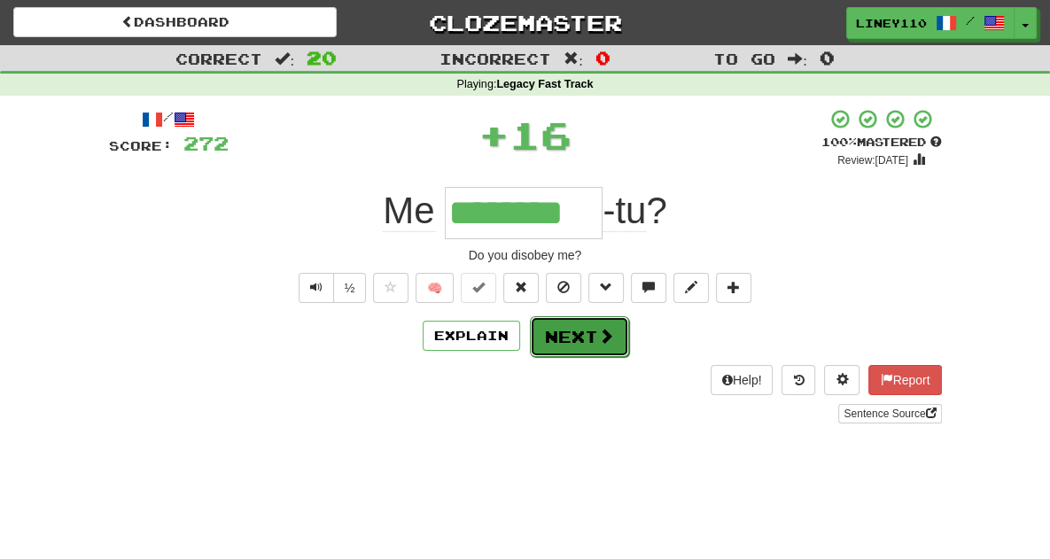
click at [578, 342] on button "Next" at bounding box center [579, 336] width 99 height 41
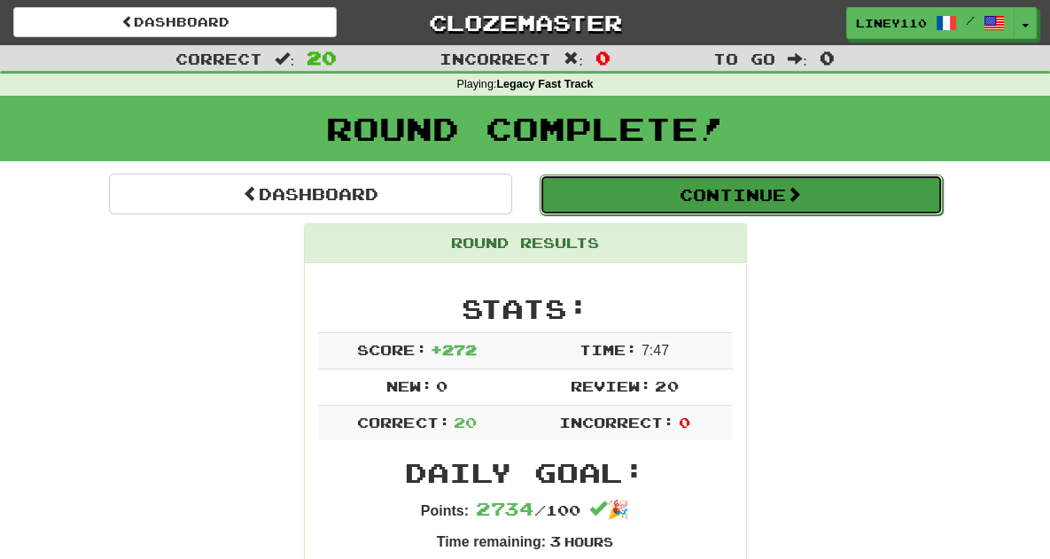
click at [761, 193] on button "Continue" at bounding box center [741, 195] width 403 height 41
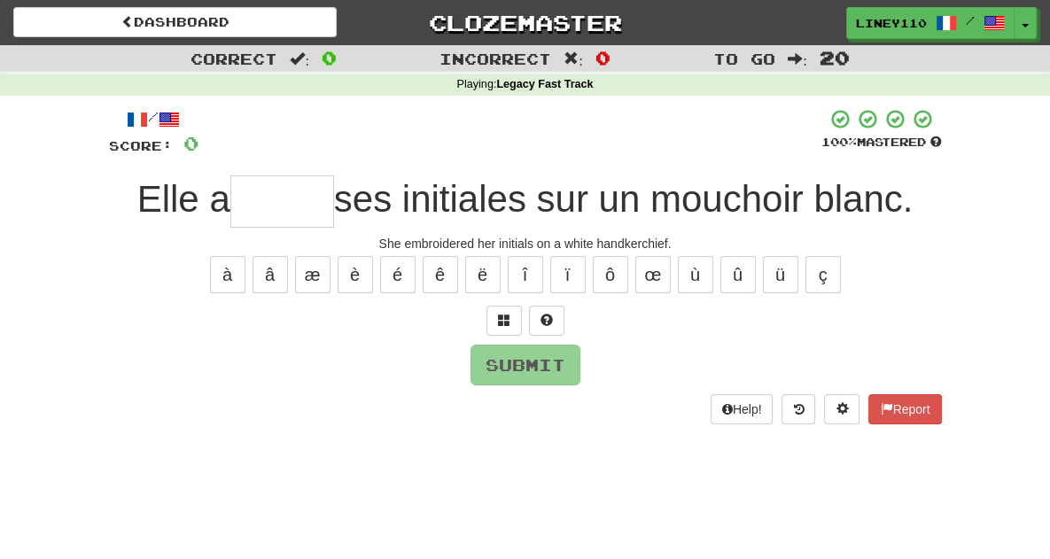
click at [293, 212] on input "text" at bounding box center [282, 202] width 104 height 52
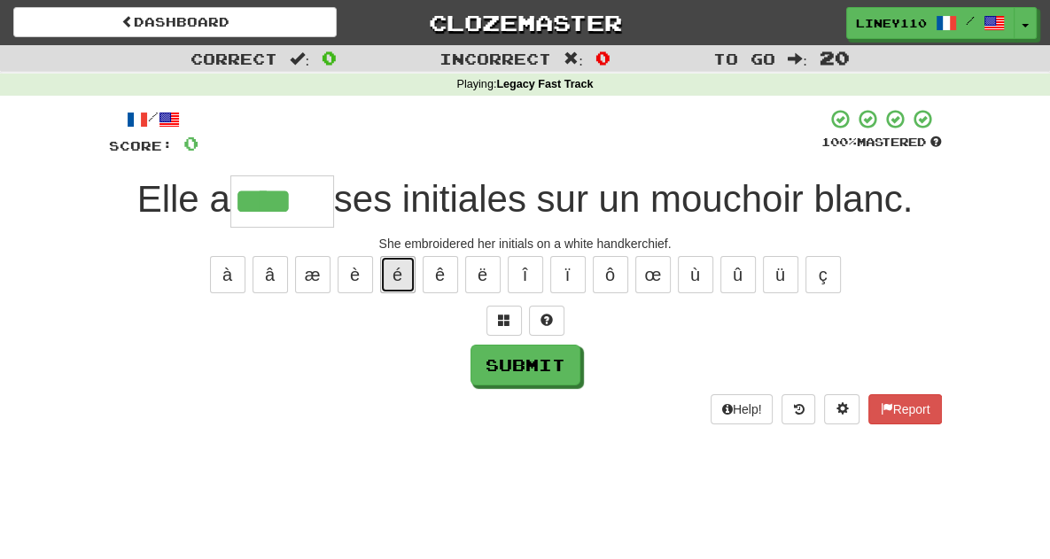
click at [399, 273] on button "é" at bounding box center [397, 274] width 35 height 37
type input "*****"
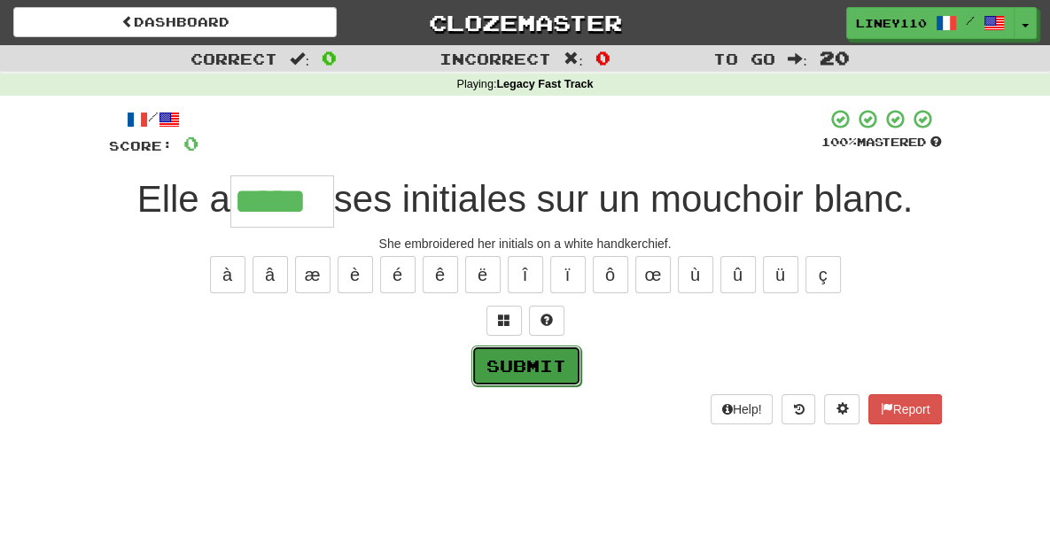
click at [525, 357] on button "Submit" at bounding box center [527, 366] width 110 height 41
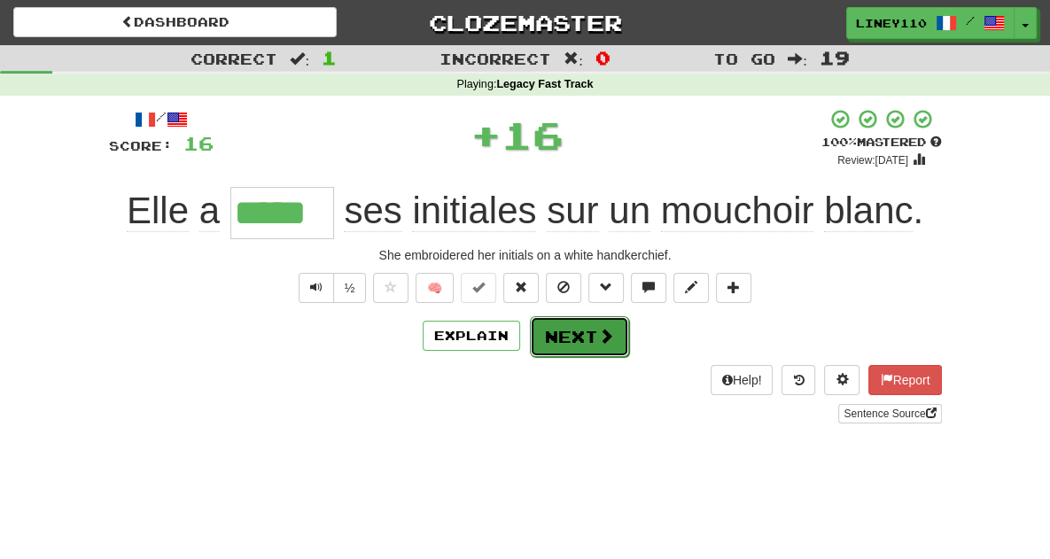
click at [585, 343] on button "Next" at bounding box center [579, 336] width 99 height 41
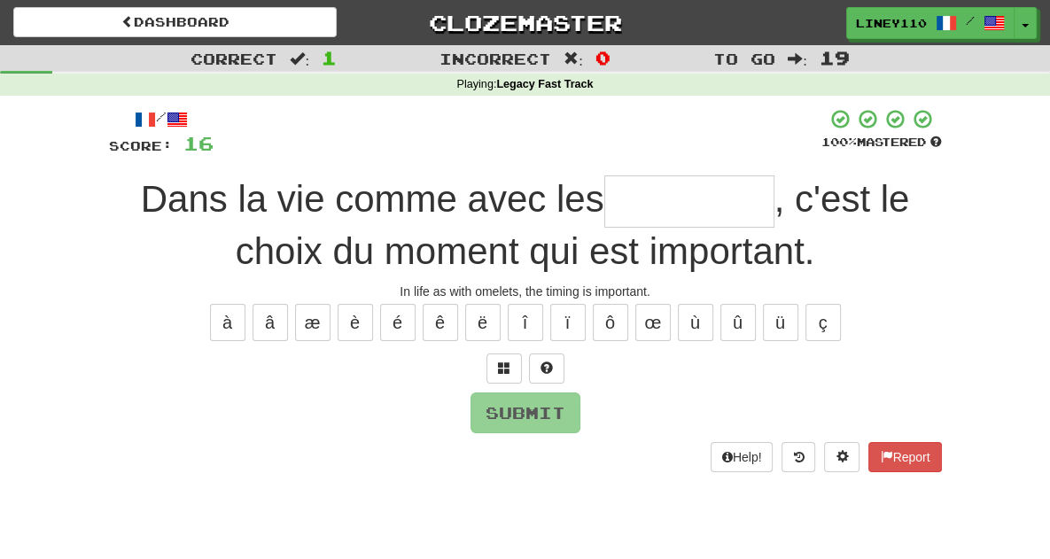
click at [621, 212] on input "text" at bounding box center [690, 202] width 170 height 52
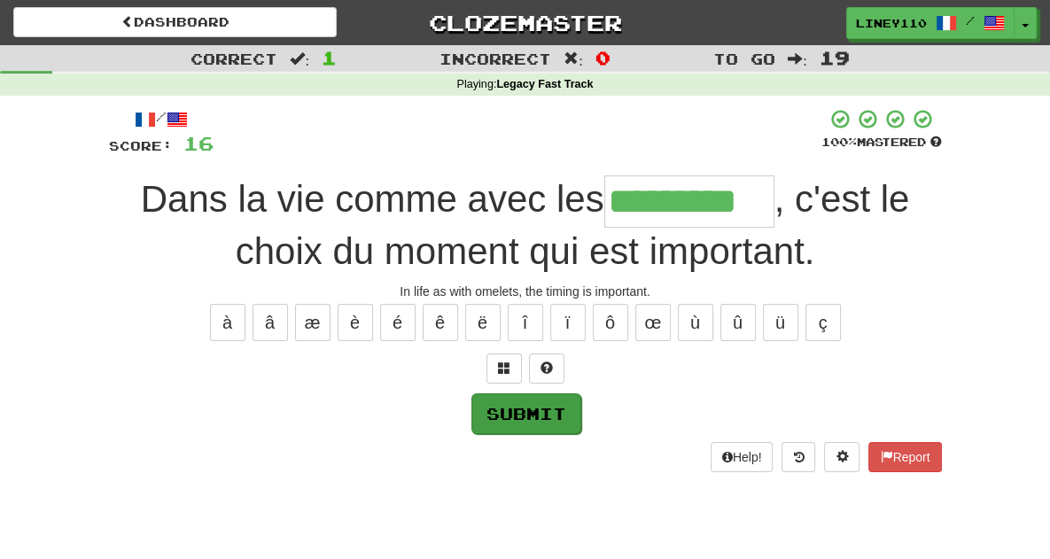
type input "*********"
click at [507, 412] on button "Submit" at bounding box center [527, 414] width 110 height 41
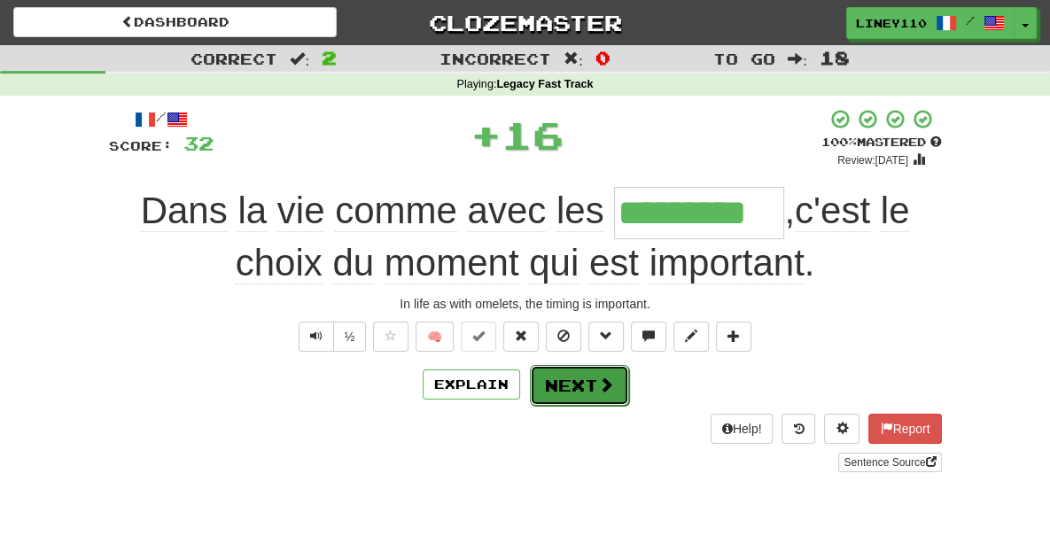
click at [570, 393] on button "Next" at bounding box center [579, 385] width 99 height 41
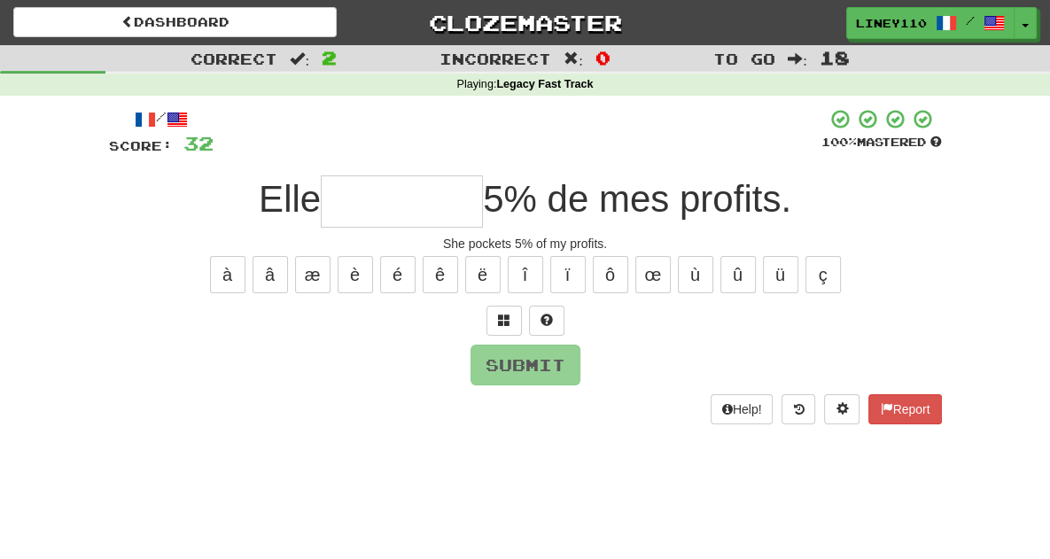
click at [406, 208] on input "text" at bounding box center [402, 202] width 162 height 52
type input "*"
click at [504, 316] on span at bounding box center [504, 320] width 12 height 12
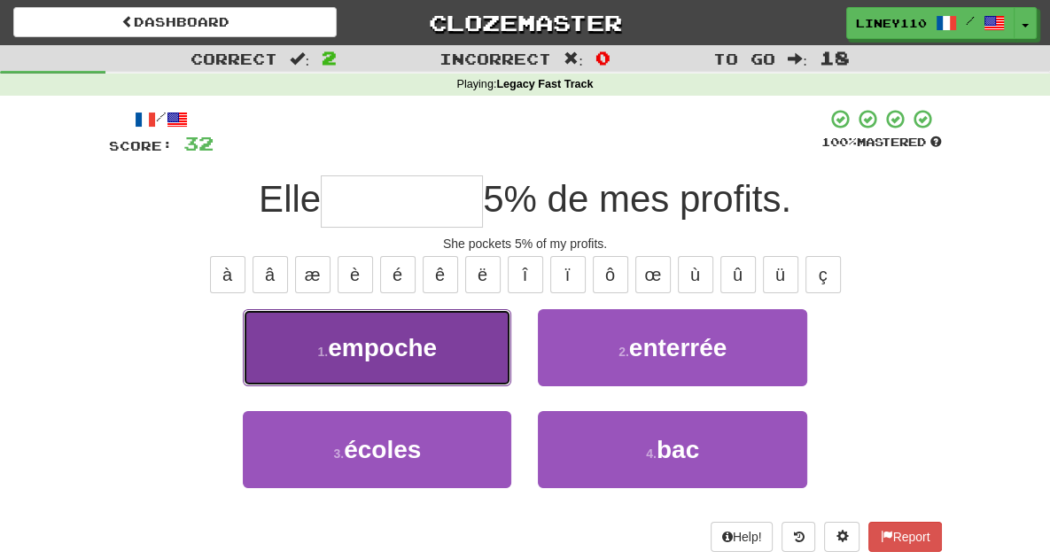
click at [372, 366] on button "1 . empoche" at bounding box center [377, 347] width 269 height 77
type input "*******"
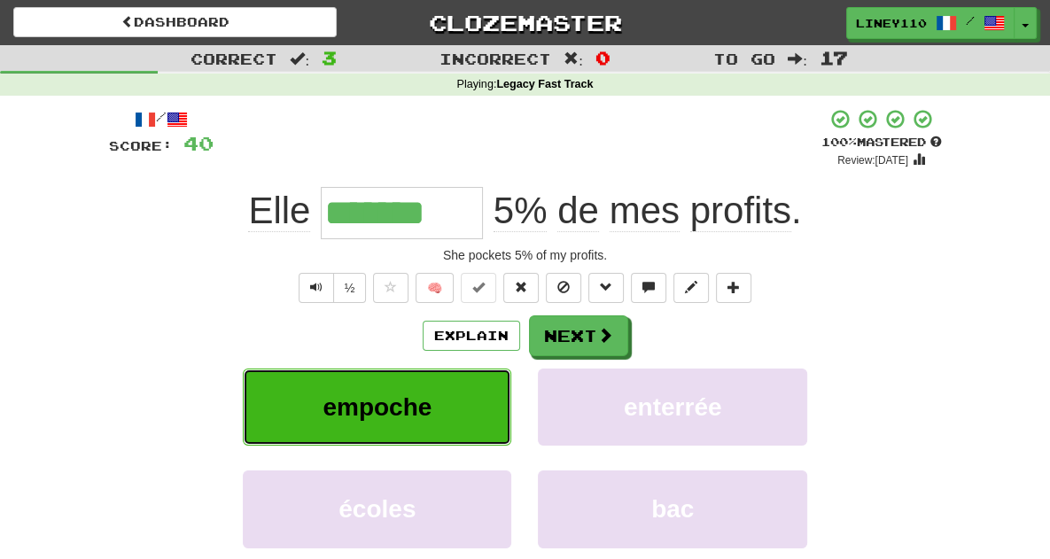
click at [394, 399] on span "empoche" at bounding box center [377, 407] width 109 height 27
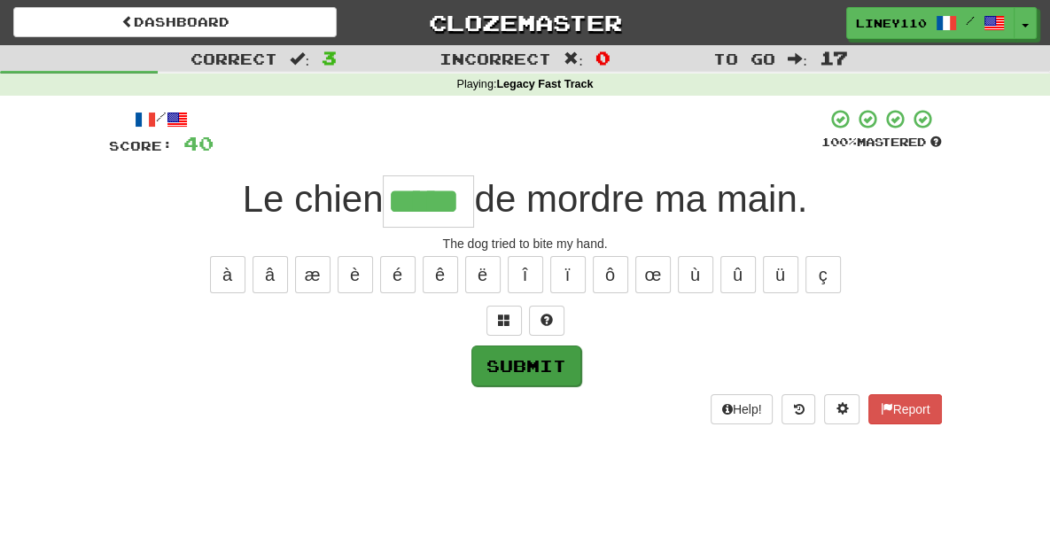
type input "*****"
click at [526, 361] on button "Submit" at bounding box center [527, 366] width 110 height 41
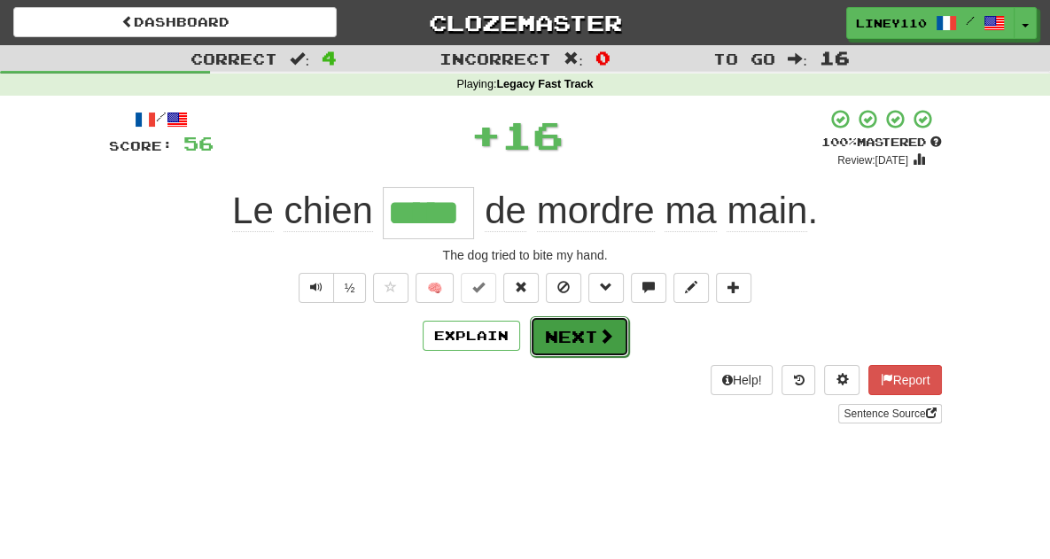
click at [585, 341] on button "Next" at bounding box center [579, 336] width 99 height 41
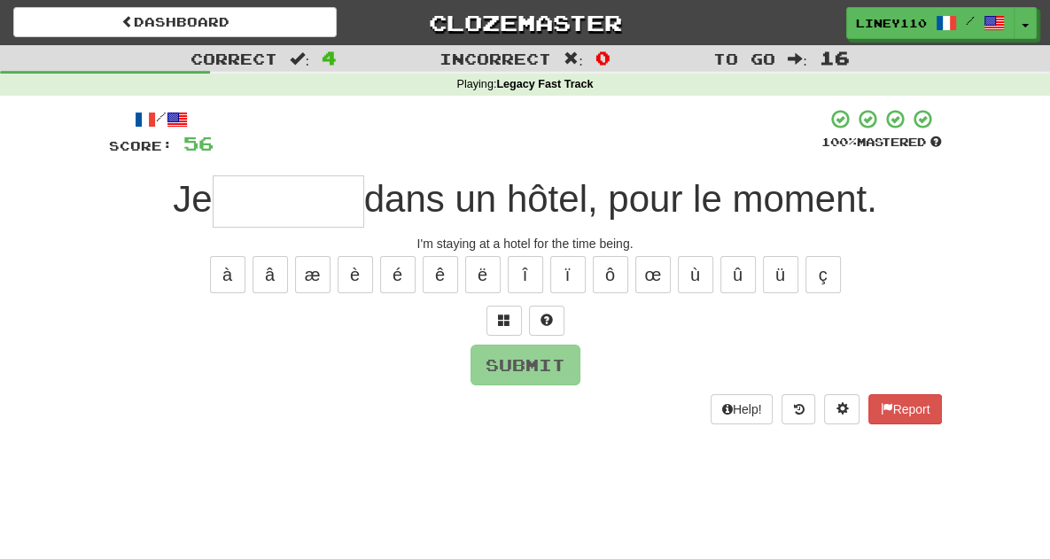
click at [324, 204] on input "text" at bounding box center [289, 202] width 152 height 52
click at [327, 211] on input "text" at bounding box center [289, 202] width 152 height 52
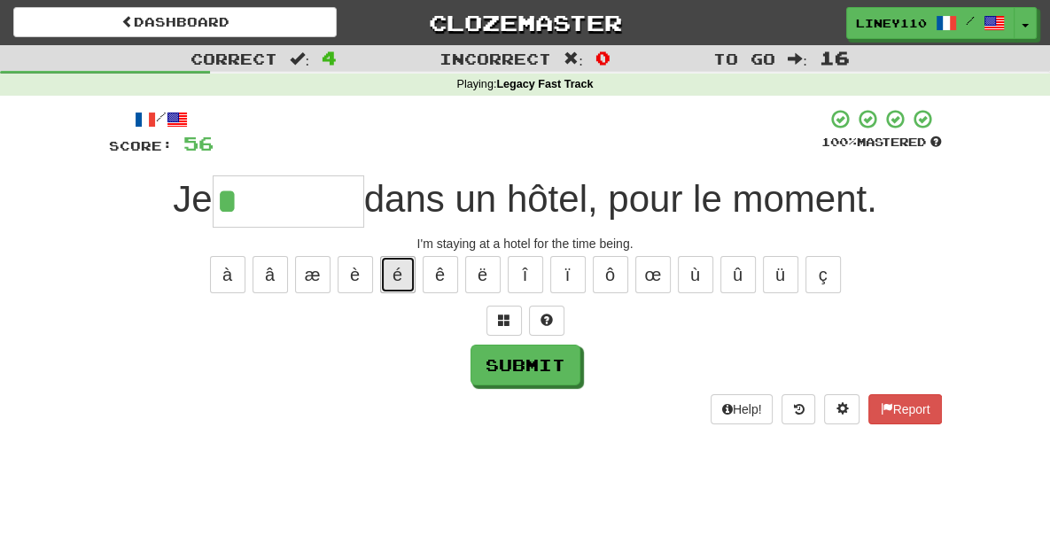
click at [394, 272] on button "é" at bounding box center [397, 274] width 35 height 37
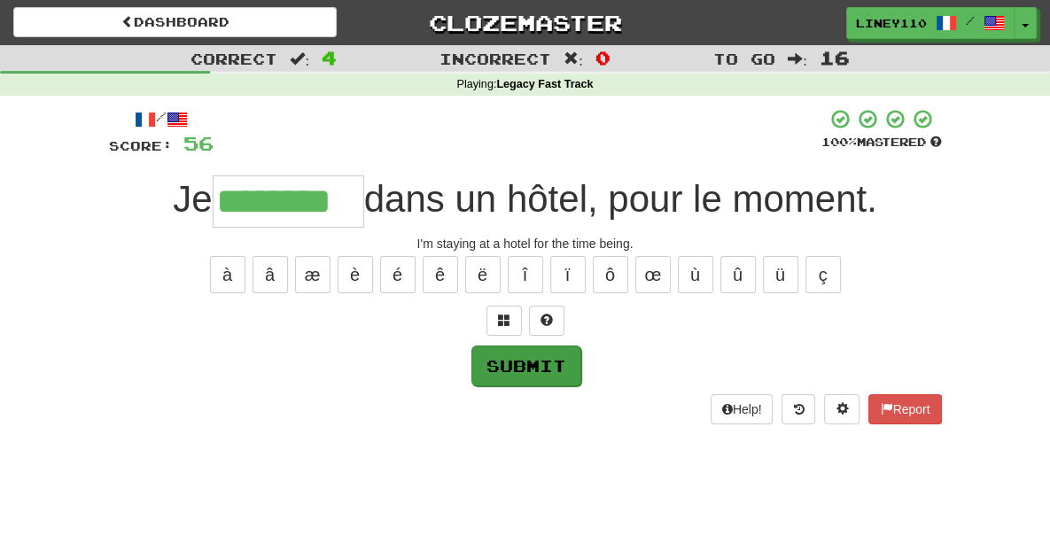
type input "********"
click at [527, 362] on button "Submit" at bounding box center [527, 366] width 110 height 41
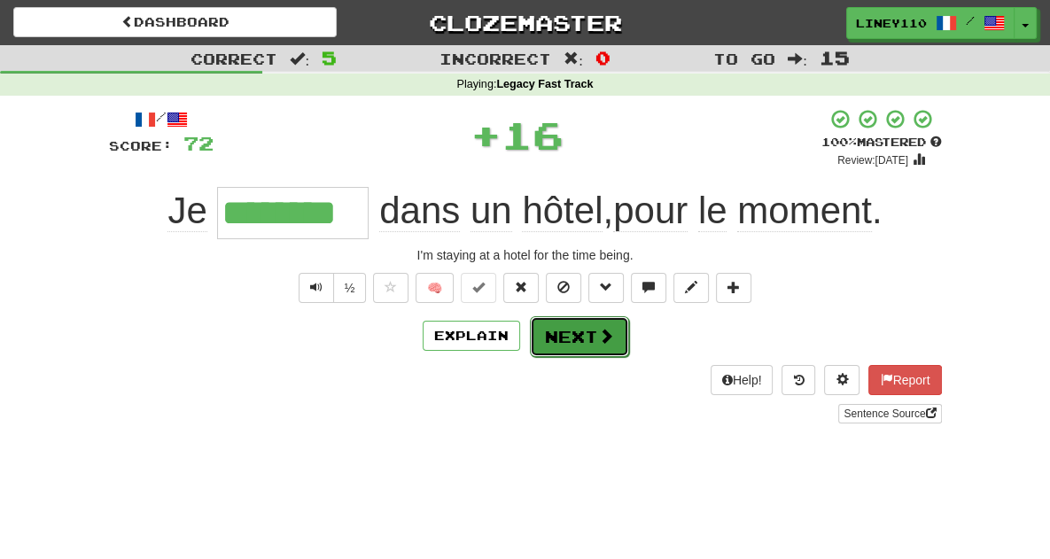
click at [590, 332] on button "Next" at bounding box center [579, 336] width 99 height 41
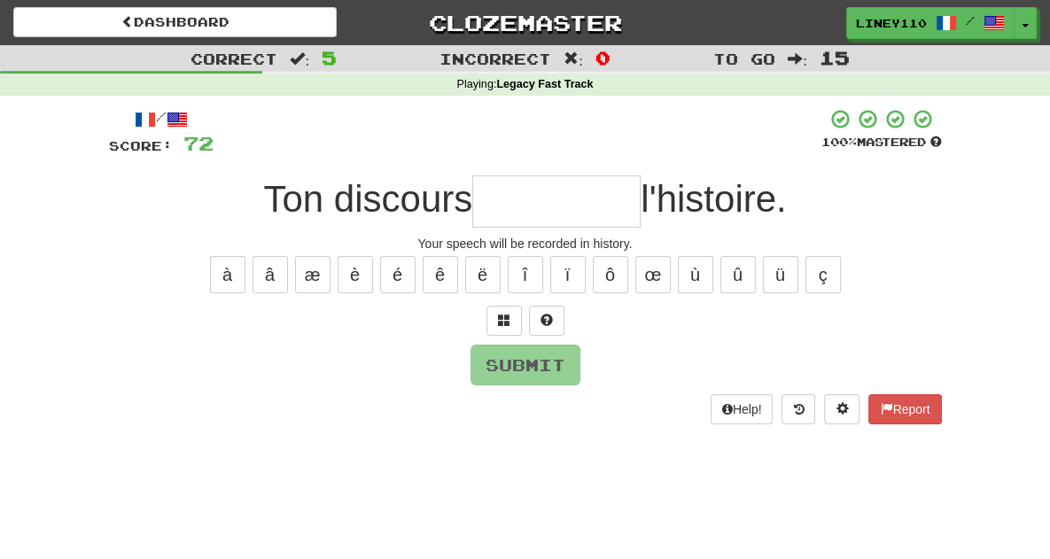
click at [556, 217] on input "text" at bounding box center [556, 202] width 168 height 52
type input "*"
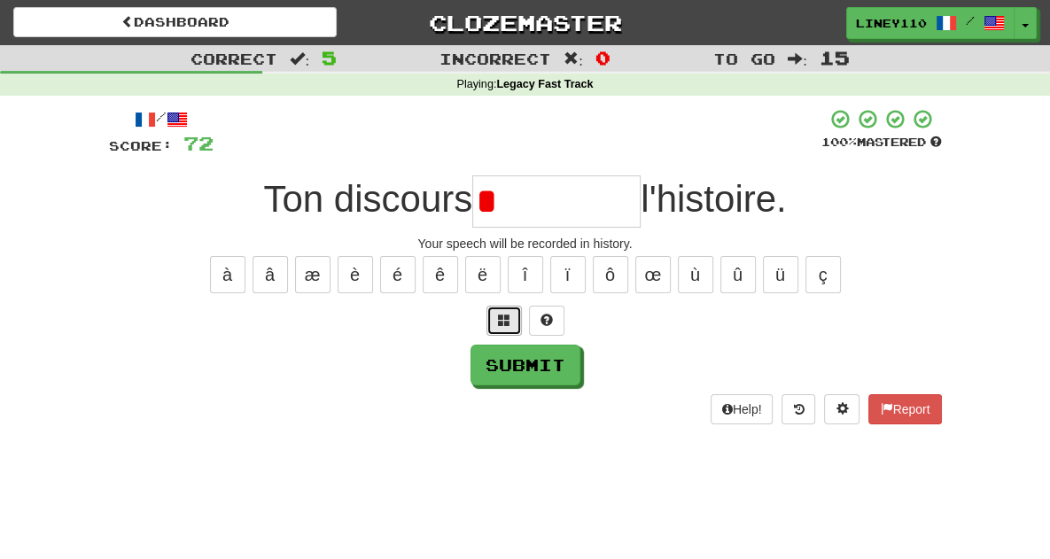
click at [503, 320] on span at bounding box center [504, 320] width 12 height 12
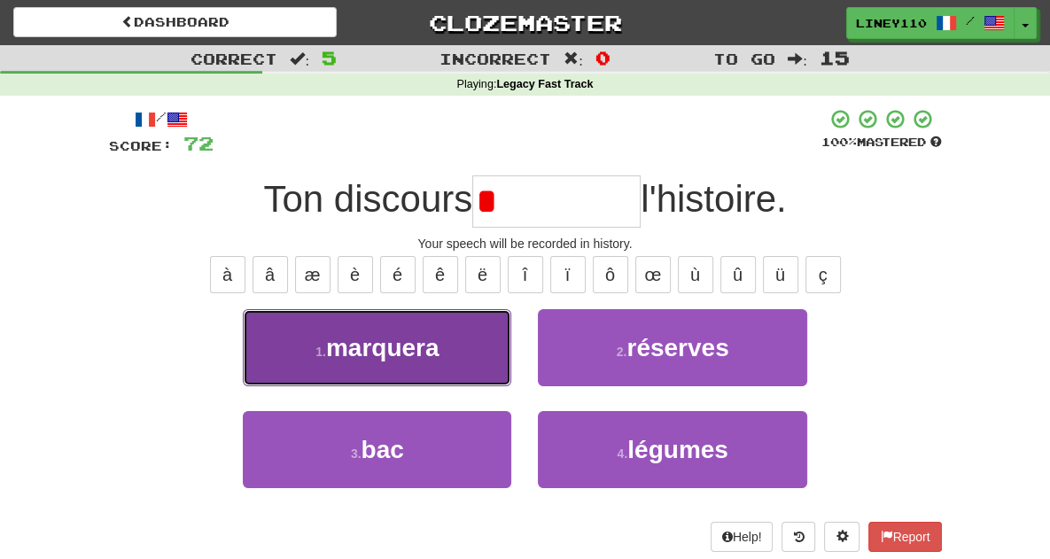
click at [364, 371] on button "1 . marquera" at bounding box center [377, 347] width 269 height 77
type input "********"
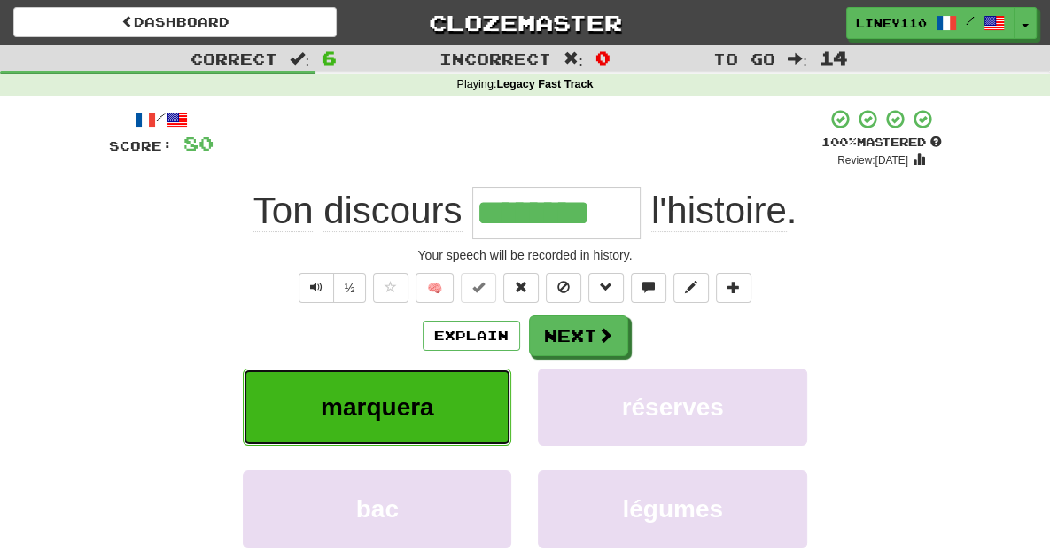
click at [413, 409] on button "marquera" at bounding box center [377, 407] width 269 height 77
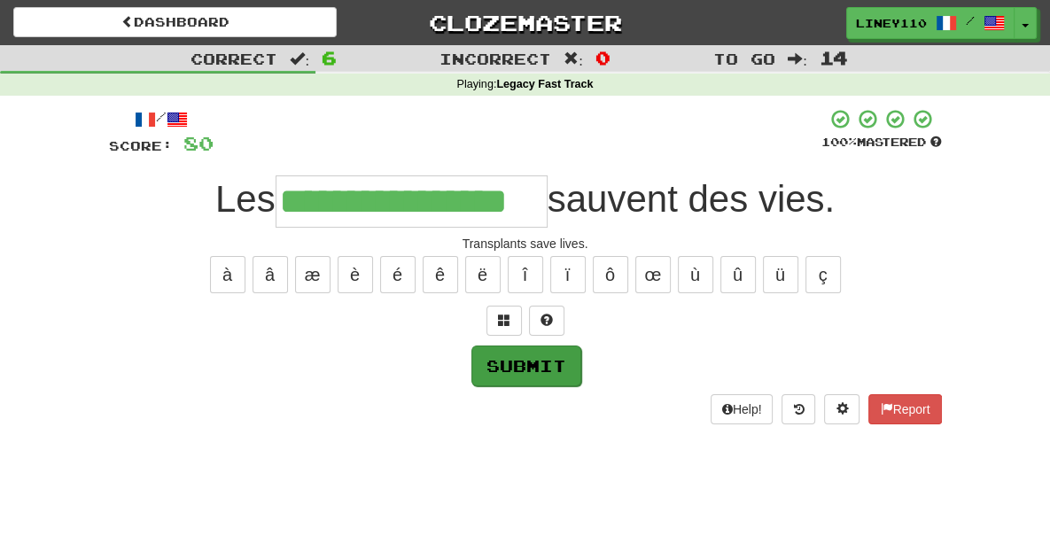
type input "**********"
click at [529, 381] on button "Submit" at bounding box center [527, 366] width 110 height 41
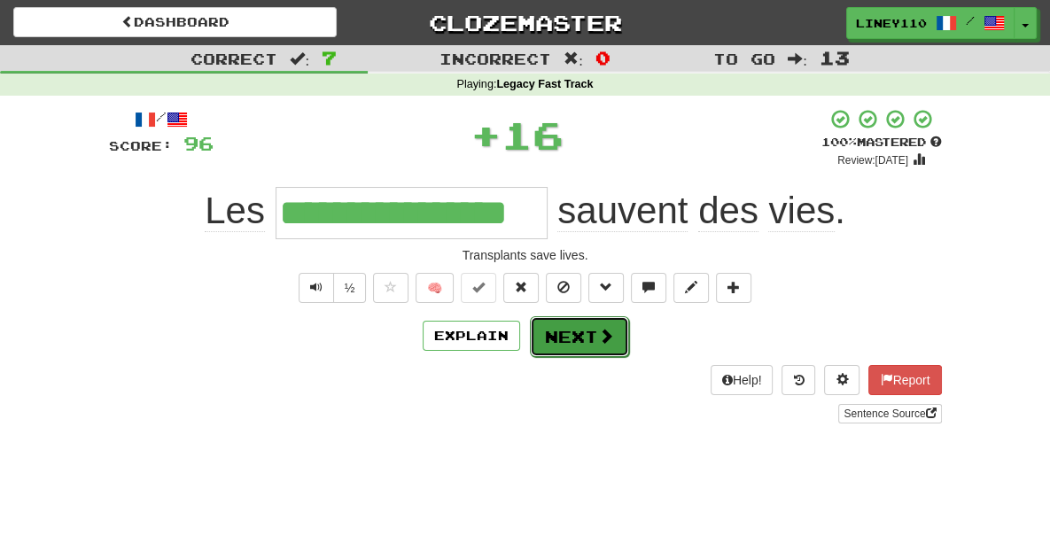
click at [605, 339] on span at bounding box center [606, 336] width 16 height 16
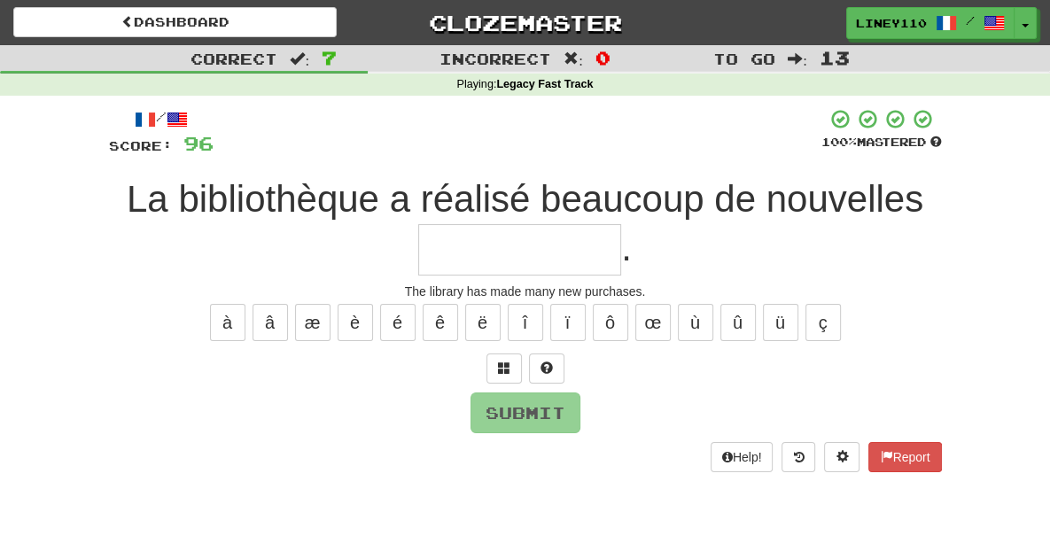
click at [621, 224] on input "text" at bounding box center [519, 250] width 203 height 52
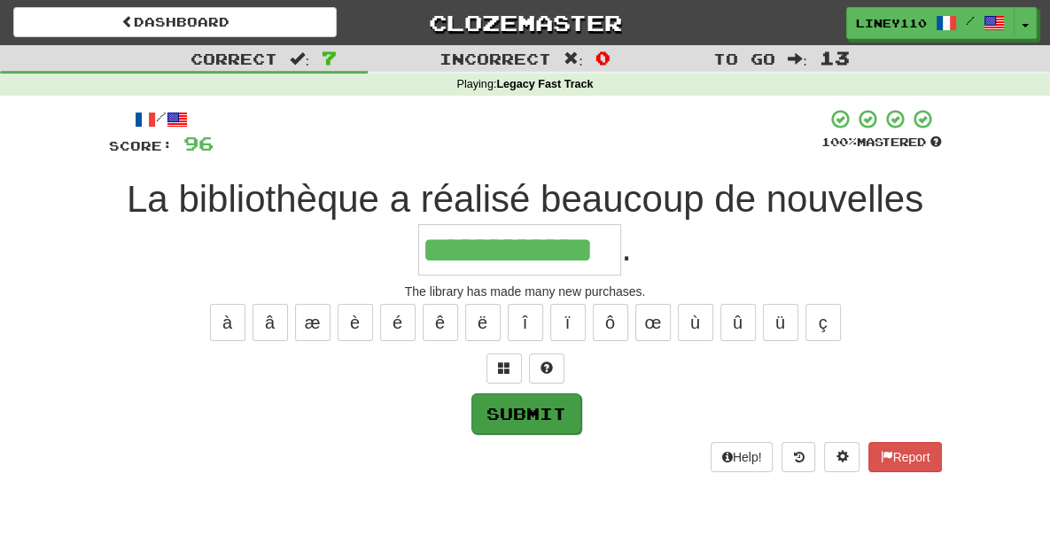
type input "**********"
click at [541, 410] on button "Submit" at bounding box center [527, 414] width 110 height 41
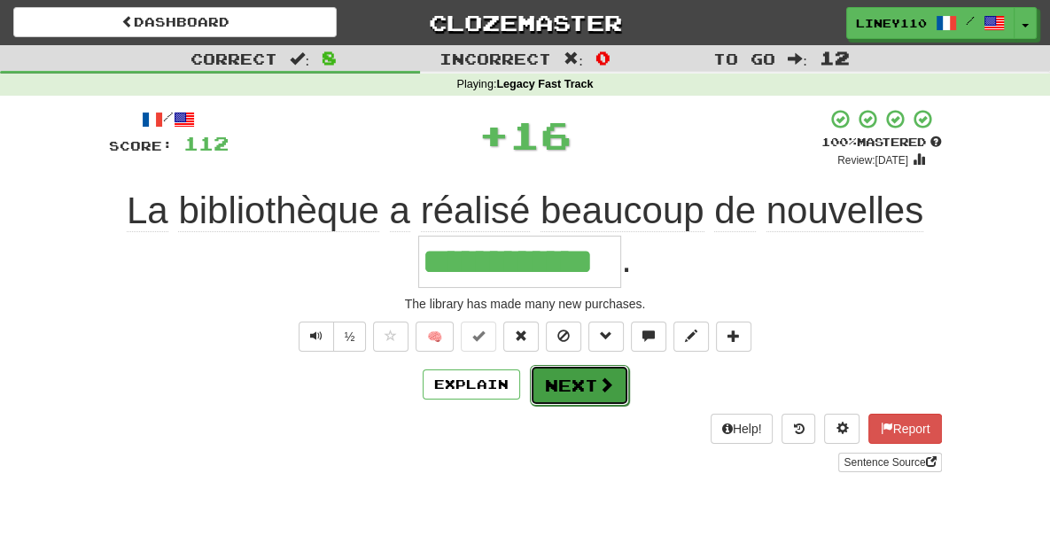
click at [599, 382] on span at bounding box center [606, 385] width 16 height 16
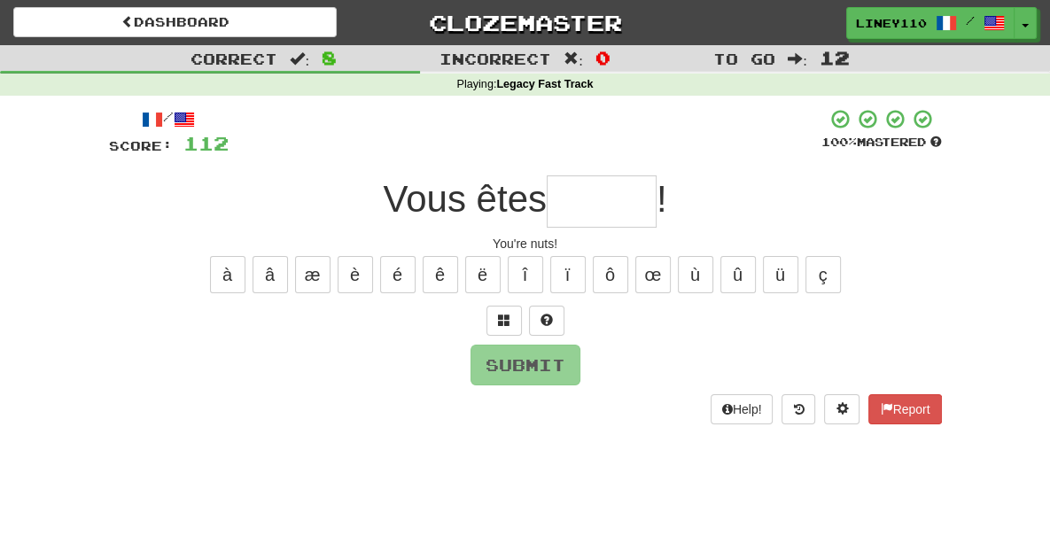
click at [605, 203] on input "text" at bounding box center [602, 202] width 110 height 52
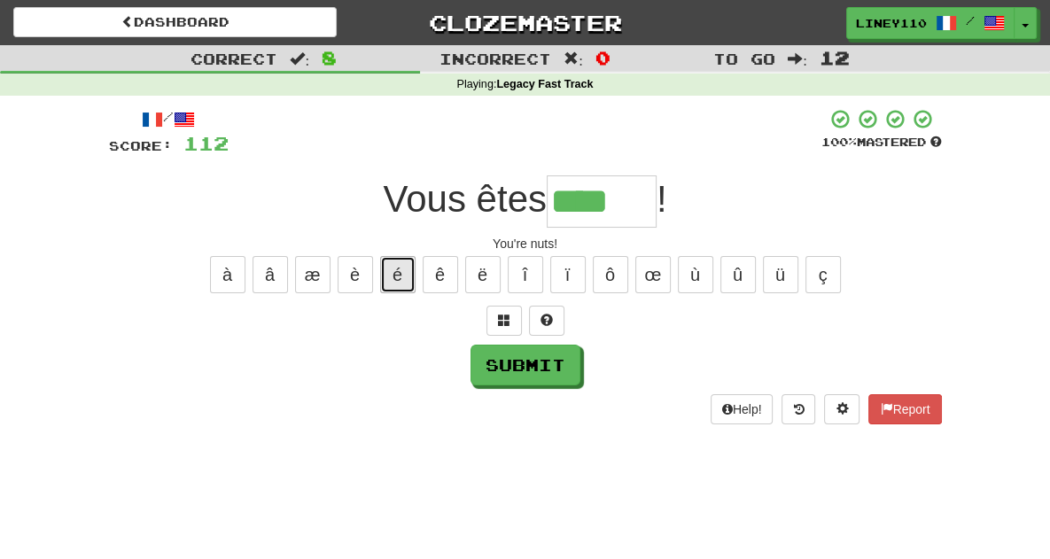
click at [405, 277] on button "é" at bounding box center [397, 274] width 35 height 37
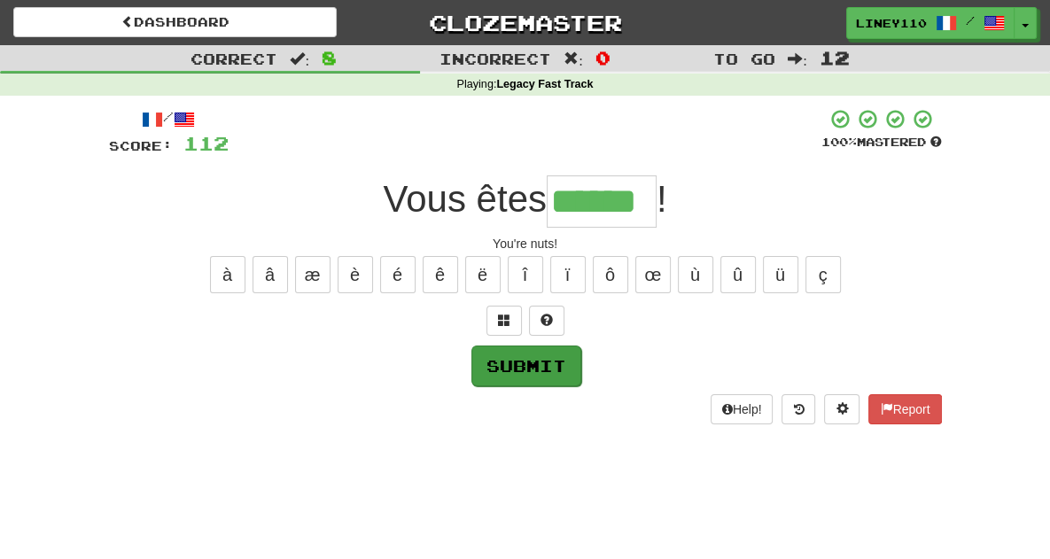
type input "******"
click at [534, 378] on button "Submit" at bounding box center [527, 366] width 110 height 41
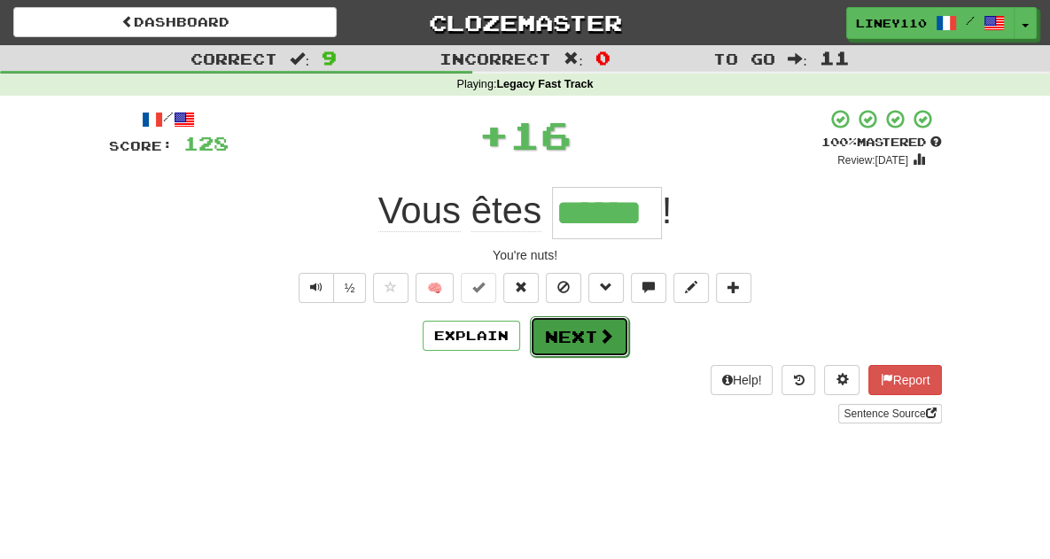
click at [573, 343] on button "Next" at bounding box center [579, 336] width 99 height 41
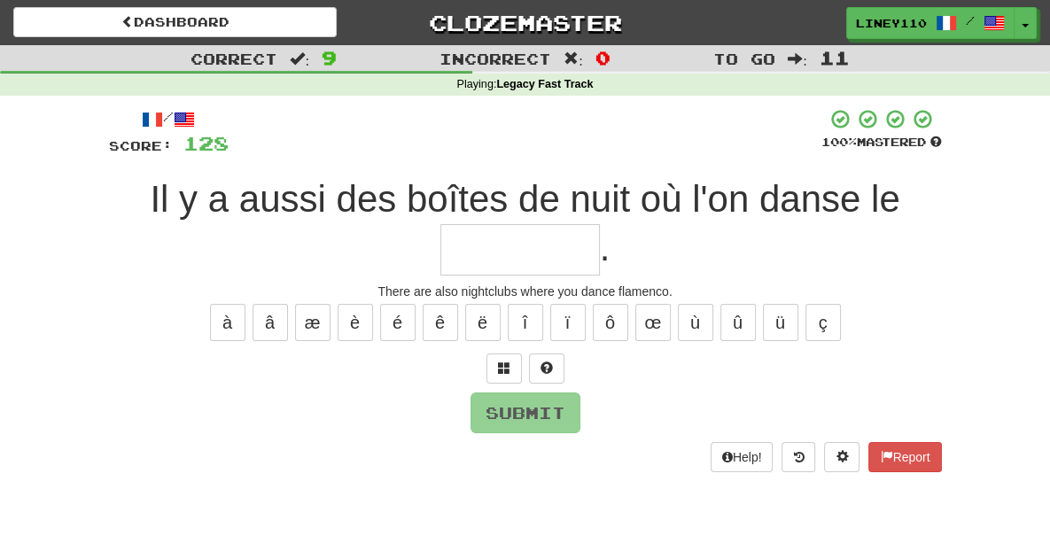
click at [600, 224] on input "text" at bounding box center [521, 250] width 160 height 52
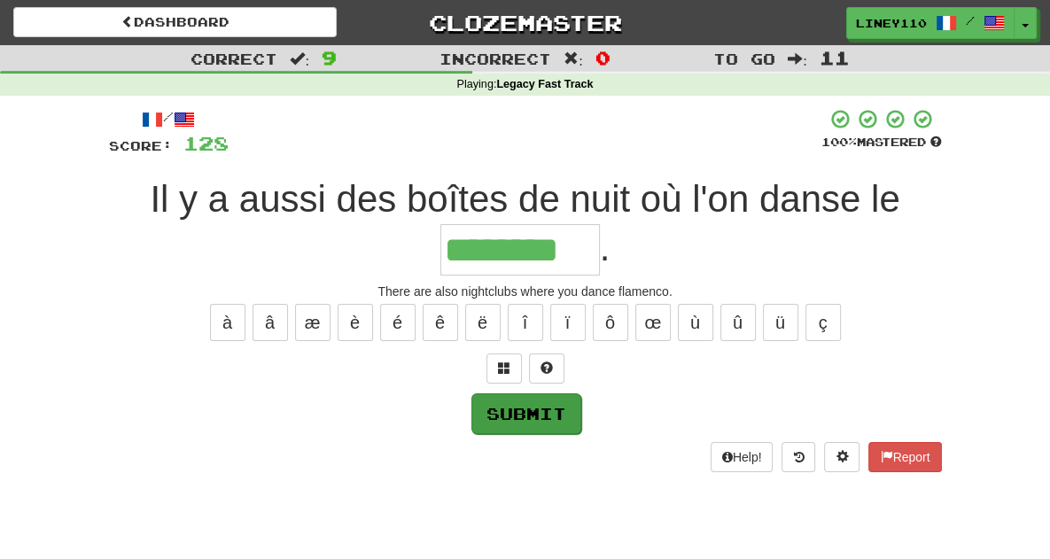
type input "********"
click at [534, 394] on button "Submit" at bounding box center [527, 414] width 110 height 41
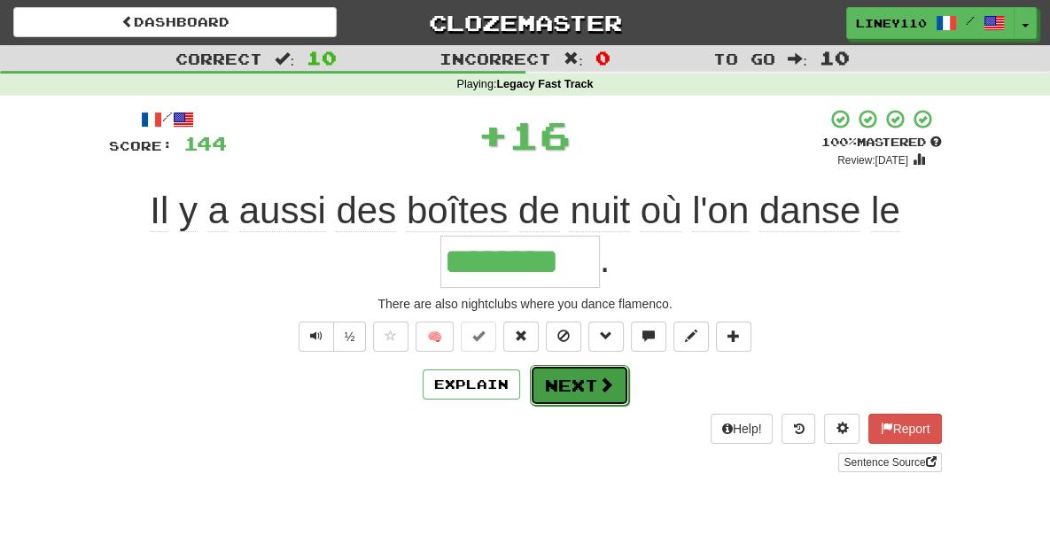
click at [589, 365] on button "Next" at bounding box center [579, 385] width 99 height 41
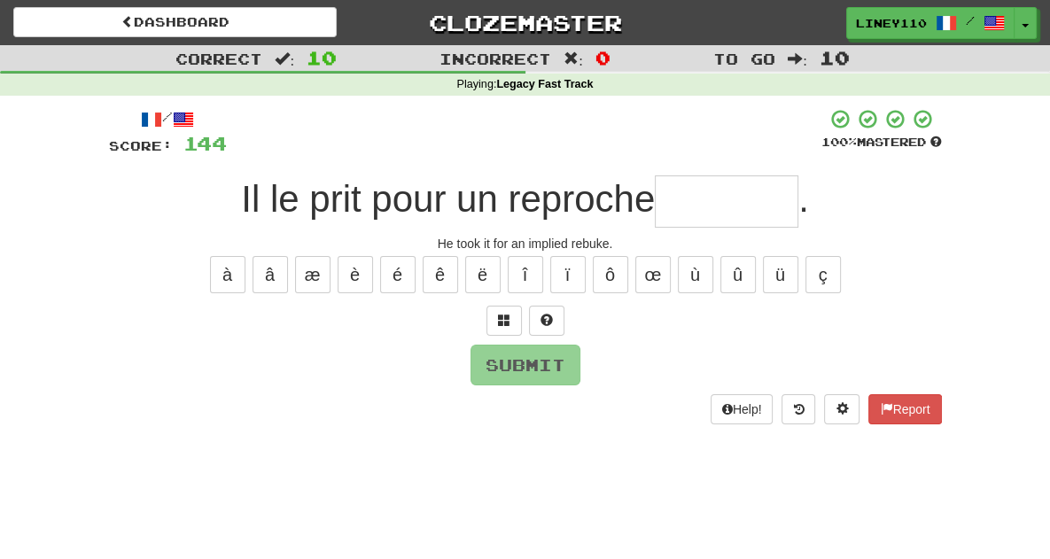
click at [706, 203] on input "text" at bounding box center [727, 202] width 144 height 52
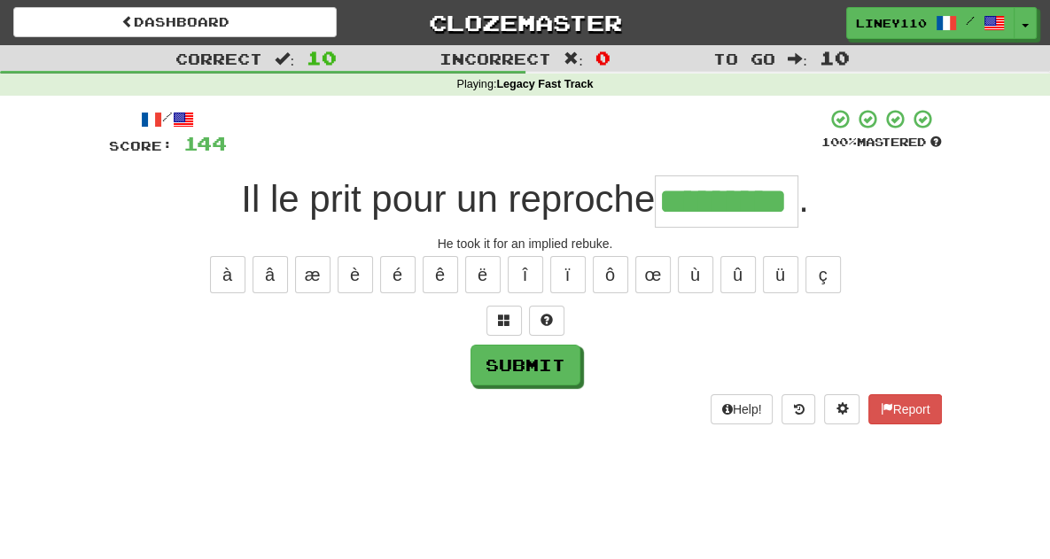
type input "*********"
click at [536, 387] on div "/ Score: 144 100 % Mastered Il le prit pour un reproche ********* . He took it …" at bounding box center [525, 266] width 833 height 316
click at [546, 364] on button "Submit" at bounding box center [527, 366] width 110 height 41
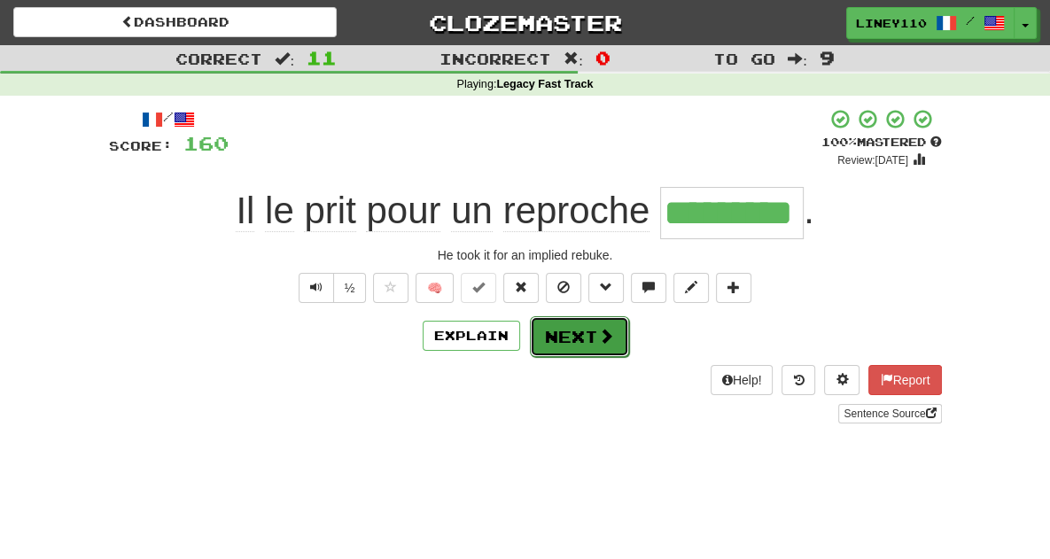
click at [590, 335] on button "Next" at bounding box center [579, 336] width 99 height 41
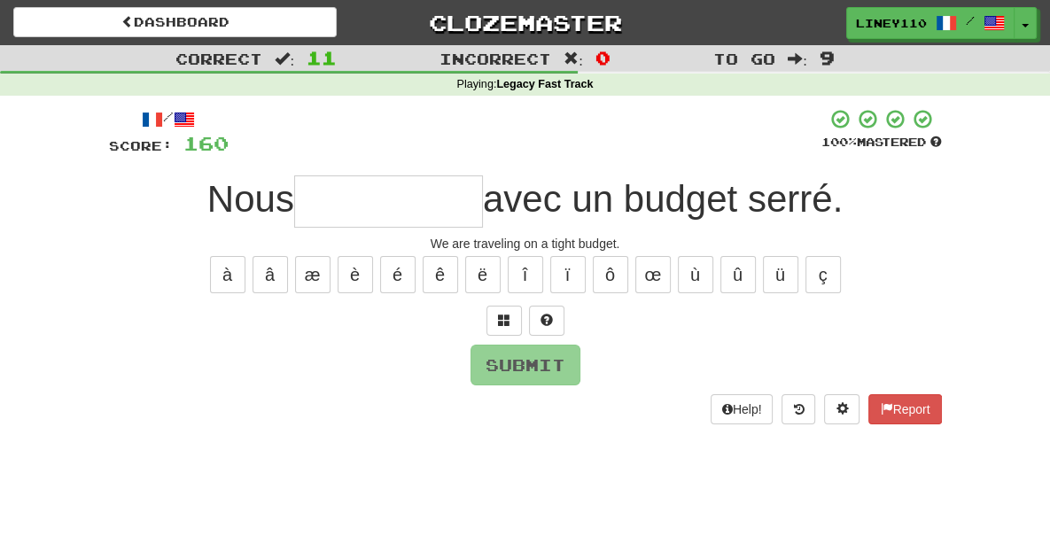
click at [386, 198] on input "text" at bounding box center [388, 202] width 189 height 52
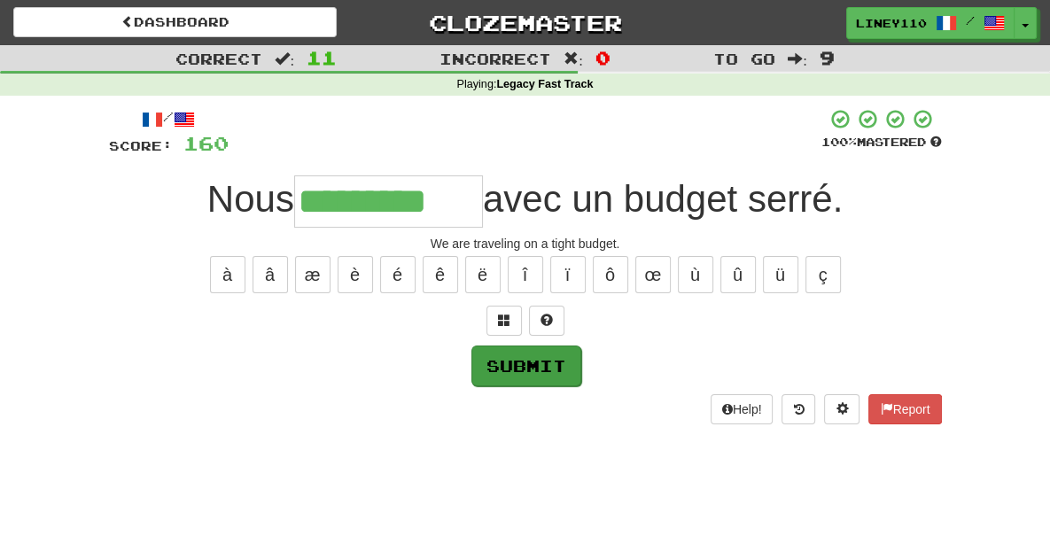
type input "*********"
click at [504, 355] on button "Submit" at bounding box center [527, 366] width 110 height 41
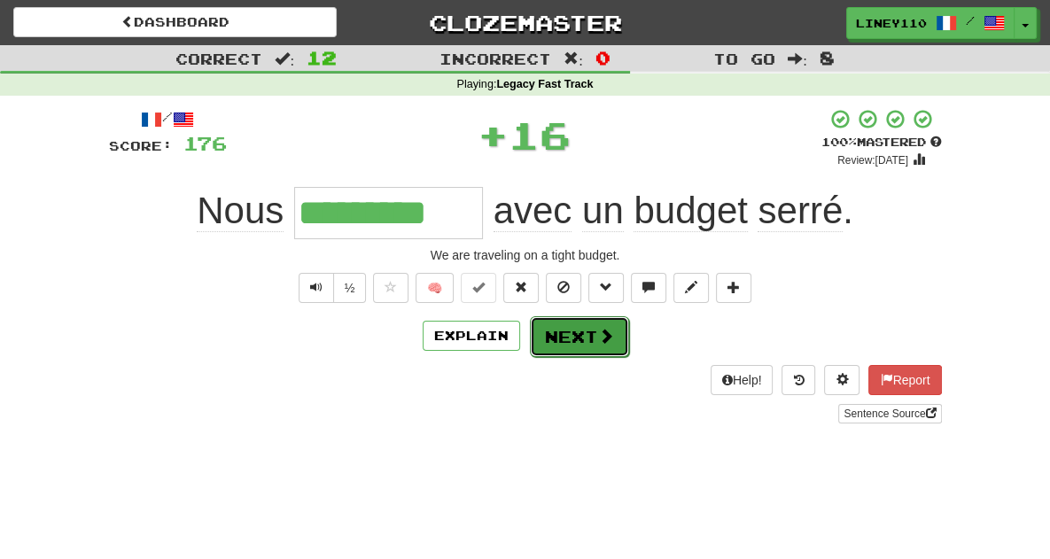
click at [561, 336] on button "Next" at bounding box center [579, 336] width 99 height 41
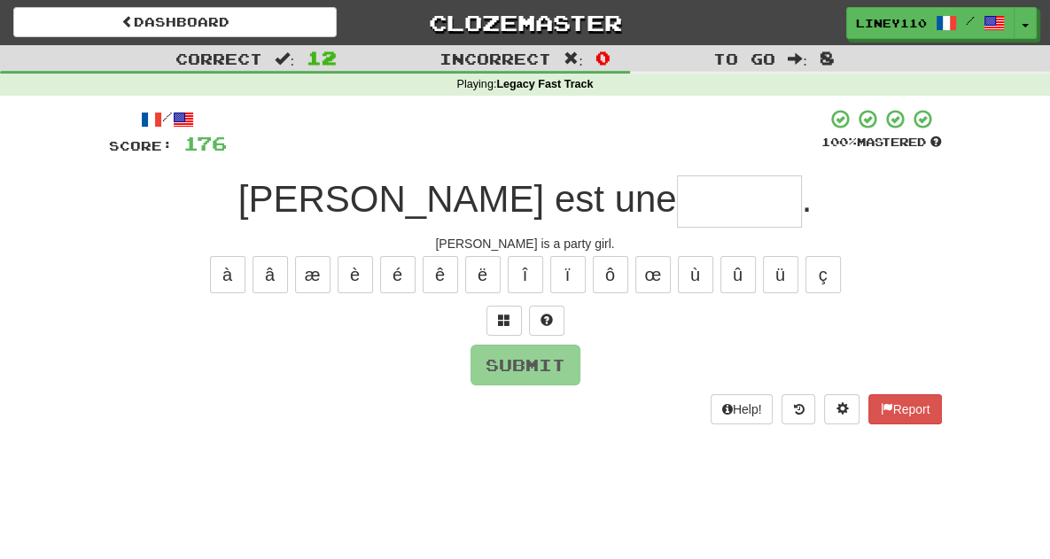
click at [677, 213] on input "text" at bounding box center [739, 202] width 125 height 52
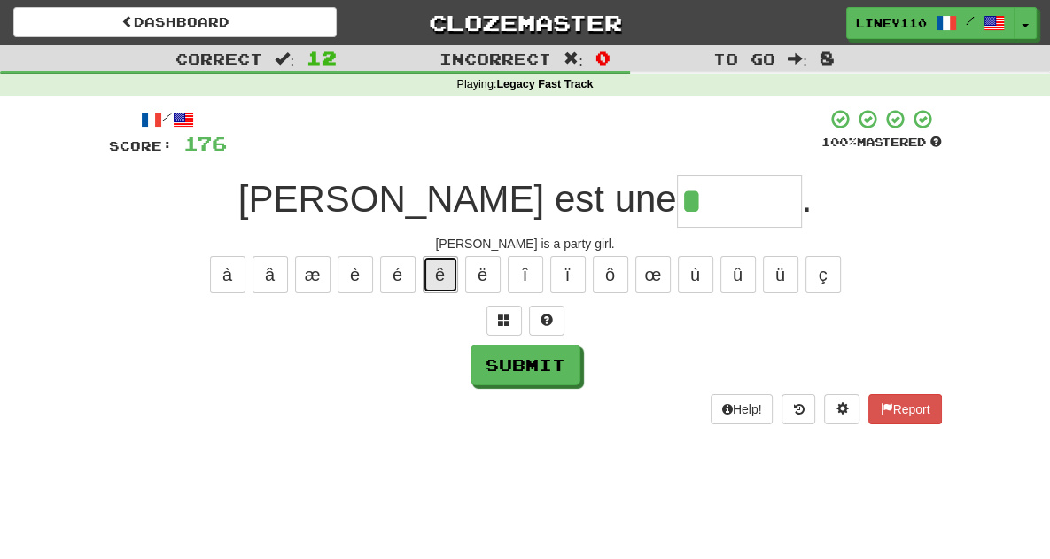
click at [441, 265] on button "ê" at bounding box center [440, 274] width 35 height 37
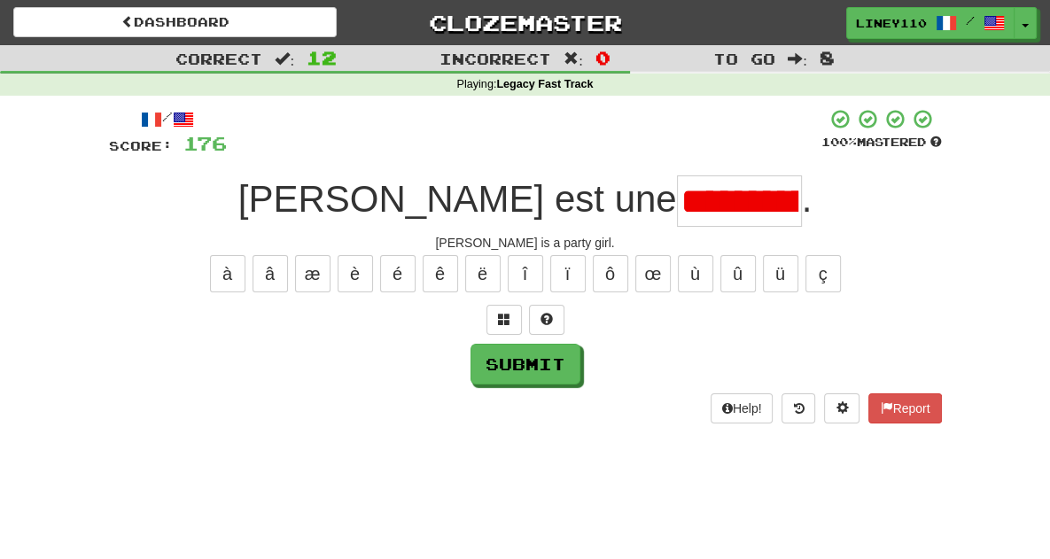
drag, startPoint x: 441, startPoint y: 265, endPoint x: 816, endPoint y: 332, distance: 380.9
click at [816, 332] on div at bounding box center [525, 320] width 833 height 30
click at [690, 212] on input "**********" at bounding box center [739, 201] width 125 height 51
click at [691, 198] on input "*******" at bounding box center [739, 201] width 125 height 51
click at [802, 192] on span "." at bounding box center [807, 199] width 11 height 42
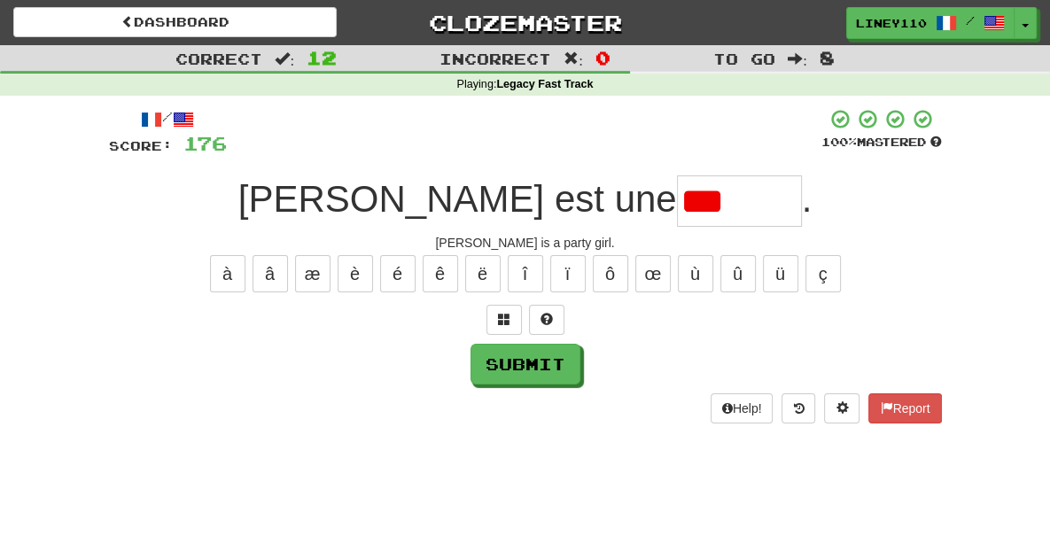
click at [677, 204] on input "***" at bounding box center [739, 201] width 125 height 51
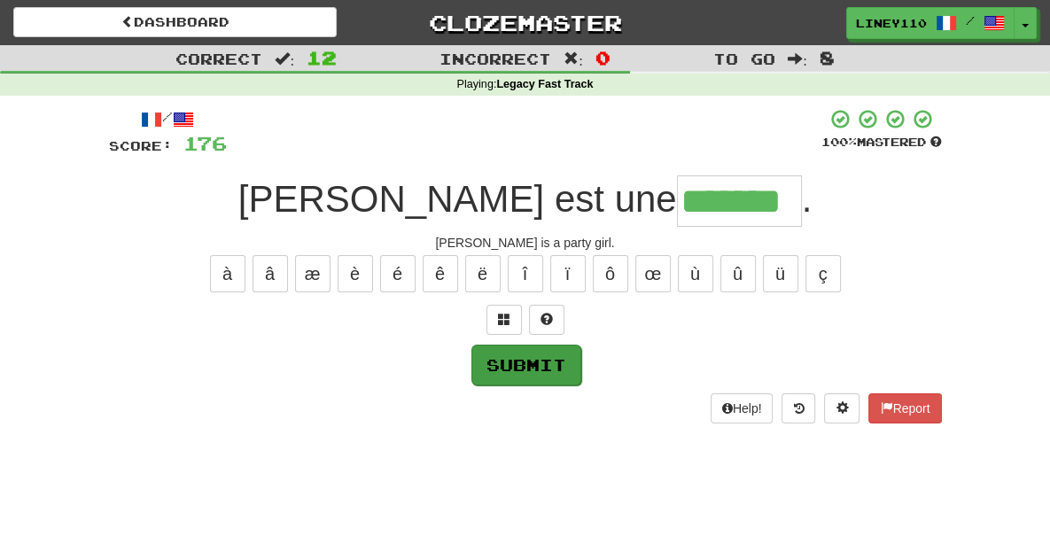
type input "*******"
click at [535, 368] on button "Submit" at bounding box center [527, 365] width 110 height 41
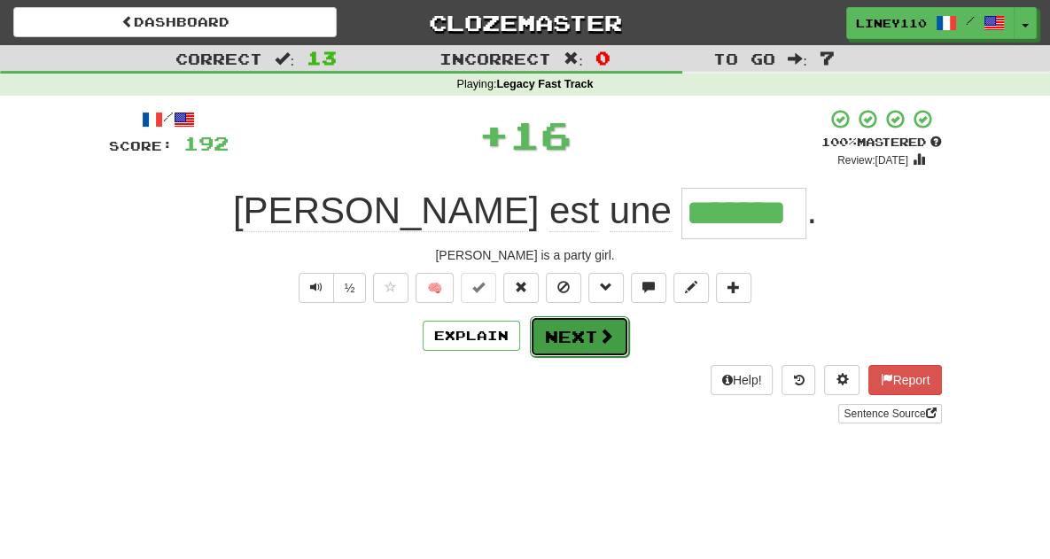
click at [598, 338] on span at bounding box center [606, 336] width 16 height 16
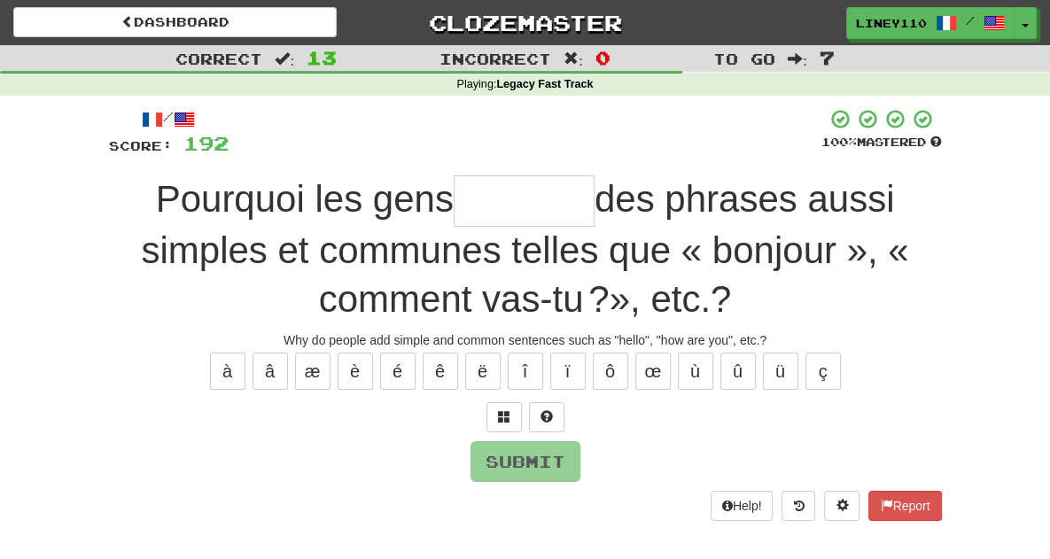
click at [456, 205] on input "text" at bounding box center [524, 201] width 141 height 51
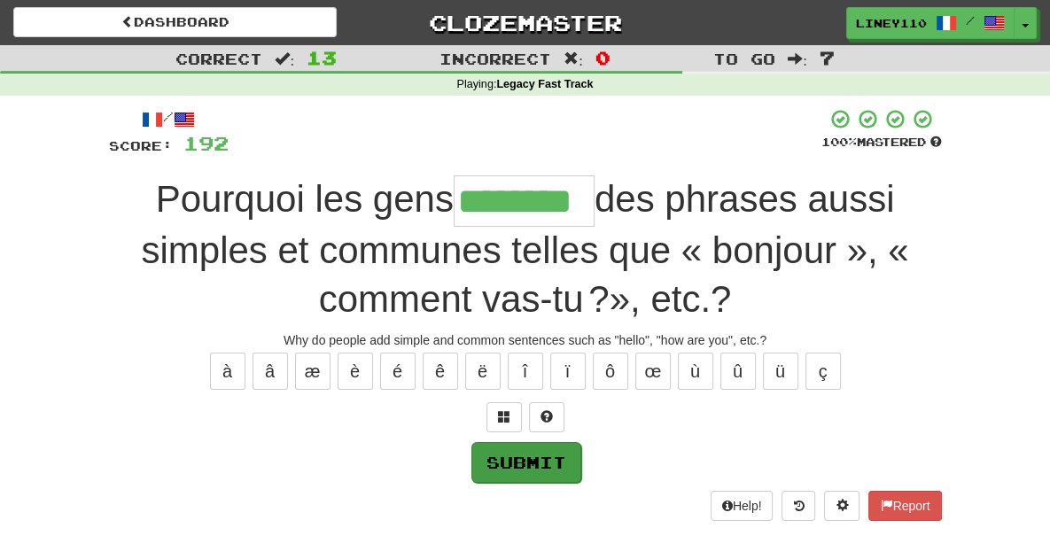
type input "********"
click at [523, 464] on button "Submit" at bounding box center [527, 462] width 110 height 41
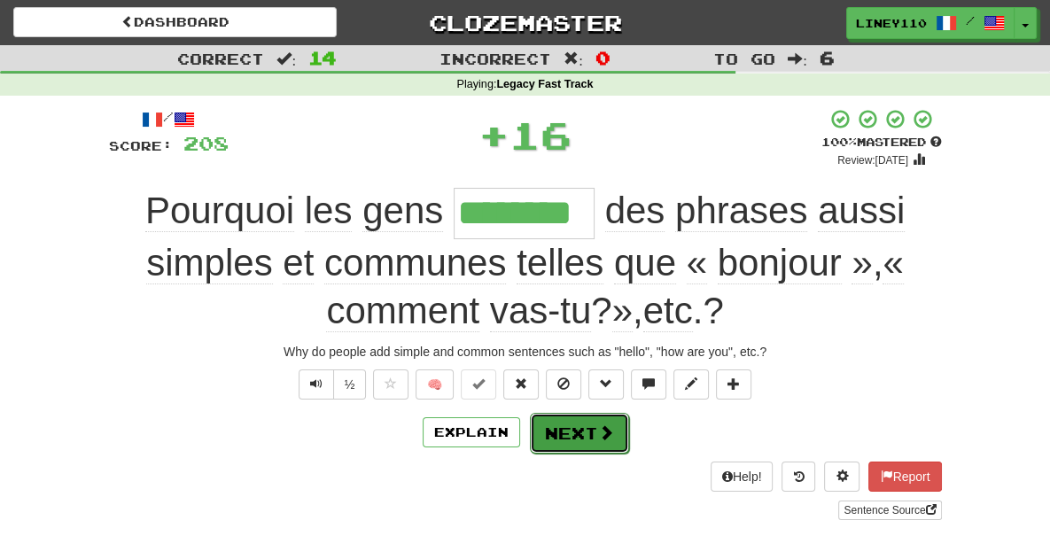
click at [578, 439] on button "Next" at bounding box center [579, 433] width 99 height 41
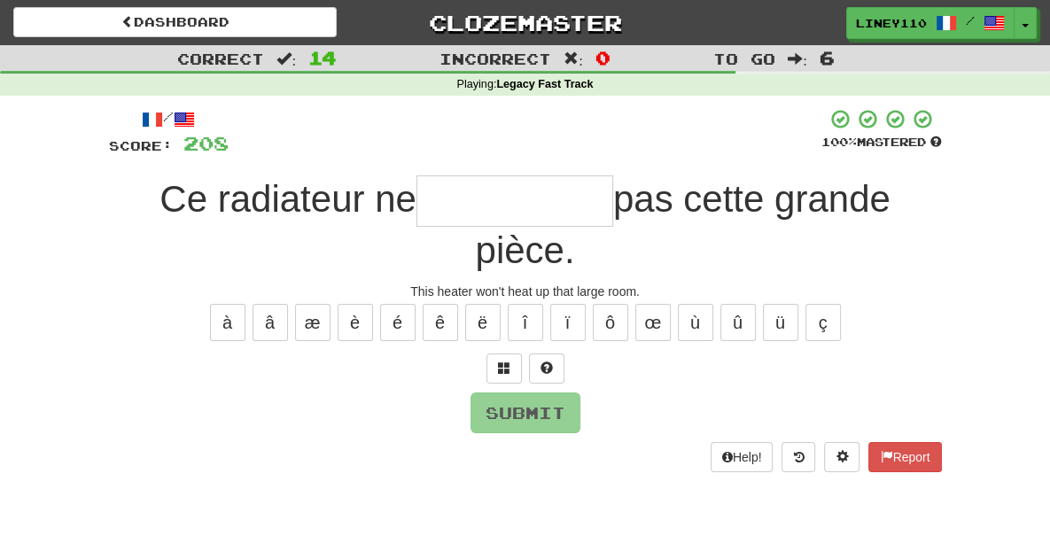
click at [417, 205] on input "text" at bounding box center [515, 201] width 197 height 51
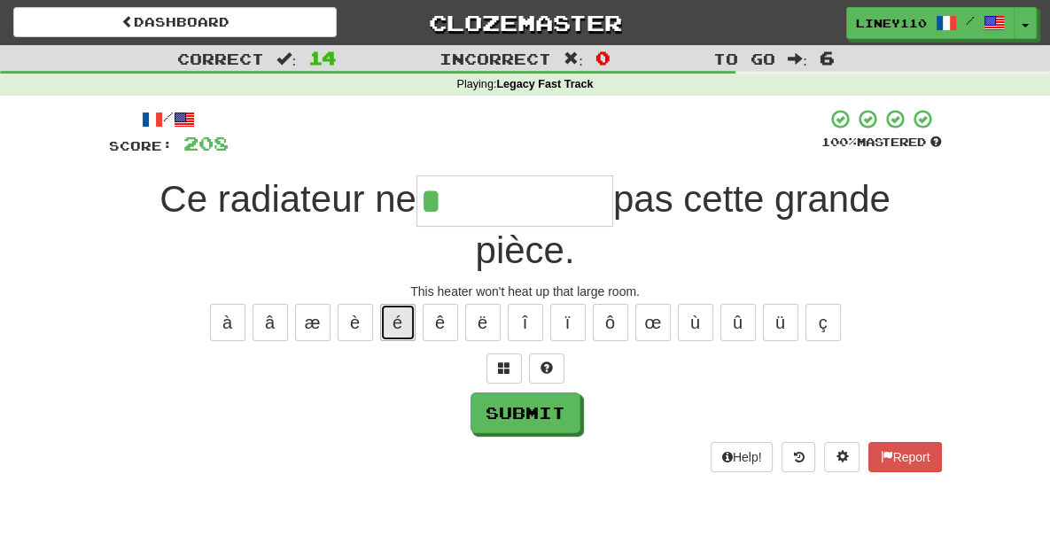
click at [392, 304] on button "é" at bounding box center [397, 322] width 35 height 37
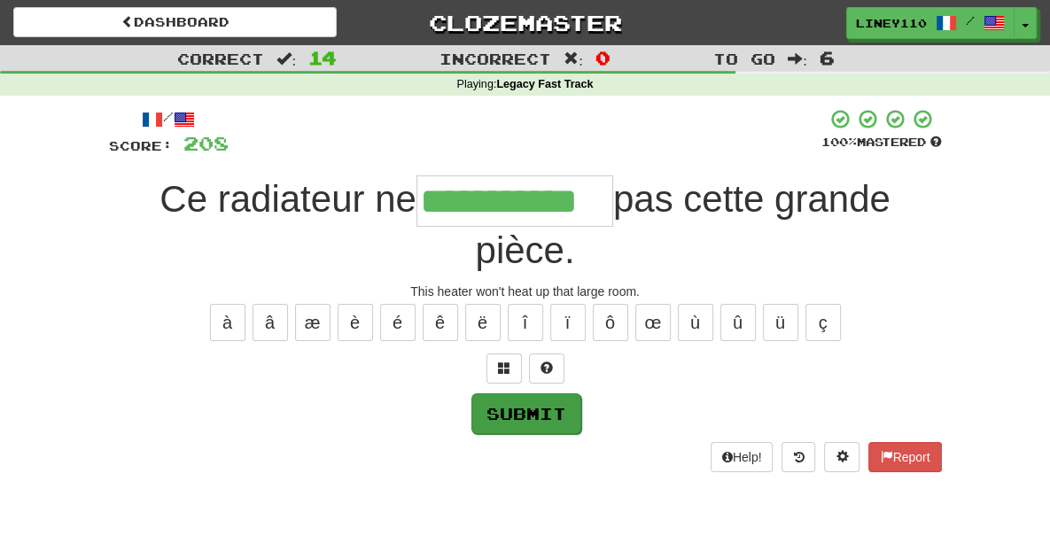
type input "**********"
click at [514, 394] on button "Submit" at bounding box center [527, 414] width 110 height 41
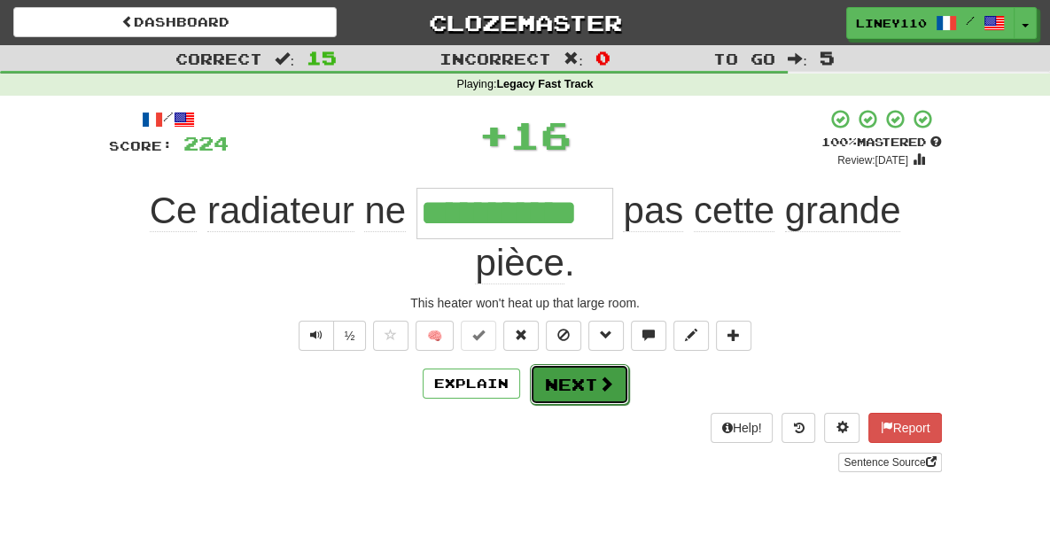
click at [575, 364] on button "Next" at bounding box center [579, 384] width 99 height 41
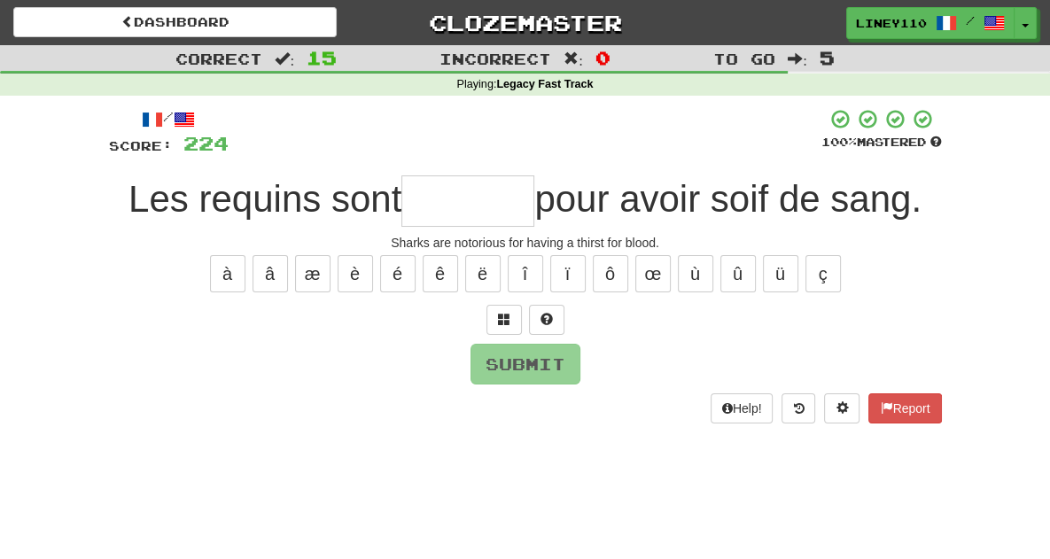
click at [474, 203] on input "text" at bounding box center [468, 201] width 133 height 51
type input "*"
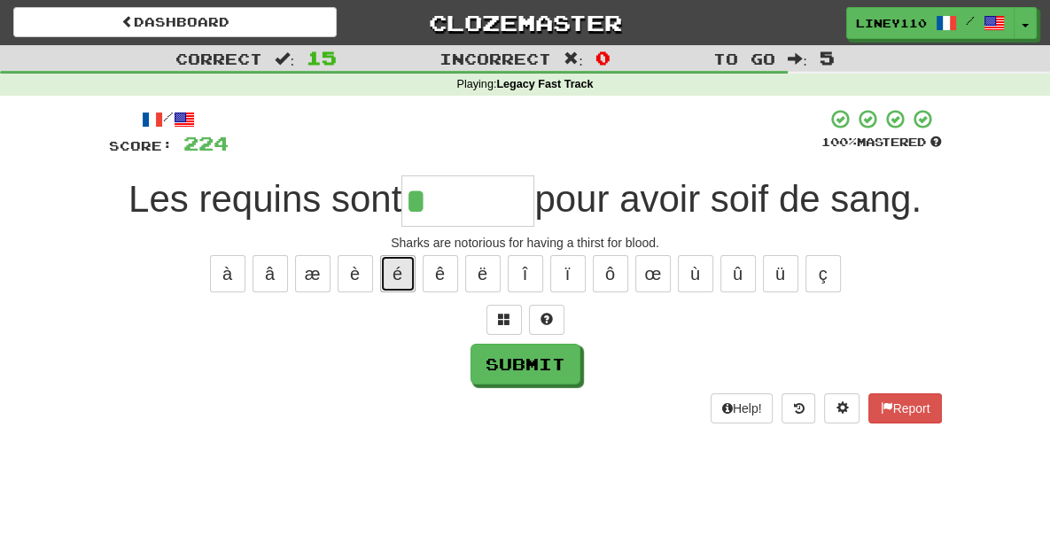
click at [394, 282] on button "é" at bounding box center [397, 273] width 35 height 37
click at [395, 280] on button "é" at bounding box center [397, 273] width 35 height 37
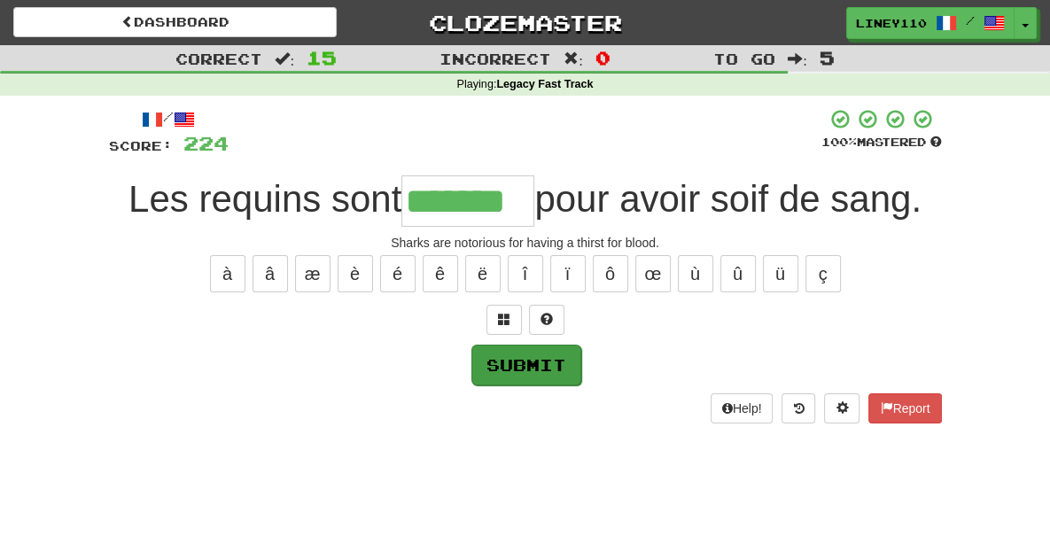
type input "*******"
click at [519, 368] on button "Submit" at bounding box center [527, 365] width 110 height 41
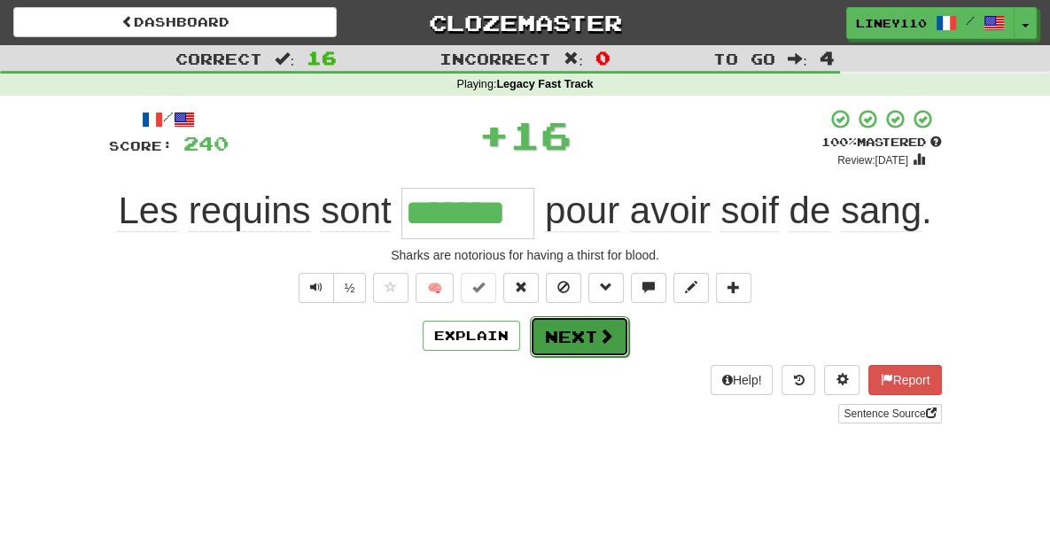
click at [580, 340] on button "Next" at bounding box center [579, 336] width 99 height 41
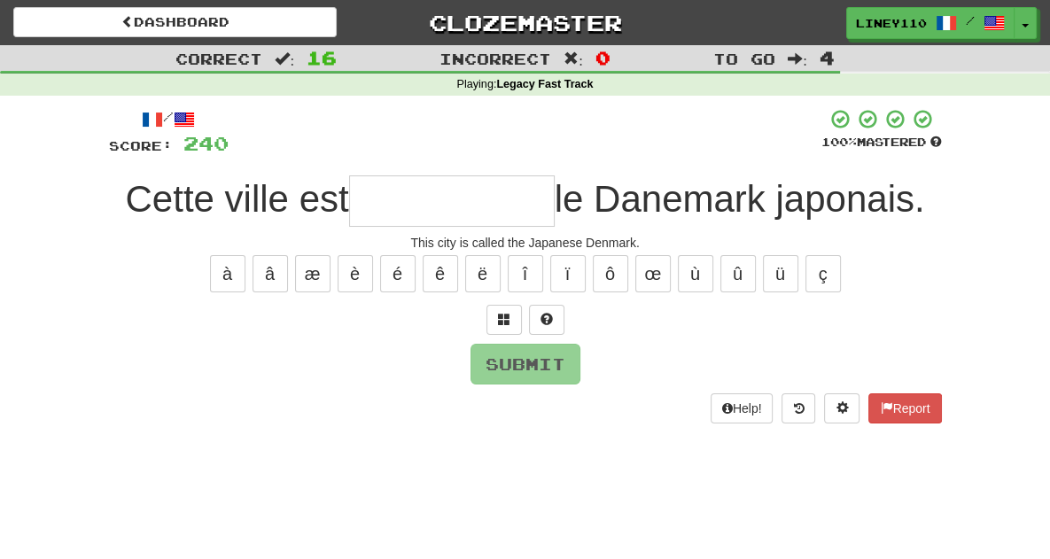
click at [421, 198] on input "text" at bounding box center [452, 201] width 206 height 51
type input "*"
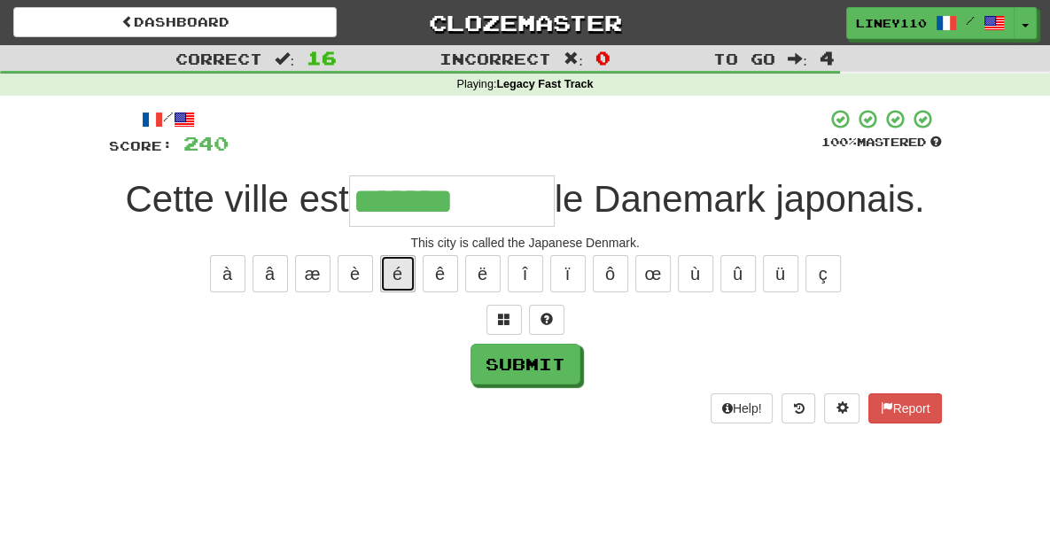
click at [393, 274] on button "é" at bounding box center [397, 273] width 35 height 37
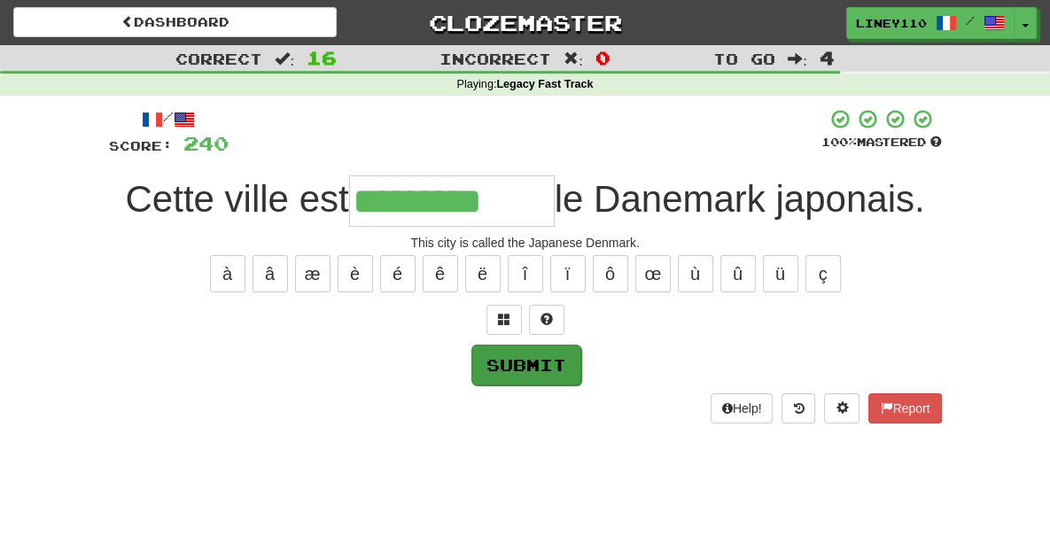
type input "*********"
click at [527, 359] on button "Submit" at bounding box center [527, 365] width 110 height 41
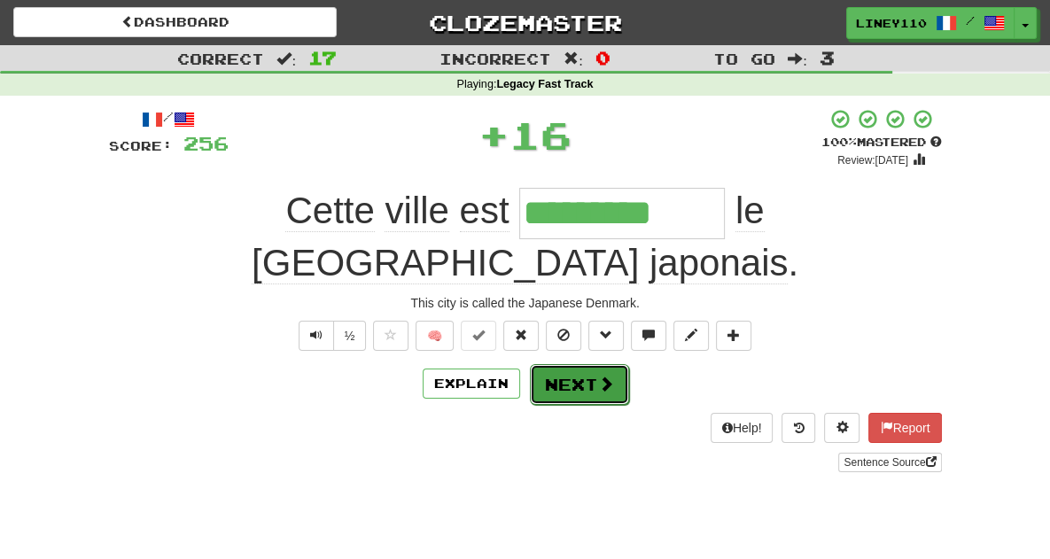
click at [598, 376] on span at bounding box center [606, 384] width 16 height 16
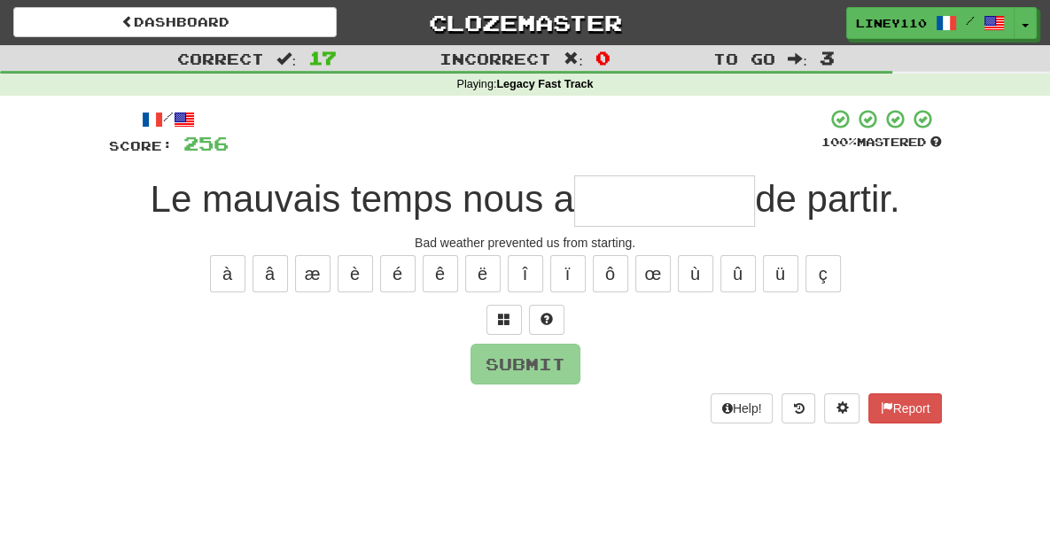
click at [648, 203] on input "text" at bounding box center [664, 201] width 181 height 51
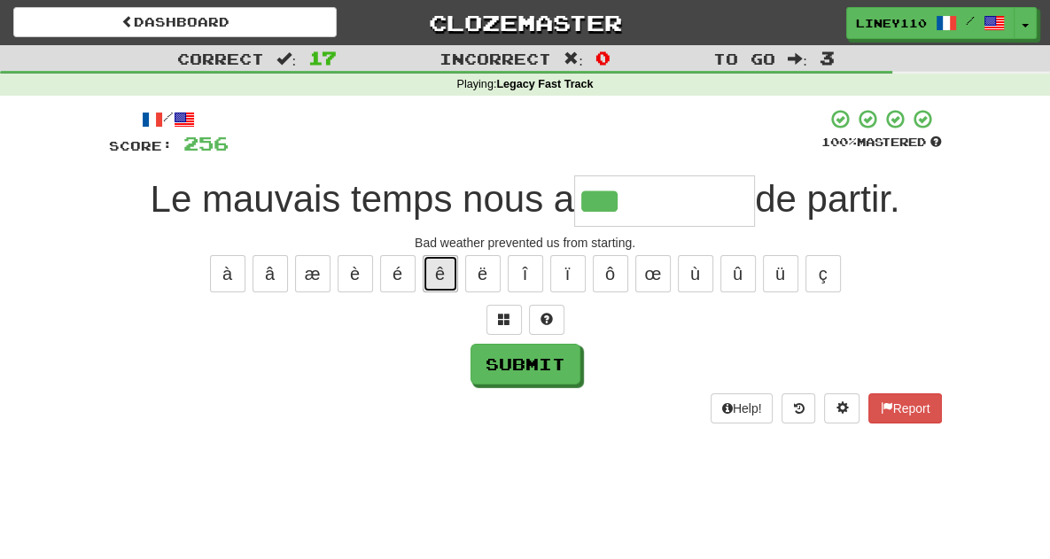
click at [447, 274] on button "ê" at bounding box center [440, 273] width 35 height 37
click at [389, 274] on button "é" at bounding box center [397, 273] width 35 height 37
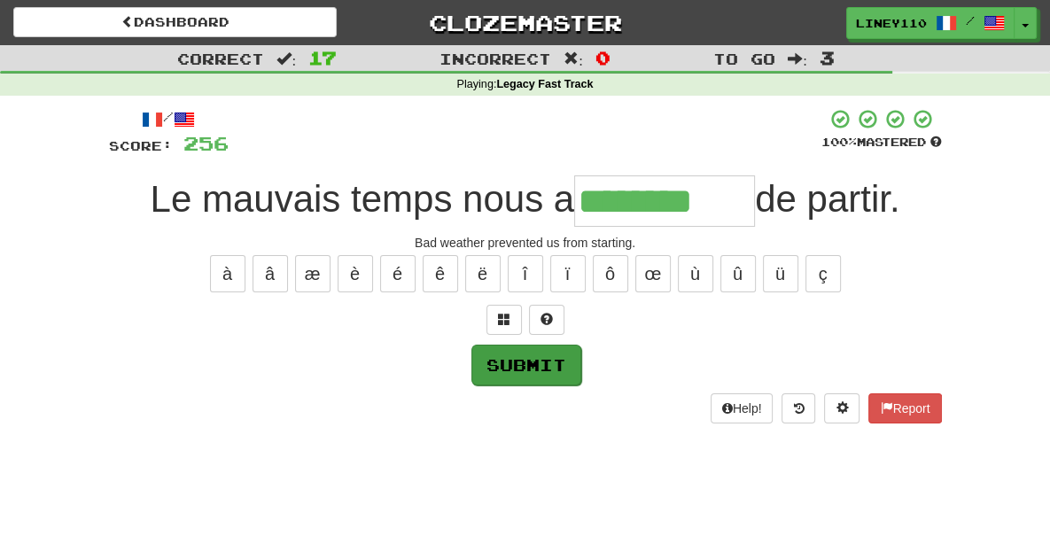
type input "********"
click at [523, 361] on button "Submit" at bounding box center [527, 365] width 110 height 41
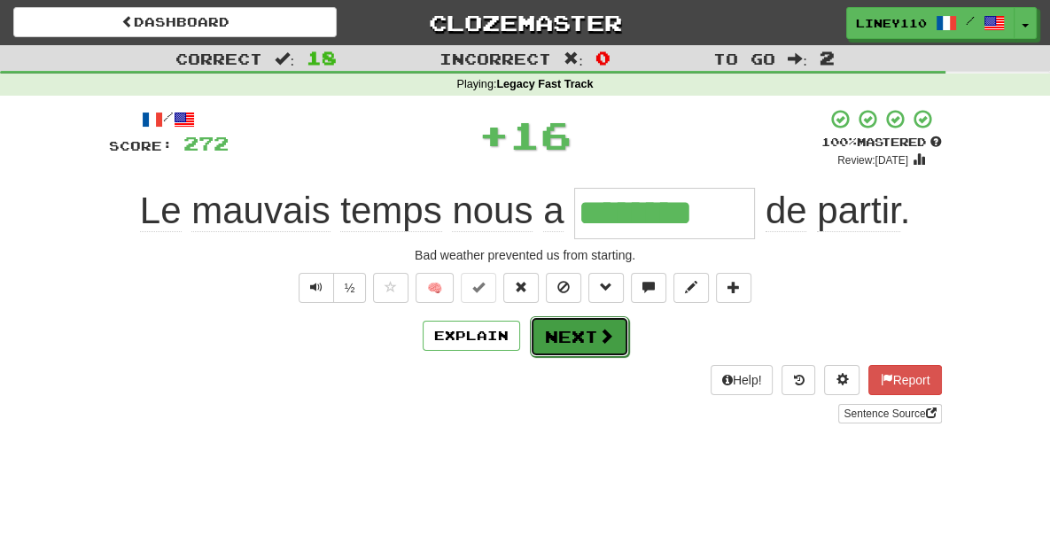
click at [574, 349] on button "Next" at bounding box center [579, 336] width 99 height 41
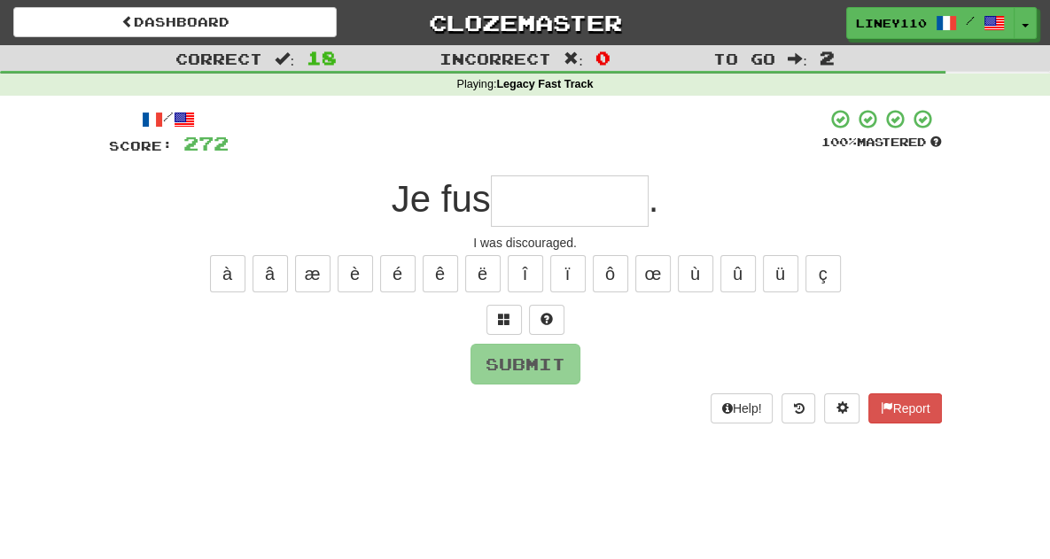
click at [532, 213] on input "text" at bounding box center [570, 201] width 158 height 51
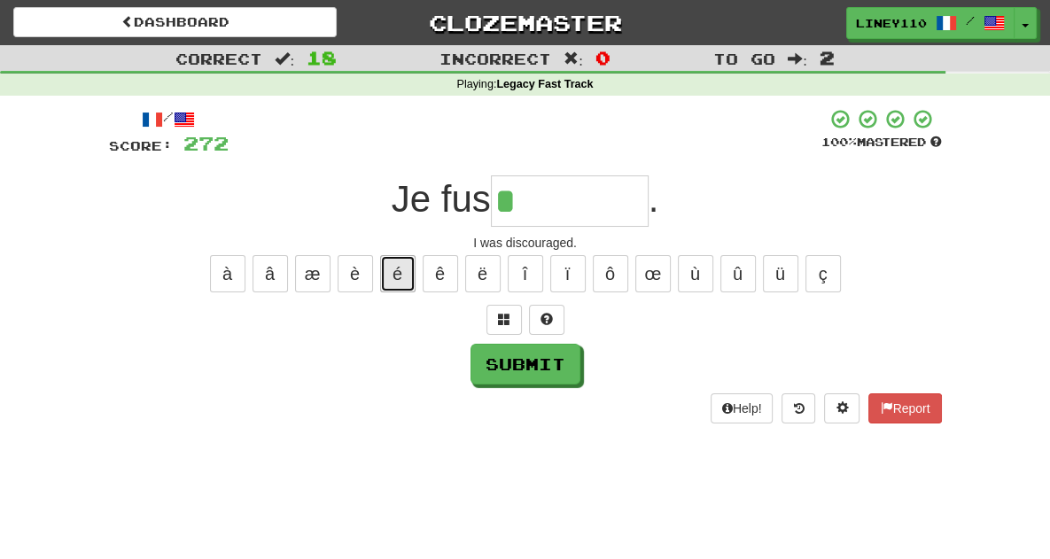
click at [395, 278] on button "é" at bounding box center [397, 273] width 35 height 37
click at [403, 272] on button "é" at bounding box center [397, 273] width 35 height 37
type input "********"
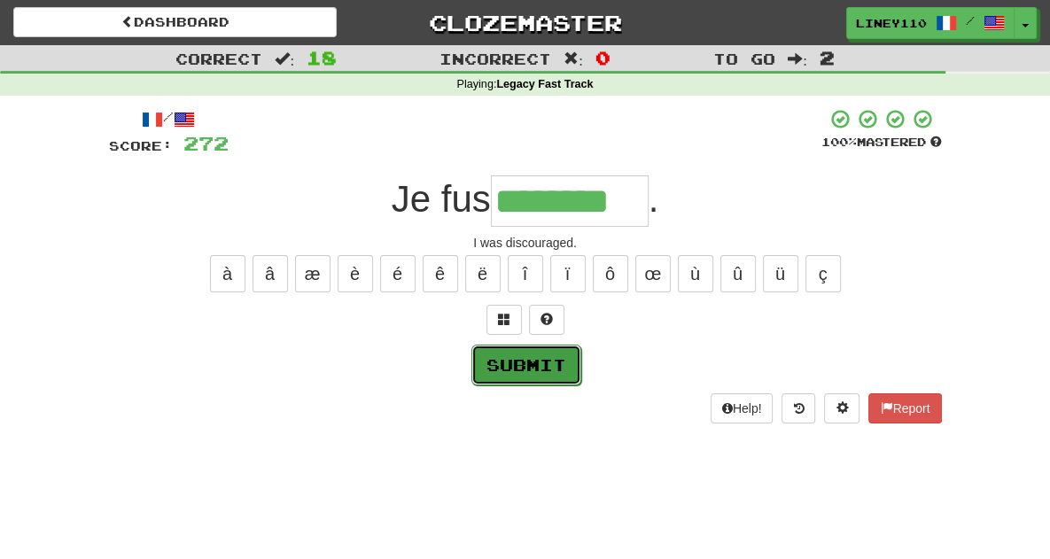
click at [541, 361] on button "Submit" at bounding box center [527, 365] width 110 height 41
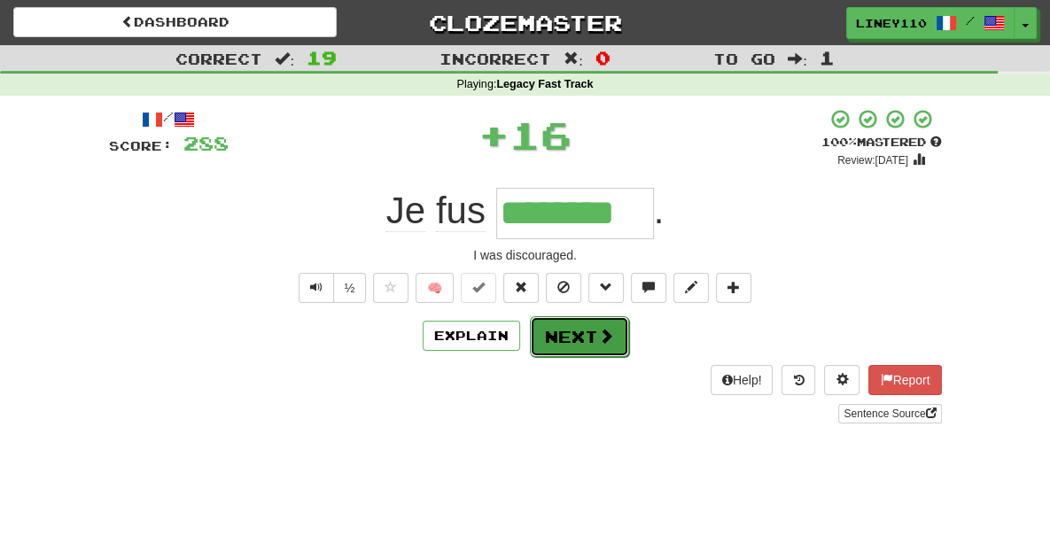
click at [566, 334] on button "Next" at bounding box center [579, 336] width 99 height 41
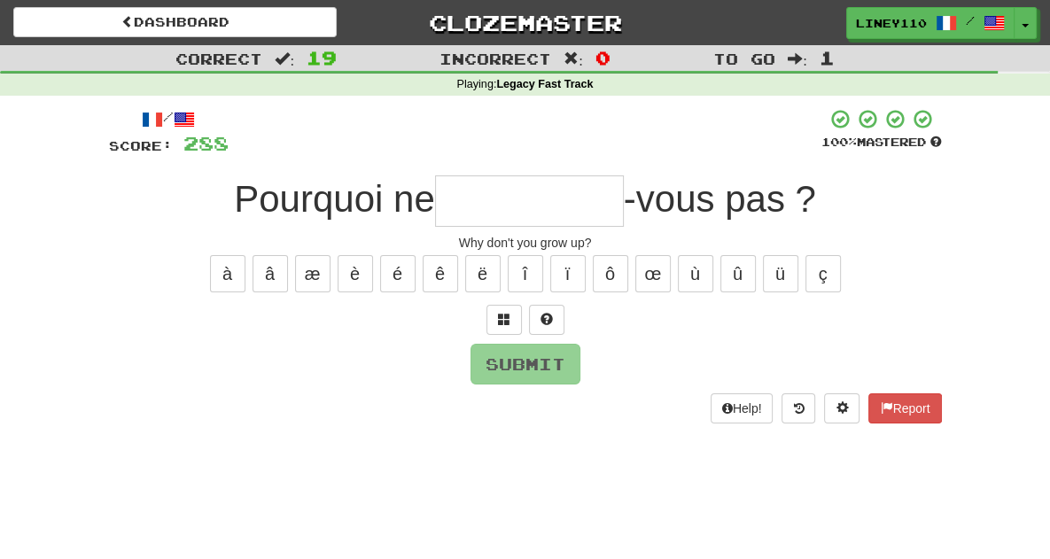
click at [534, 213] on input "text" at bounding box center [529, 201] width 189 height 51
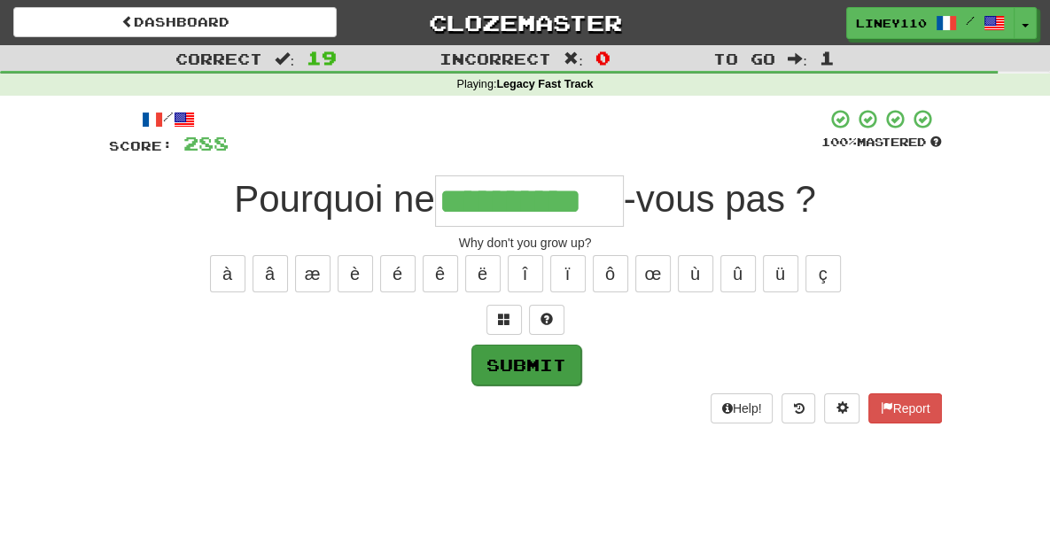
type input "**********"
click at [552, 355] on button "Submit" at bounding box center [527, 365] width 110 height 41
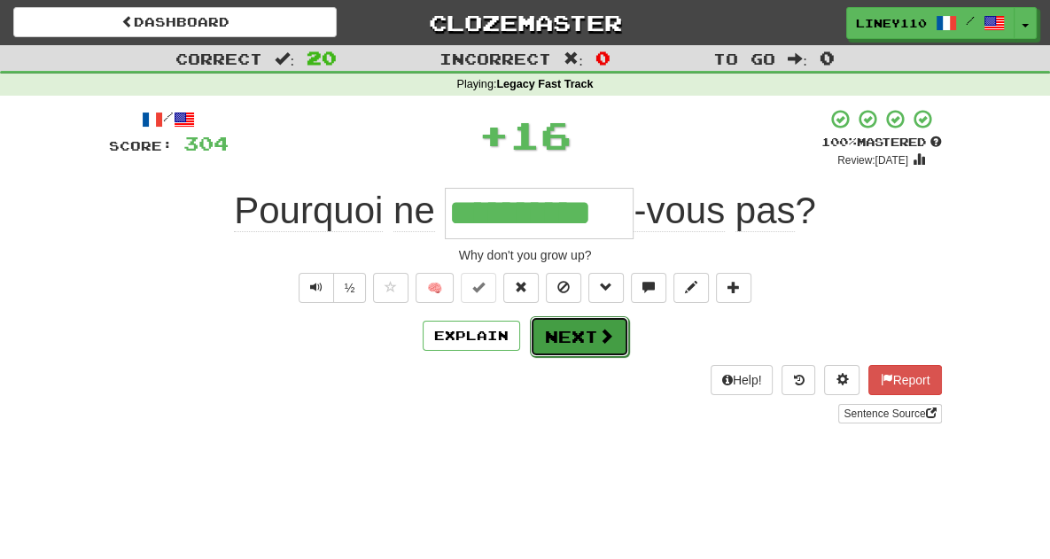
click at [586, 337] on button "Next" at bounding box center [579, 336] width 99 height 41
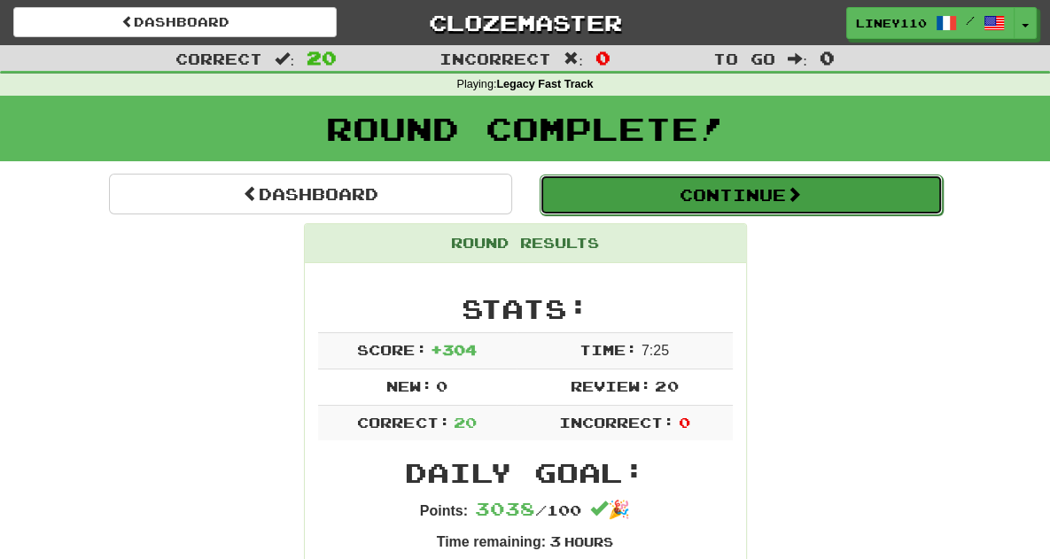
click at [782, 193] on button "Continue" at bounding box center [741, 195] width 403 height 41
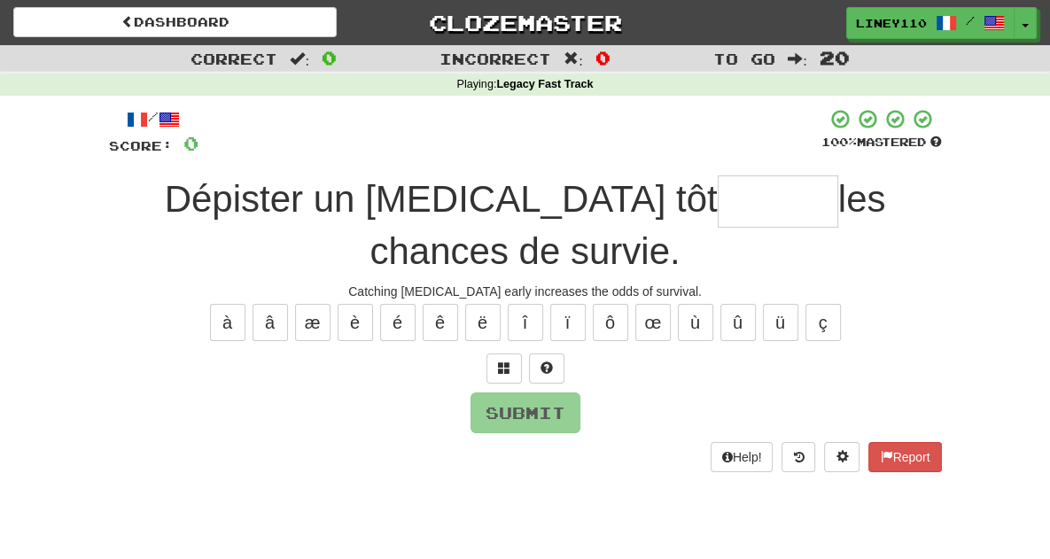
click at [718, 200] on input "text" at bounding box center [778, 202] width 121 height 52
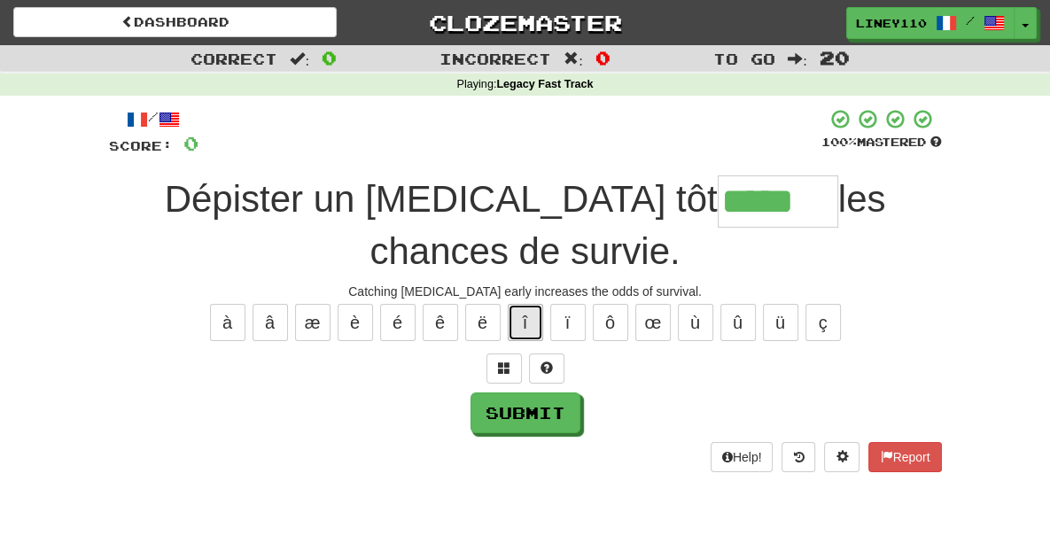
click at [526, 304] on button "î" at bounding box center [525, 322] width 35 height 37
type input "*******"
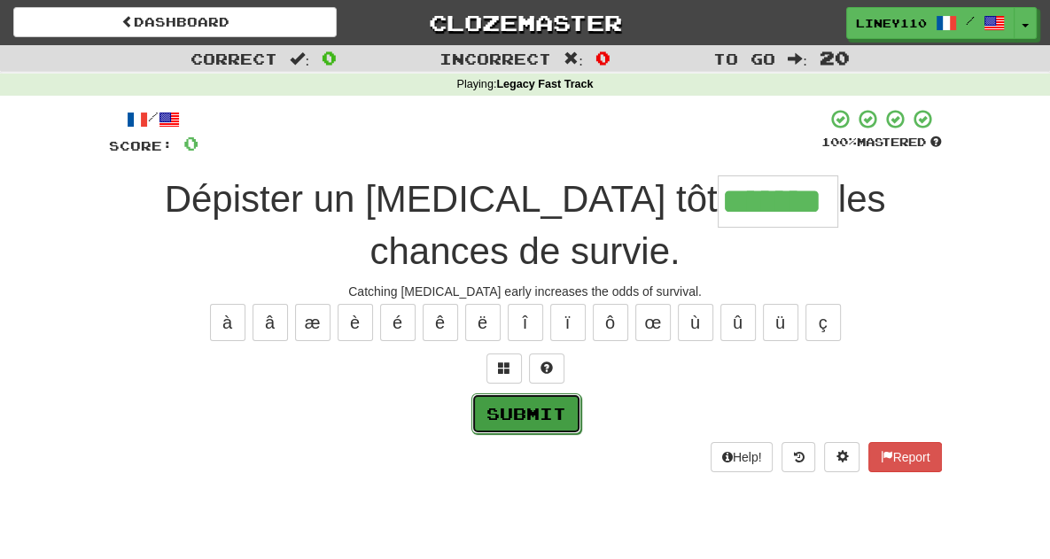
click at [546, 394] on button "Submit" at bounding box center [527, 414] width 110 height 41
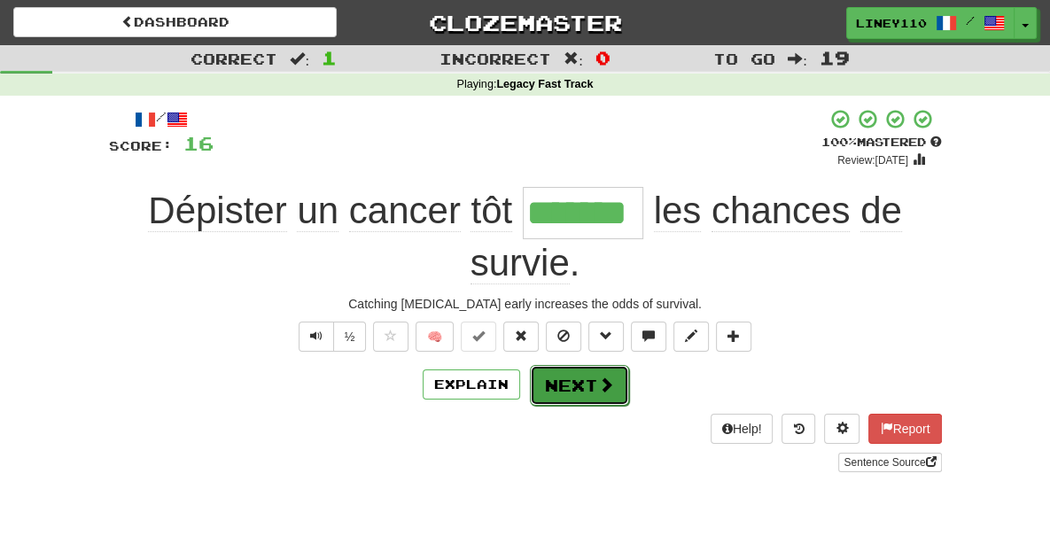
click at [591, 365] on button "Next" at bounding box center [579, 385] width 99 height 41
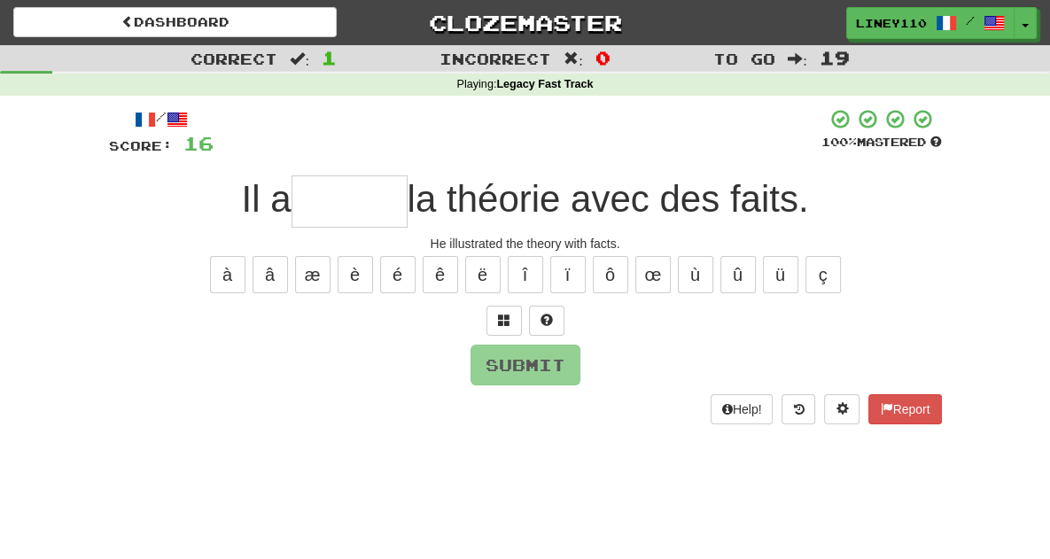
click at [366, 203] on input "text" at bounding box center [350, 202] width 116 height 52
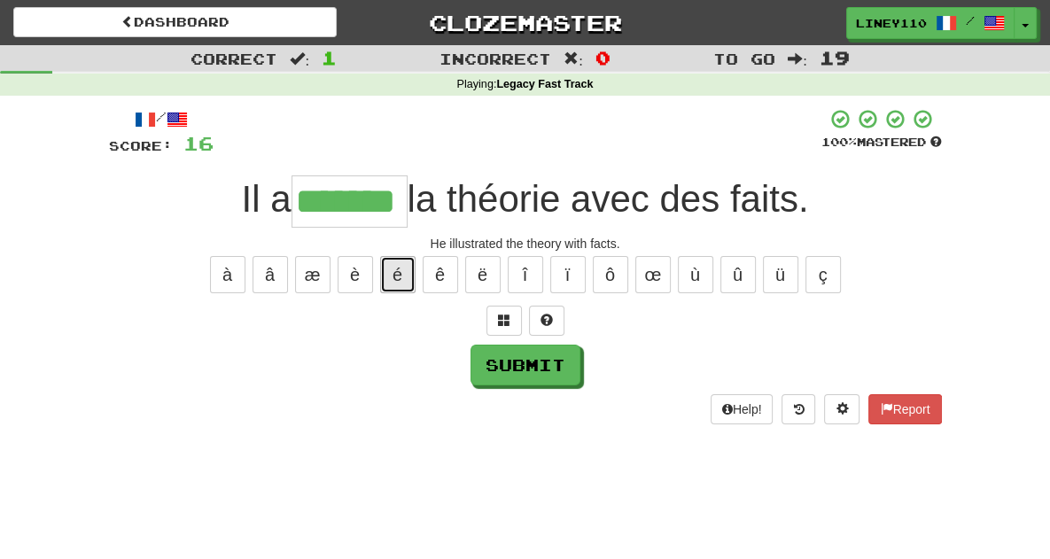
click at [394, 284] on button "é" at bounding box center [397, 274] width 35 height 37
type input "********"
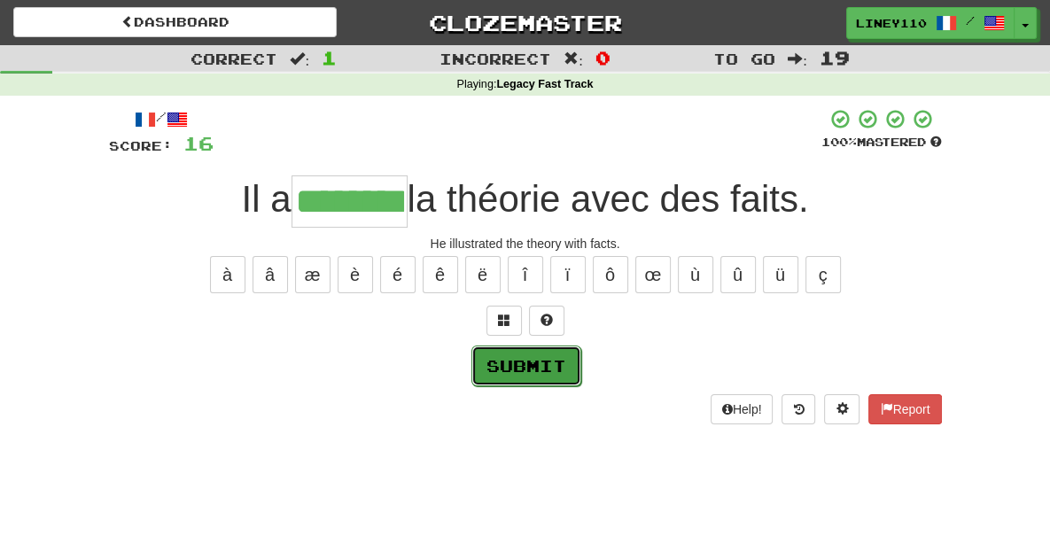
click at [519, 363] on button "Submit" at bounding box center [527, 366] width 110 height 41
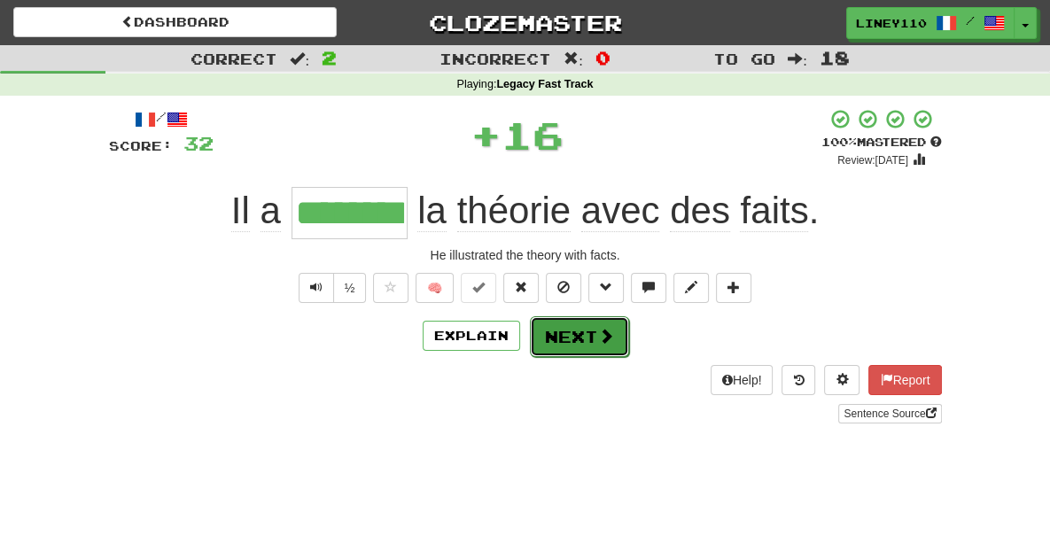
click at [613, 336] on button "Next" at bounding box center [579, 336] width 99 height 41
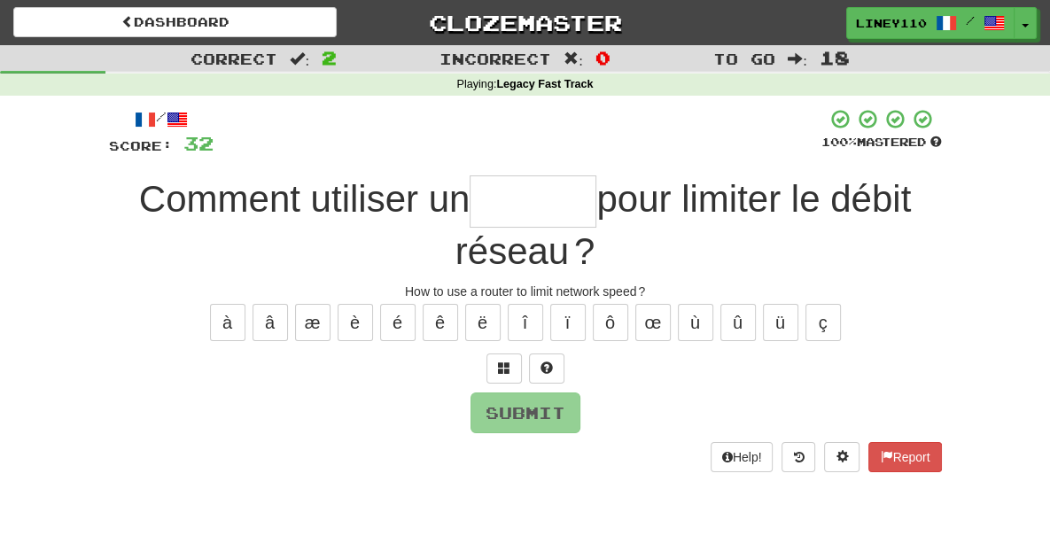
click at [470, 207] on input "text" at bounding box center [533, 202] width 127 height 52
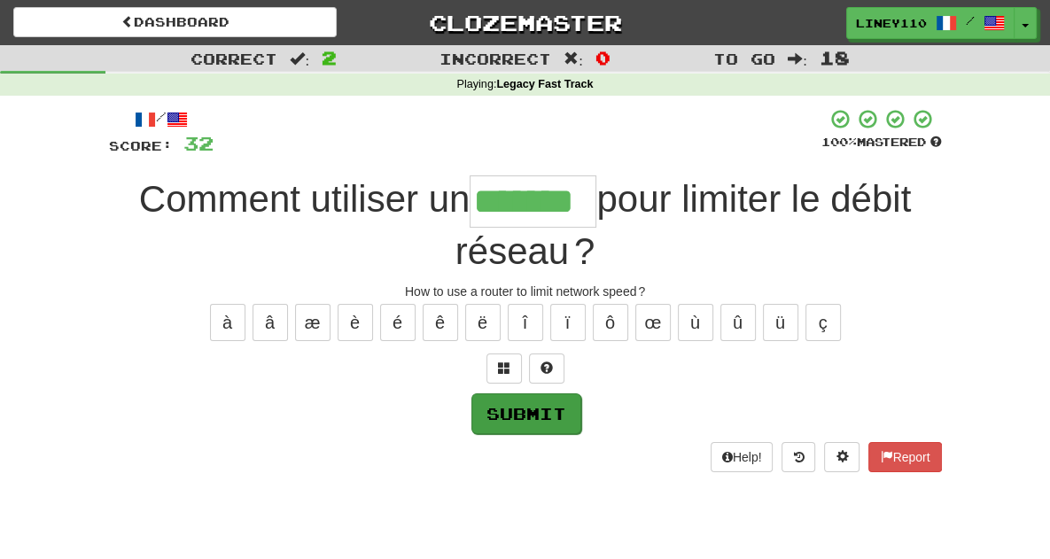
type input "*******"
click at [552, 394] on button "Submit" at bounding box center [527, 414] width 110 height 41
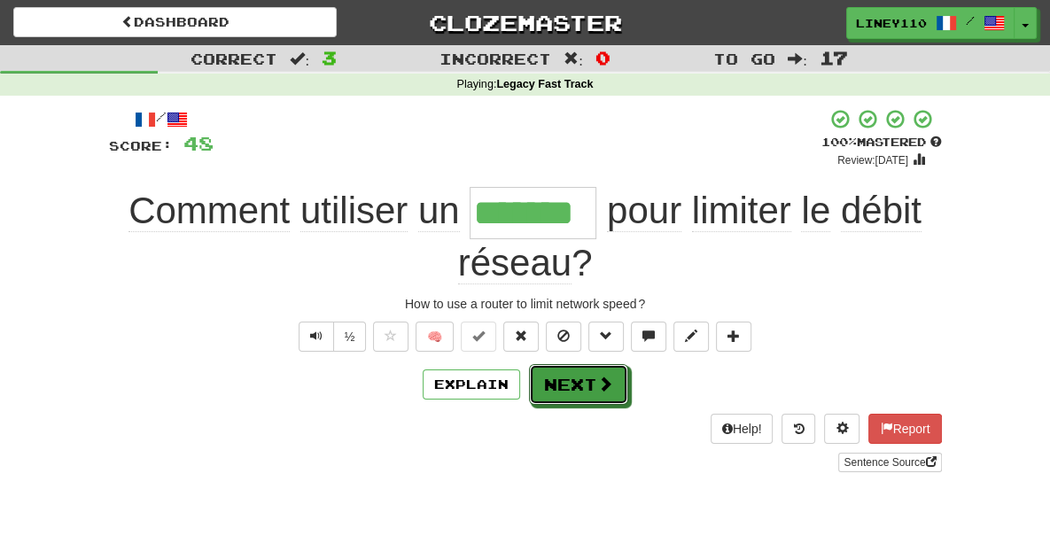
drag, startPoint x: 601, startPoint y: 336, endPoint x: 584, endPoint y: 334, distance: 16.9
click at [584, 364] on button "Next" at bounding box center [578, 384] width 99 height 41
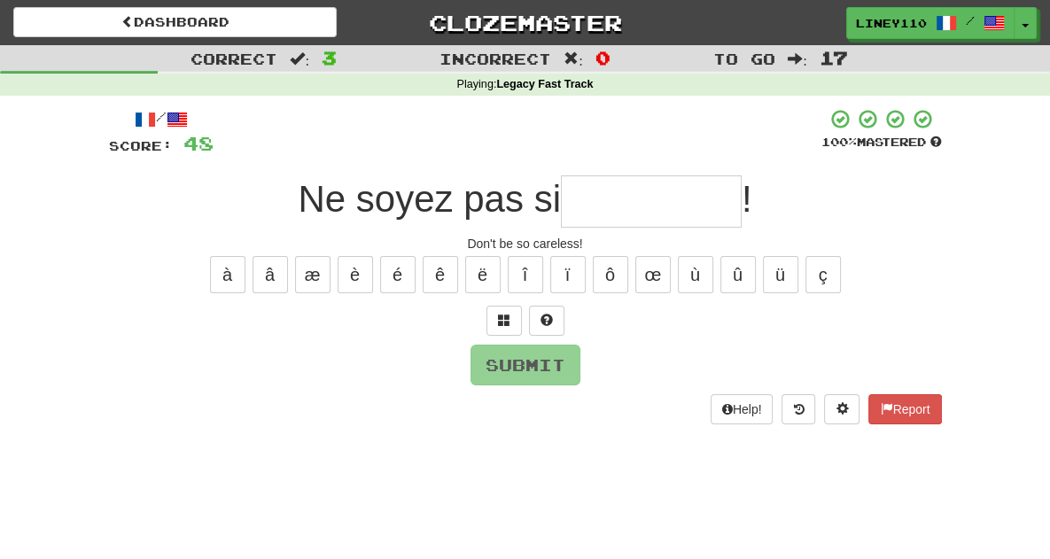
click at [629, 207] on input "text" at bounding box center [651, 202] width 181 height 52
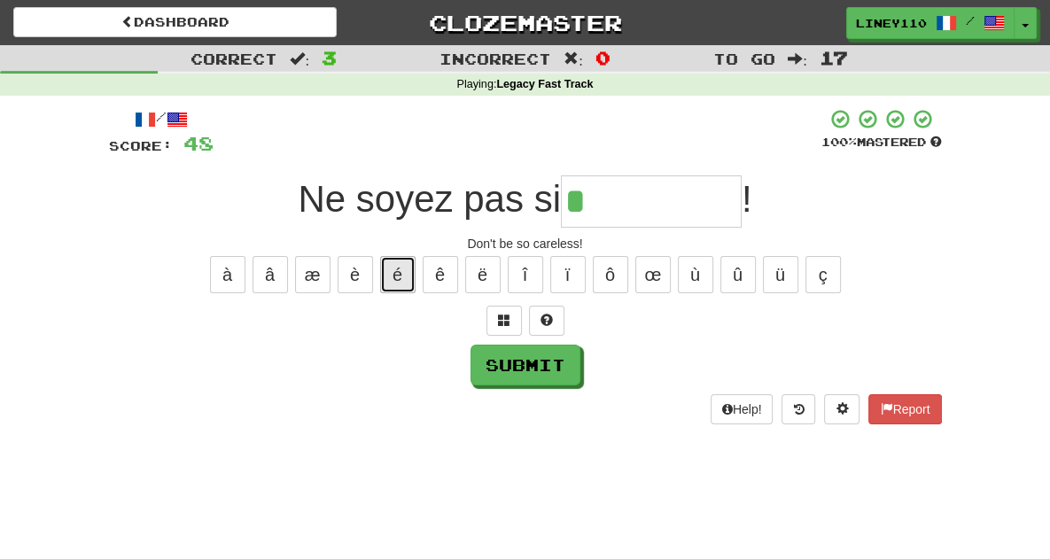
click at [404, 277] on button "é" at bounding box center [397, 274] width 35 height 37
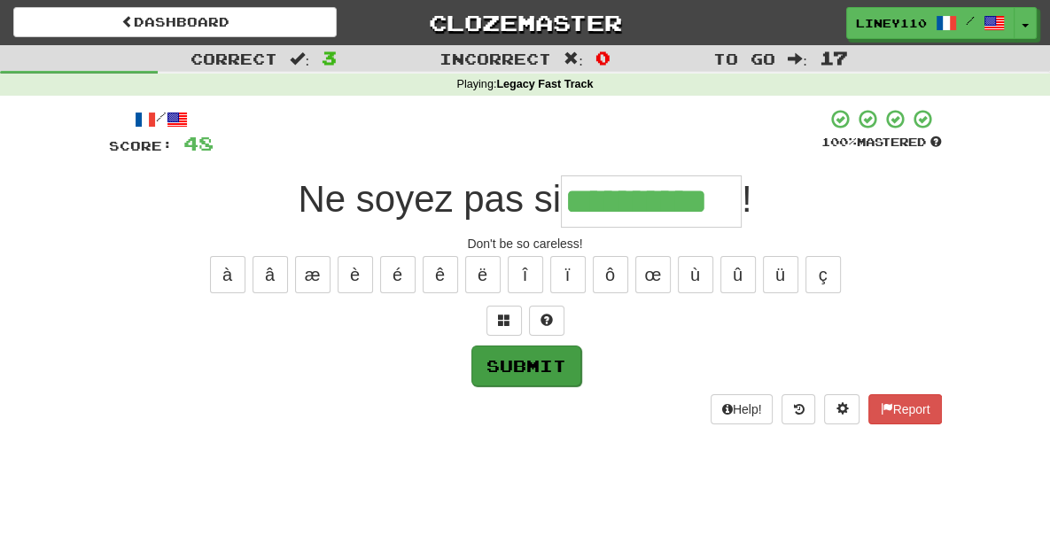
type input "**********"
click at [522, 365] on button "Submit" at bounding box center [527, 366] width 110 height 41
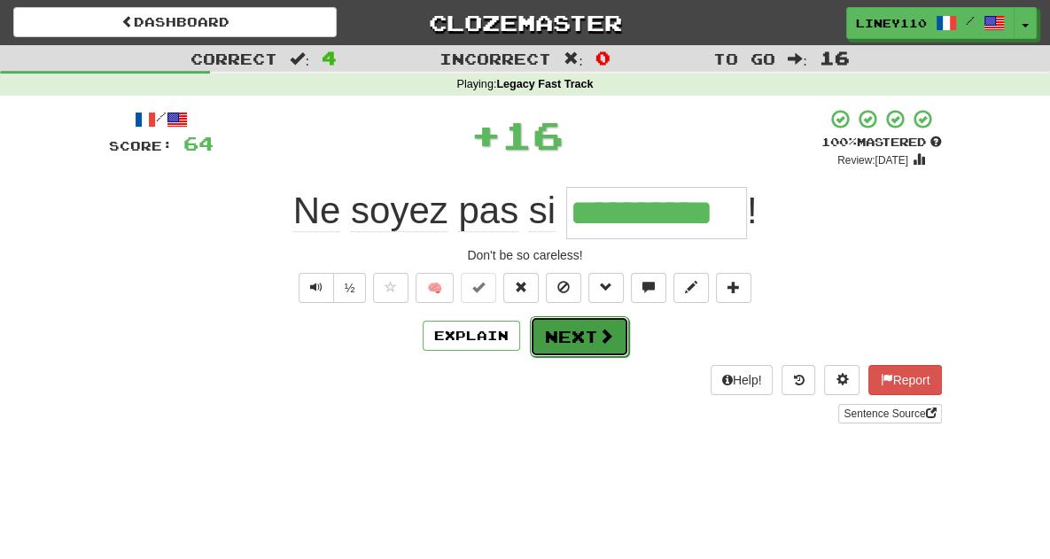
click at [578, 328] on button "Next" at bounding box center [579, 336] width 99 height 41
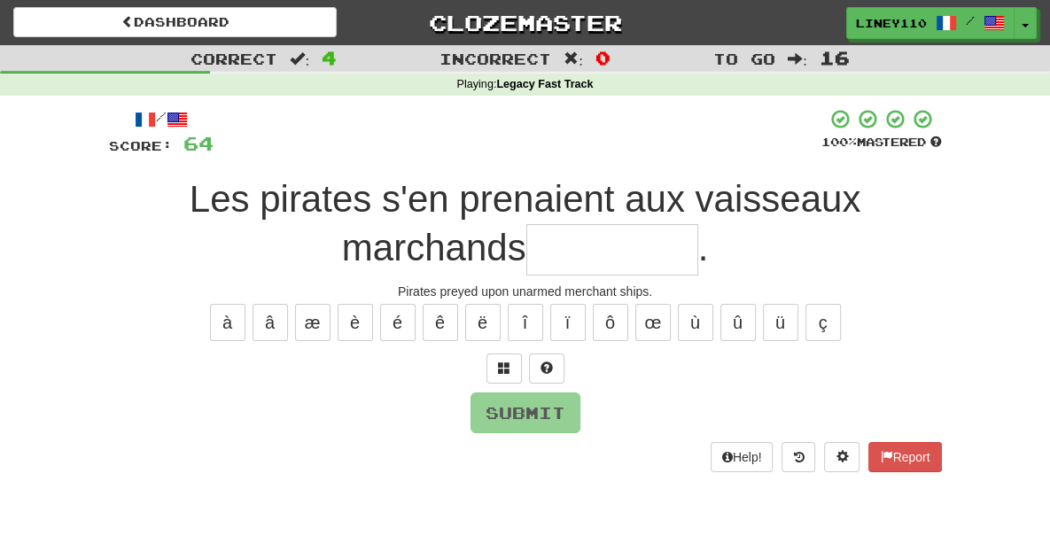
click at [527, 253] on input "text" at bounding box center [613, 250] width 172 height 52
type input "*"
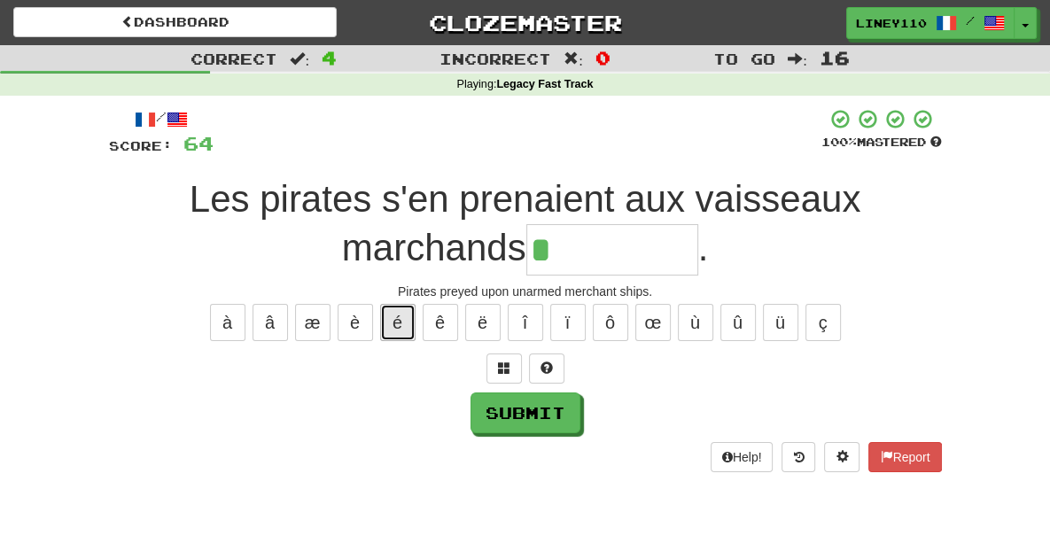
click at [396, 325] on button "é" at bounding box center [397, 322] width 35 height 37
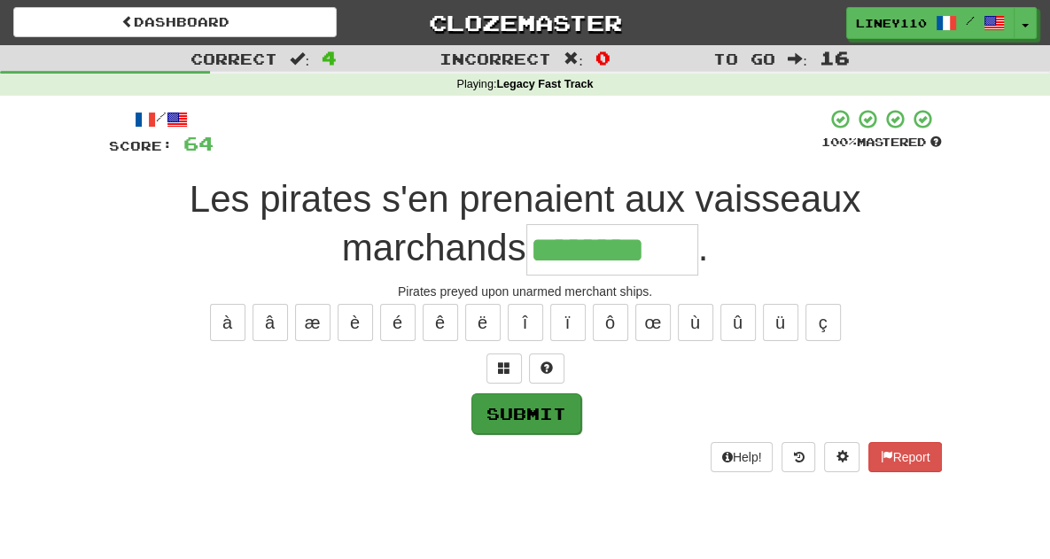
type input "********"
click at [502, 425] on button "Submit" at bounding box center [527, 414] width 110 height 41
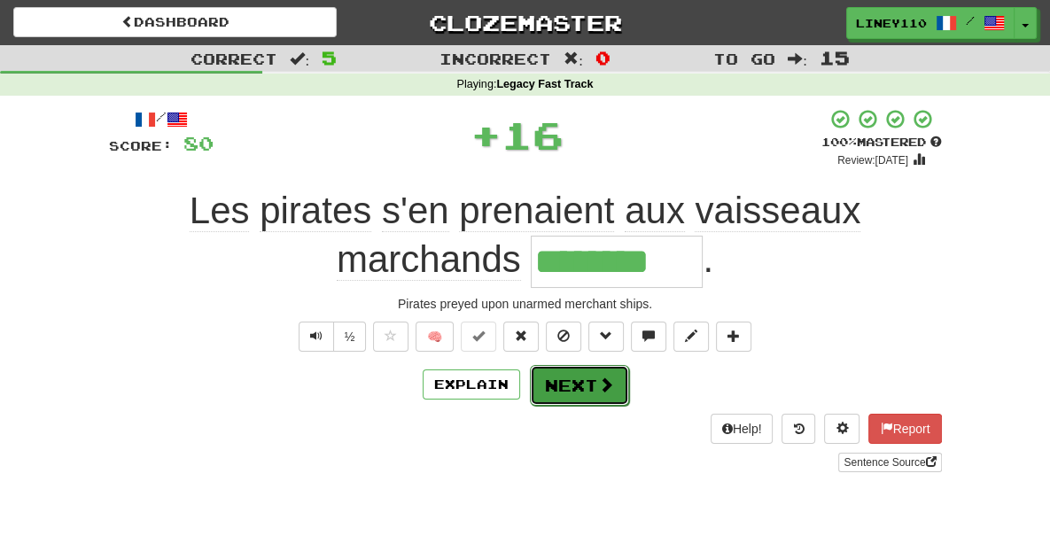
click at [578, 395] on button "Next" at bounding box center [579, 385] width 99 height 41
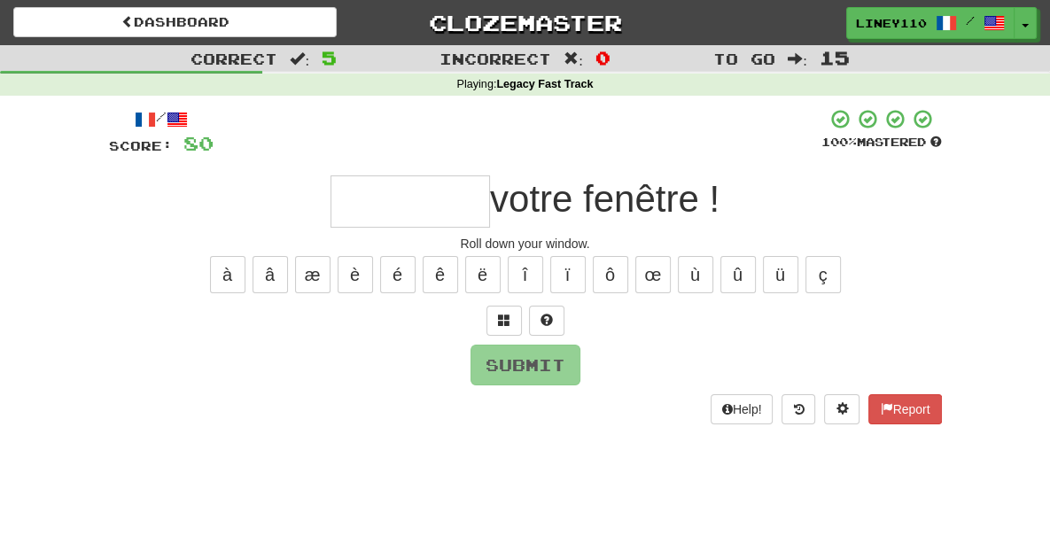
click at [427, 219] on input "text" at bounding box center [411, 202] width 160 height 52
click at [404, 278] on button "É" at bounding box center [397, 274] width 35 height 37
type input "*"
click at [440, 264] on button "ê" at bounding box center [440, 274] width 35 height 37
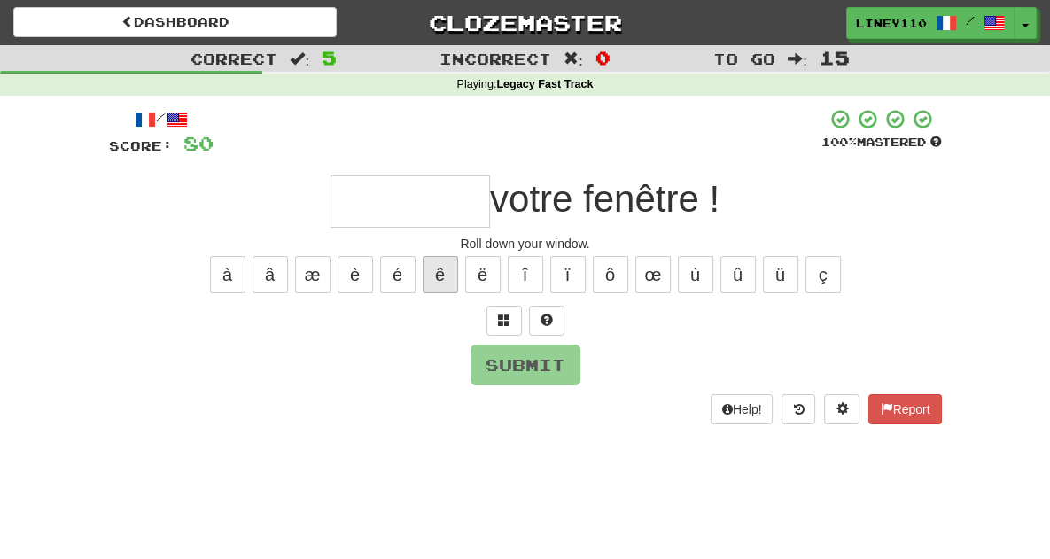
type input "*"
click at [501, 314] on span at bounding box center [504, 320] width 12 height 12
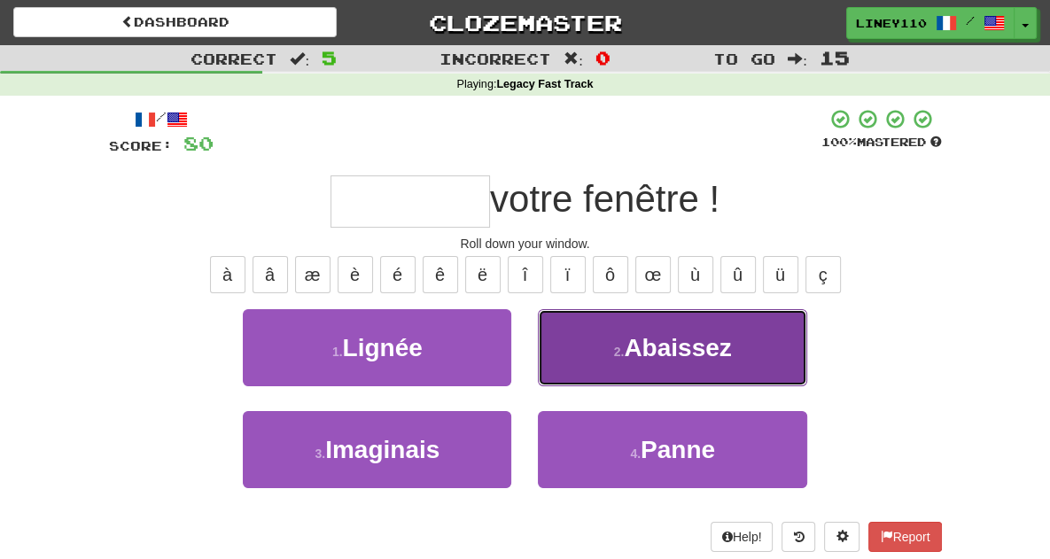
click at [635, 340] on button "2 . Abaissez" at bounding box center [672, 347] width 269 height 77
type input "********"
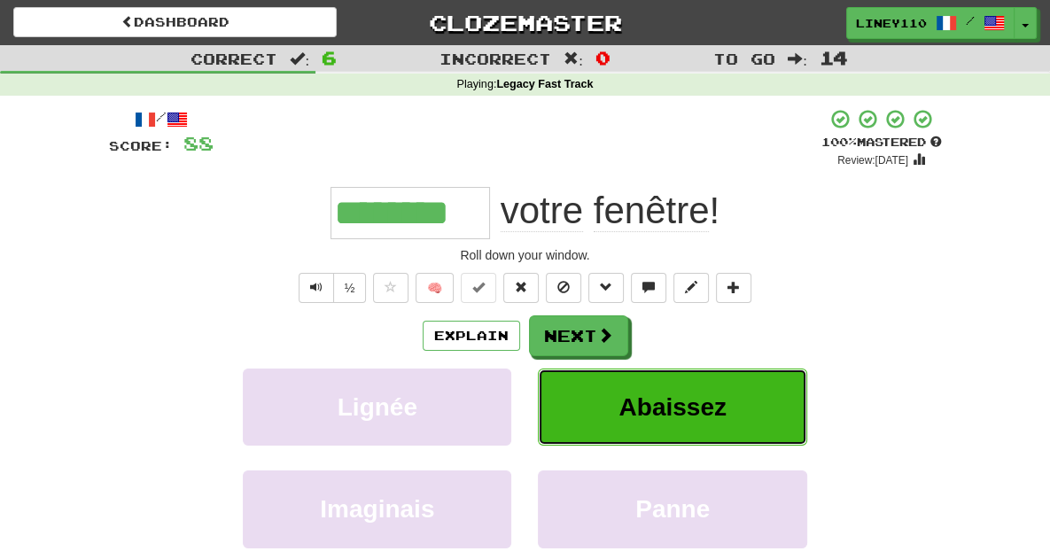
click at [721, 395] on span "Abaissez" at bounding box center [672, 407] width 107 height 27
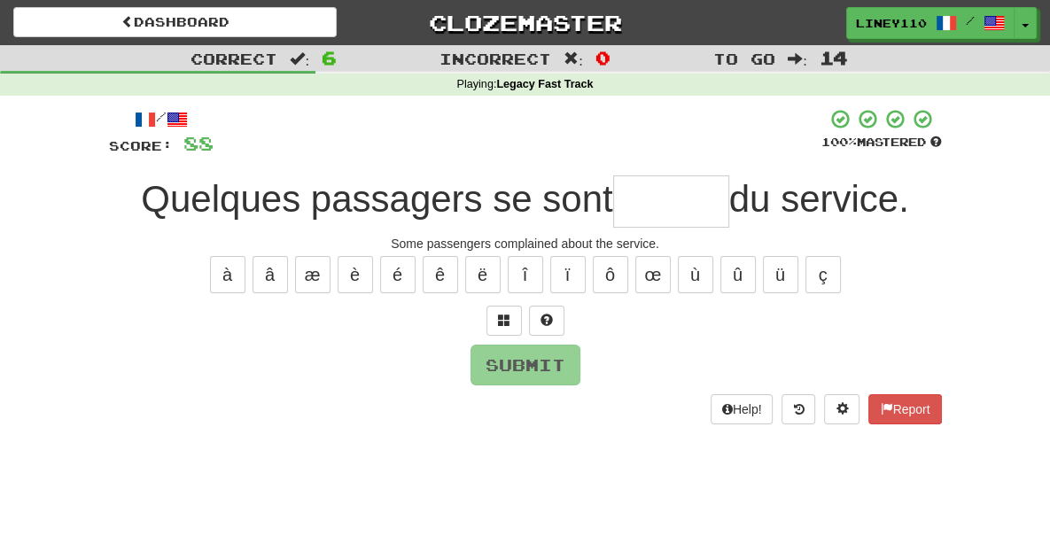
click at [674, 210] on input "text" at bounding box center [671, 202] width 116 height 52
click at [656, 198] on input "text" at bounding box center [671, 202] width 116 height 52
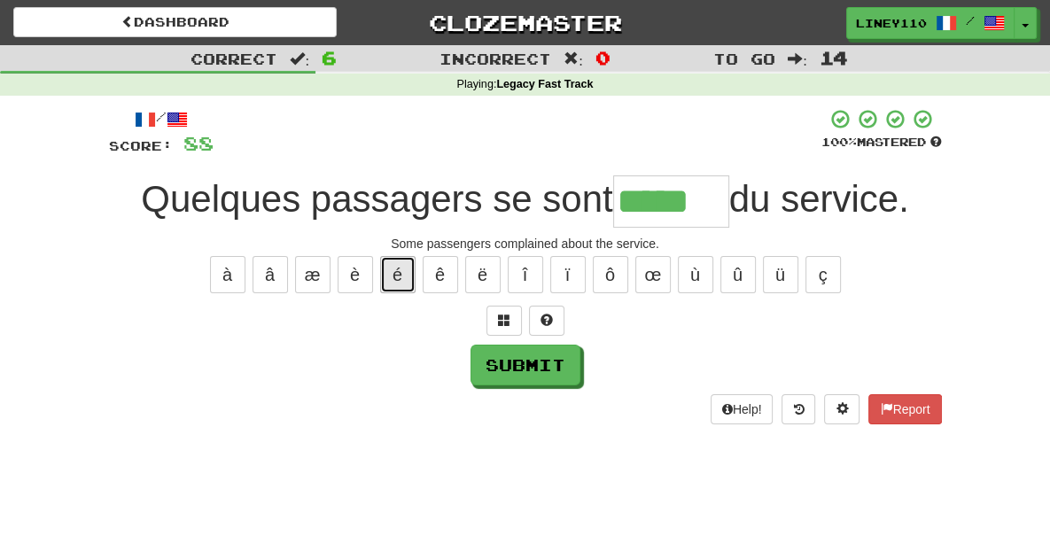
click at [395, 273] on button "é" at bounding box center [397, 274] width 35 height 37
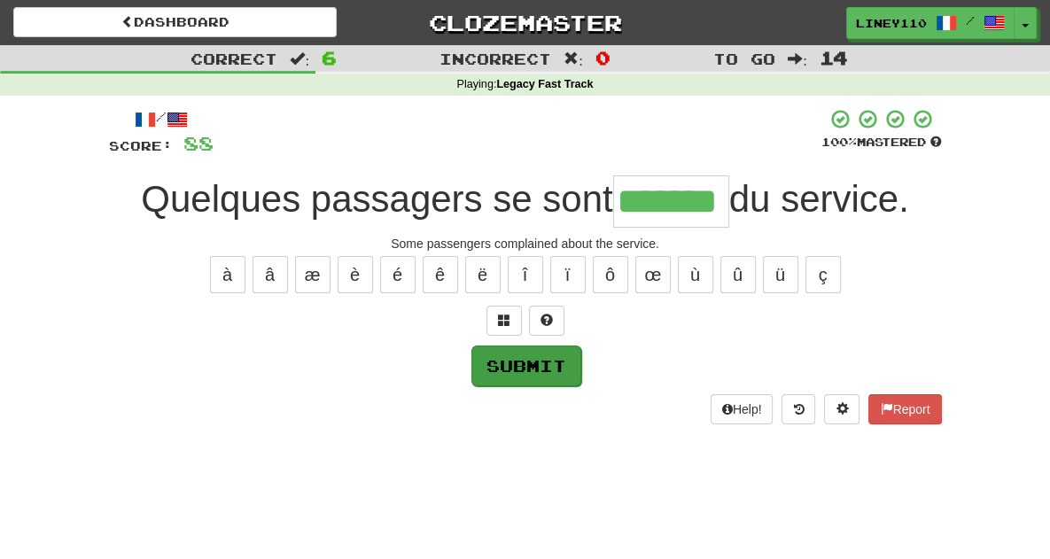
type input "*******"
click at [525, 365] on button "Submit" at bounding box center [527, 366] width 110 height 41
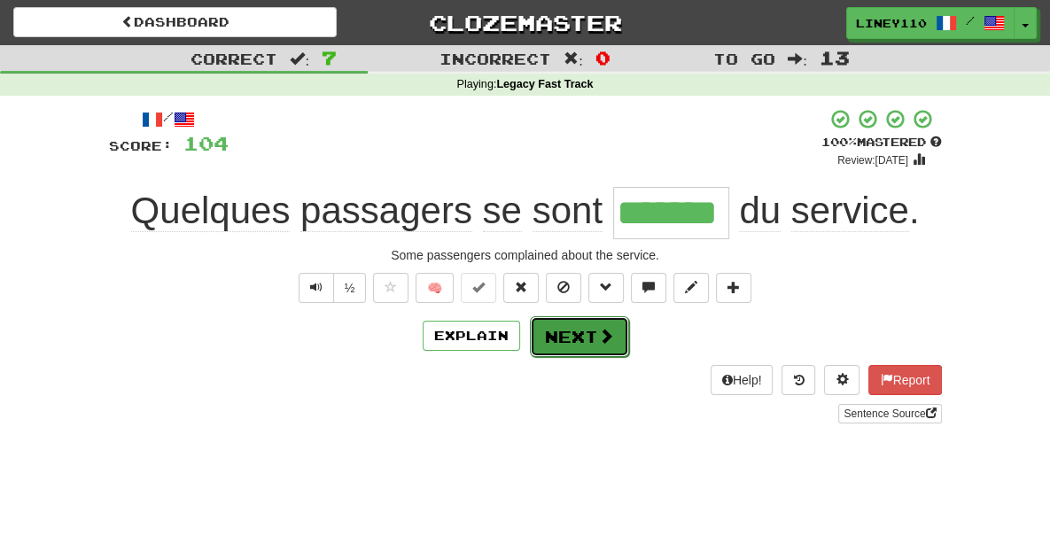
click at [596, 345] on button "Next" at bounding box center [579, 336] width 99 height 41
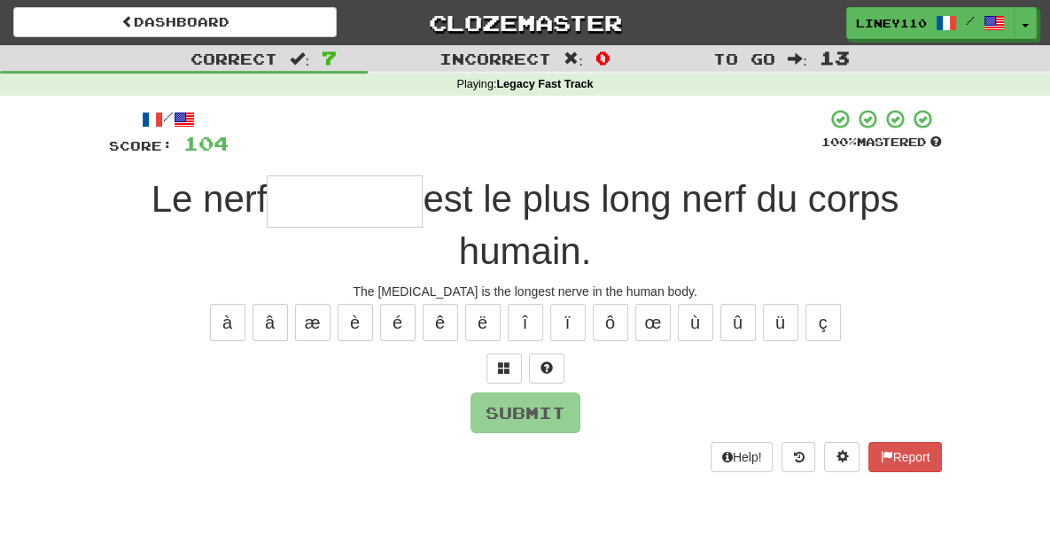
click at [269, 216] on input "text" at bounding box center [345, 202] width 156 height 52
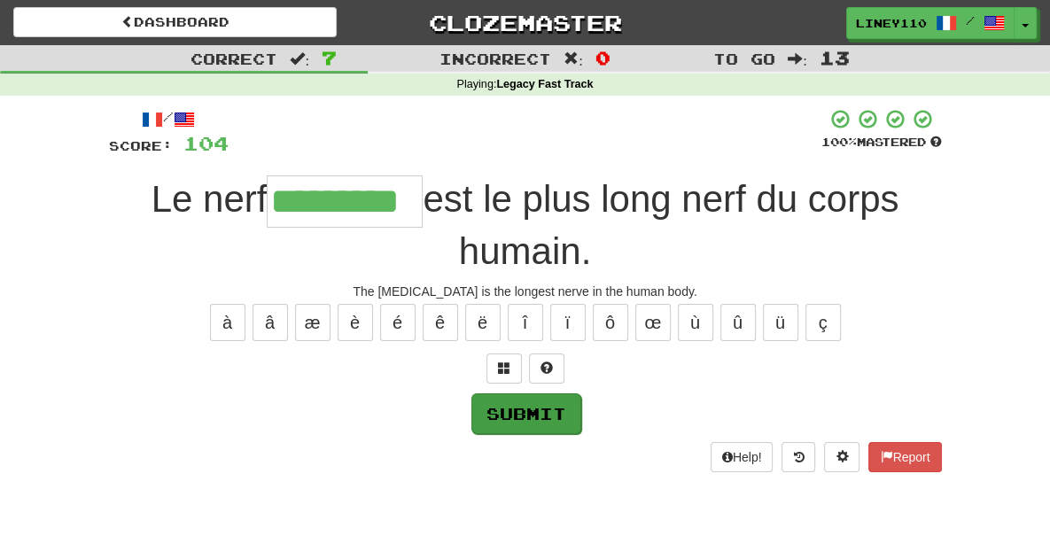
type input "*********"
click at [529, 394] on button "Submit" at bounding box center [527, 414] width 110 height 41
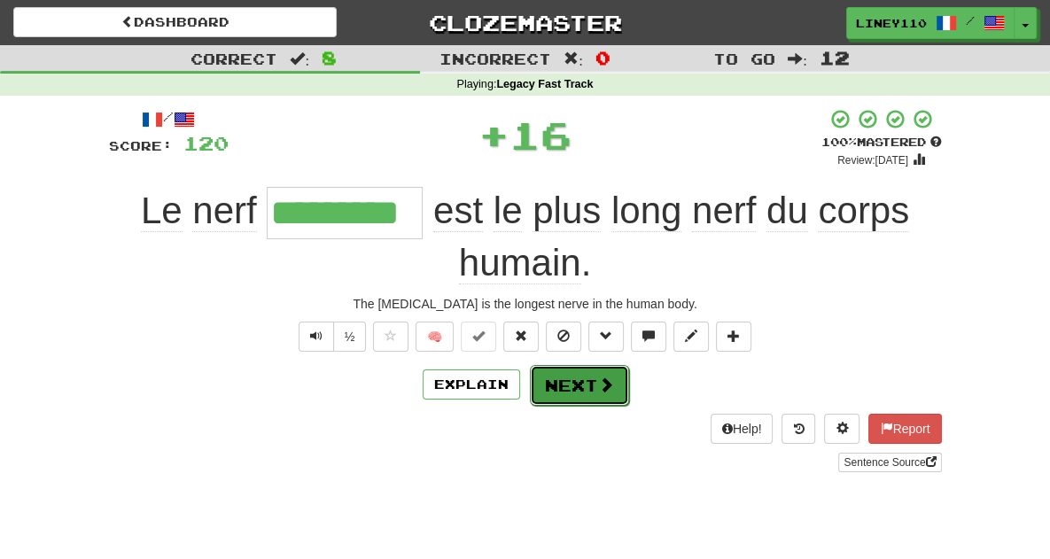
click at [612, 377] on span at bounding box center [606, 385] width 16 height 16
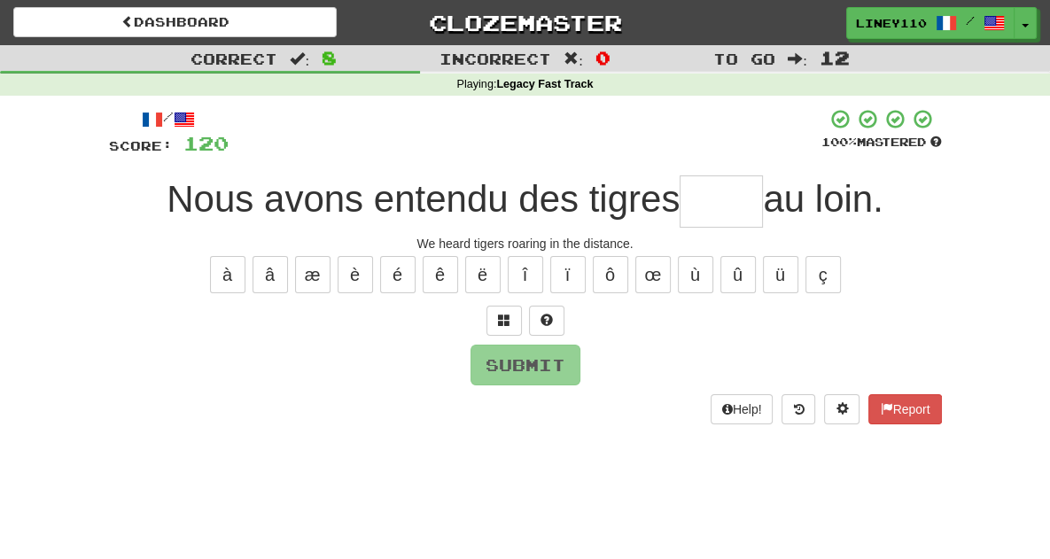
click at [723, 212] on input "text" at bounding box center [721, 202] width 83 height 52
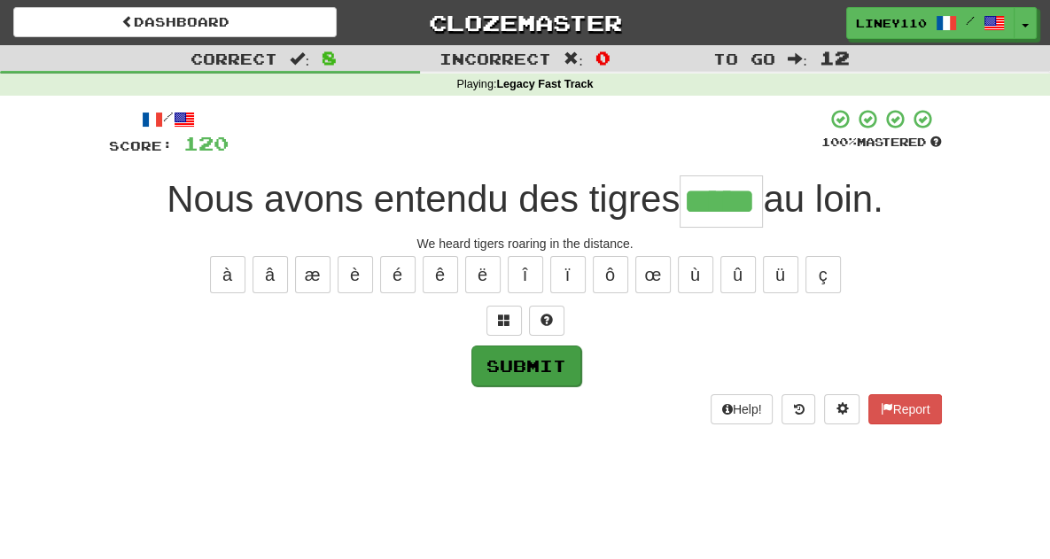
type input "*****"
click at [505, 368] on button "Submit" at bounding box center [527, 366] width 110 height 41
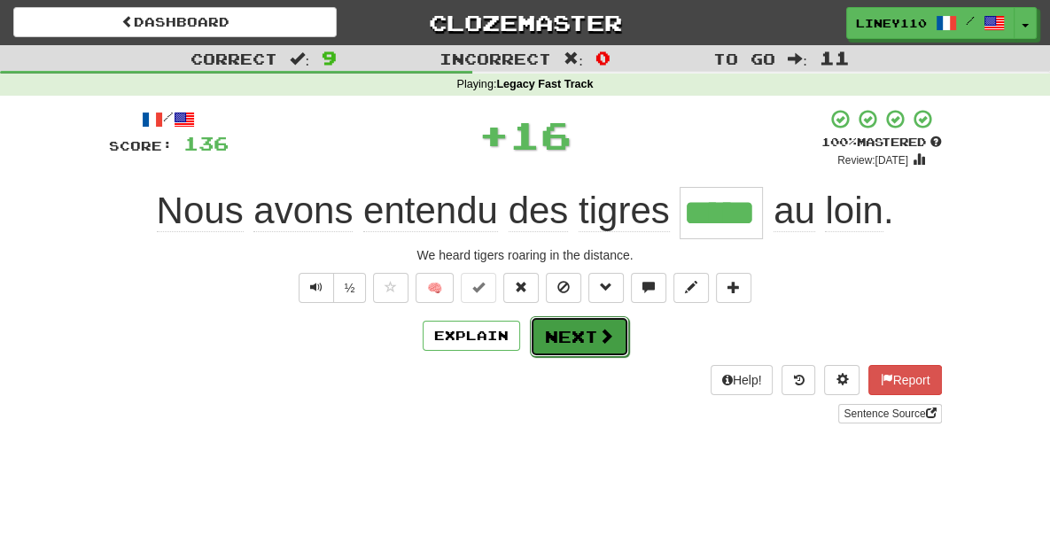
click at [581, 337] on button "Next" at bounding box center [579, 336] width 99 height 41
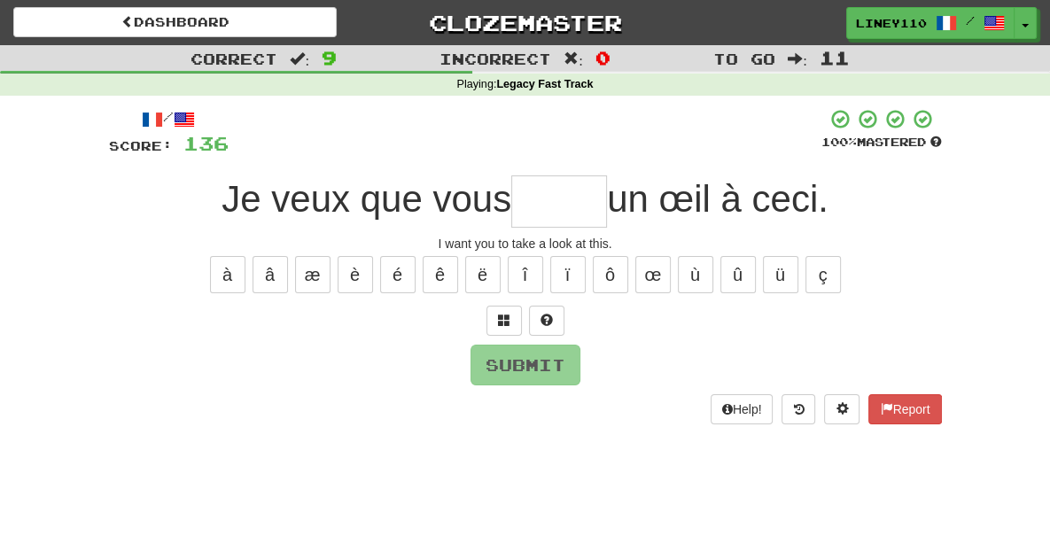
click at [551, 208] on input "text" at bounding box center [559, 202] width 96 height 52
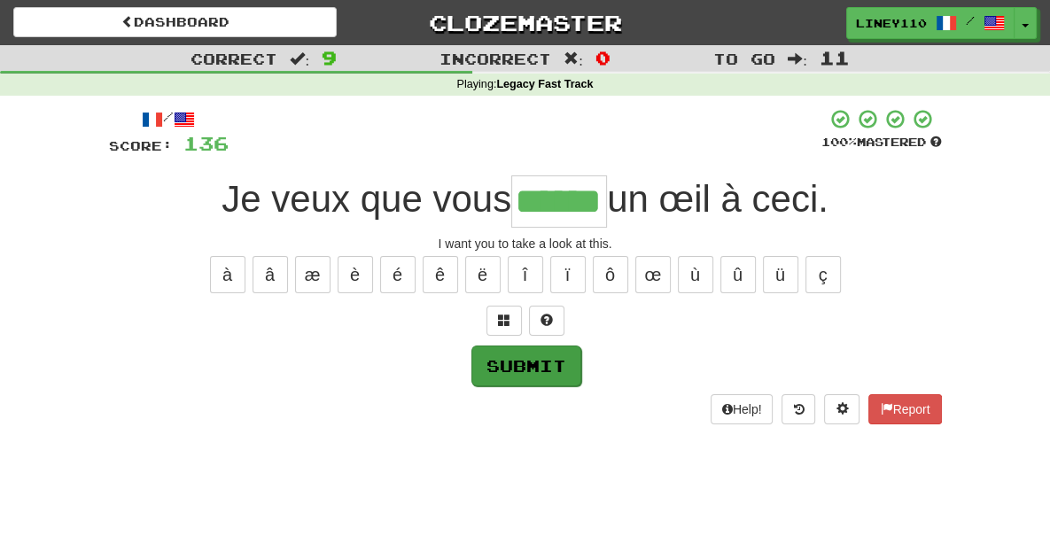
type input "******"
click at [546, 365] on button "Submit" at bounding box center [527, 366] width 110 height 41
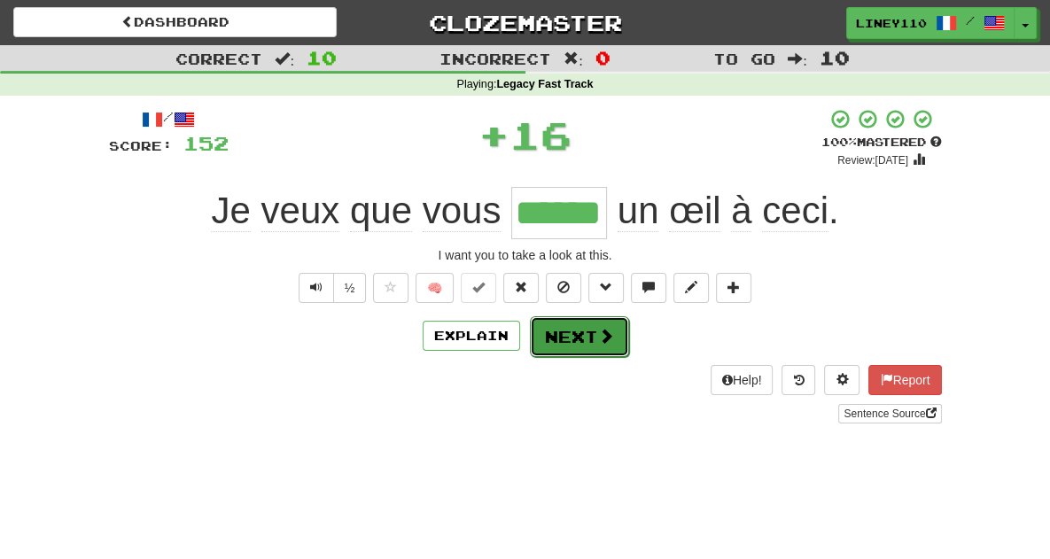
click at [579, 341] on button "Next" at bounding box center [579, 336] width 99 height 41
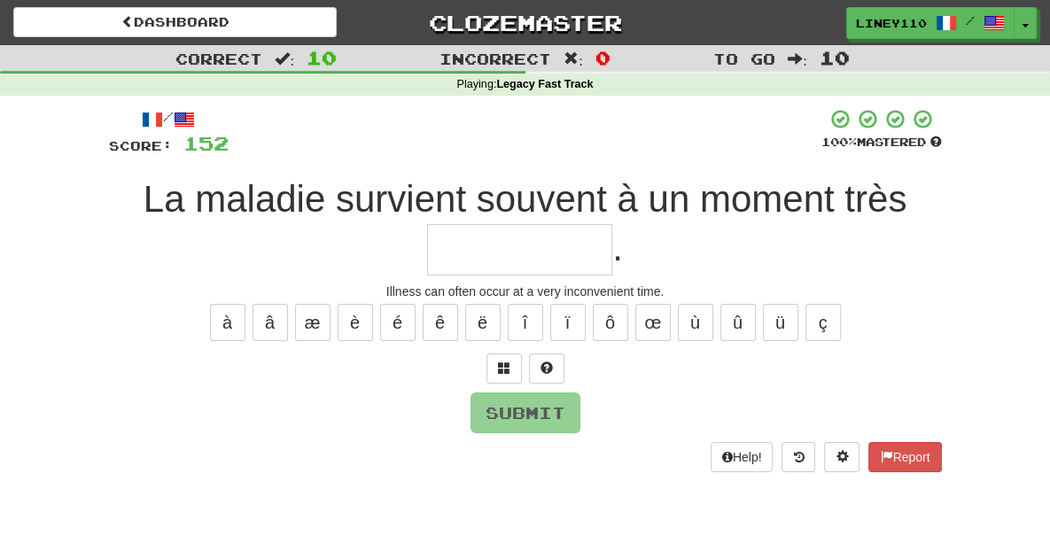
click at [612, 224] on input "text" at bounding box center [519, 250] width 185 height 52
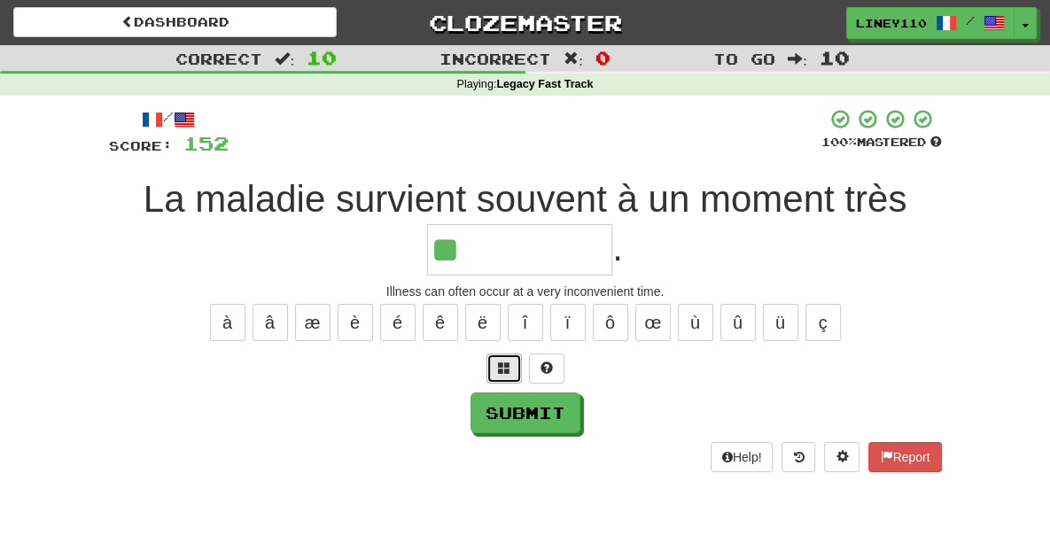
click at [502, 362] on span at bounding box center [504, 368] width 12 height 12
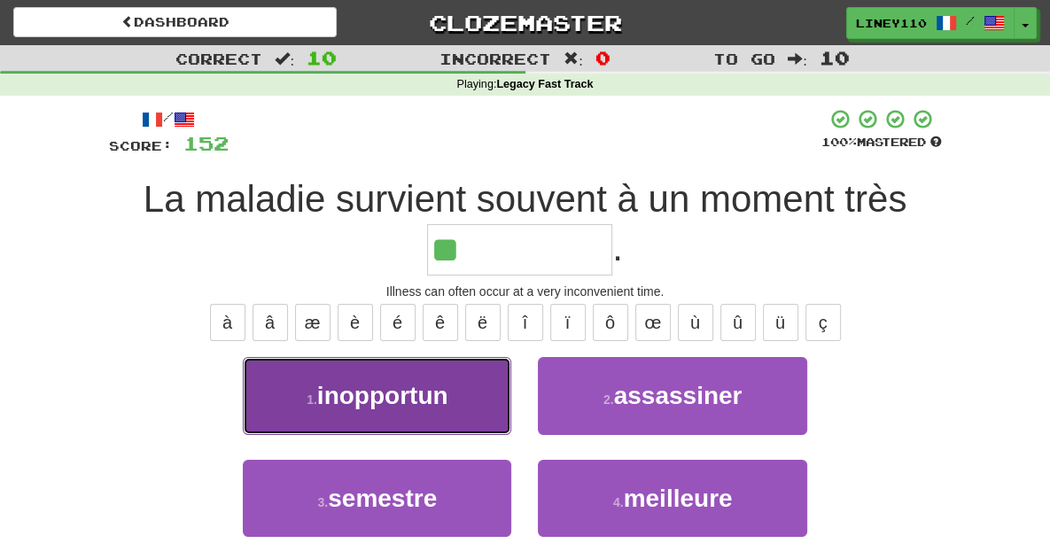
click at [446, 357] on button "1 . inopportun" at bounding box center [377, 395] width 269 height 77
type input "**********"
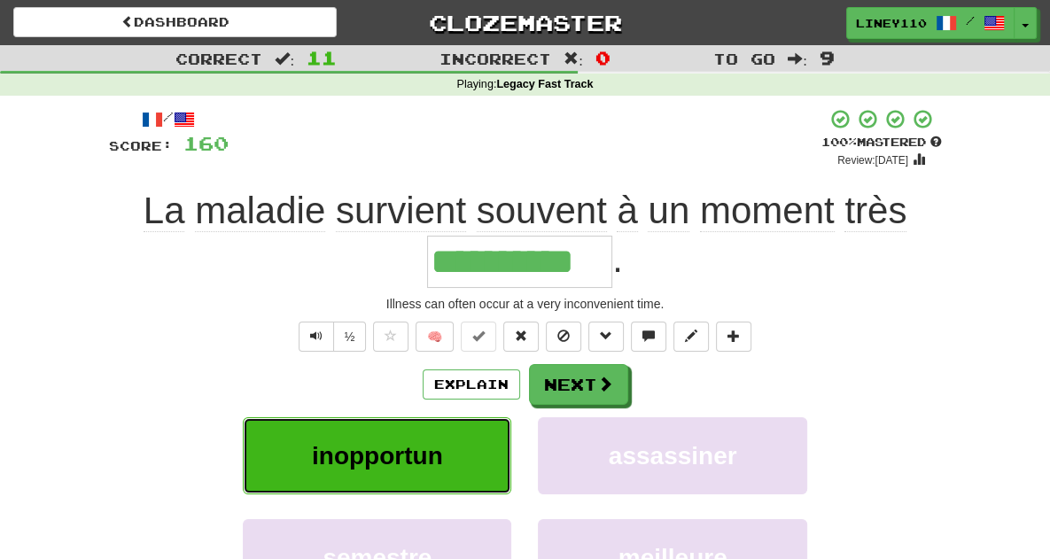
click at [339, 442] on span "inopportun" at bounding box center [377, 455] width 131 height 27
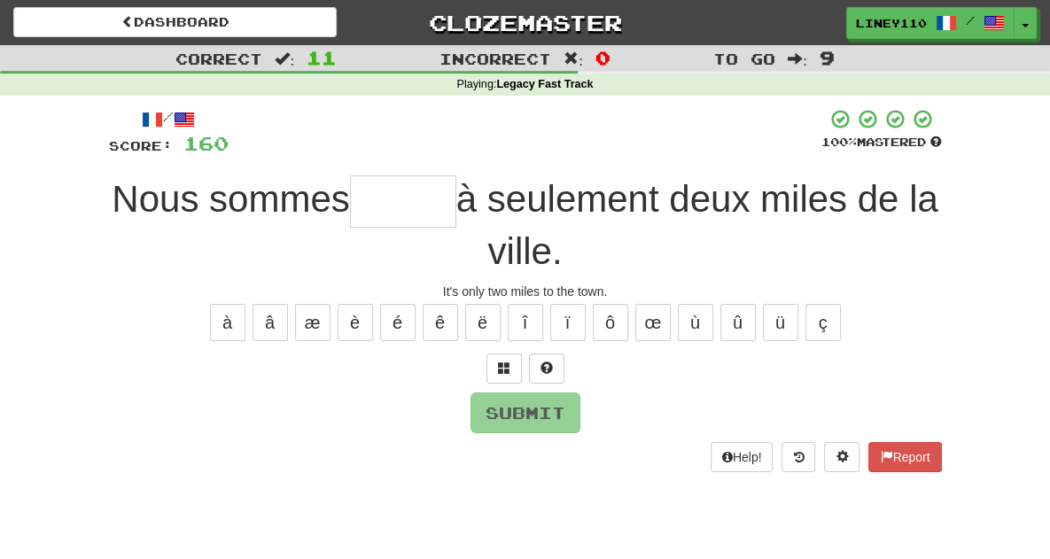
click at [375, 214] on input "text" at bounding box center [403, 202] width 106 height 52
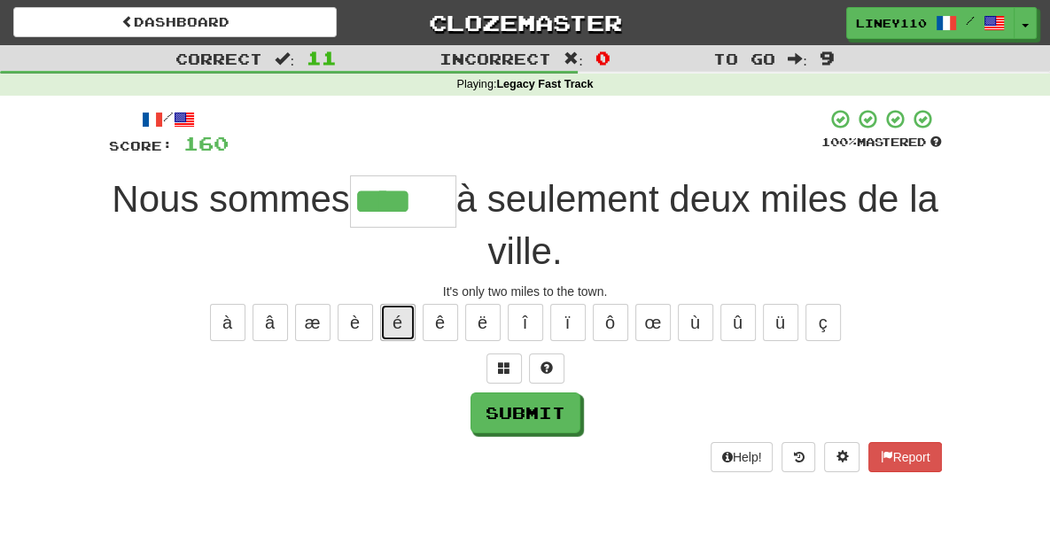
click at [407, 304] on button "é" at bounding box center [397, 322] width 35 height 37
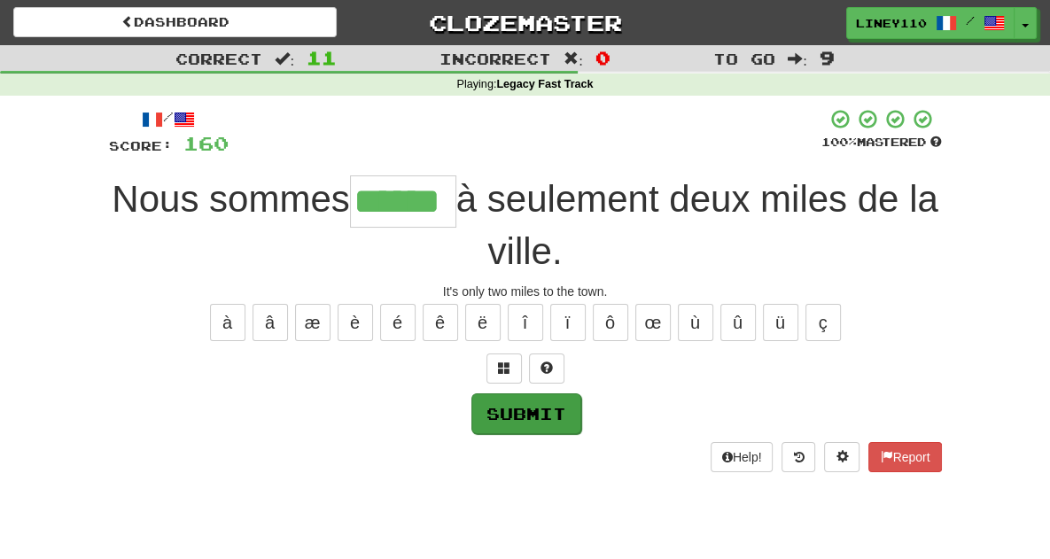
type input "******"
click at [528, 394] on button "Submit" at bounding box center [527, 414] width 110 height 41
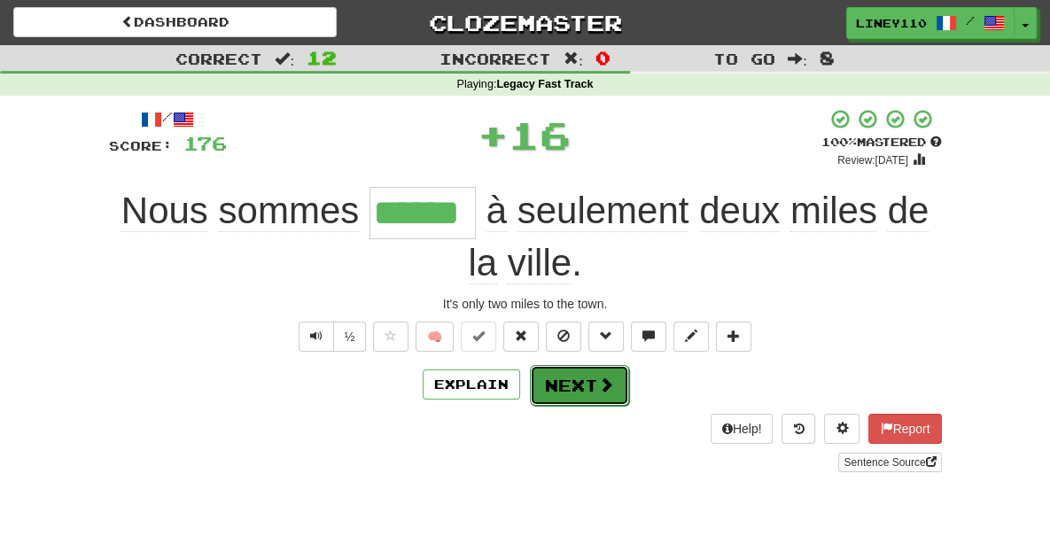
click at [589, 365] on button "Next" at bounding box center [579, 385] width 99 height 41
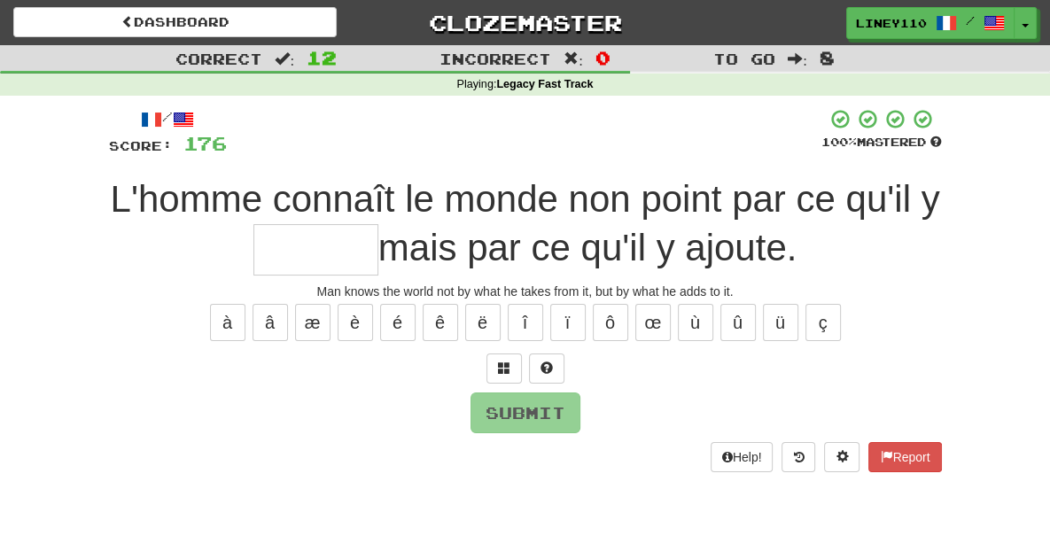
click at [378, 224] on input "text" at bounding box center [316, 250] width 125 height 52
type input "*"
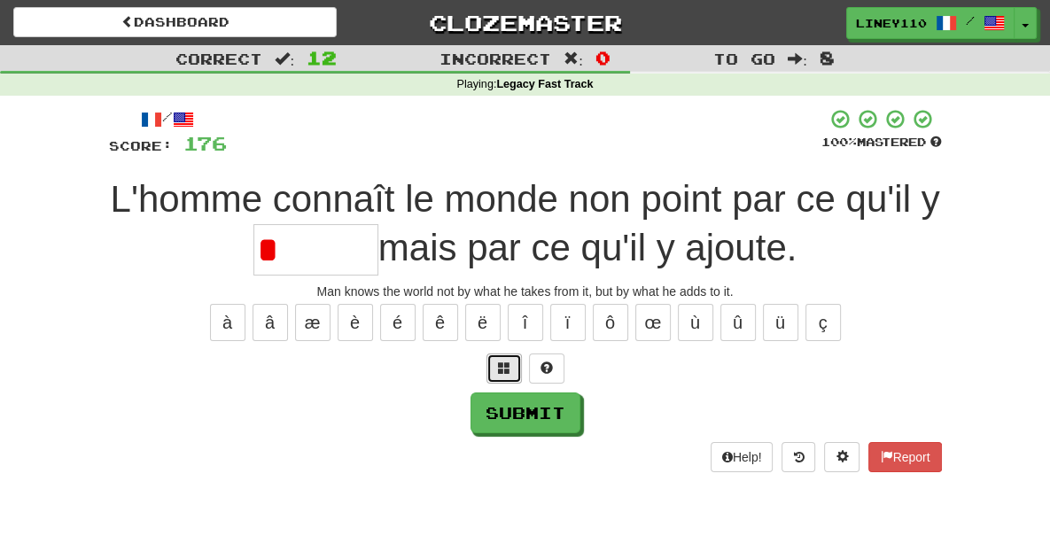
click at [502, 370] on span at bounding box center [504, 368] width 12 height 12
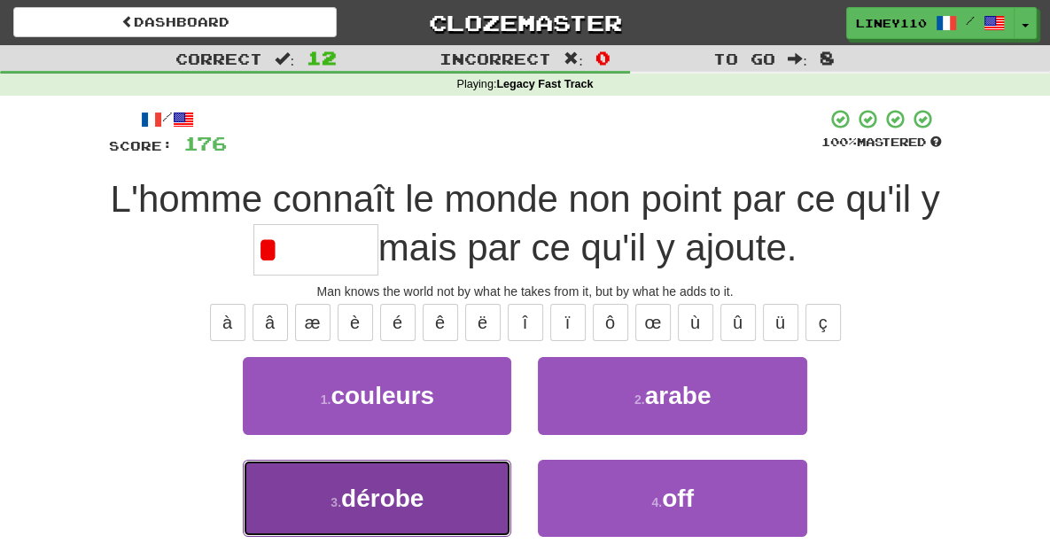
click at [415, 501] on button "3 . dérobe" at bounding box center [377, 498] width 269 height 77
type input "******"
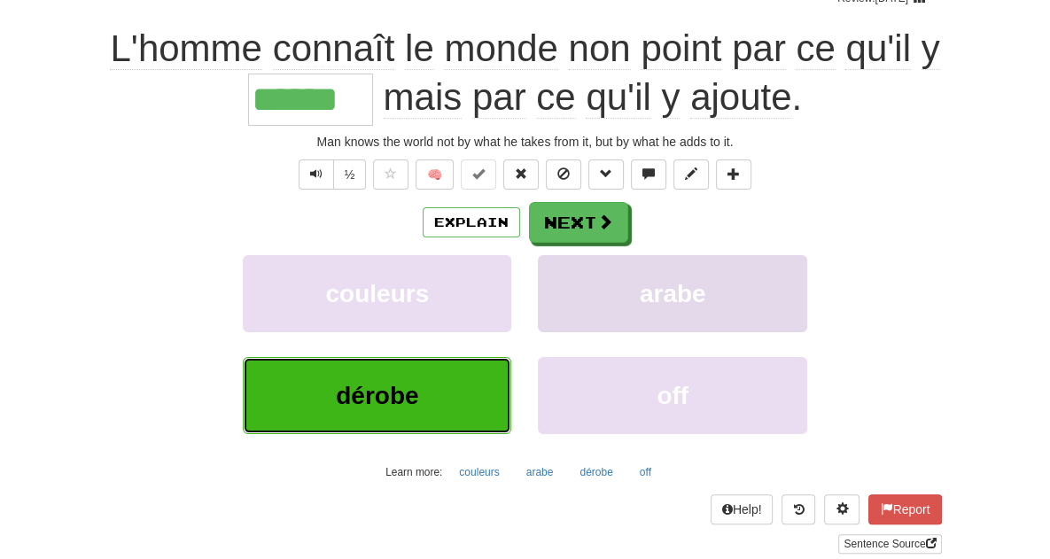
scroll to position [175, 0]
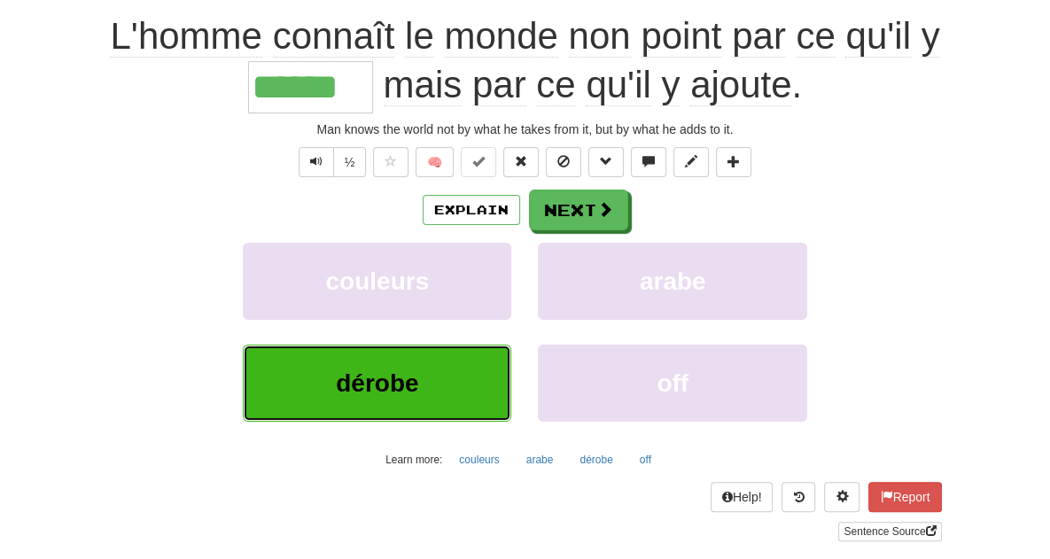
click at [377, 370] on span "dérobe" at bounding box center [377, 383] width 82 height 27
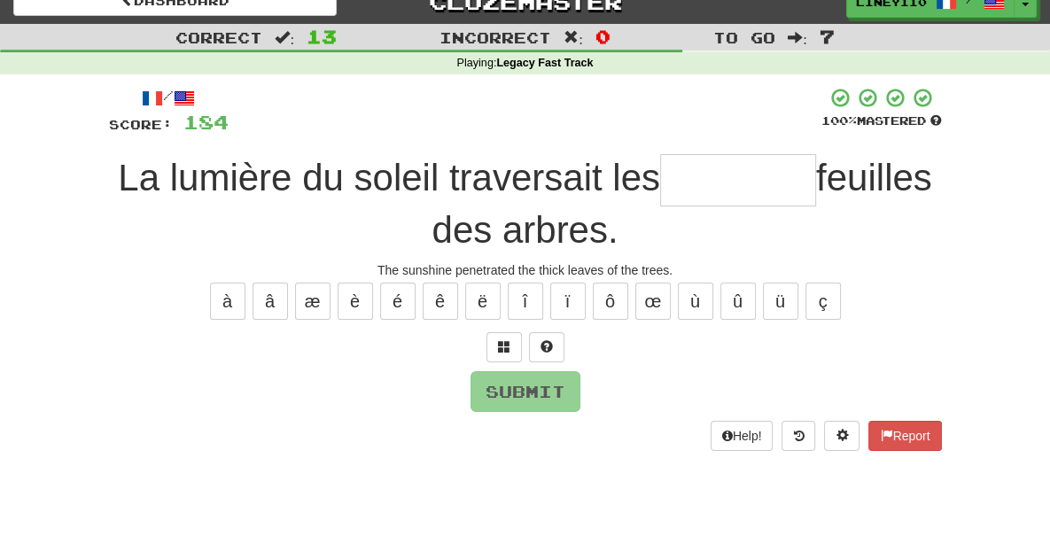
scroll to position [20, 0]
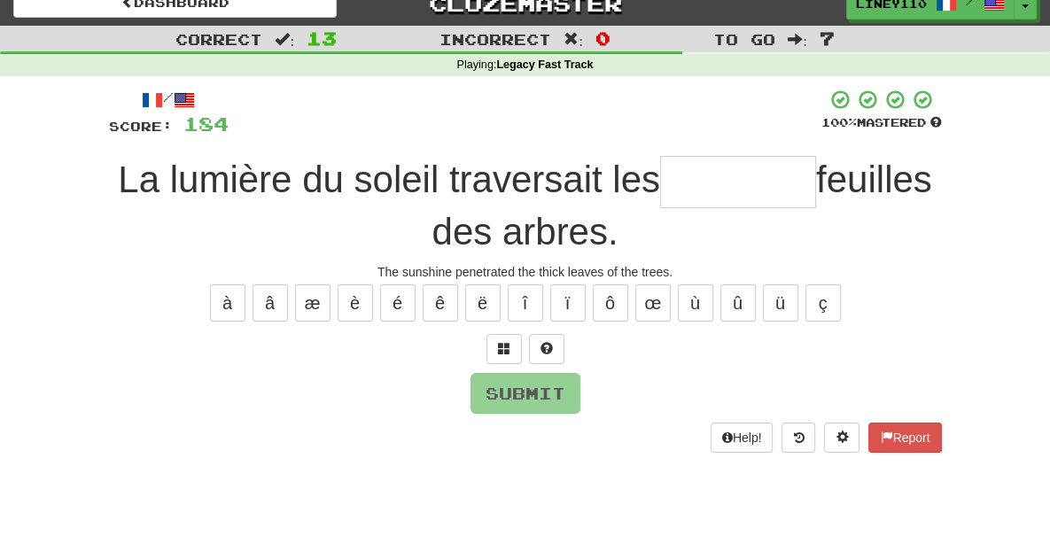
click at [675, 183] on input "text" at bounding box center [738, 182] width 156 height 52
click at [398, 300] on button "é" at bounding box center [397, 303] width 35 height 37
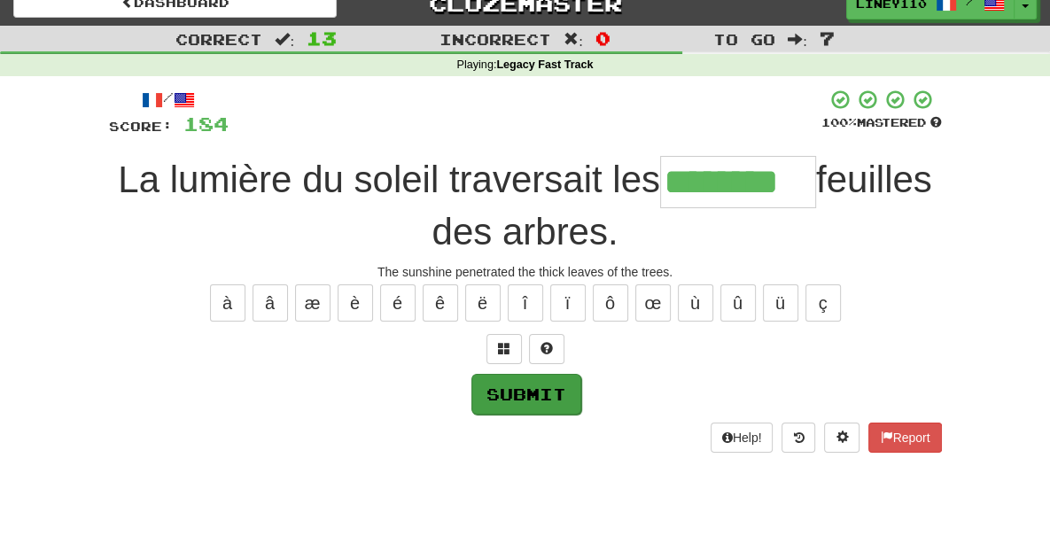
type input "********"
click at [522, 400] on button "Submit" at bounding box center [527, 394] width 110 height 41
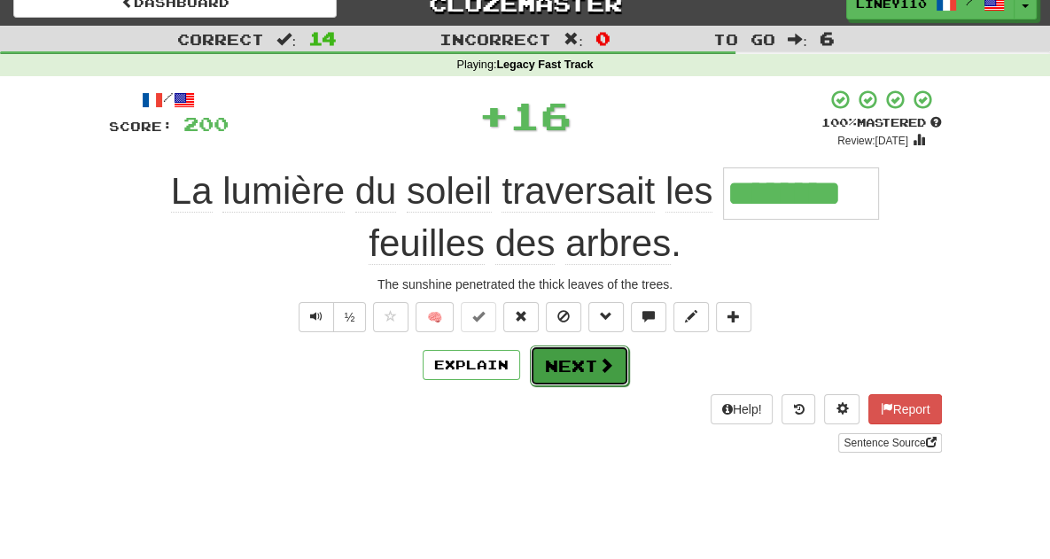
click at [602, 363] on span at bounding box center [606, 365] width 16 height 16
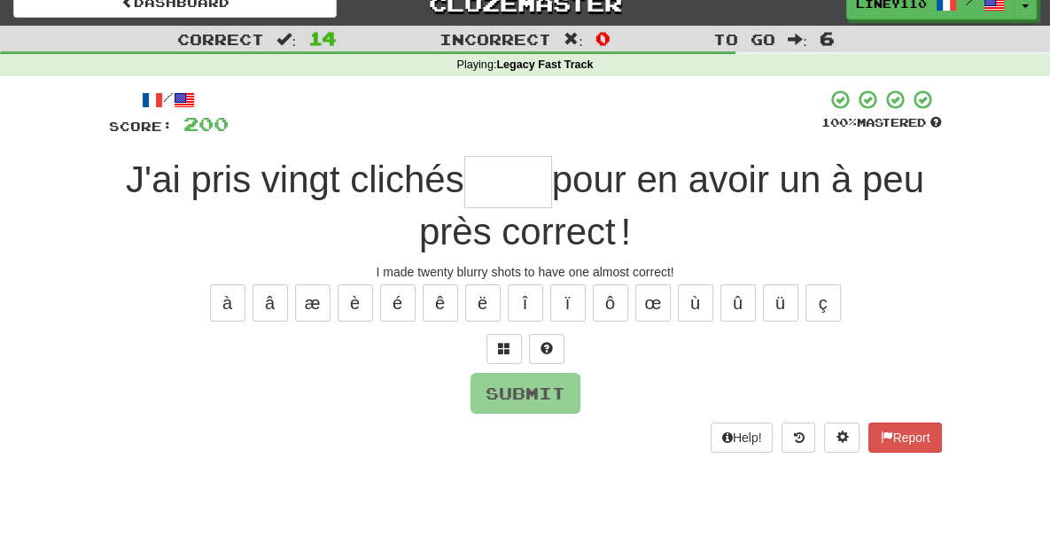
click at [480, 183] on input "text" at bounding box center [508, 182] width 88 height 52
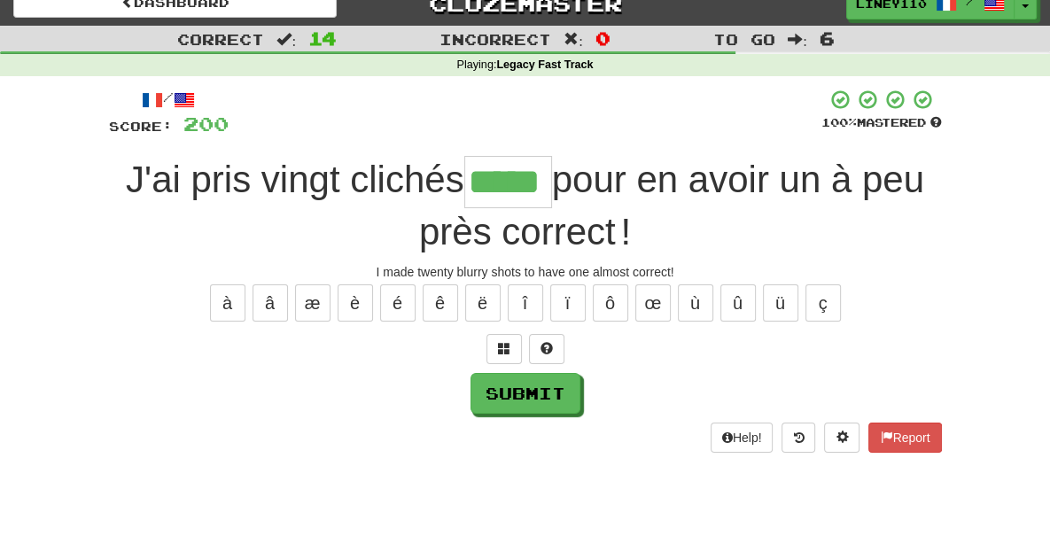
type input "*****"
click at [550, 427] on div "Help! Report" at bounding box center [525, 438] width 833 height 30
click at [544, 401] on button "Submit" at bounding box center [527, 394] width 110 height 41
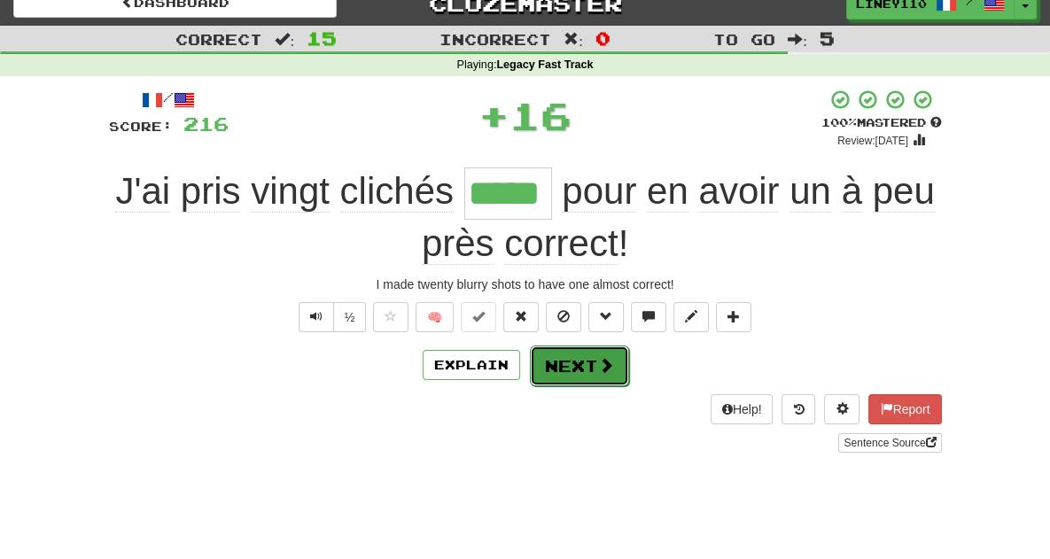
click at [602, 370] on span at bounding box center [606, 365] width 16 height 16
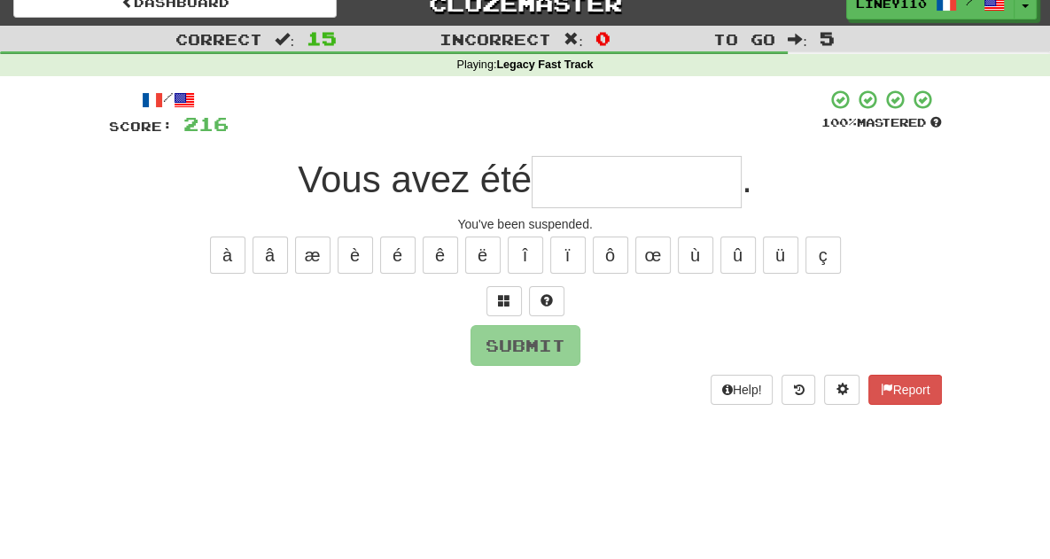
click at [619, 183] on input "text" at bounding box center [637, 182] width 210 height 52
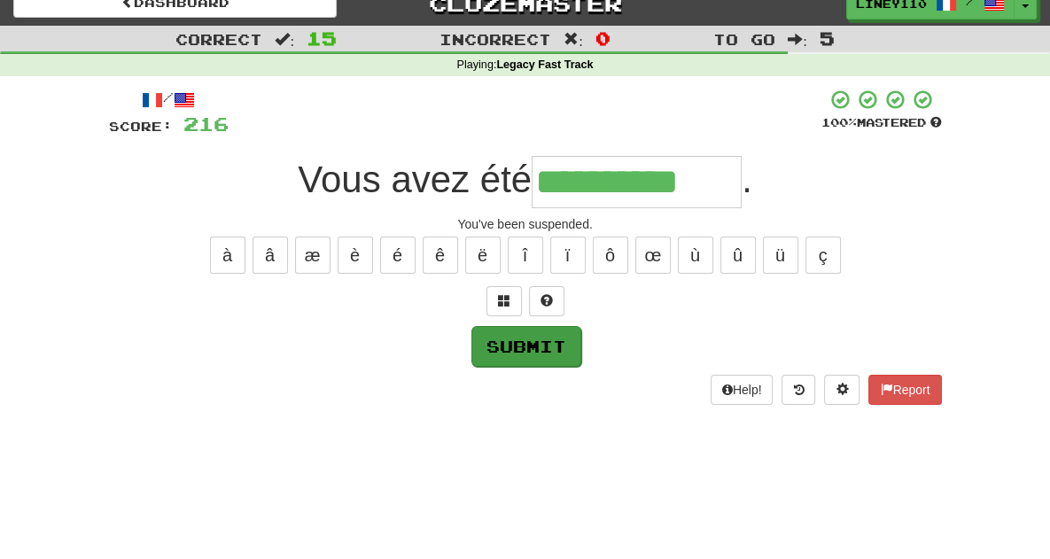
type input "**********"
click at [524, 339] on button "Submit" at bounding box center [527, 346] width 110 height 41
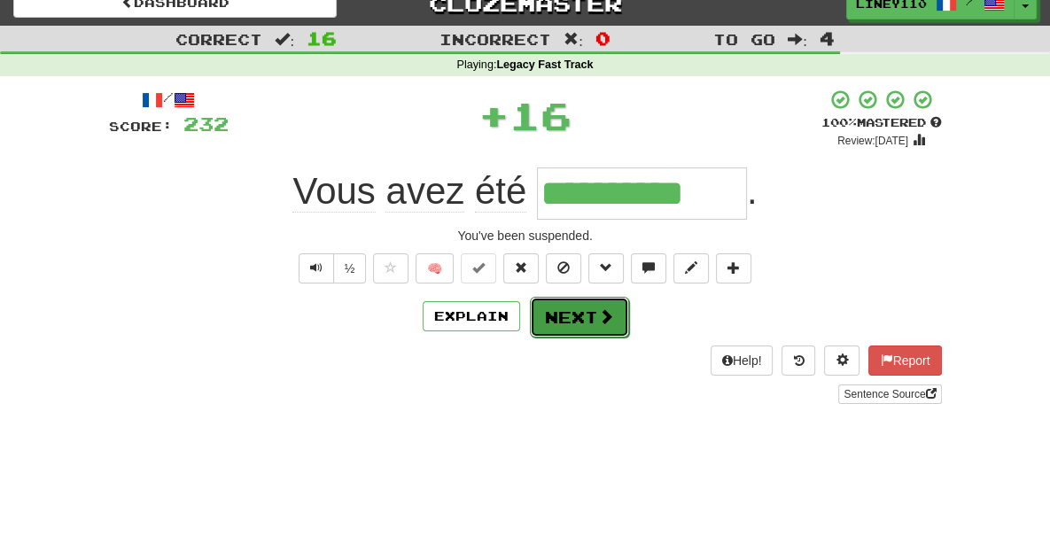
click at [583, 320] on button "Next" at bounding box center [579, 317] width 99 height 41
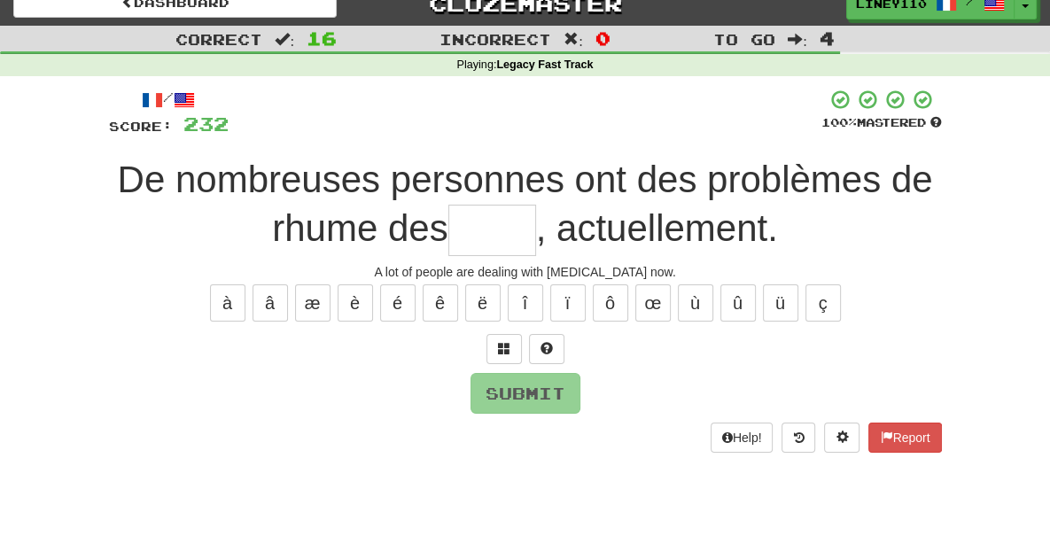
click at [449, 234] on input "text" at bounding box center [493, 231] width 88 height 52
click at [449, 230] on input "text" at bounding box center [493, 231] width 88 height 52
type input "*"
click at [507, 348] on span at bounding box center [504, 348] width 12 height 12
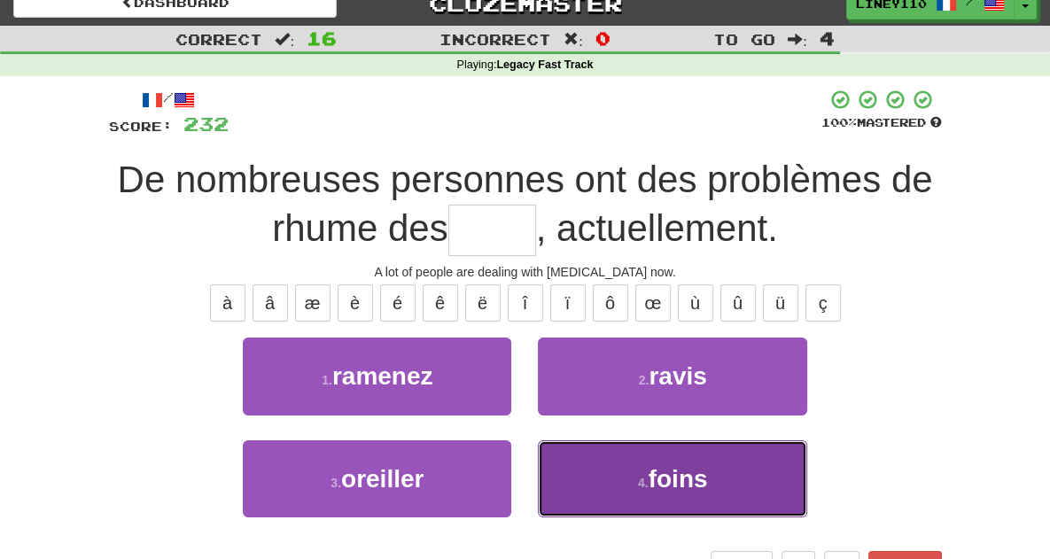
click at [654, 494] on button "4 . foins" at bounding box center [672, 479] width 269 height 77
type input "*****"
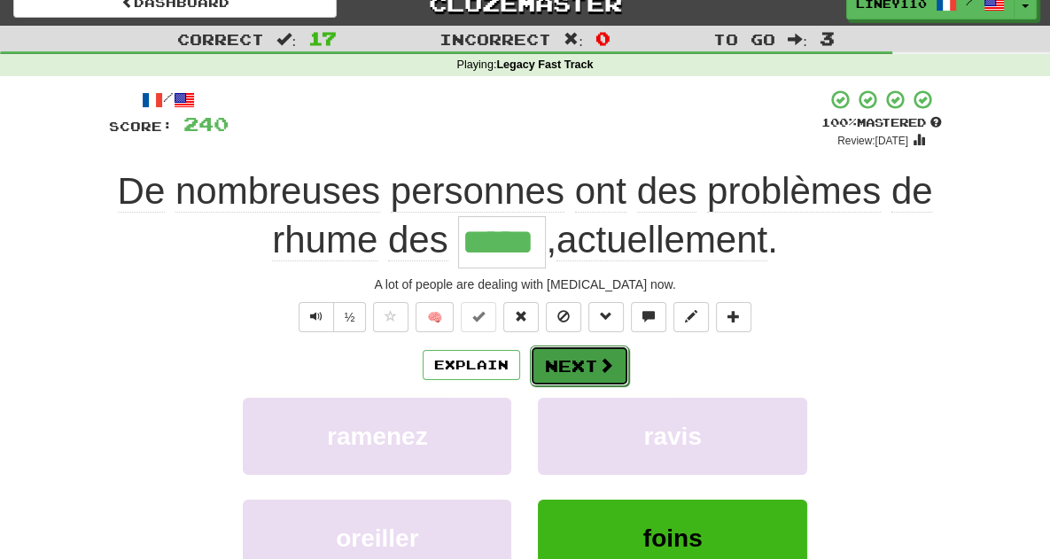
click at [579, 361] on button "Next" at bounding box center [579, 366] width 99 height 41
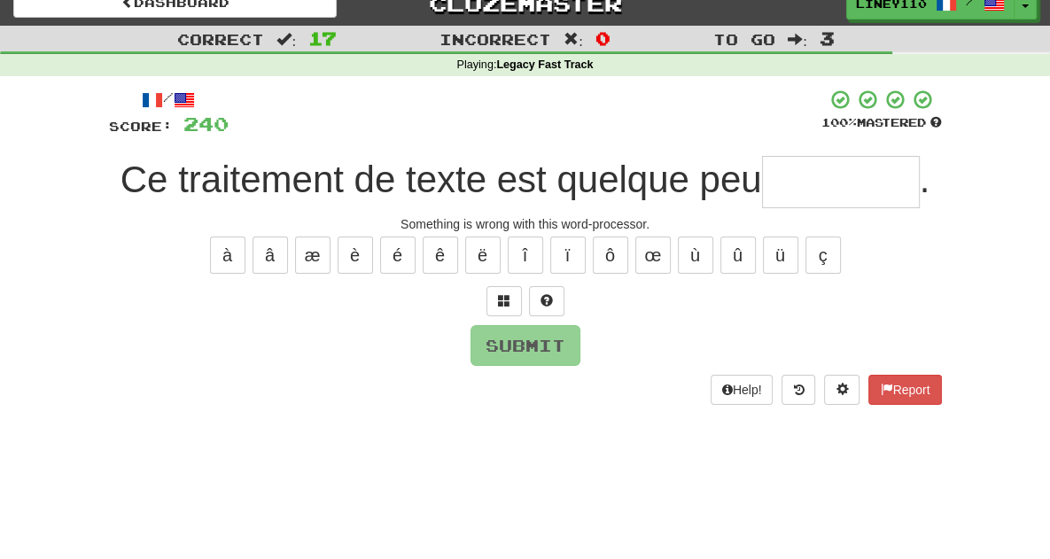
click at [832, 185] on input "text" at bounding box center [841, 182] width 158 height 52
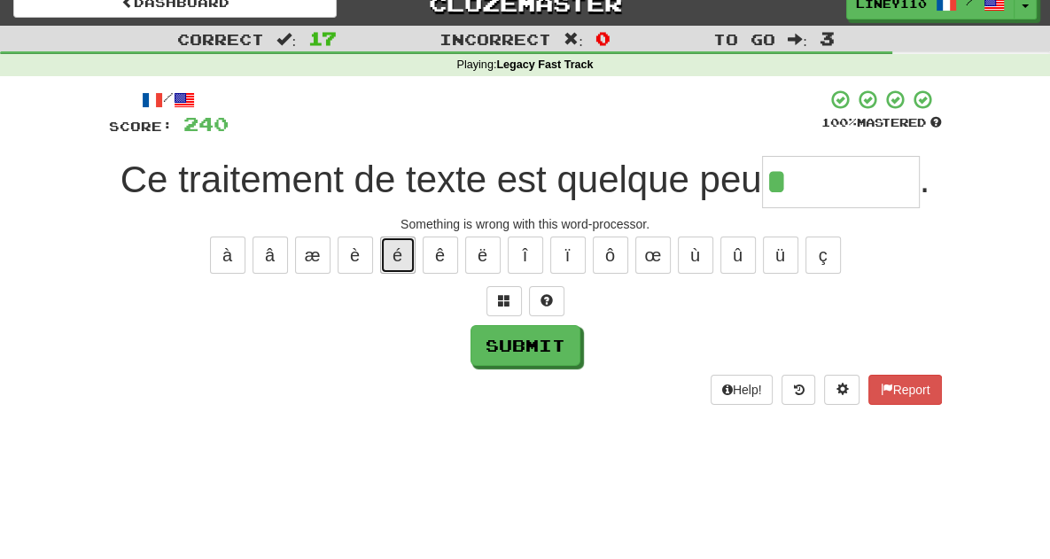
click at [402, 246] on button "é" at bounding box center [397, 255] width 35 height 37
drag, startPoint x: 508, startPoint y: 296, endPoint x: 545, endPoint y: 494, distance: 201.1
click at [545, 494] on div "Dashboard Clozemaster Liney110 / Toggle Dropdown Dashboard Leaderboard Activity…" at bounding box center [525, 259] width 1050 height 559
click at [393, 264] on button "é" at bounding box center [397, 255] width 35 height 37
click at [503, 294] on span at bounding box center [504, 300] width 12 height 12
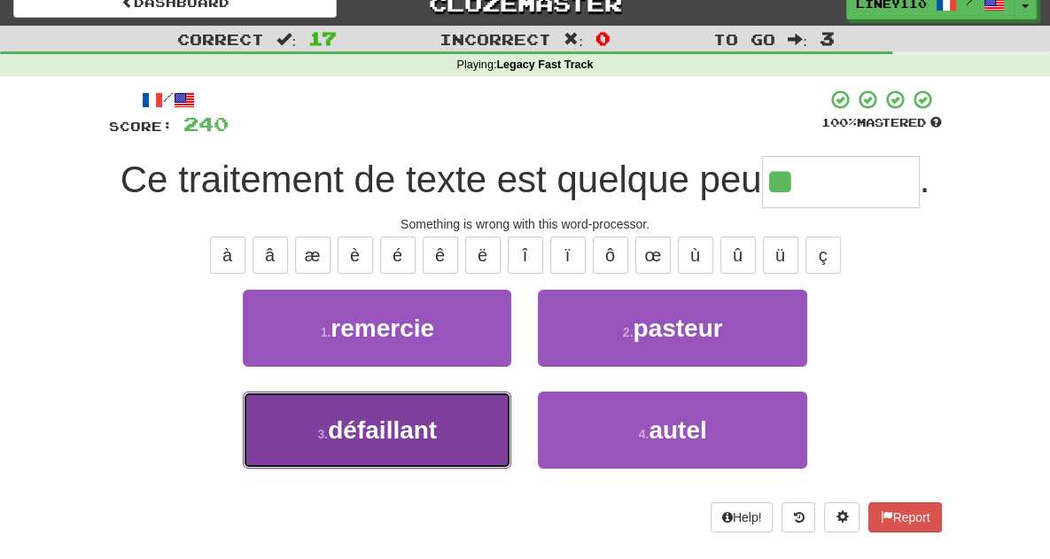
click at [435, 416] on button "3 . défaillant" at bounding box center [377, 430] width 269 height 77
type input "**********"
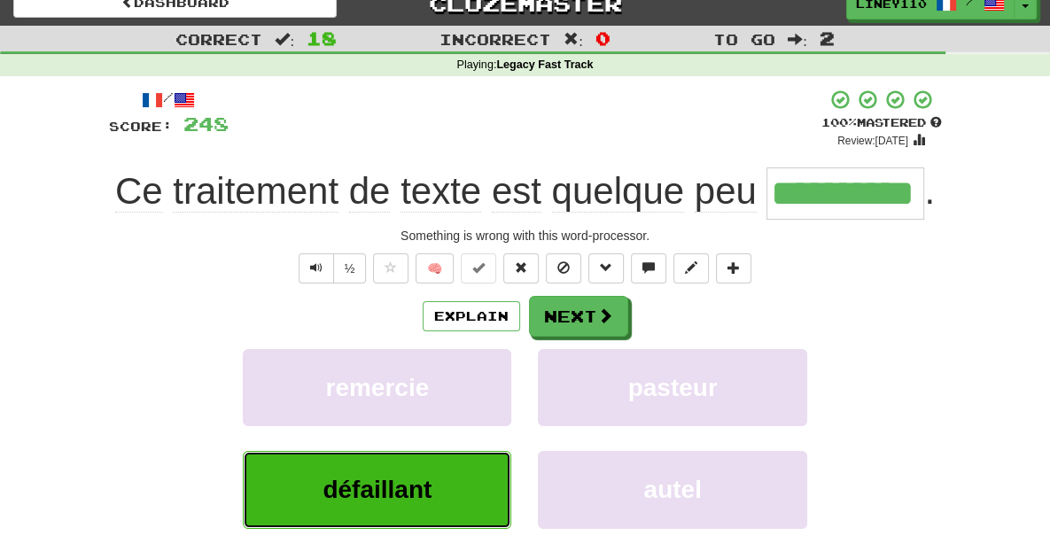
click at [366, 485] on span "défaillant" at bounding box center [377, 489] width 109 height 27
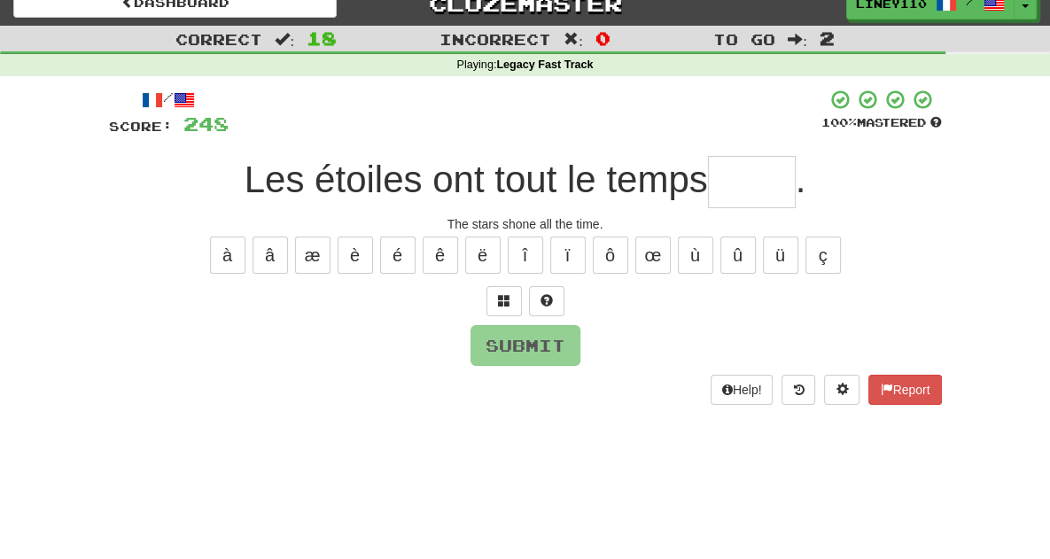
click at [765, 191] on input "text" at bounding box center [752, 182] width 88 height 52
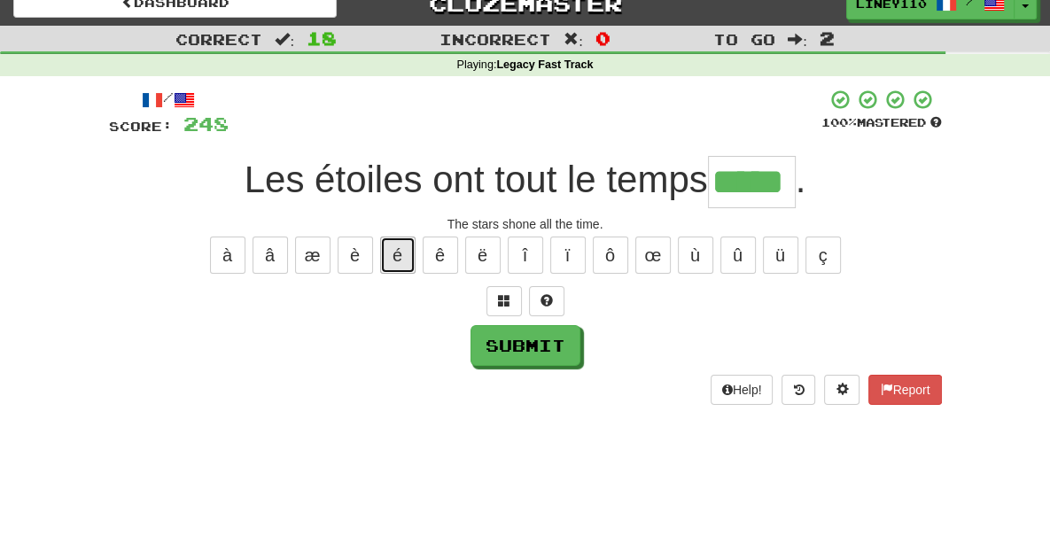
click at [410, 253] on button "é" at bounding box center [397, 255] width 35 height 37
type input "******"
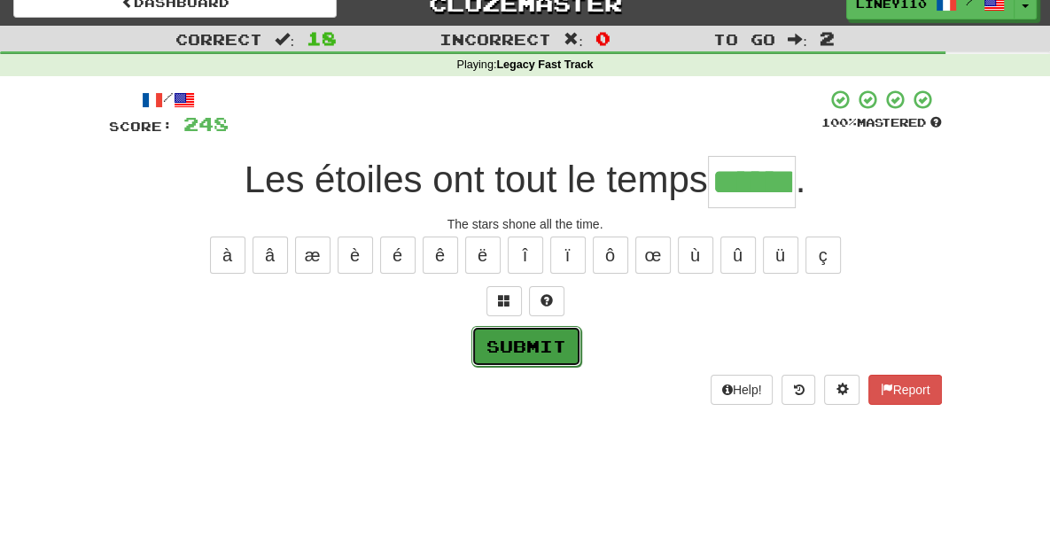
click at [544, 349] on button "Submit" at bounding box center [527, 346] width 110 height 41
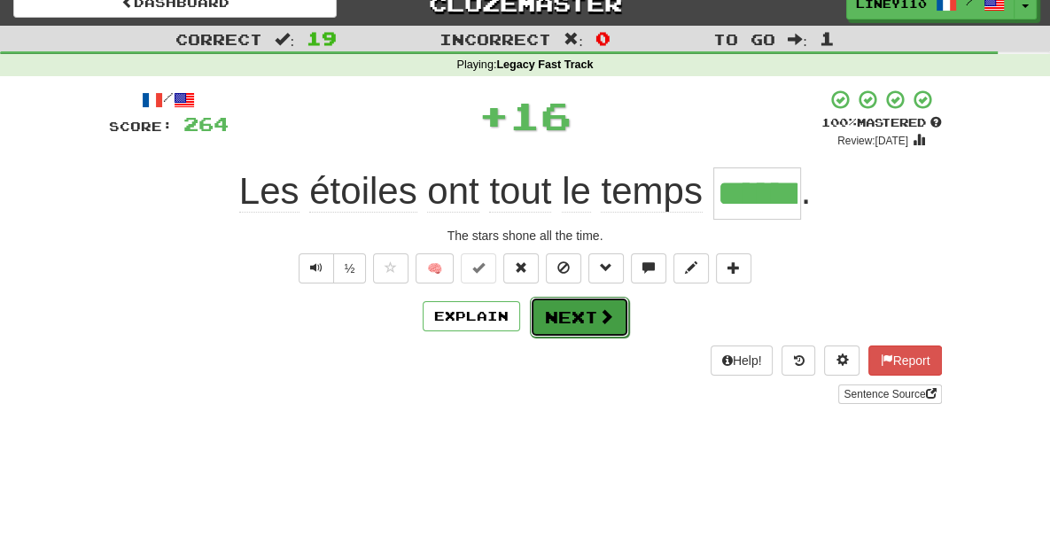
click at [591, 323] on button "Next" at bounding box center [579, 317] width 99 height 41
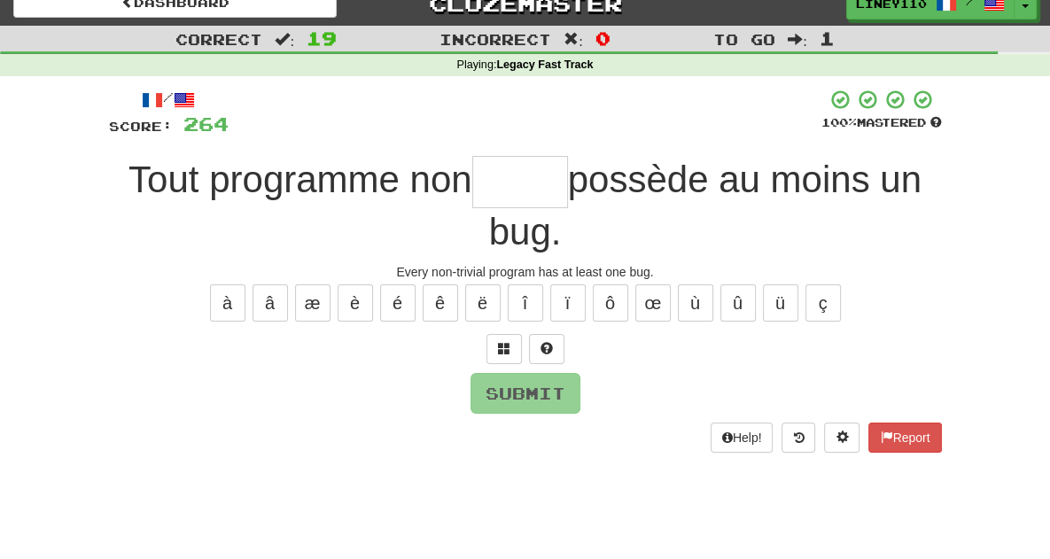
click at [495, 191] on input "text" at bounding box center [520, 182] width 96 height 52
click at [498, 192] on input "*" at bounding box center [520, 182] width 96 height 52
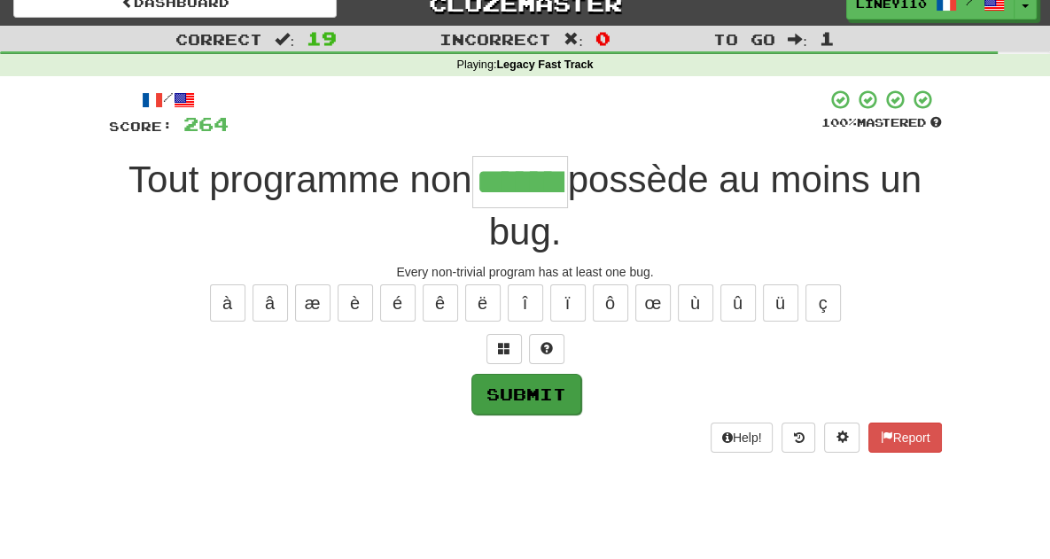
type input "*******"
click at [506, 374] on button "Submit" at bounding box center [527, 394] width 110 height 41
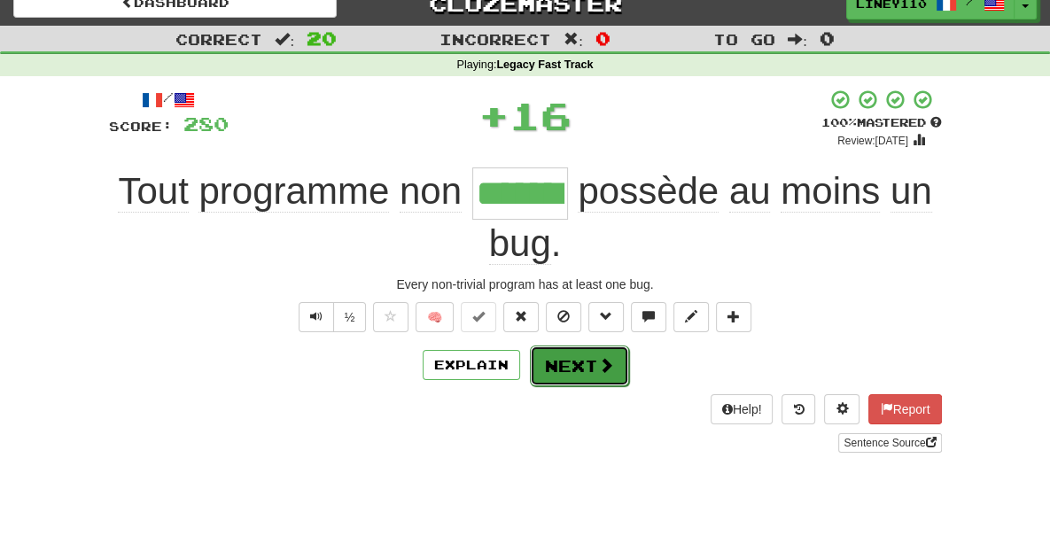
click at [581, 346] on button "Next" at bounding box center [579, 366] width 99 height 41
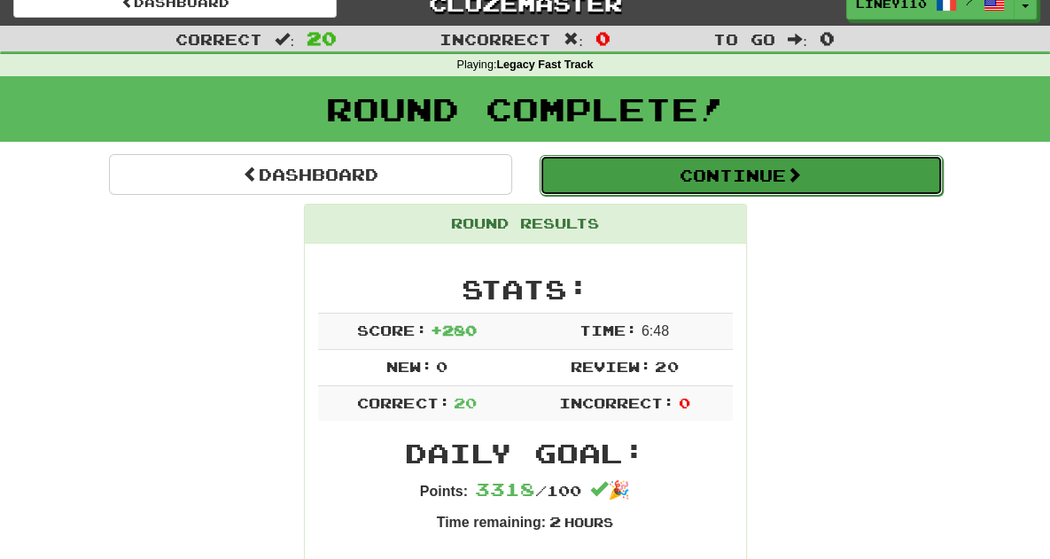
click at [737, 178] on button "Continue" at bounding box center [741, 175] width 403 height 41
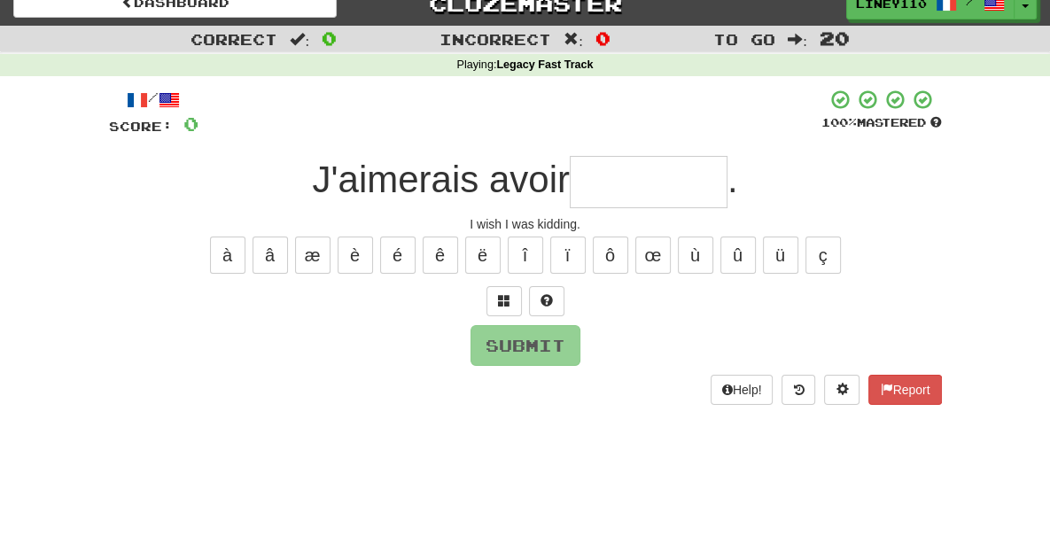
click at [609, 194] on input "text" at bounding box center [649, 182] width 158 height 52
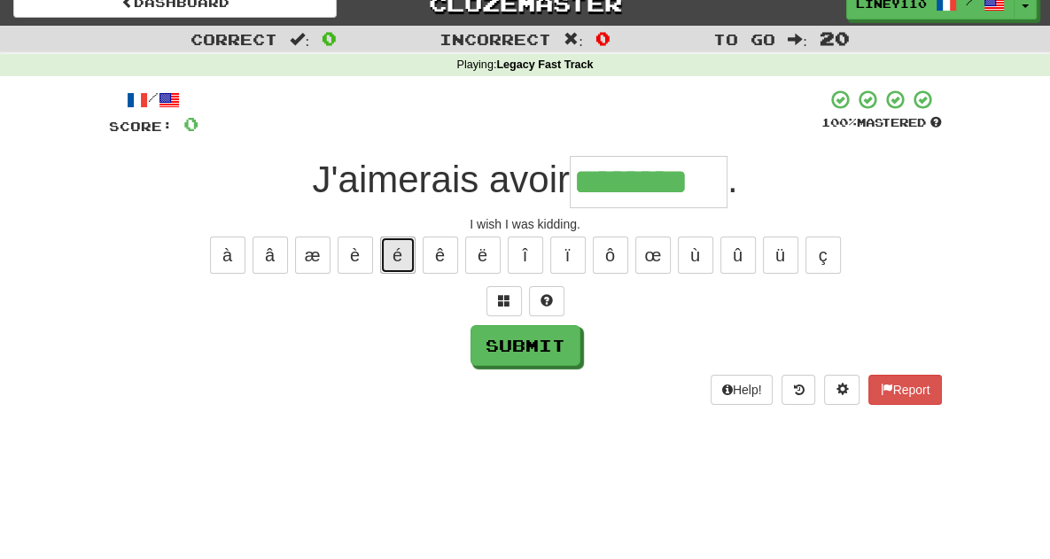
click at [395, 258] on button "é" at bounding box center [397, 255] width 35 height 37
type input "*********"
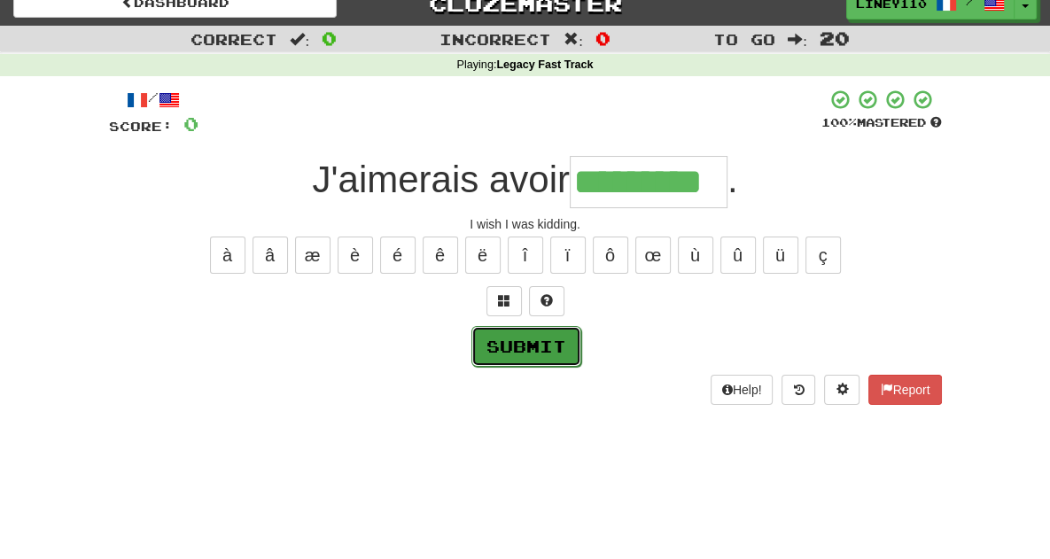
click at [525, 339] on button "Submit" at bounding box center [527, 346] width 110 height 41
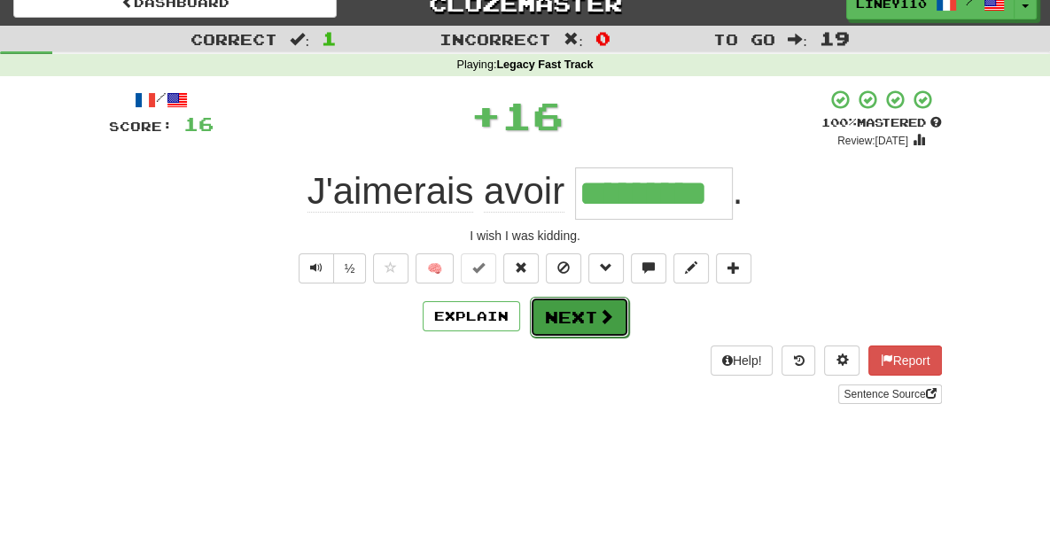
click at [565, 320] on button "Next" at bounding box center [579, 317] width 99 height 41
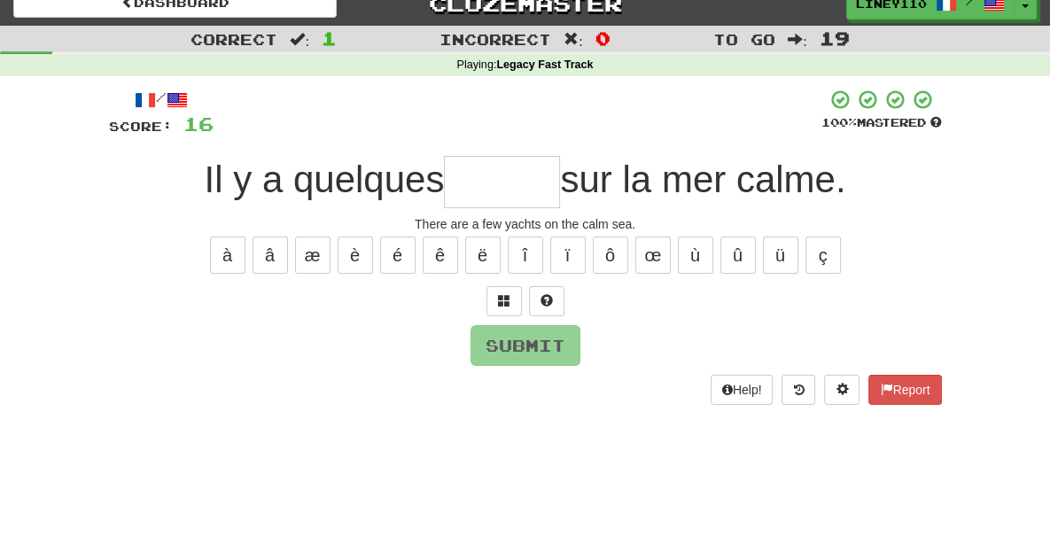
click at [514, 181] on input "text" at bounding box center [502, 182] width 116 height 52
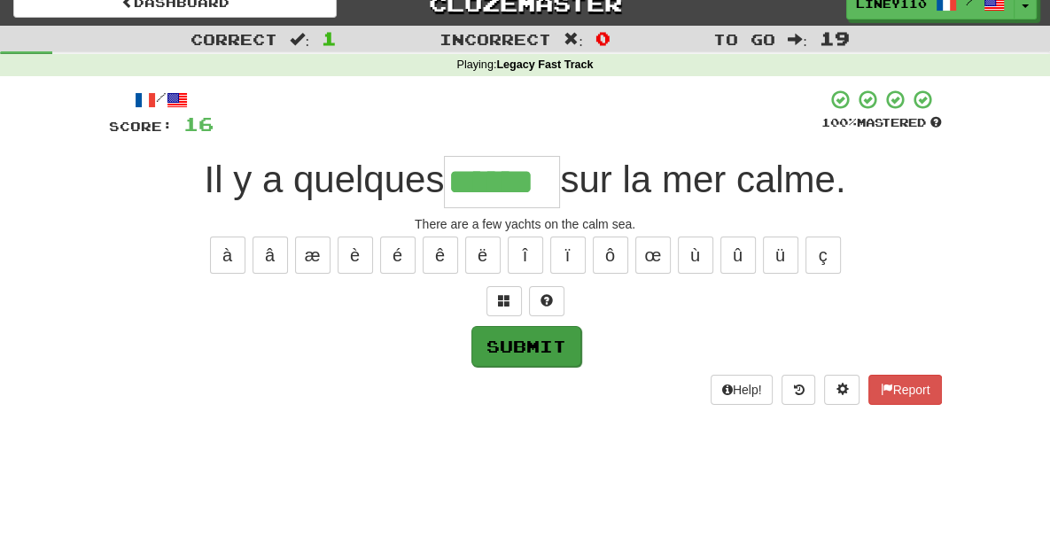
type input "******"
click at [535, 348] on button "Submit" at bounding box center [527, 346] width 110 height 41
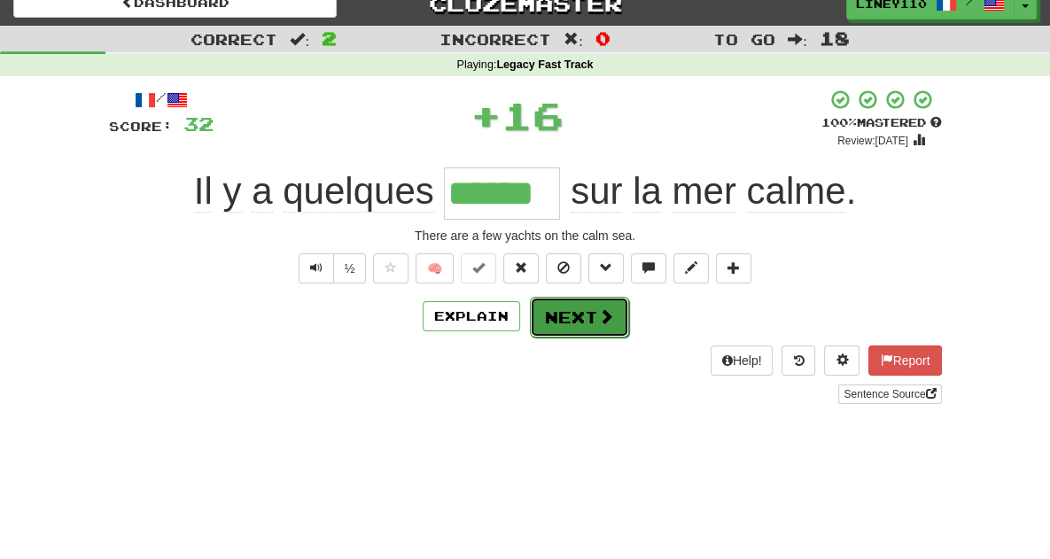
click at [578, 330] on button "Next" at bounding box center [579, 317] width 99 height 41
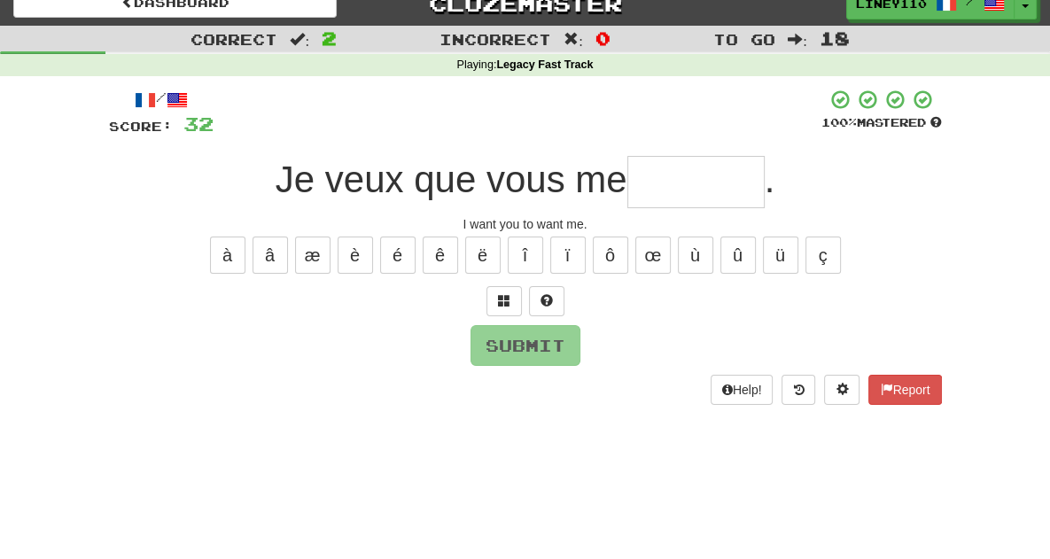
click at [683, 185] on input "text" at bounding box center [696, 182] width 137 height 52
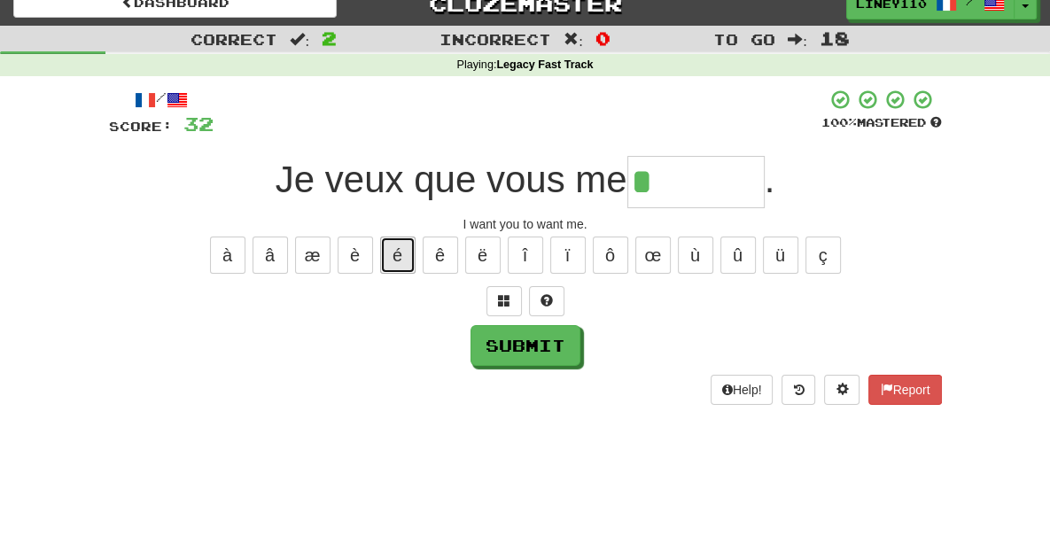
click at [401, 261] on button "é" at bounding box center [397, 255] width 35 height 37
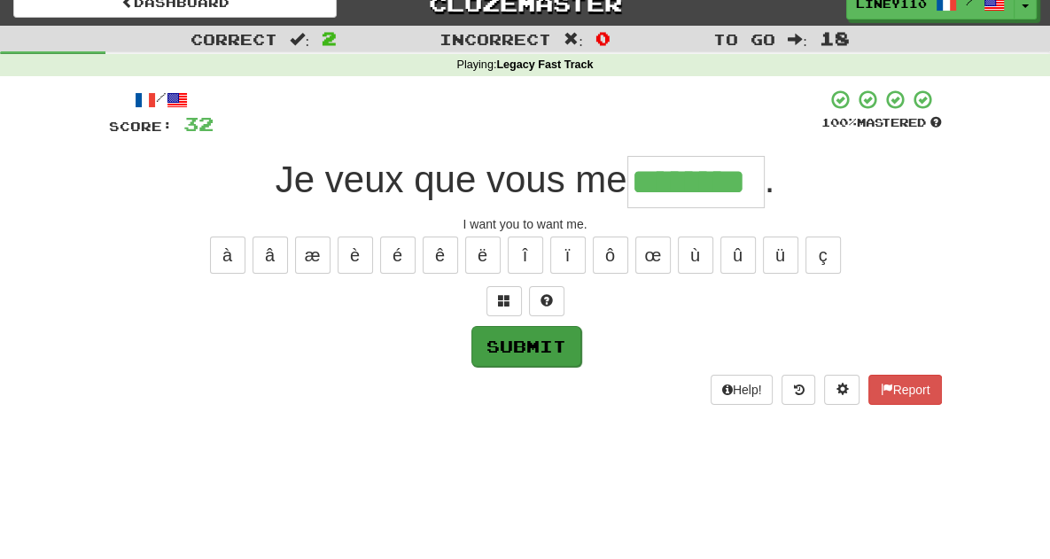
type input "********"
click at [511, 355] on button "Submit" at bounding box center [527, 346] width 110 height 41
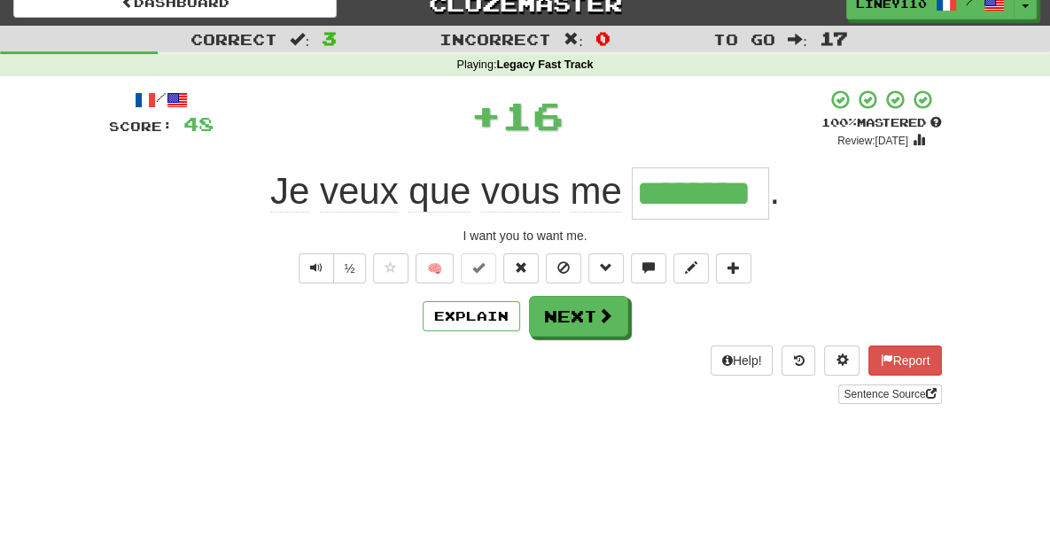
click at [626, 293] on div "/ Score: 48 + 16 100 % Mastered Review: [DATE] veux que vous me ******** . I wa…" at bounding box center [525, 247] width 833 height 316
click at [573, 324] on button "Next" at bounding box center [579, 317] width 99 height 41
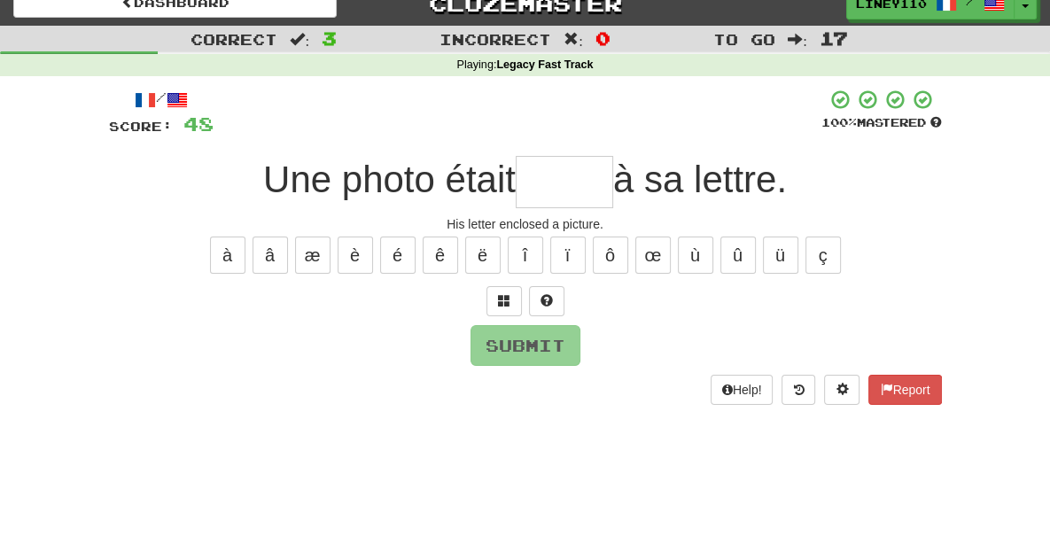
click at [553, 181] on input "text" at bounding box center [565, 182] width 98 height 52
type input "*"
click at [553, 181] on input "text" at bounding box center [565, 182] width 98 height 52
click at [562, 211] on div "/ Score: 48 100 % Mastered Une photo était à sa lettre. His letter enclosed a p…" at bounding box center [525, 247] width 833 height 316
click at [547, 182] on input "text" at bounding box center [565, 182] width 98 height 52
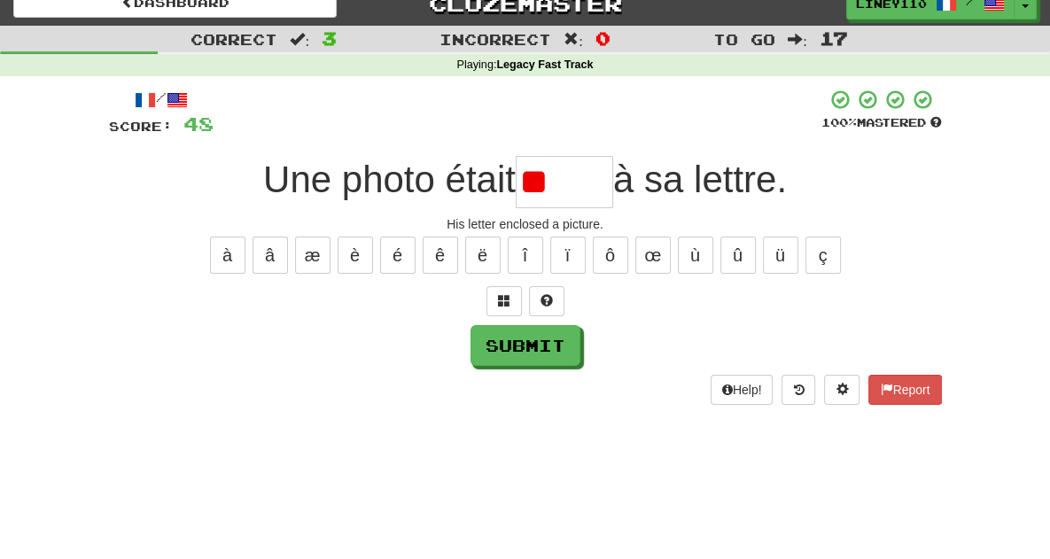
type input "*"
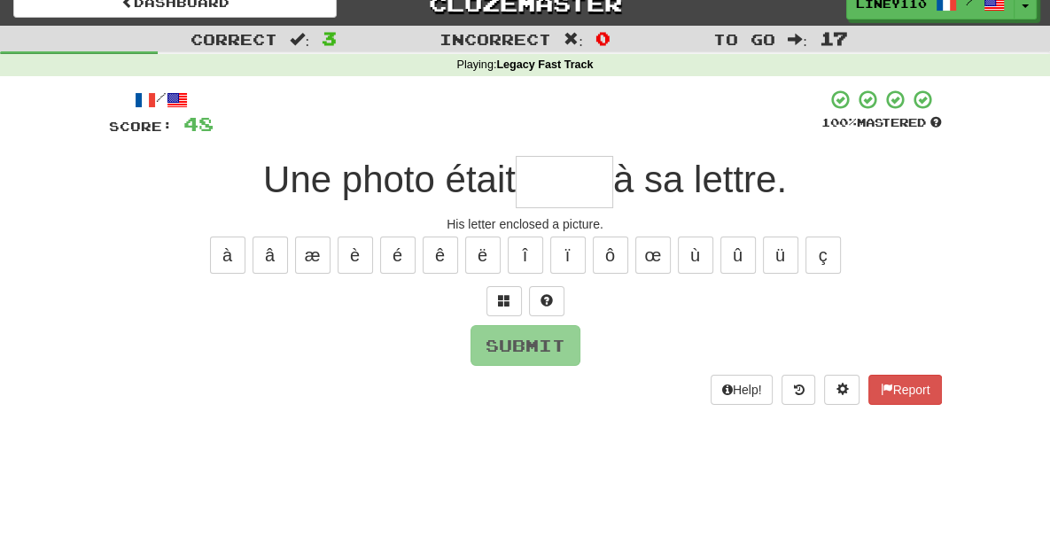
type input "*"
click at [548, 182] on input "text" at bounding box center [565, 182] width 98 height 52
click at [503, 309] on button at bounding box center [504, 301] width 35 height 30
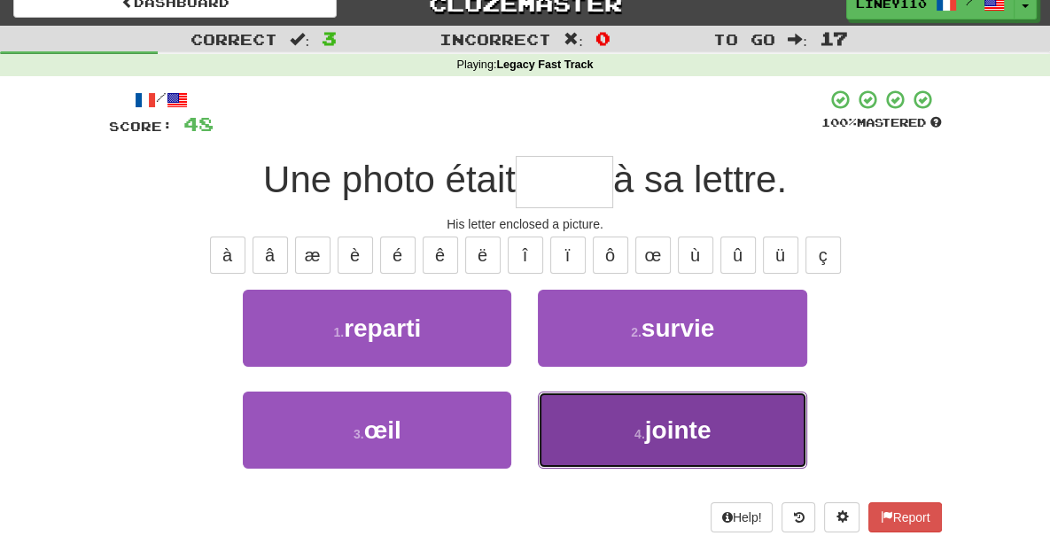
click at [687, 426] on span "jointe" at bounding box center [678, 430] width 66 height 27
type input "******"
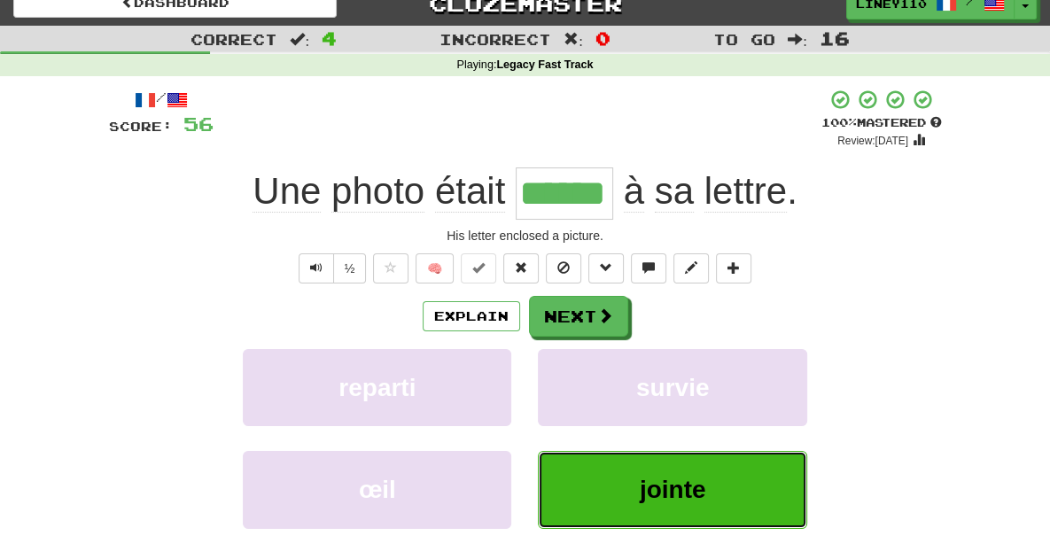
click at [680, 488] on span "jointe" at bounding box center [673, 489] width 66 height 27
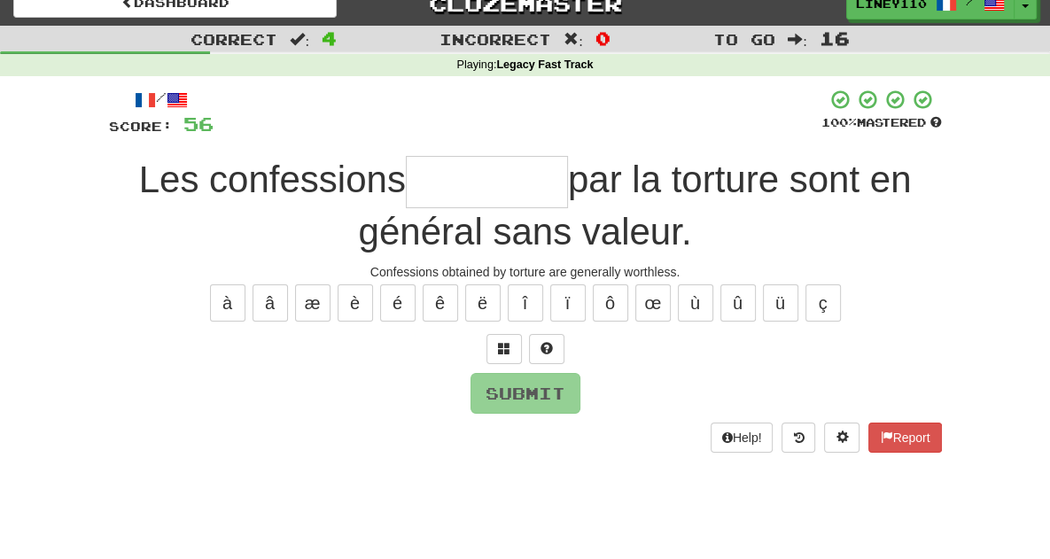
click at [419, 192] on input "text" at bounding box center [487, 182] width 162 height 52
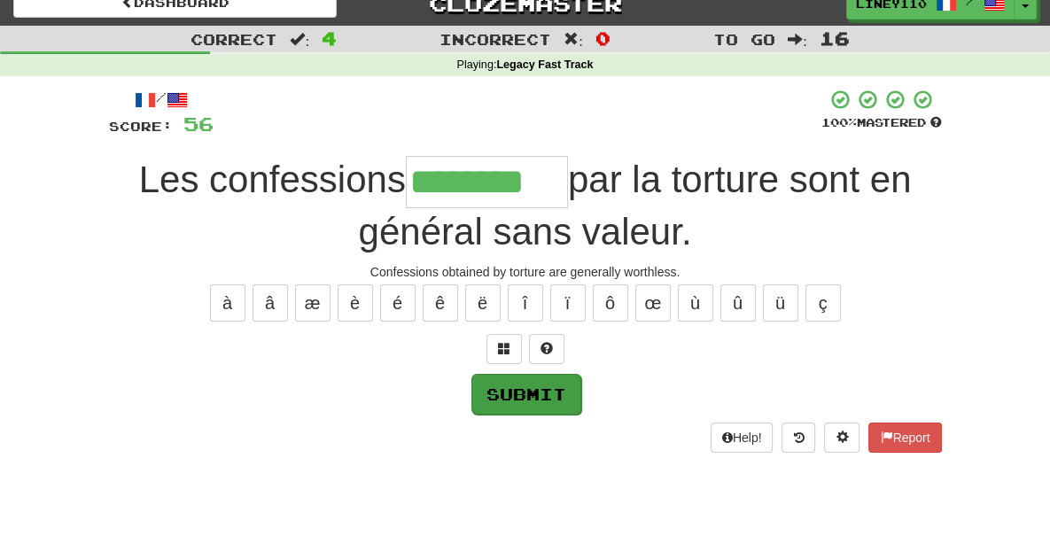
type input "********"
click at [519, 393] on button "Submit" at bounding box center [527, 394] width 110 height 41
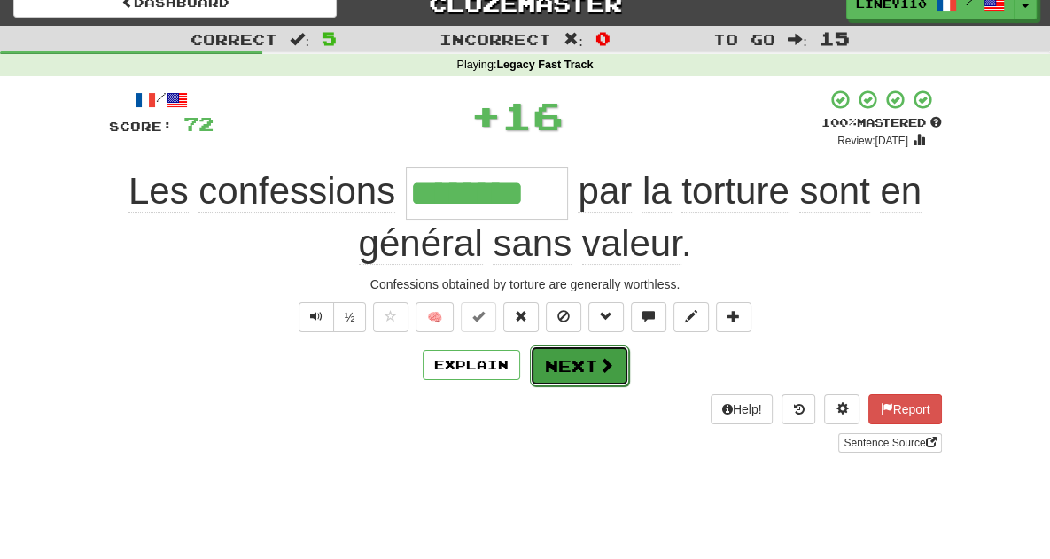
click at [598, 364] on span at bounding box center [606, 365] width 16 height 16
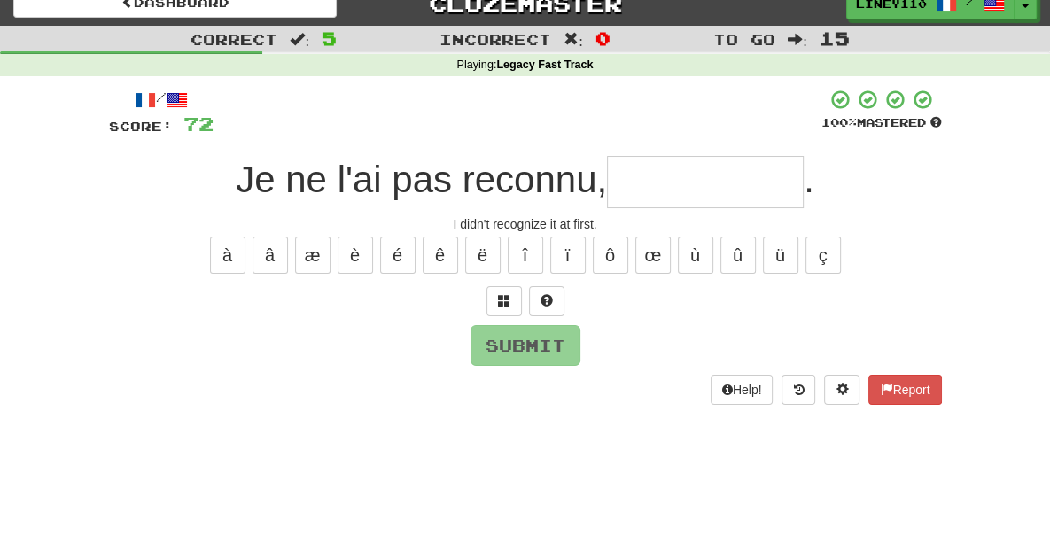
click at [693, 185] on input "text" at bounding box center [705, 182] width 197 height 52
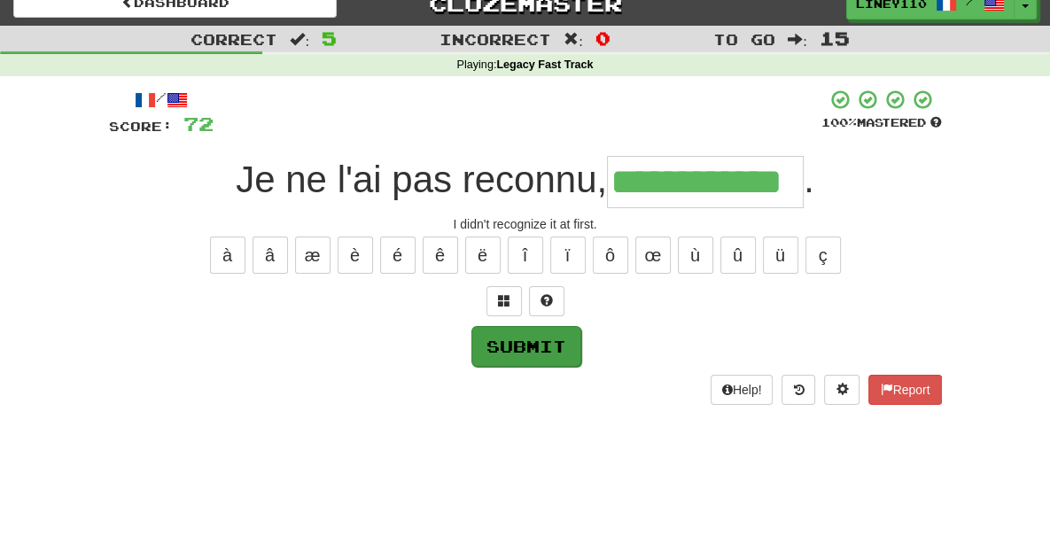
type input "**********"
click at [518, 353] on button "Submit" at bounding box center [527, 346] width 110 height 41
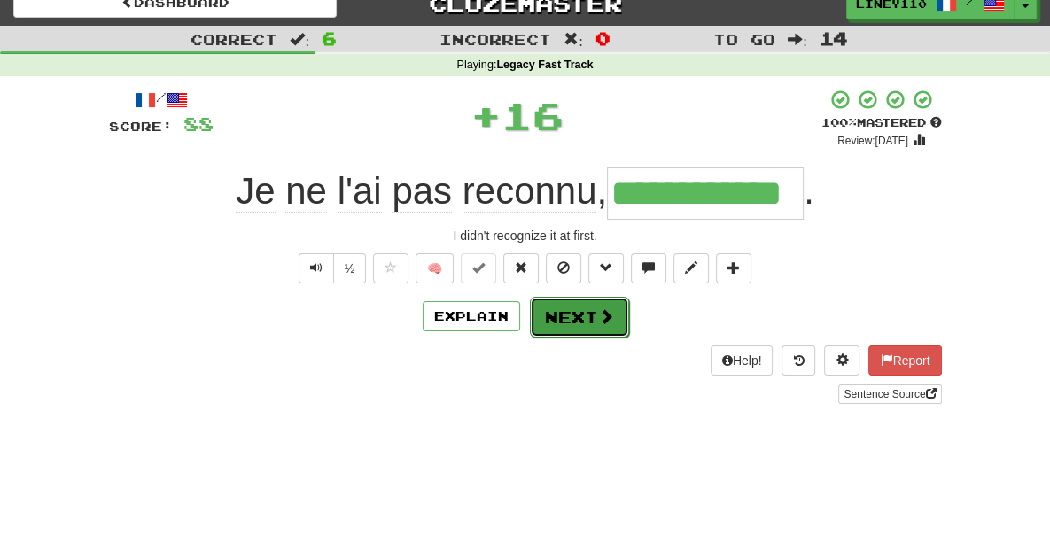
click at [578, 318] on button "Next" at bounding box center [579, 317] width 99 height 41
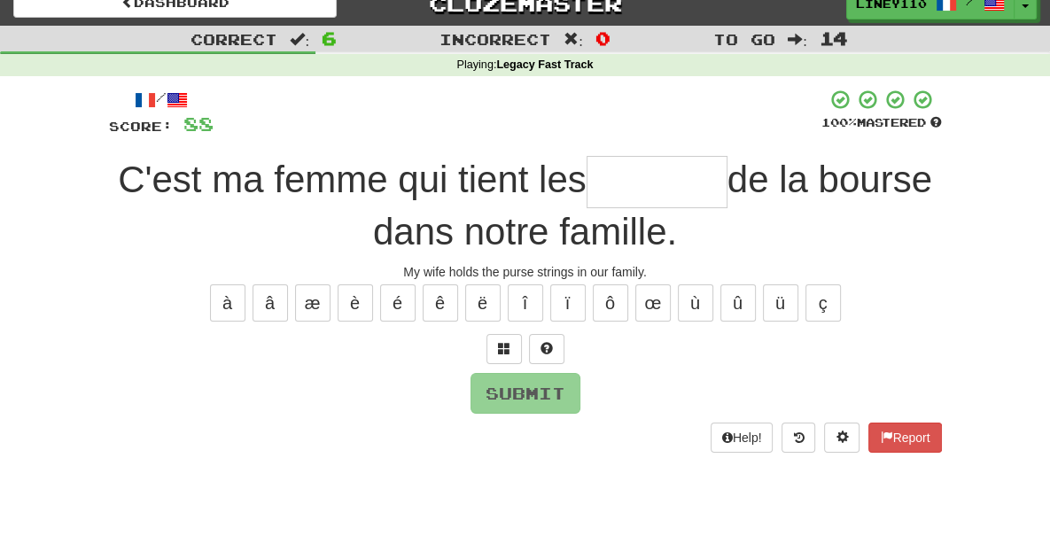
click at [621, 187] on input "text" at bounding box center [657, 182] width 141 height 52
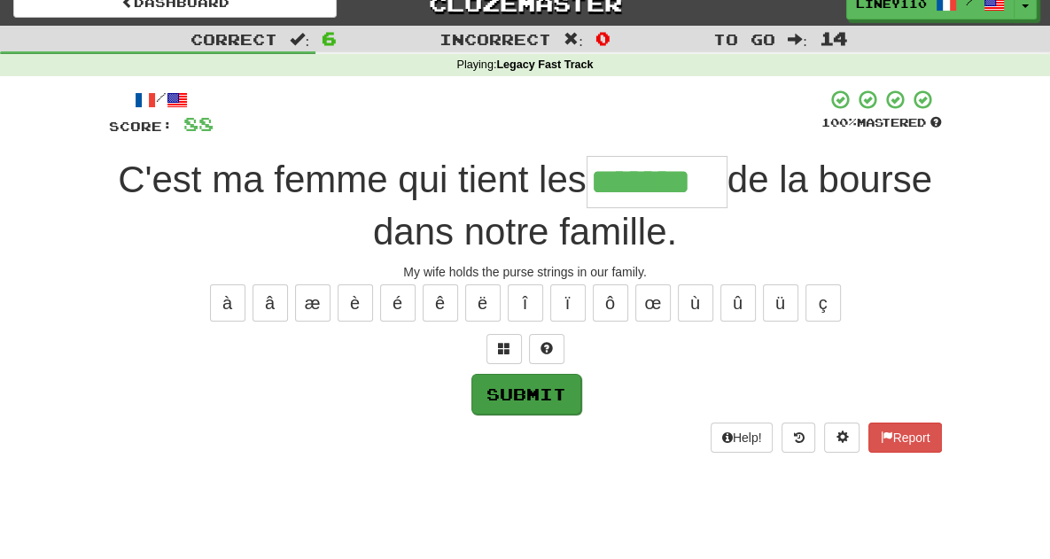
type input "*******"
click at [509, 397] on button "Submit" at bounding box center [527, 394] width 110 height 41
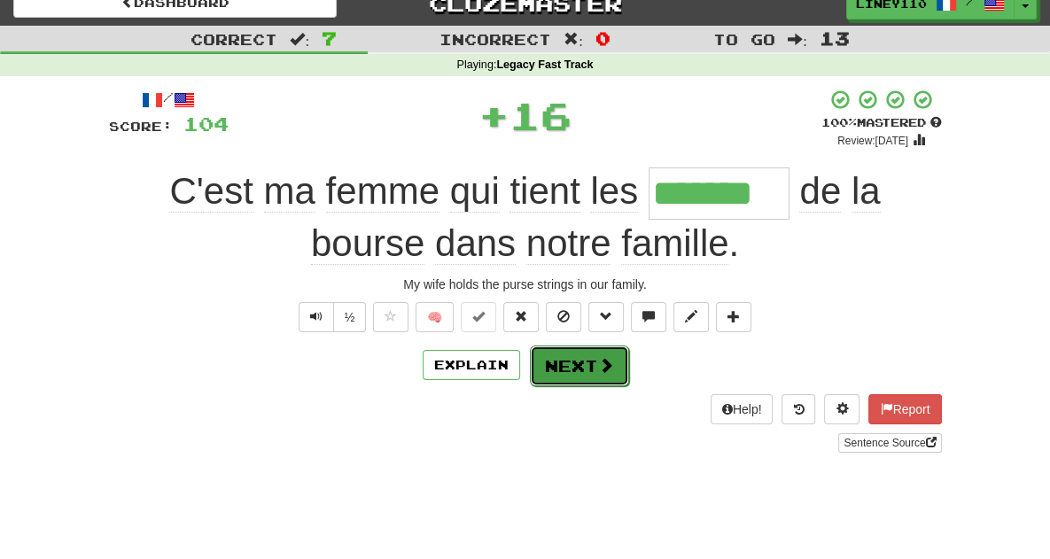
click at [591, 364] on button "Next" at bounding box center [579, 366] width 99 height 41
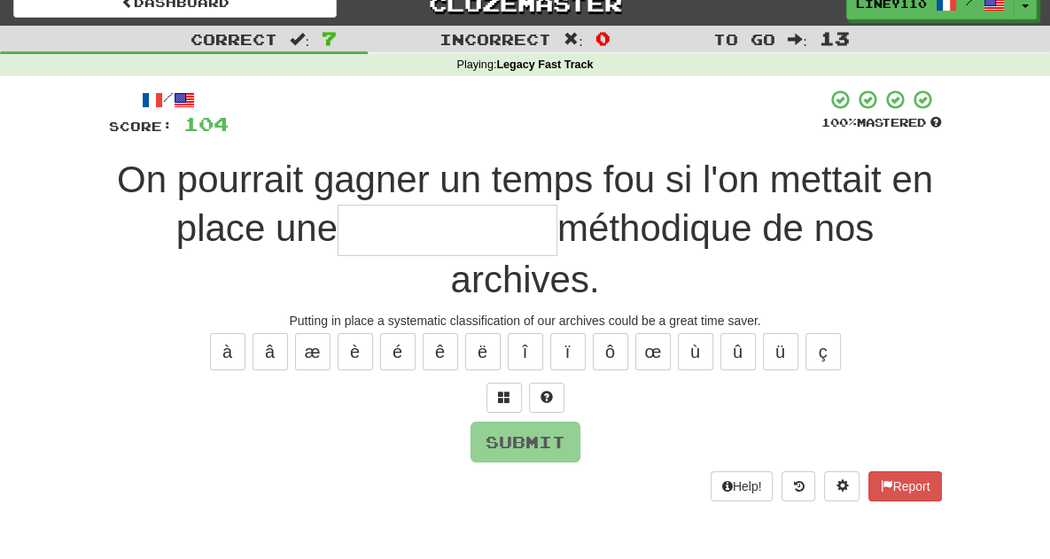
click at [338, 238] on input "text" at bounding box center [448, 231] width 220 height 52
type input "*"
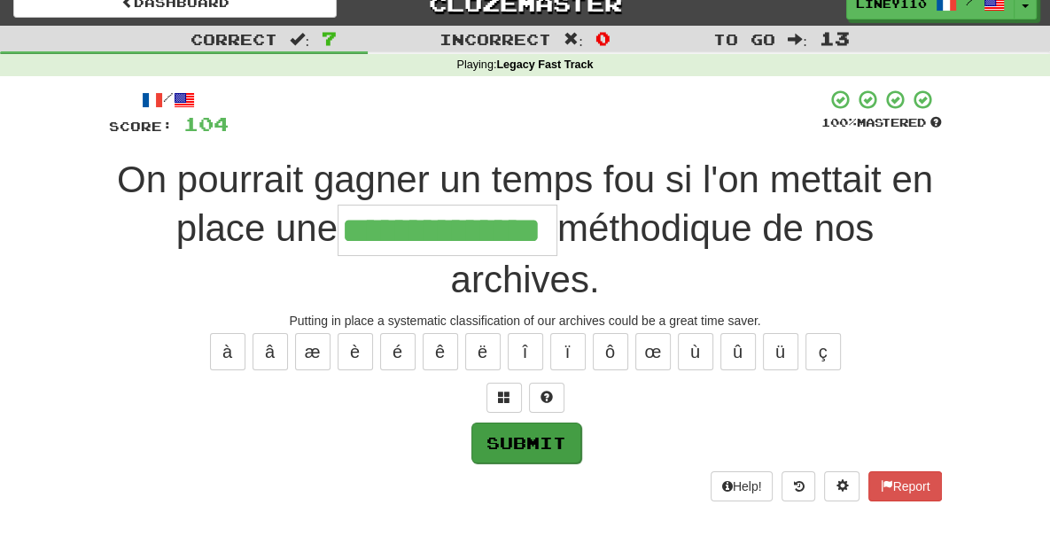
type input "**********"
click at [512, 423] on button "Submit" at bounding box center [527, 443] width 110 height 41
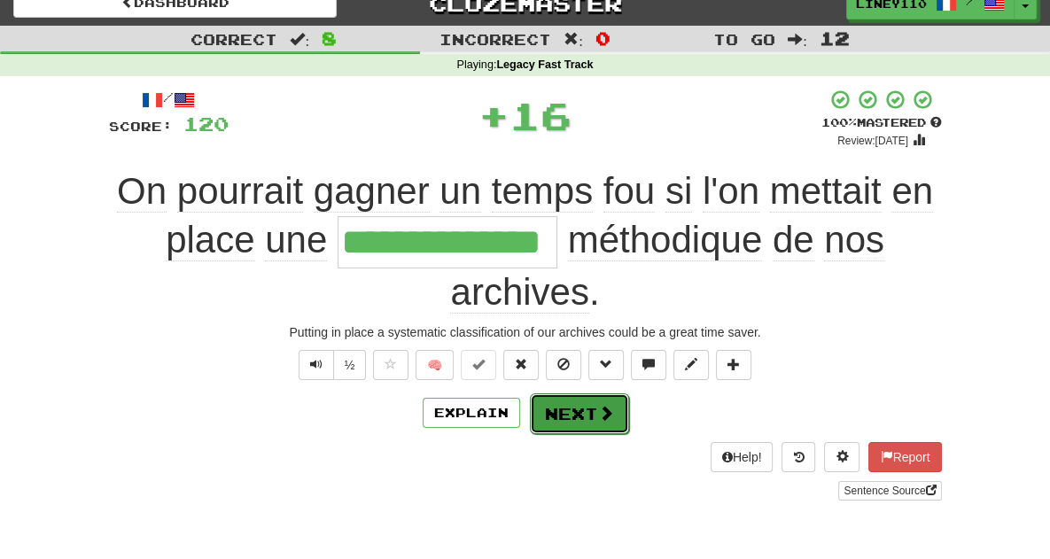
click at [587, 394] on button "Next" at bounding box center [579, 414] width 99 height 41
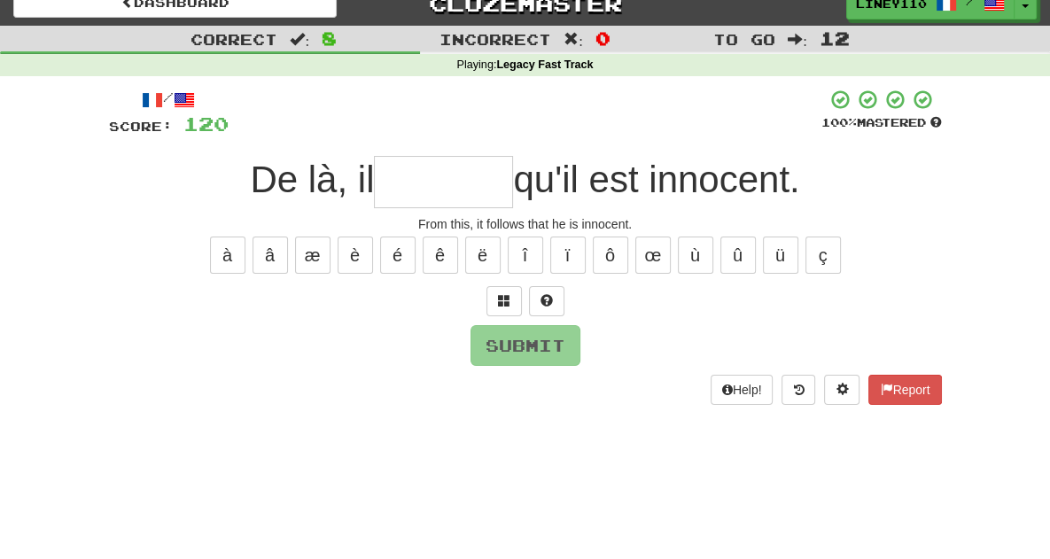
click at [435, 191] on input "text" at bounding box center [443, 182] width 139 height 52
type input "*"
click at [500, 299] on span at bounding box center [504, 300] width 12 height 12
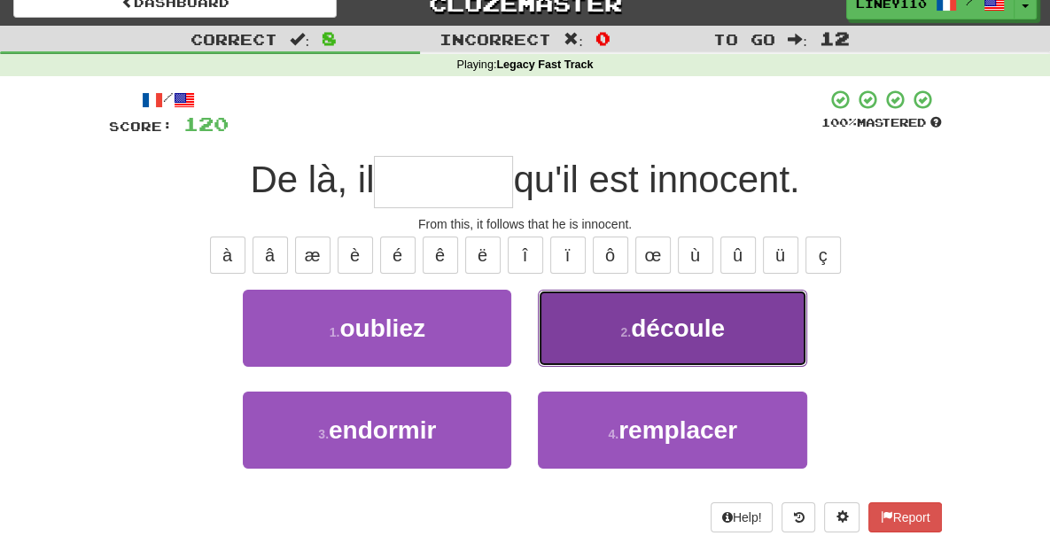
click at [725, 328] on span "découle" at bounding box center [678, 328] width 94 height 27
type input "*******"
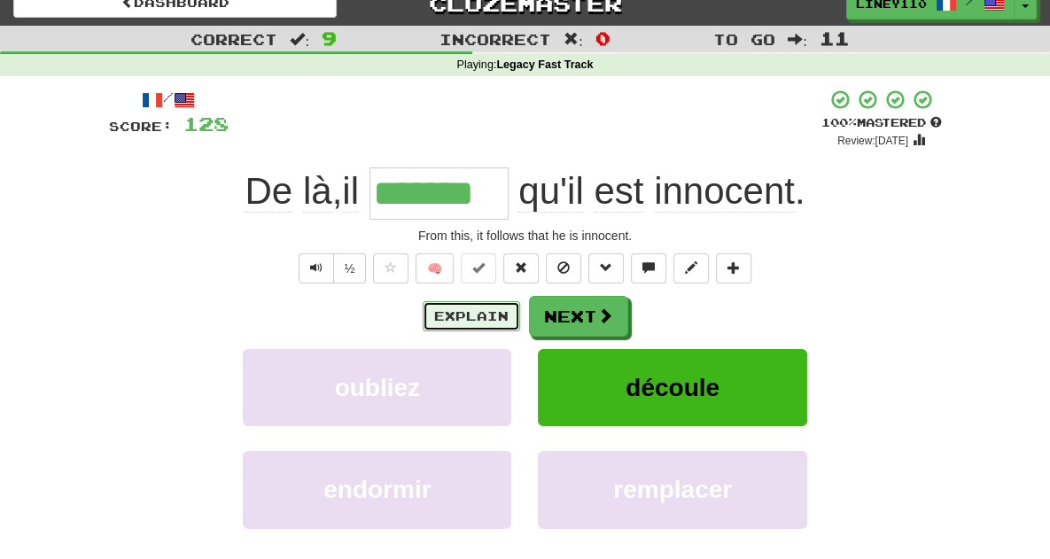
click at [492, 307] on button "Explain" at bounding box center [472, 316] width 98 height 30
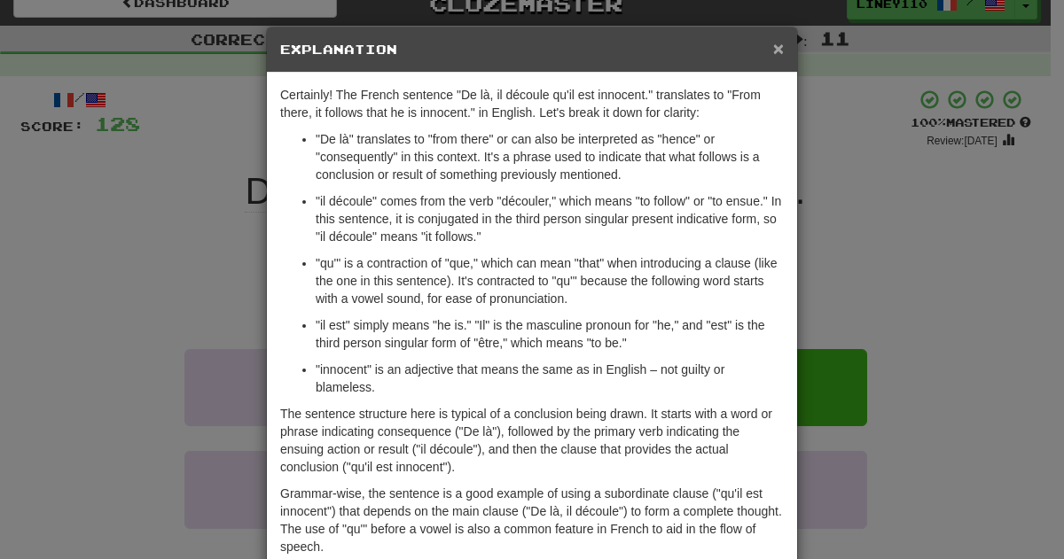
click at [776, 48] on span "×" at bounding box center [778, 48] width 11 height 20
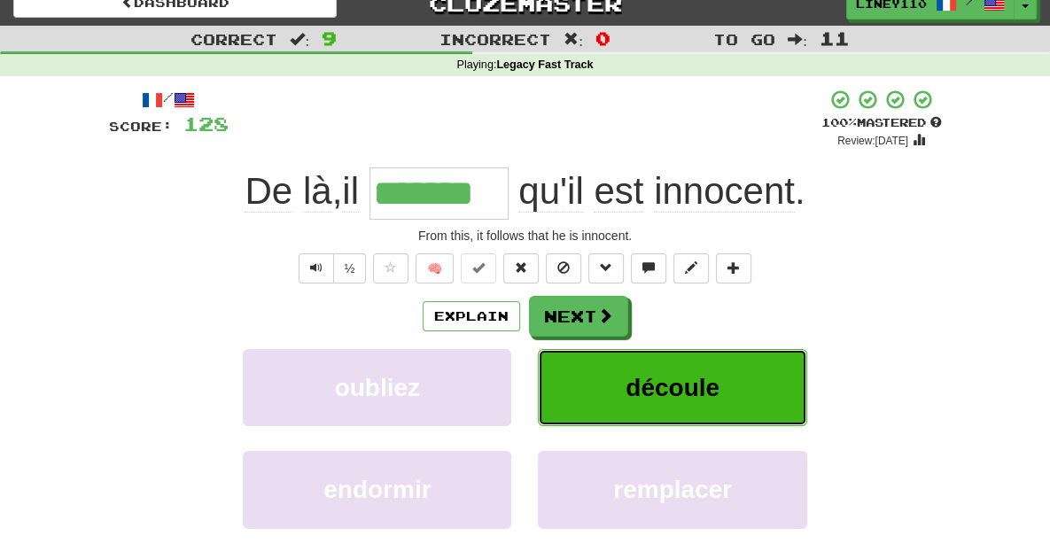
click at [718, 392] on span "découle" at bounding box center [673, 387] width 94 height 27
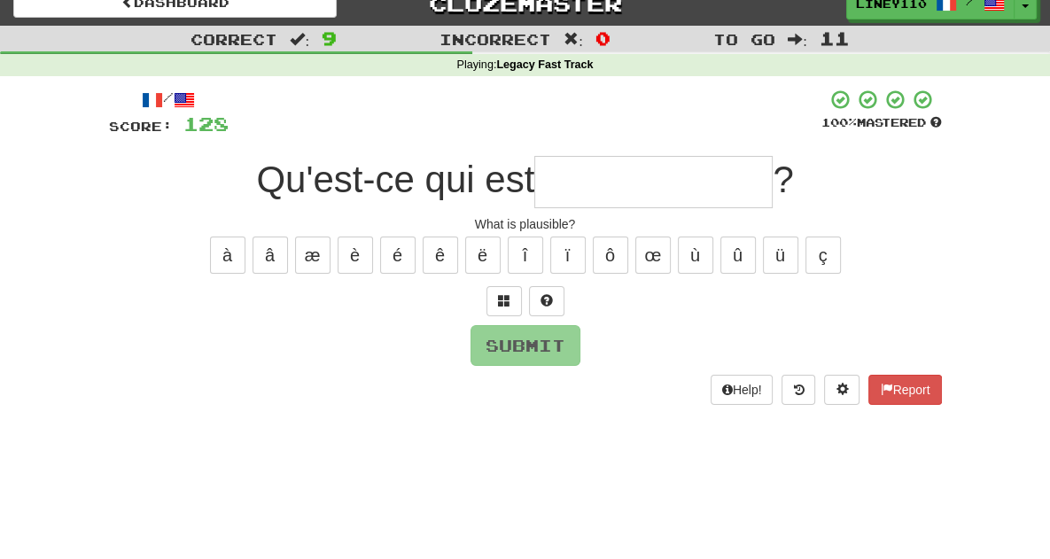
type input "*"
click at [494, 298] on button at bounding box center [504, 301] width 35 height 30
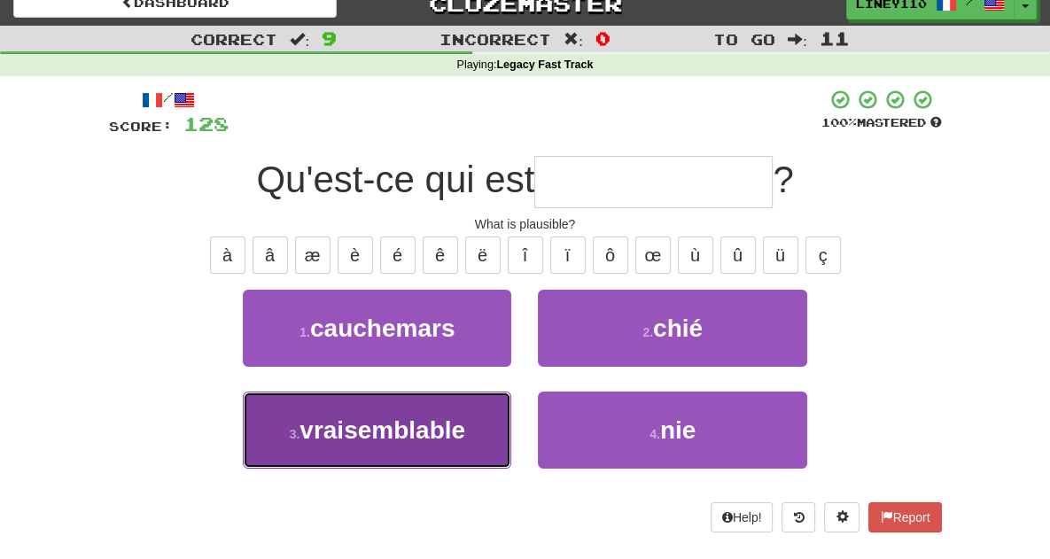
click at [398, 438] on span "vraisemblable" at bounding box center [383, 430] width 166 height 27
type input "**********"
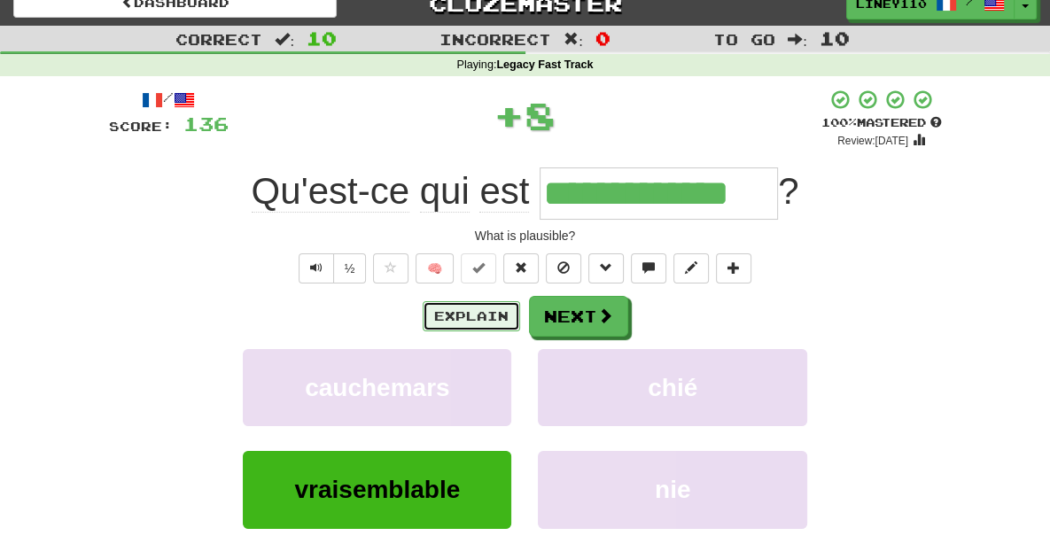
click at [468, 316] on button "Explain" at bounding box center [472, 316] width 98 height 30
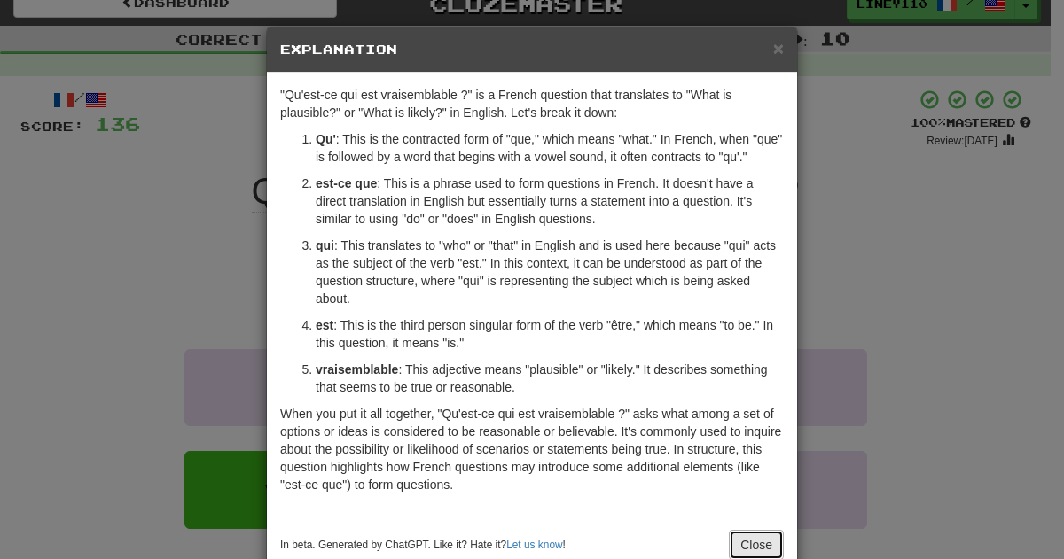
click at [750, 539] on button "Close" at bounding box center [756, 545] width 55 height 30
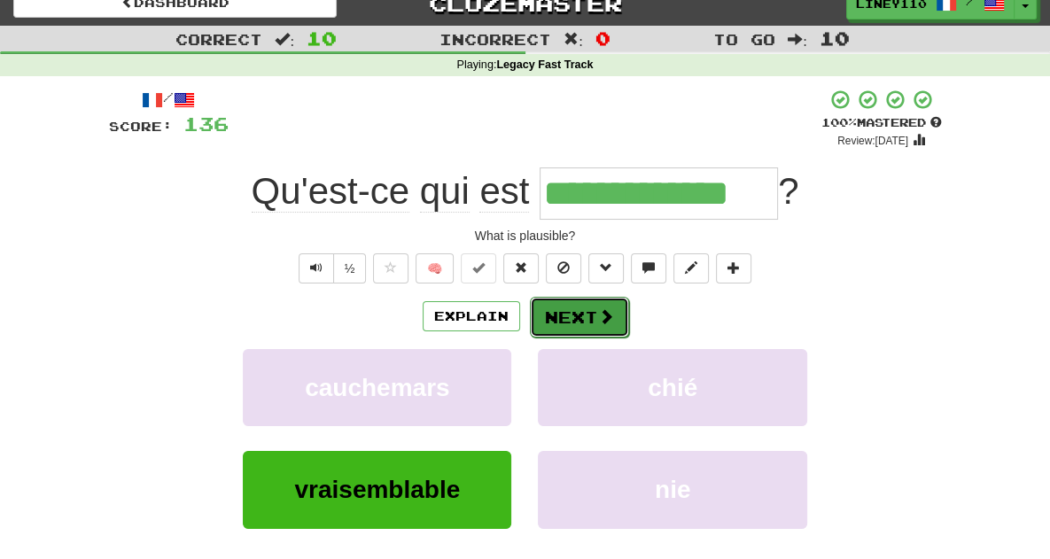
click at [582, 322] on button "Next" at bounding box center [579, 317] width 99 height 41
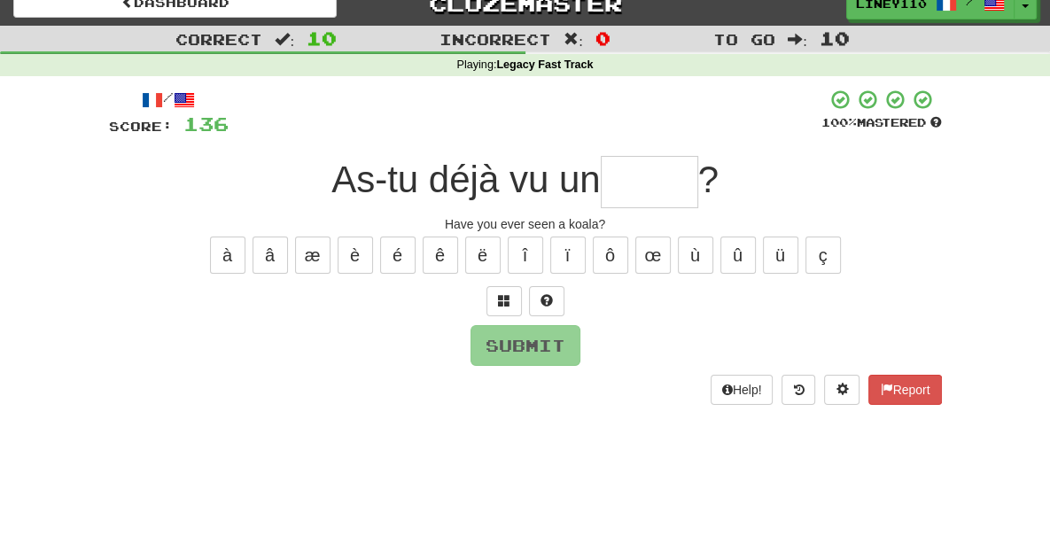
click at [651, 191] on input "text" at bounding box center [650, 182] width 98 height 52
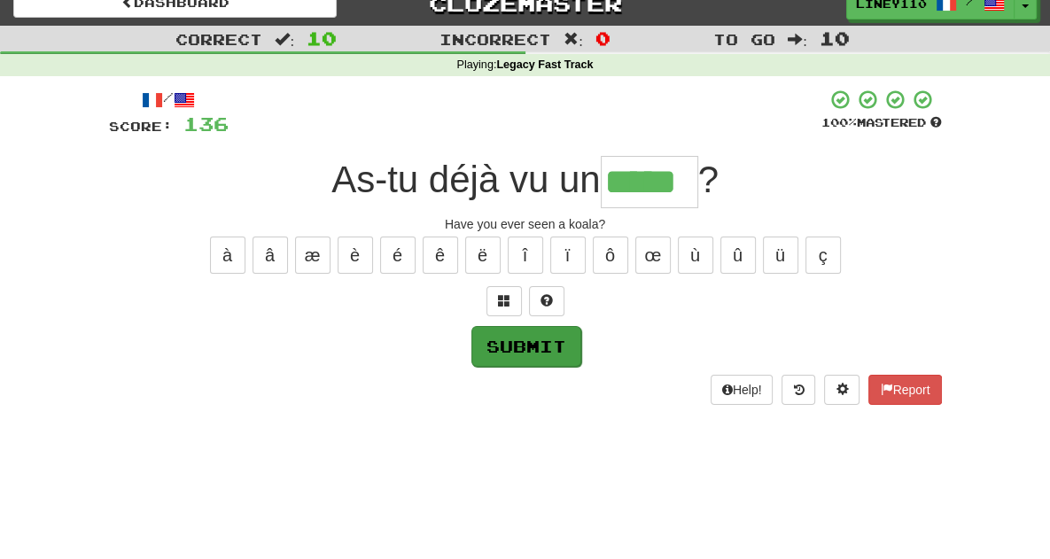
type input "*****"
click at [534, 351] on button "Submit" at bounding box center [527, 346] width 110 height 41
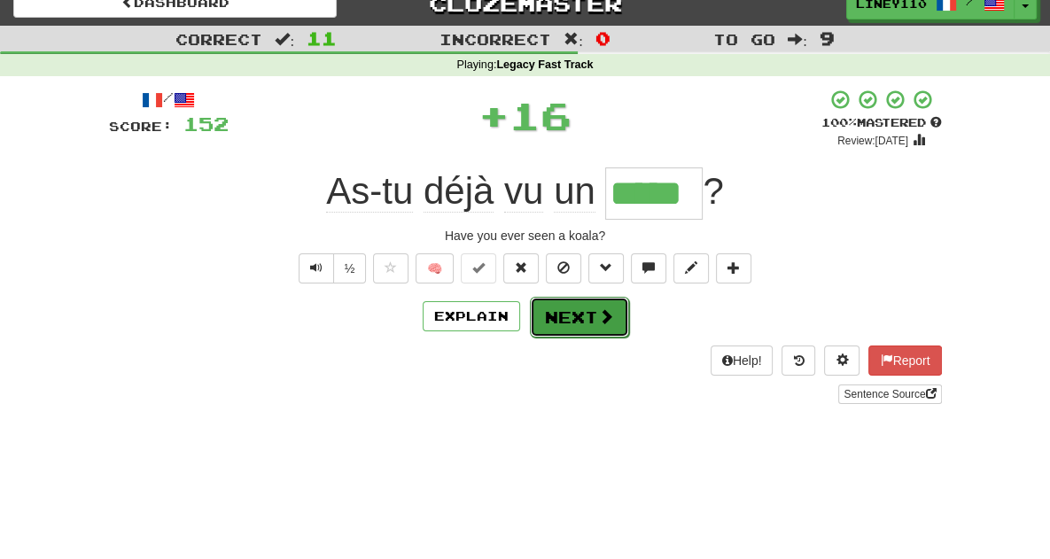
click at [589, 323] on button "Next" at bounding box center [579, 317] width 99 height 41
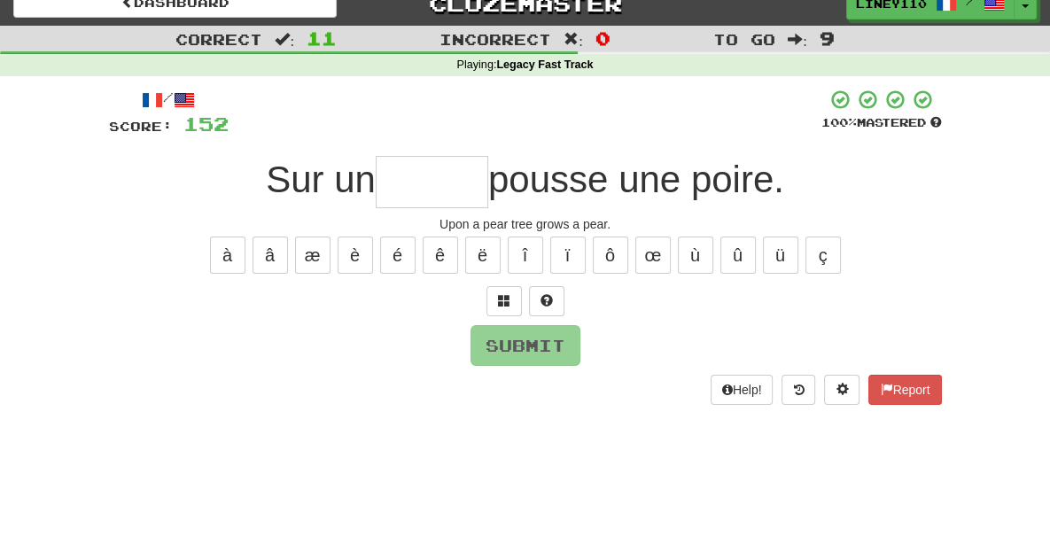
click at [439, 185] on input "text" at bounding box center [432, 182] width 113 height 52
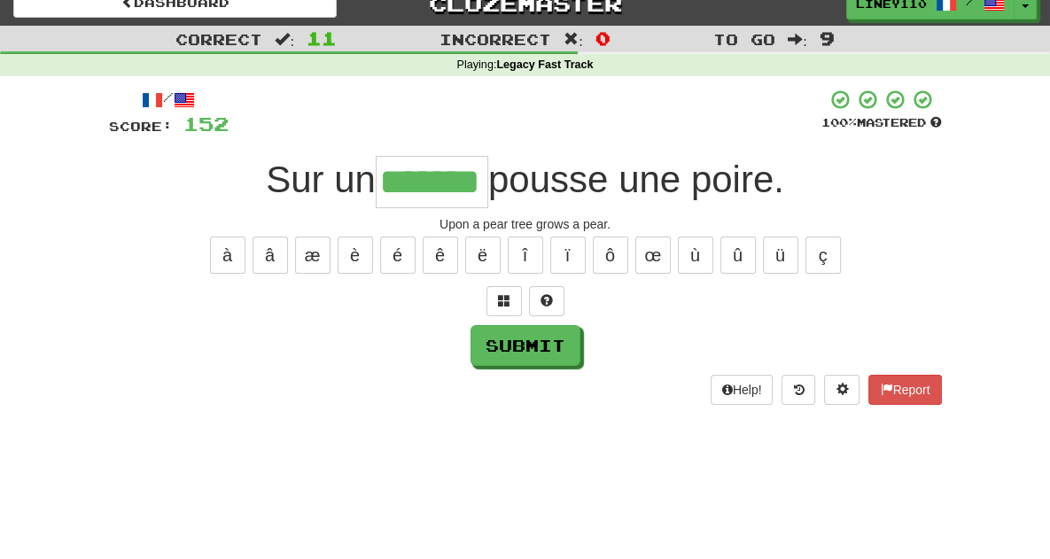
type input "*******"
click at [541, 324] on div "/ Score: 152 100 % Mastered Sur un ******* pousse une poire. Upon a pear tree g…" at bounding box center [525, 247] width 833 height 316
click at [542, 359] on button "Submit" at bounding box center [527, 346] width 110 height 41
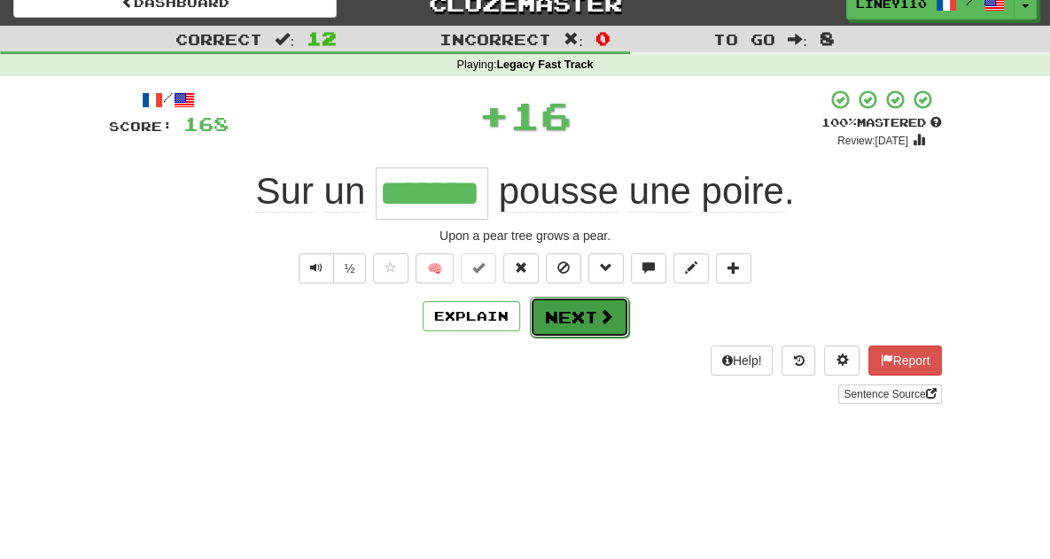
click at [588, 325] on button "Next" at bounding box center [579, 317] width 99 height 41
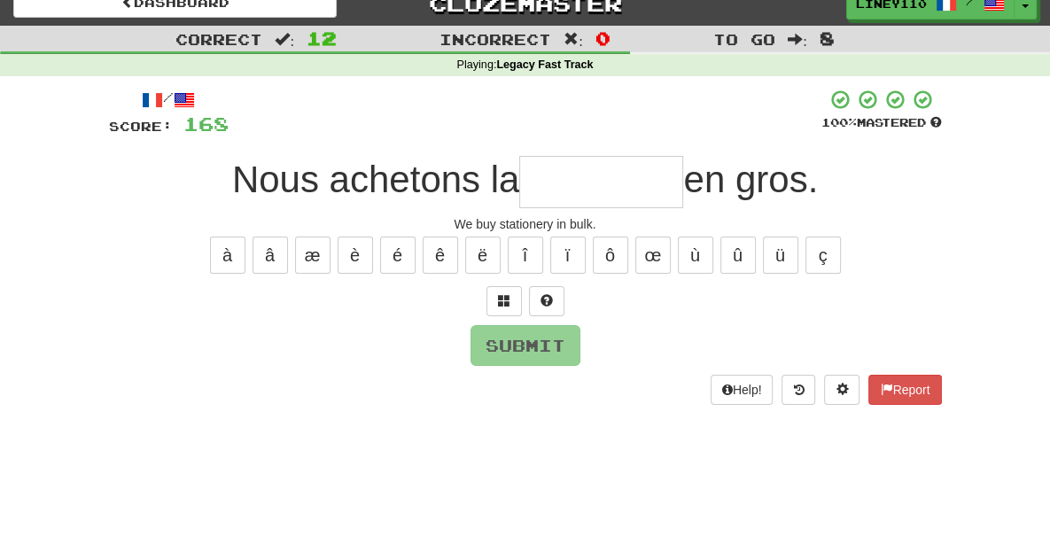
click at [596, 191] on input "text" at bounding box center [601, 182] width 164 height 52
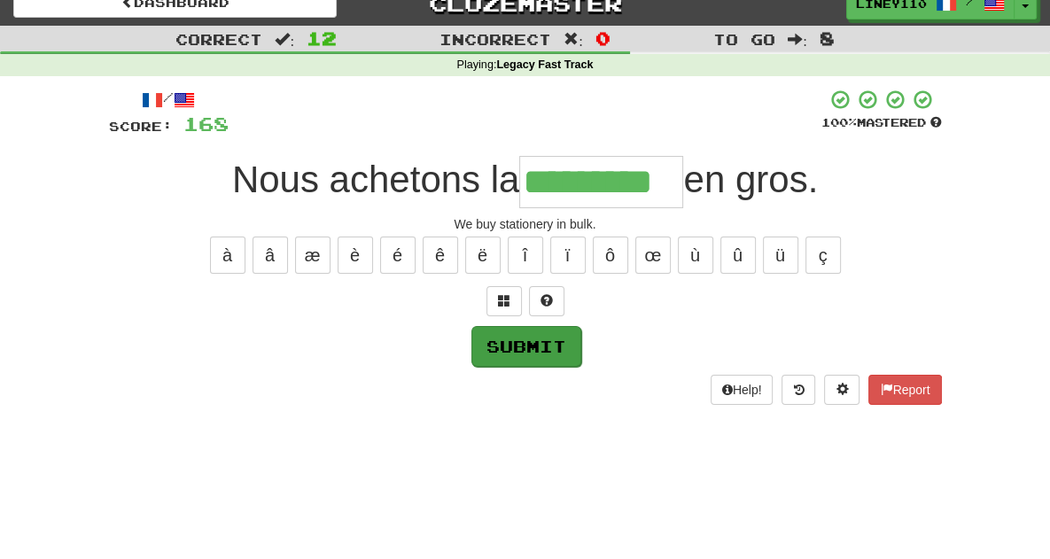
type input "*********"
click at [541, 346] on button "Submit" at bounding box center [527, 346] width 110 height 41
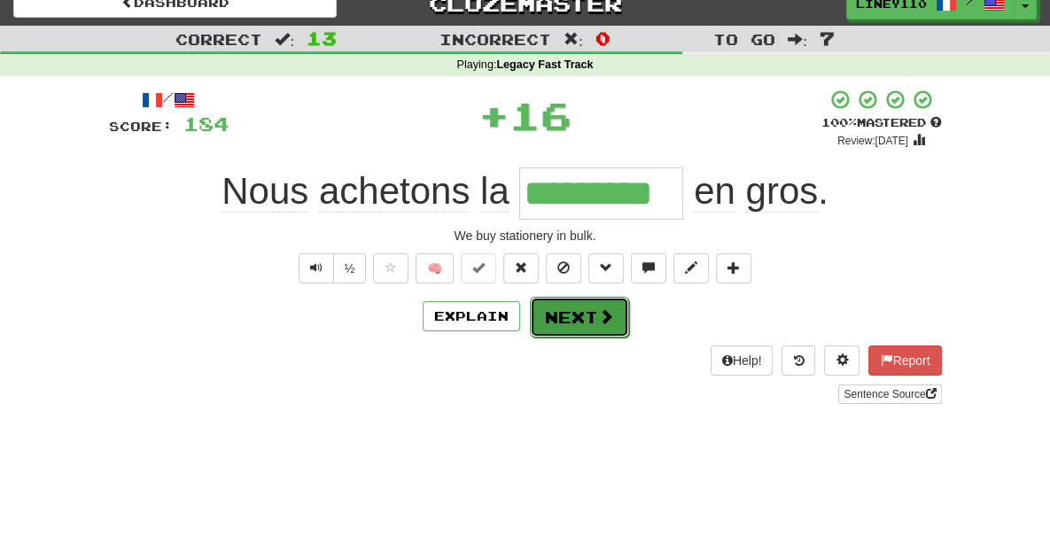
click at [589, 313] on button "Next" at bounding box center [579, 317] width 99 height 41
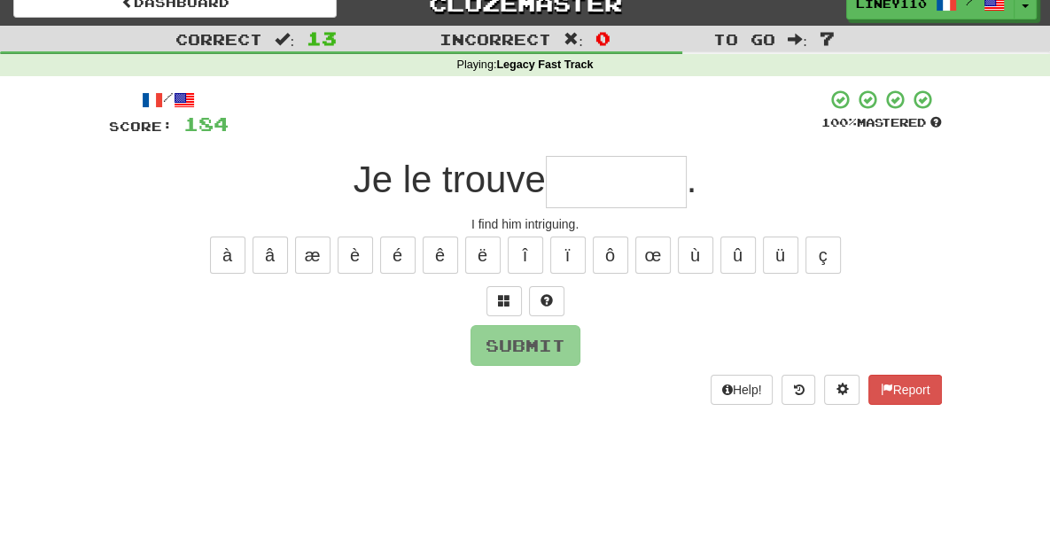
click at [640, 184] on input "text" at bounding box center [616, 182] width 141 height 52
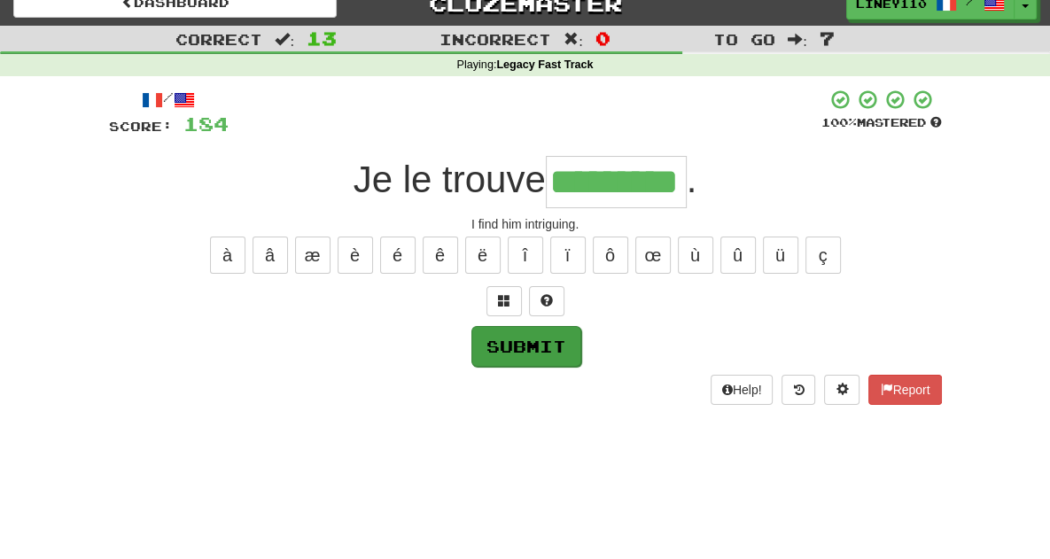
type input "*********"
click at [535, 347] on button "Submit" at bounding box center [527, 346] width 110 height 41
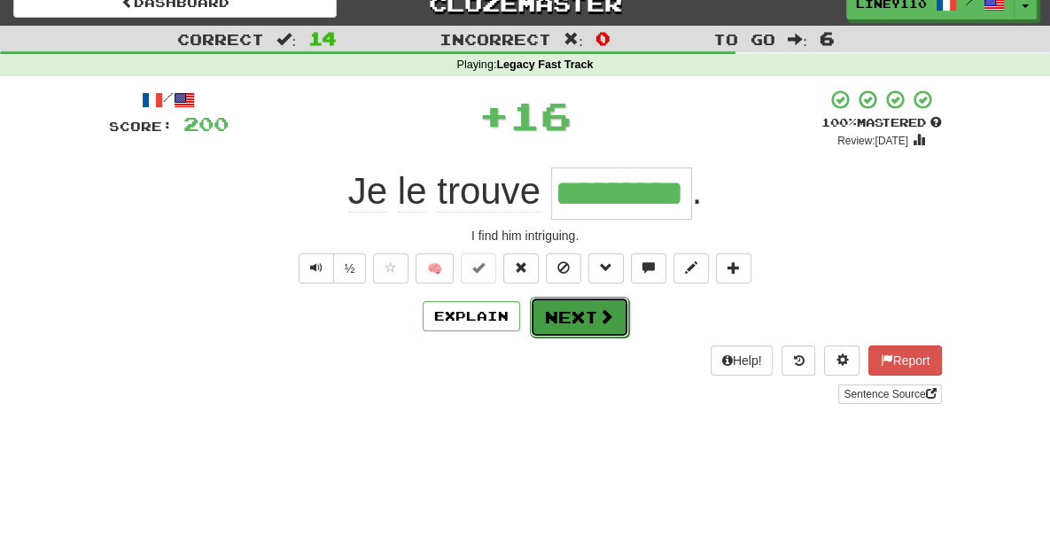
click at [598, 321] on span at bounding box center [606, 316] width 16 height 16
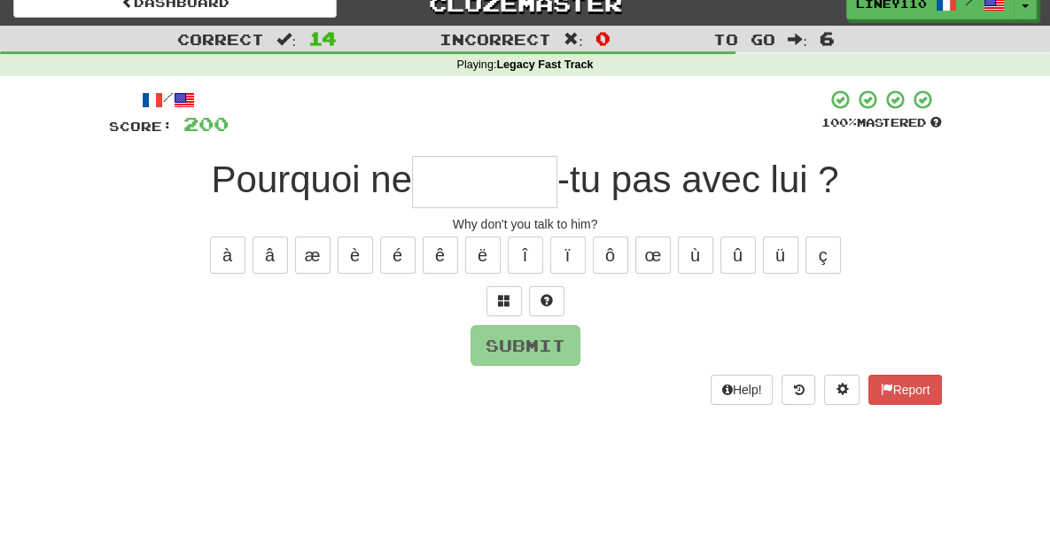
click at [514, 185] on input "text" at bounding box center [484, 182] width 145 height 52
type input "*"
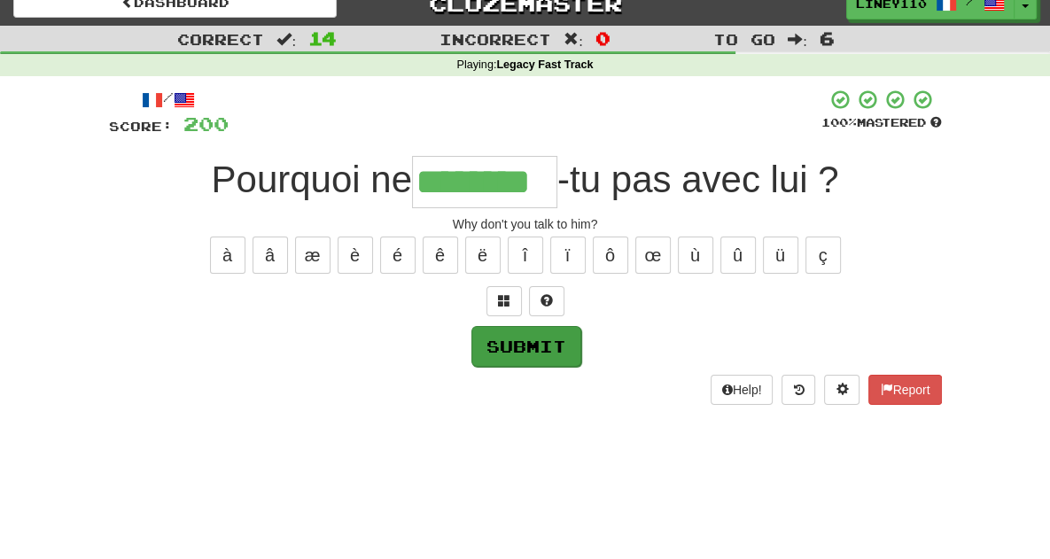
type input "********"
click at [517, 354] on button "Submit" at bounding box center [527, 346] width 110 height 41
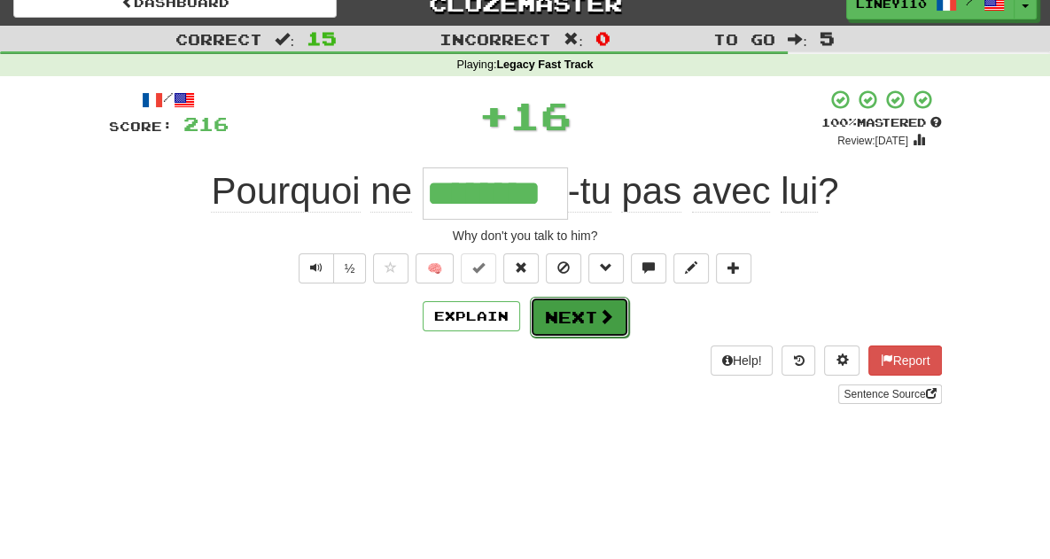
click at [591, 319] on button "Next" at bounding box center [579, 317] width 99 height 41
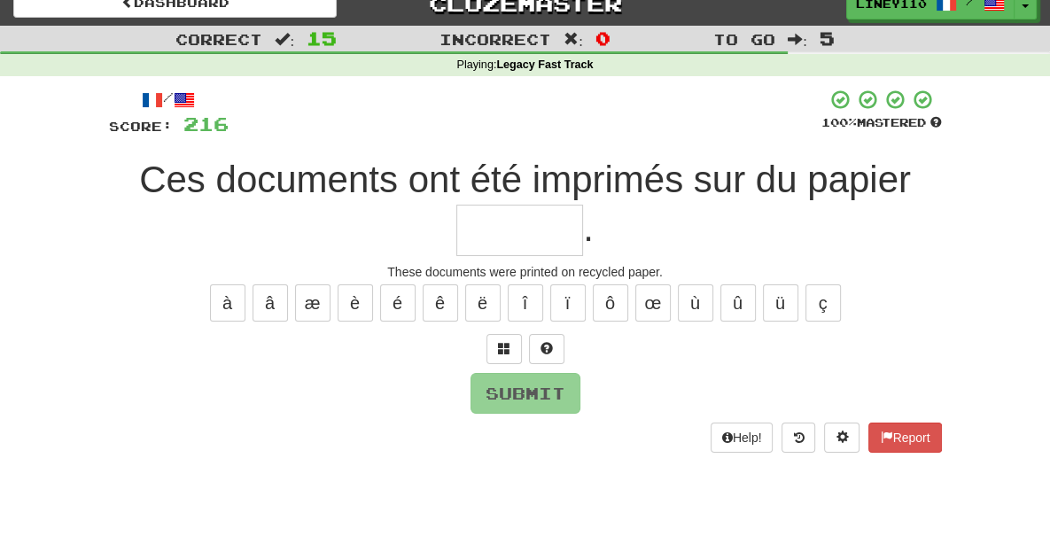
click at [583, 205] on input "text" at bounding box center [519, 231] width 127 height 52
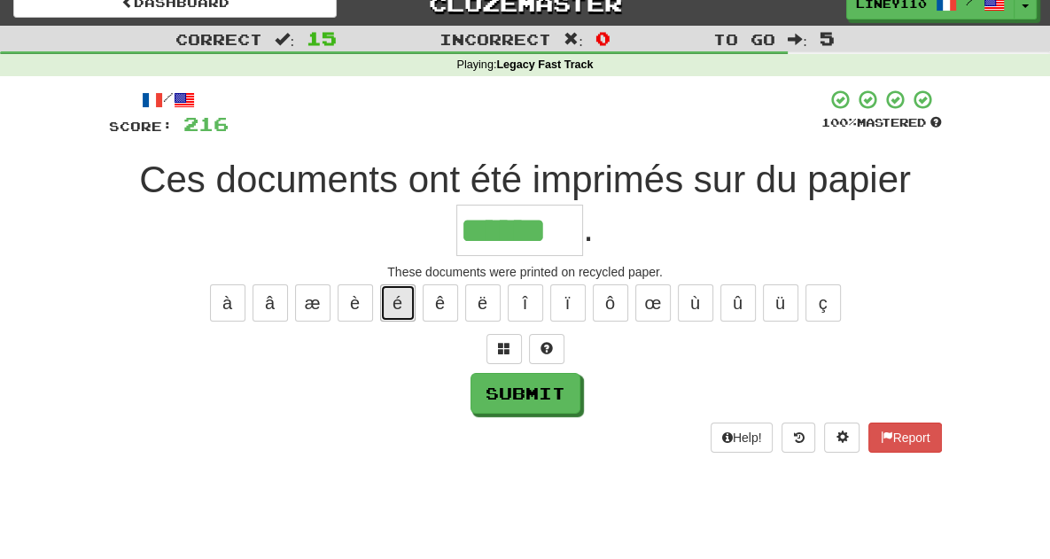
click at [397, 285] on button "é" at bounding box center [397, 303] width 35 height 37
type input "*******"
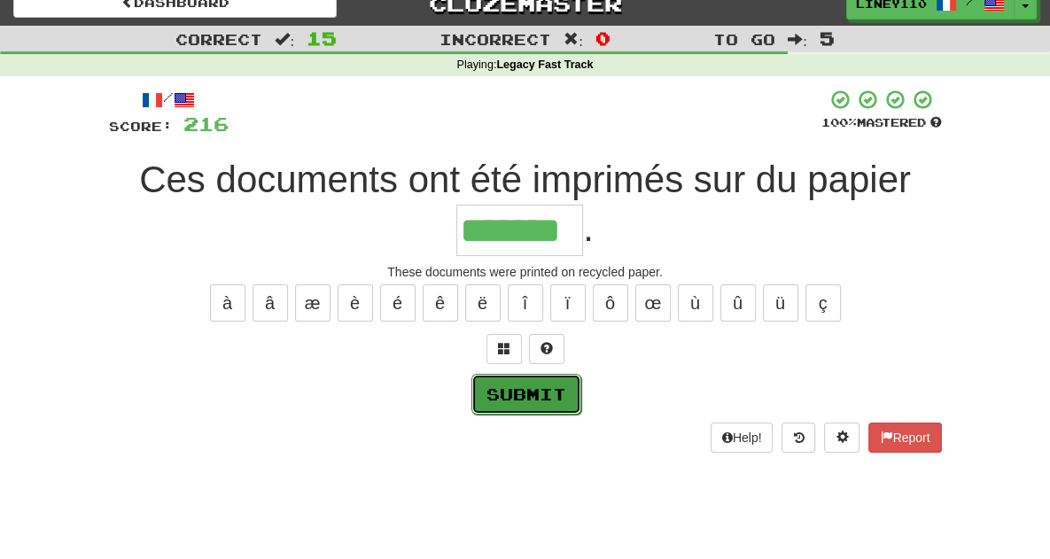
click at [532, 374] on button "Submit" at bounding box center [527, 394] width 110 height 41
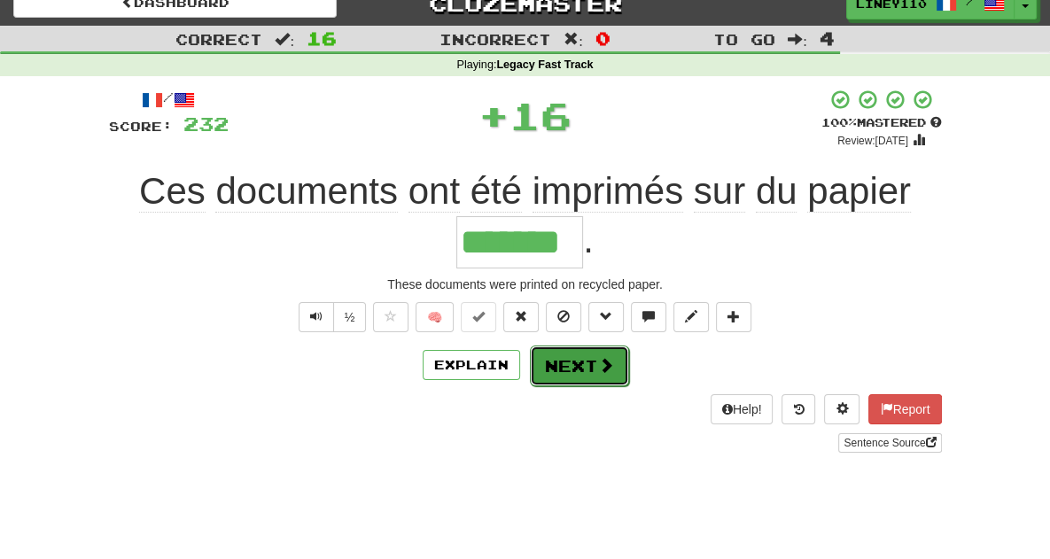
click at [604, 357] on span at bounding box center [606, 365] width 16 height 16
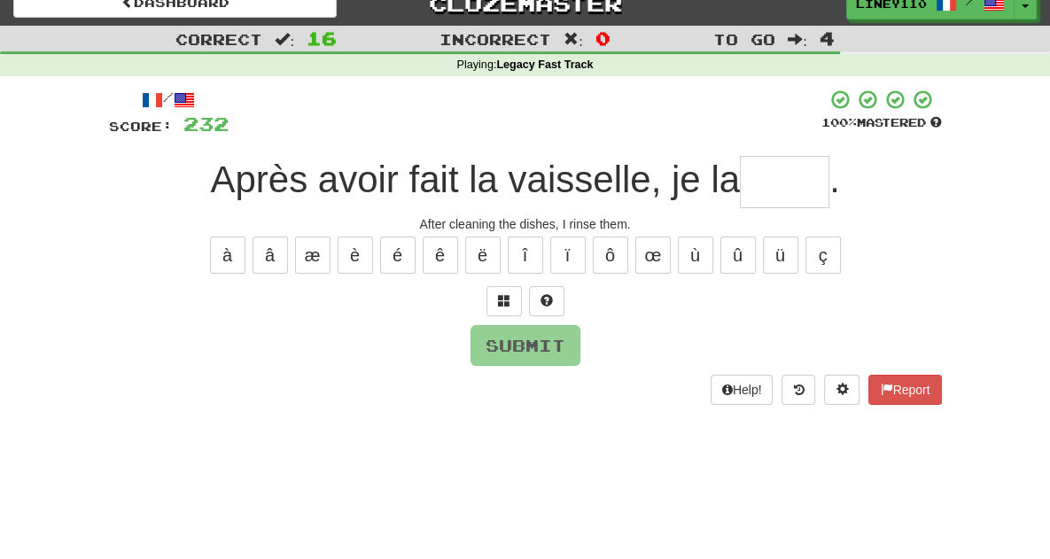
click at [771, 186] on input "text" at bounding box center [785, 182] width 90 height 52
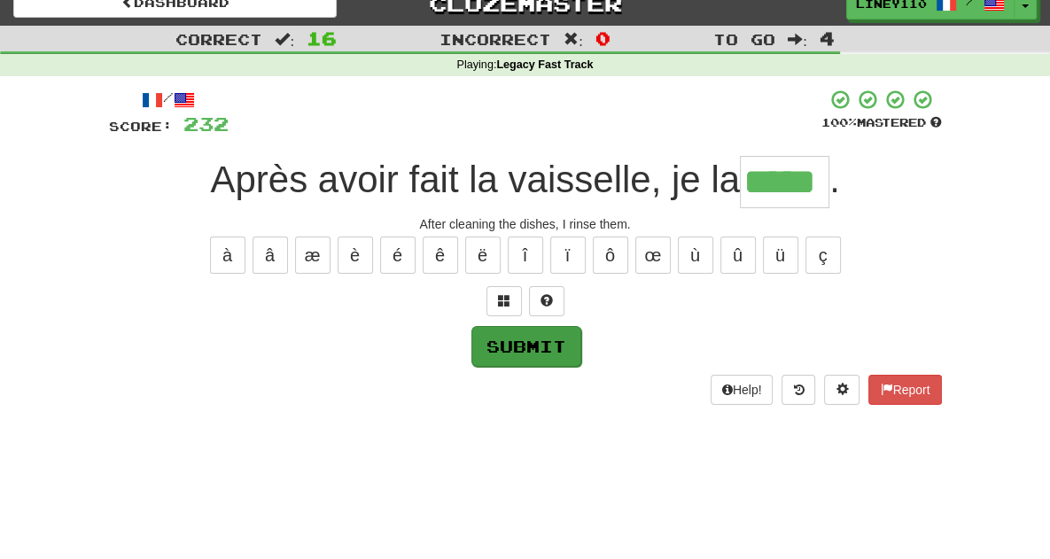
type input "*****"
click at [524, 346] on button "Submit" at bounding box center [527, 346] width 110 height 41
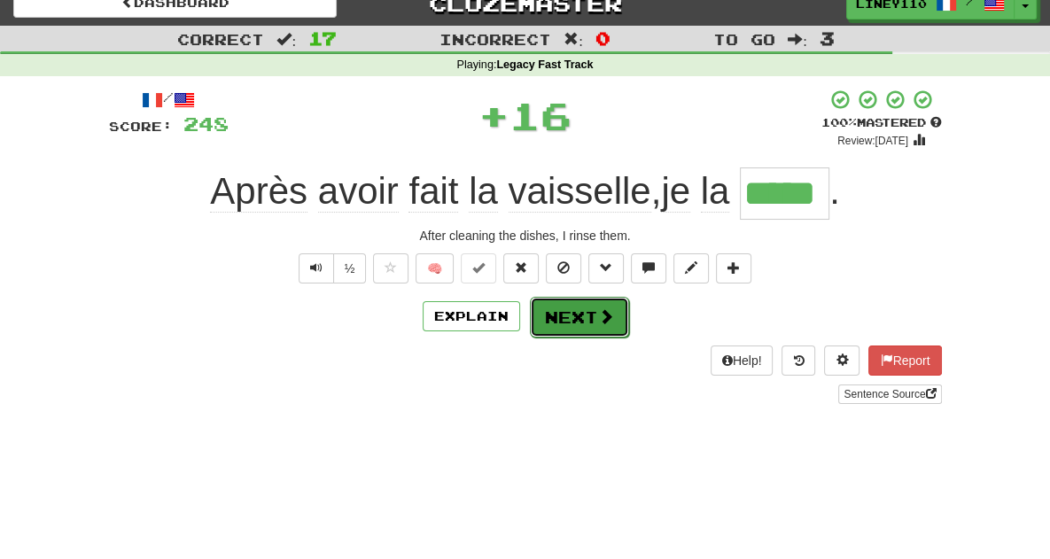
click at [615, 316] on button "Next" at bounding box center [579, 317] width 99 height 41
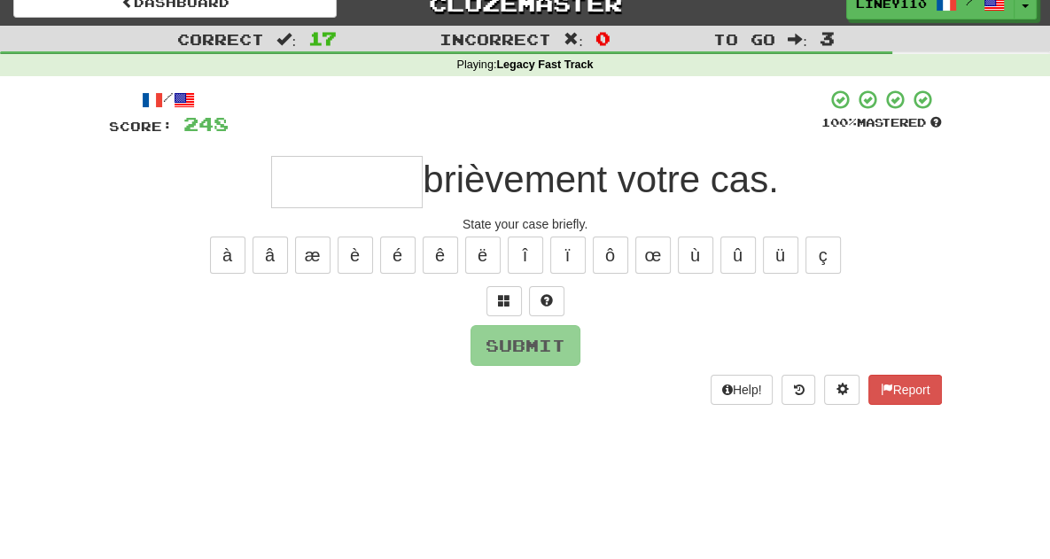
type input "*"
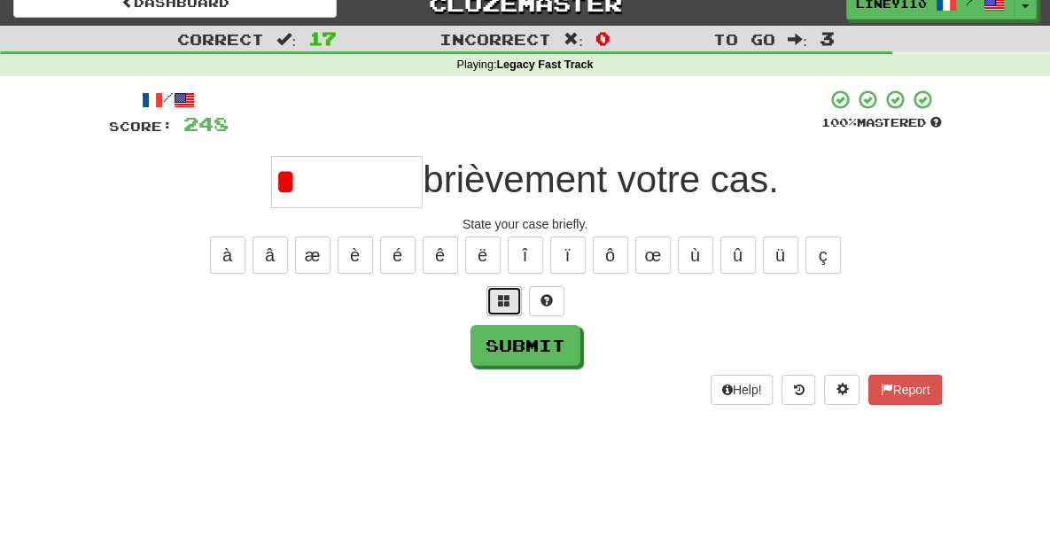
click at [507, 300] on span at bounding box center [504, 300] width 12 height 12
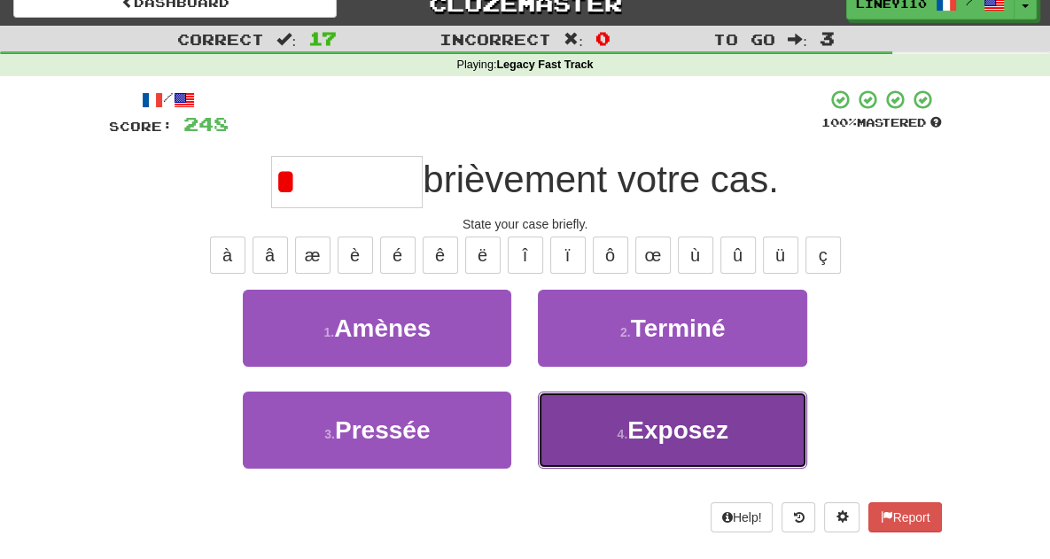
click at [674, 435] on span "Exposez" at bounding box center [678, 430] width 101 height 27
type input "*******"
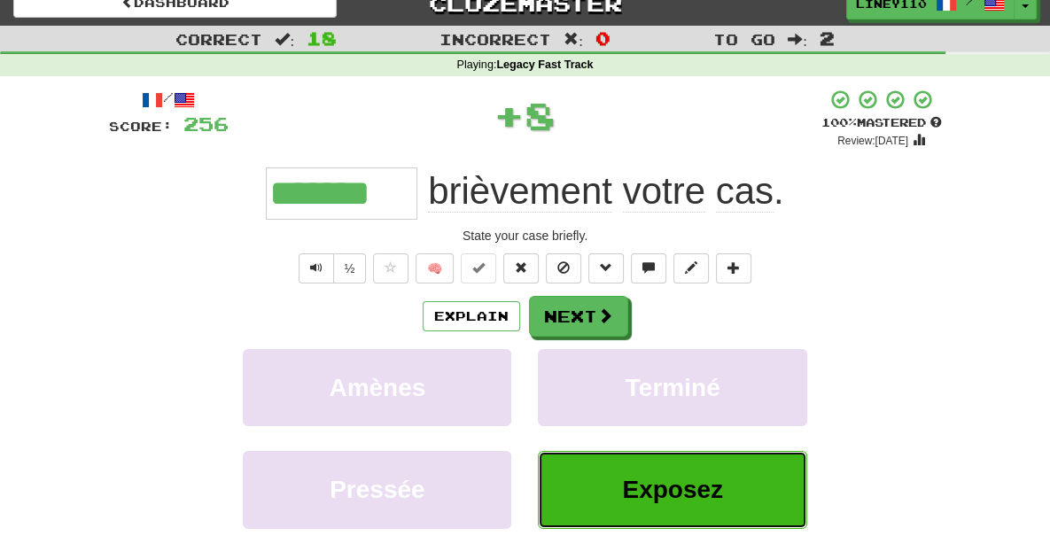
click at [655, 482] on span "Exposez" at bounding box center [672, 489] width 101 height 27
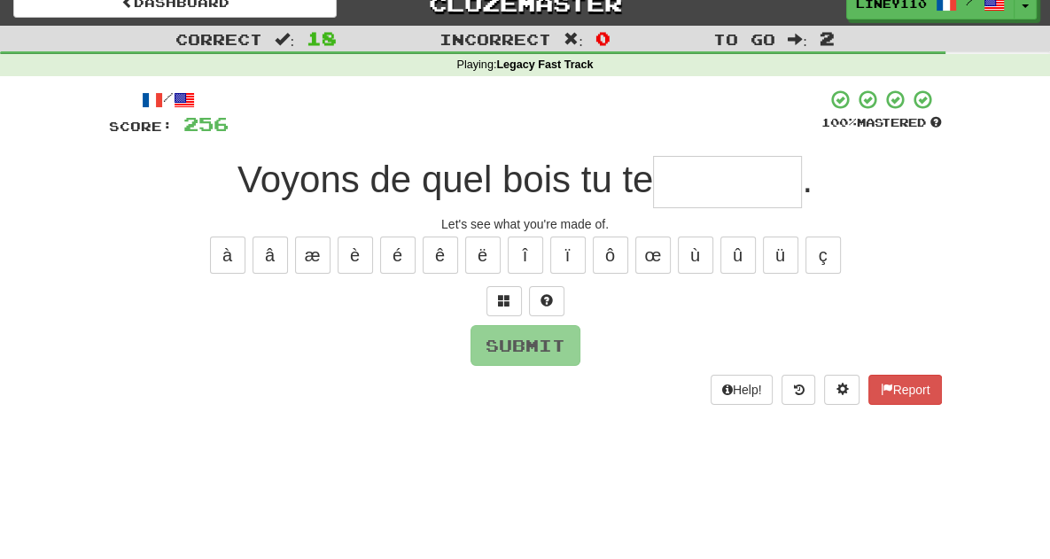
click at [697, 192] on input "text" at bounding box center [727, 182] width 149 height 52
type input "*"
click at [508, 296] on span at bounding box center [504, 300] width 12 height 12
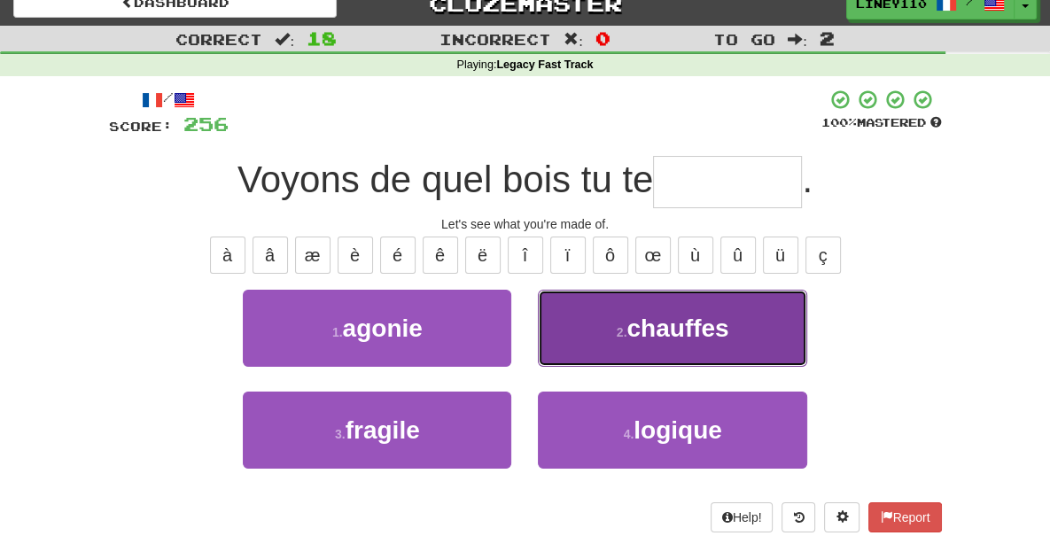
click at [674, 344] on button "2 . chauffes" at bounding box center [672, 328] width 269 height 77
type input "********"
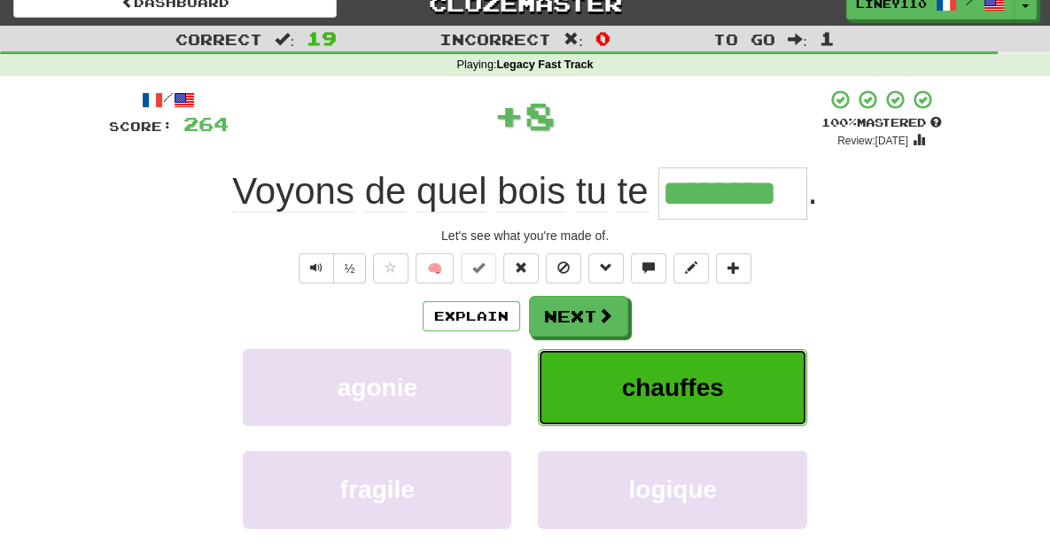
click at [638, 393] on button "chauffes" at bounding box center [672, 387] width 269 height 77
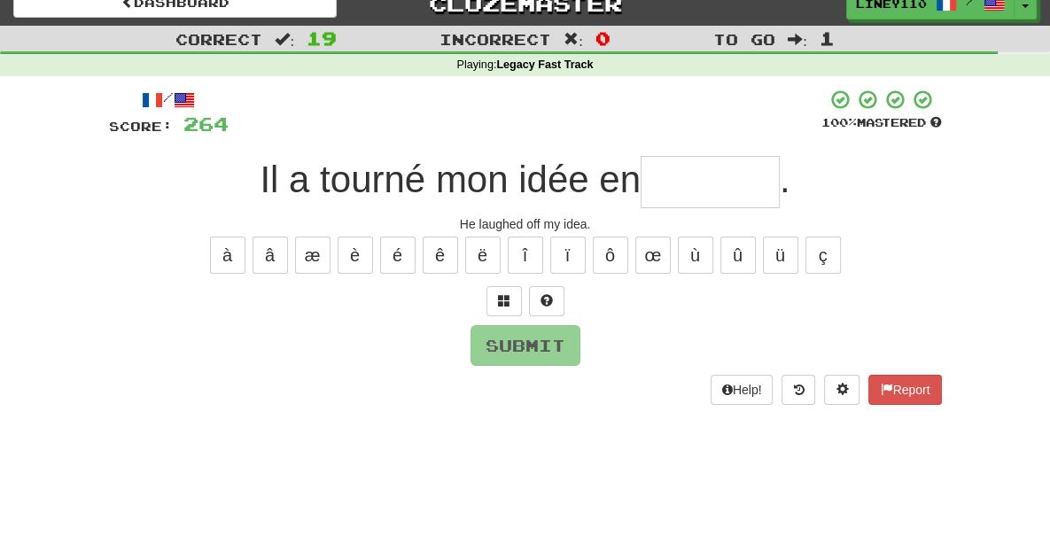
click at [707, 189] on input "text" at bounding box center [710, 182] width 139 height 52
type input "*"
click at [505, 302] on span at bounding box center [504, 300] width 12 height 12
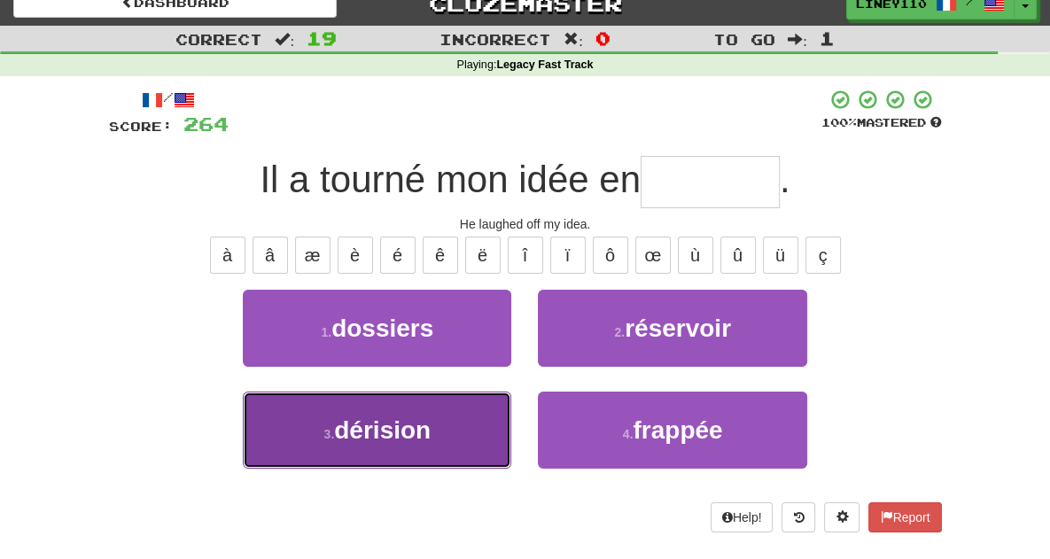
click at [394, 419] on span "dérision" at bounding box center [382, 430] width 97 height 27
type input "********"
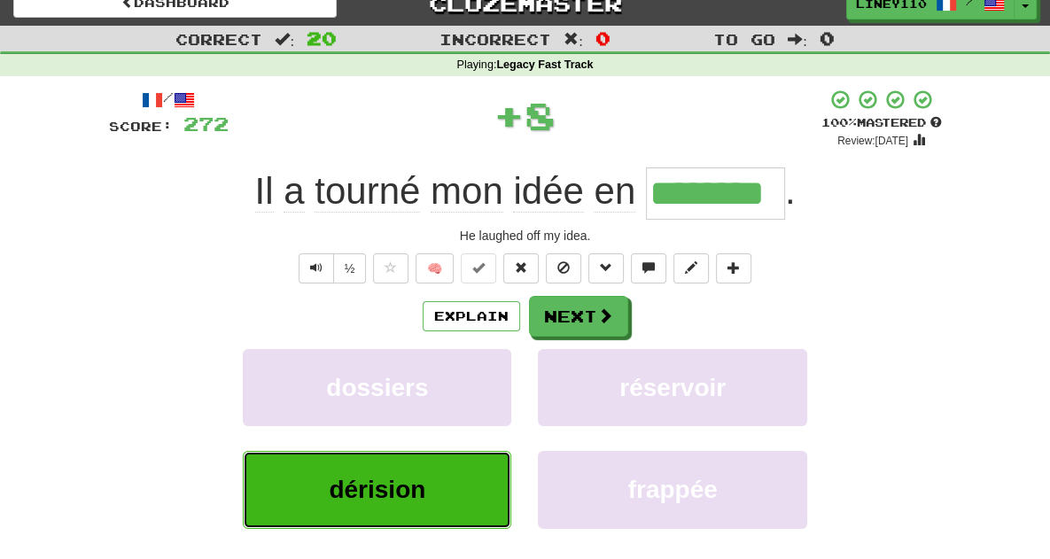
click at [371, 503] on button "dérision" at bounding box center [377, 489] width 269 height 77
